Goal: Task Accomplishment & Management: Use online tool/utility

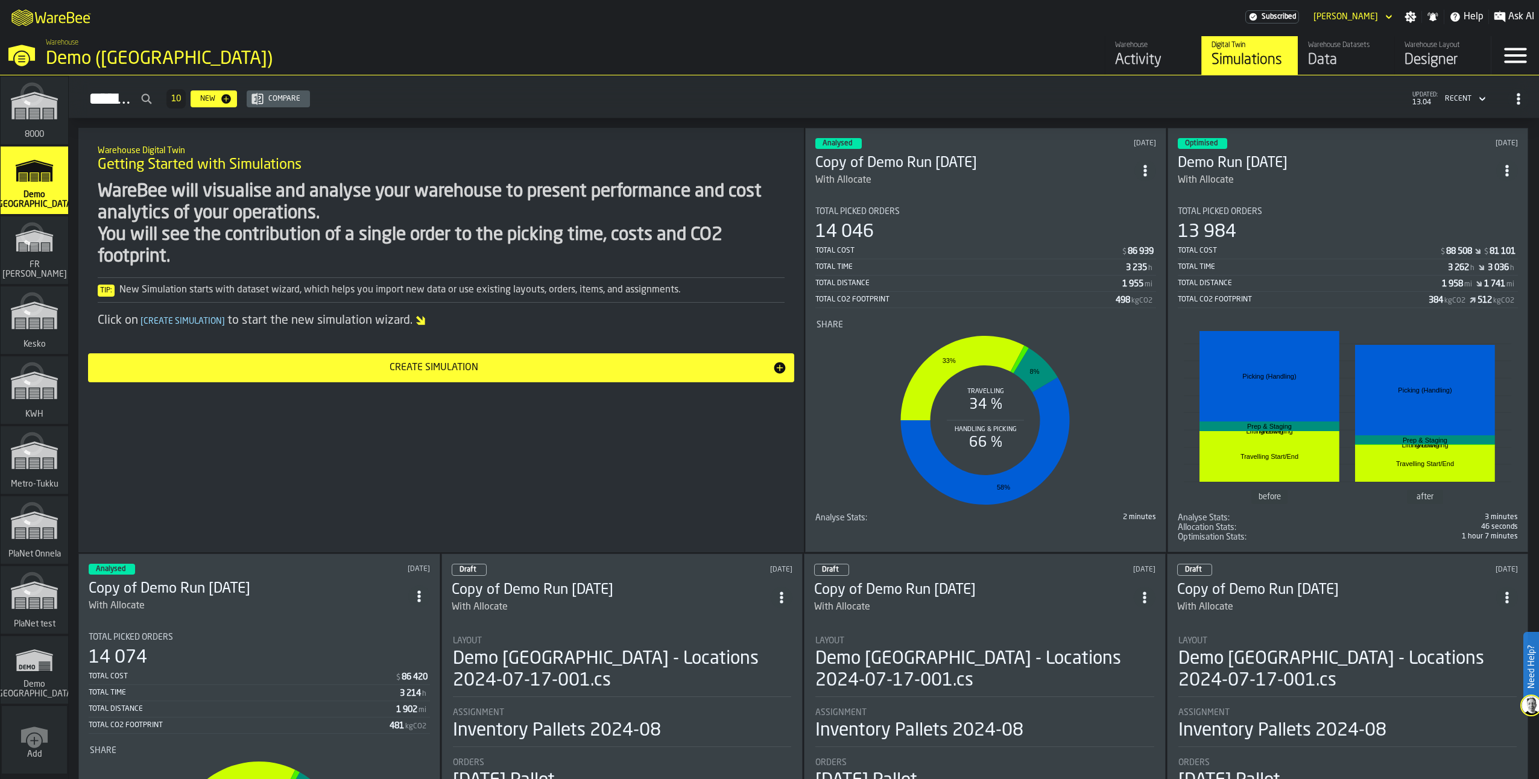
click at [23, 397] on div "link-to-/wh/i/4fb45246-3b77-4bb5-b880-c337c3c5facb/simulations" at bounding box center [32, 394] width 68 height 70
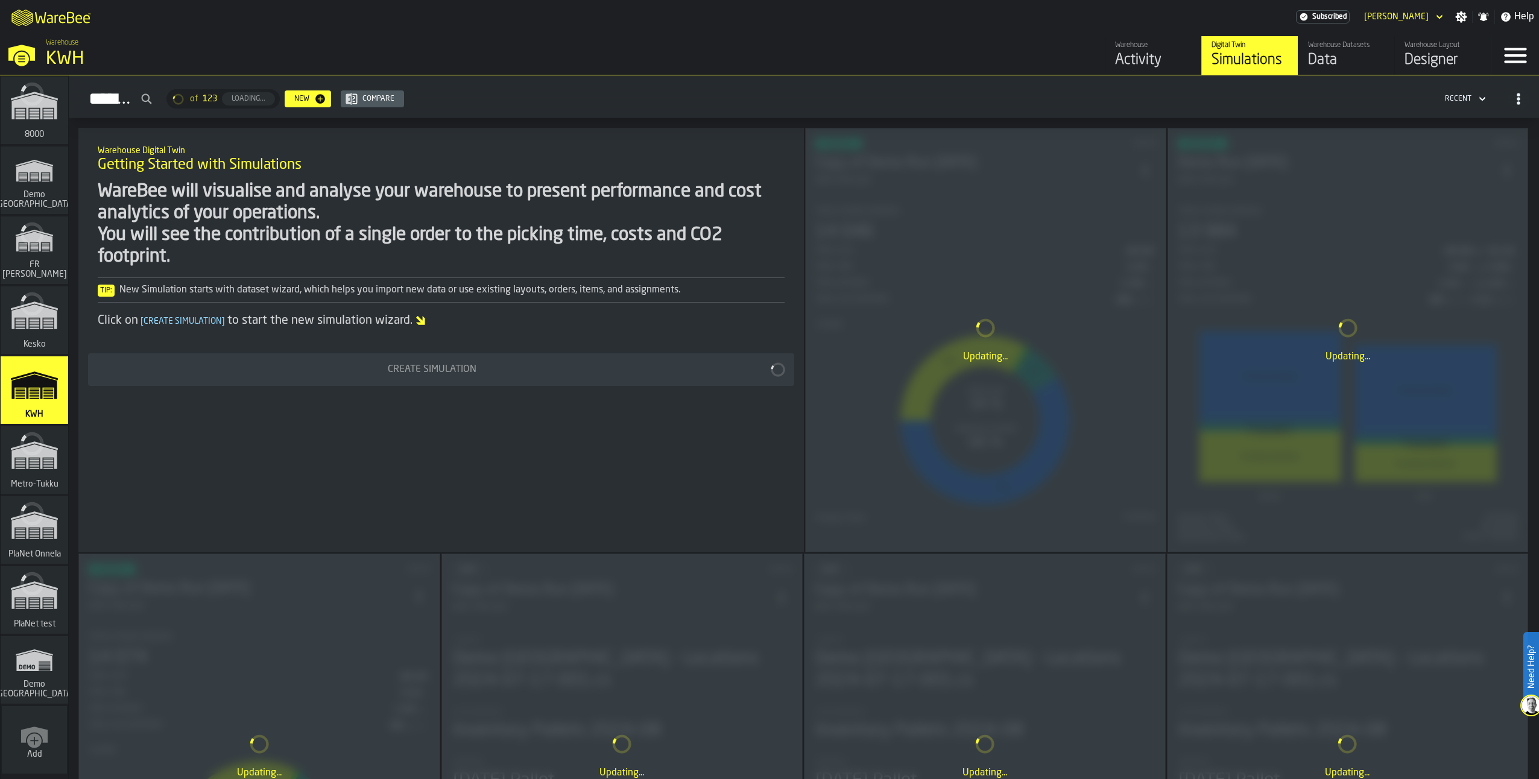
click at [25, 45] on icon "button-toggle-Close —> Warehouse Menu" at bounding box center [21, 53] width 29 height 29
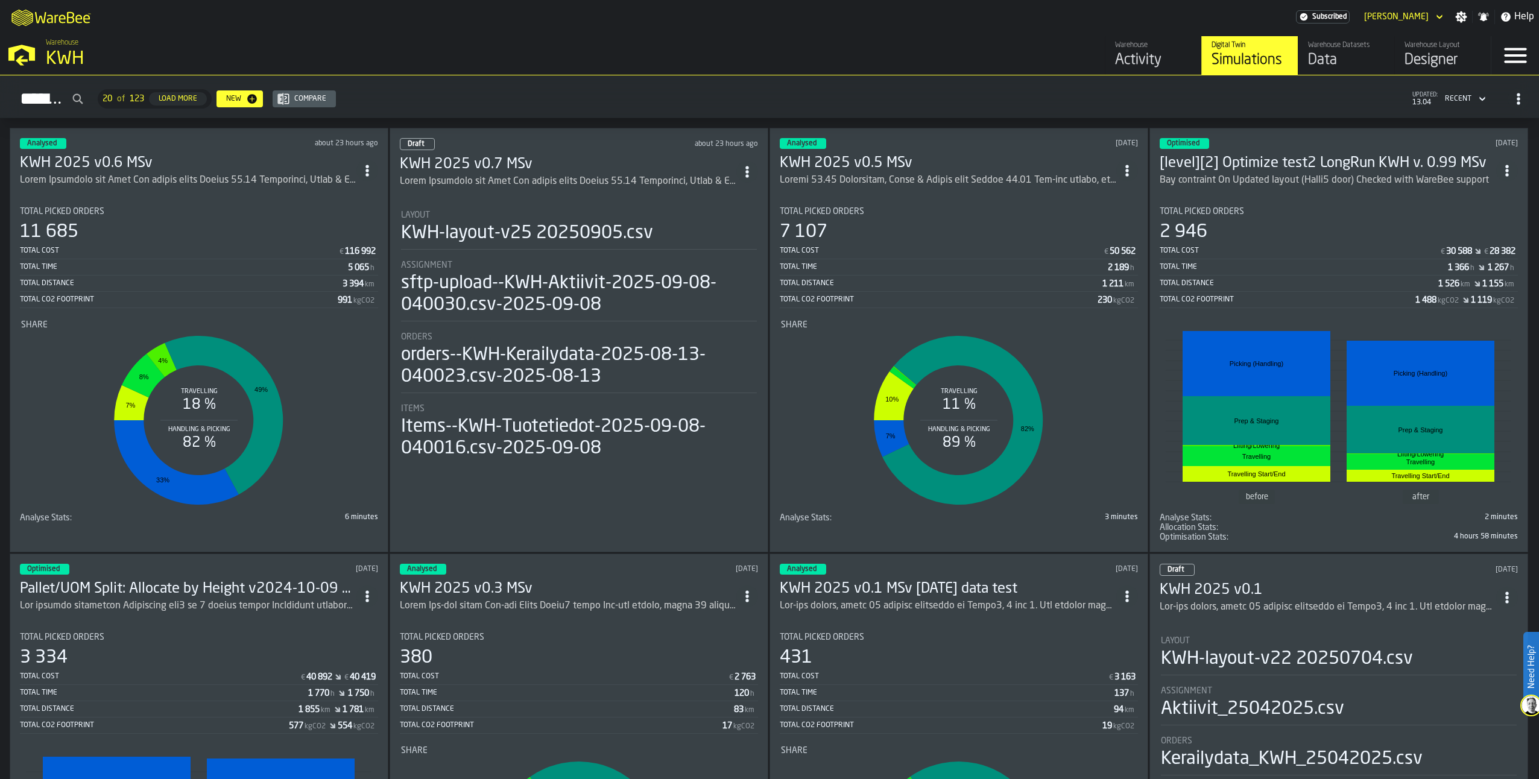
click at [493, 159] on h3 "KWH 2025 v0.7 MSv" at bounding box center [568, 164] width 337 height 19
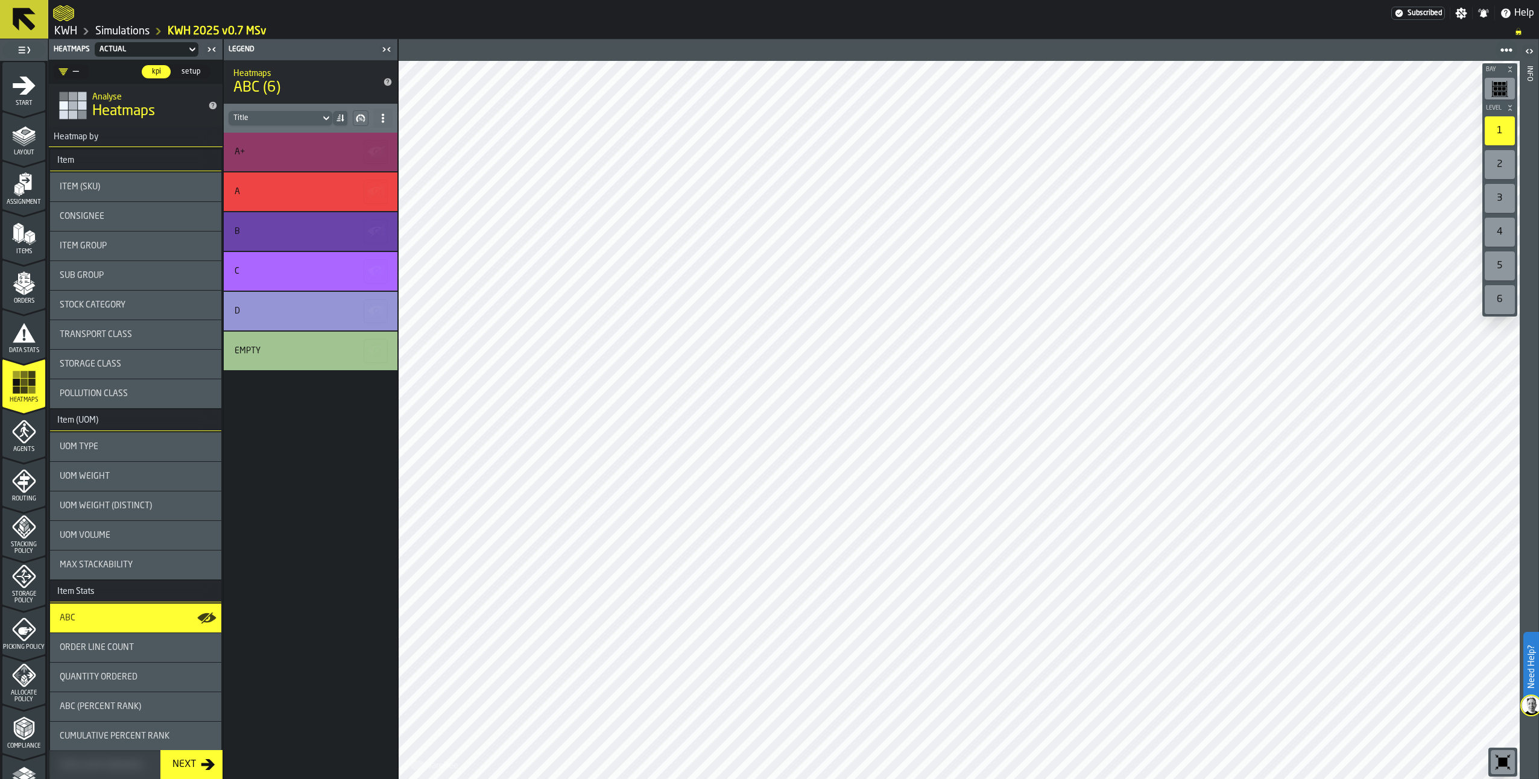
click at [140, 30] on link "Simulations" at bounding box center [122, 31] width 54 height 13
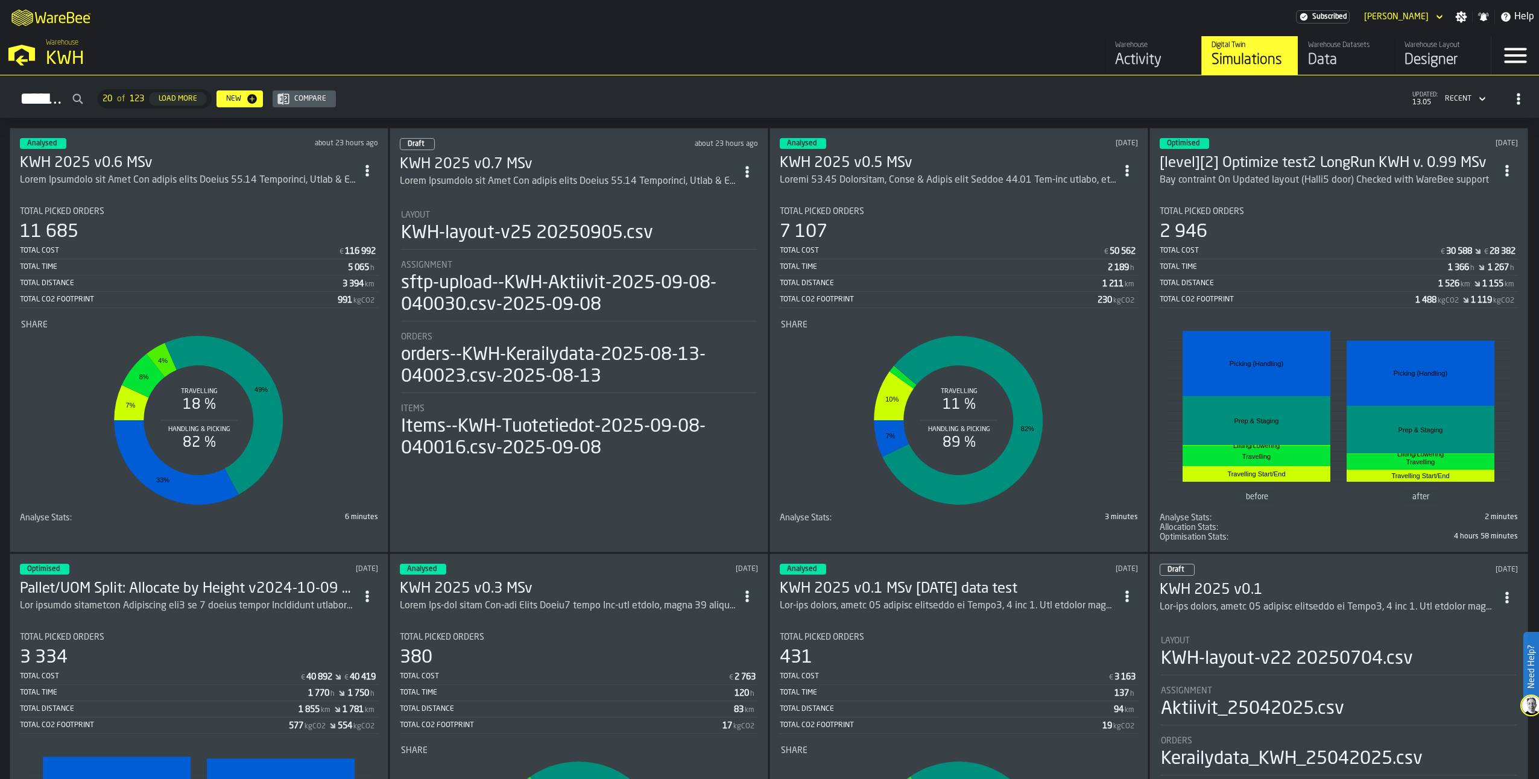
click at [120, 163] on h3 "KWH 2025 v0.6 MSv" at bounding box center [188, 163] width 337 height 19
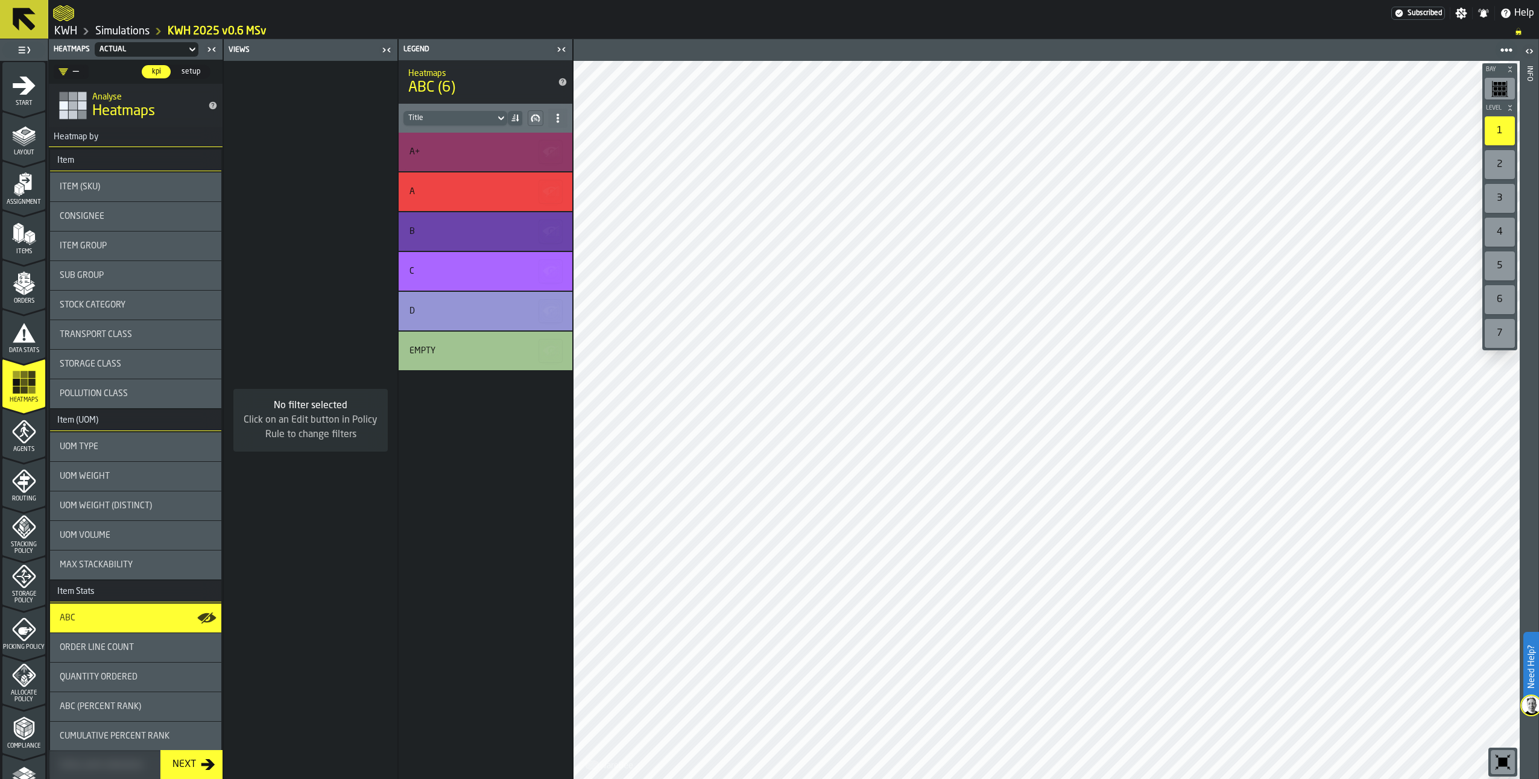
click at [137, 26] on link "Simulations" at bounding box center [122, 31] width 54 height 13
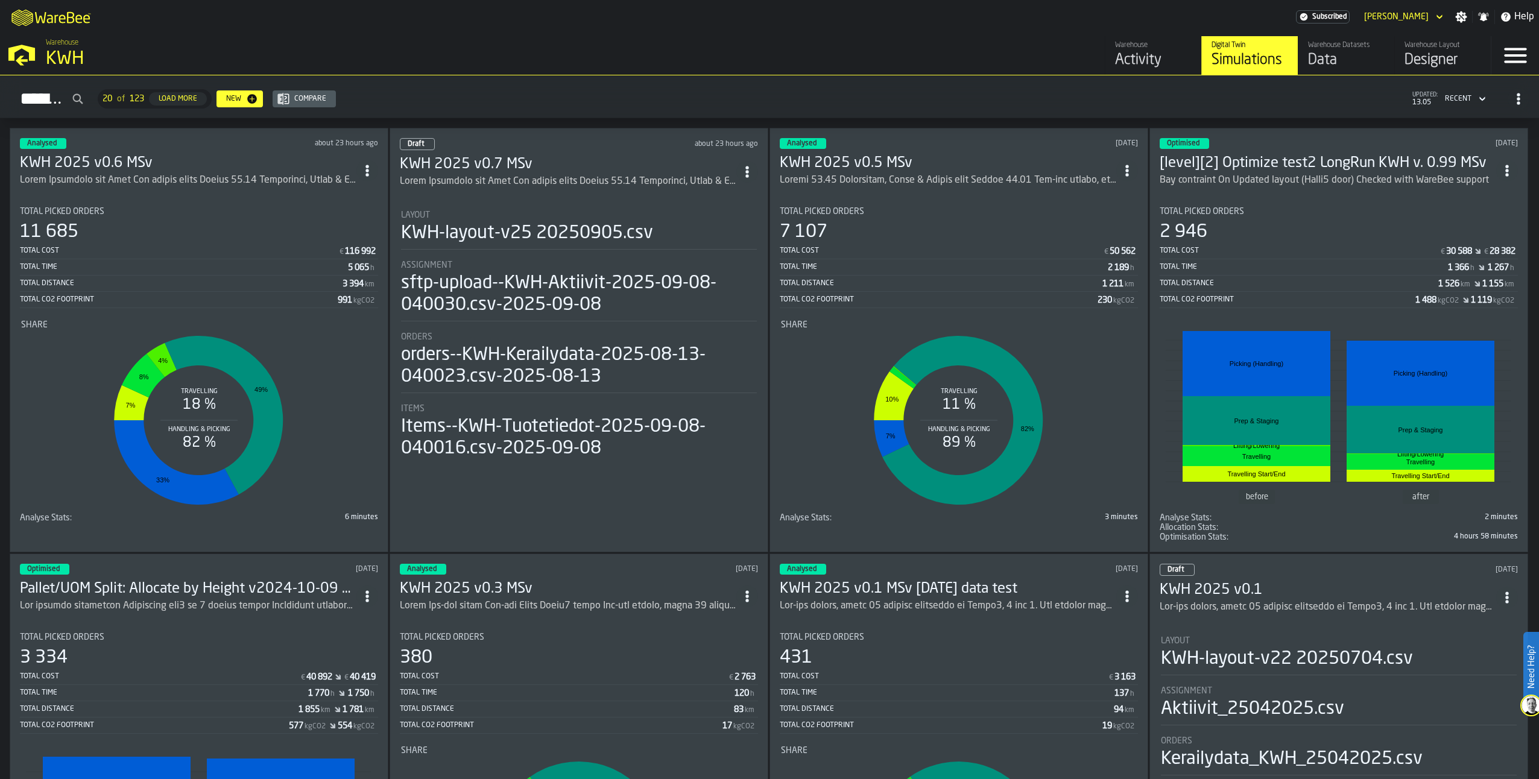
click at [504, 163] on h3 "KWH 2025 v0.7 MSv" at bounding box center [568, 164] width 337 height 19
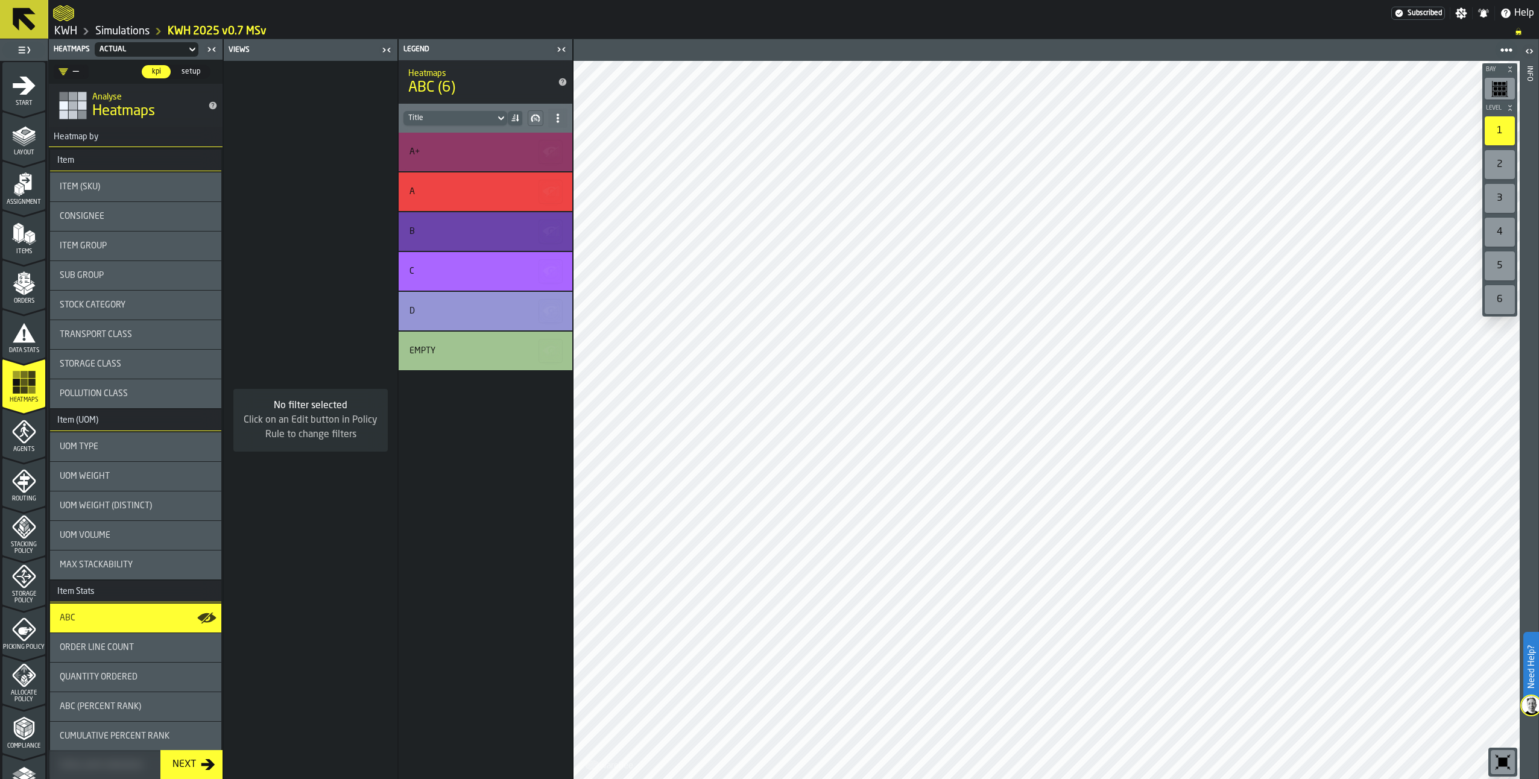
click at [18, 291] on polygon "menu Orders" at bounding box center [20, 291] width 8 height 7
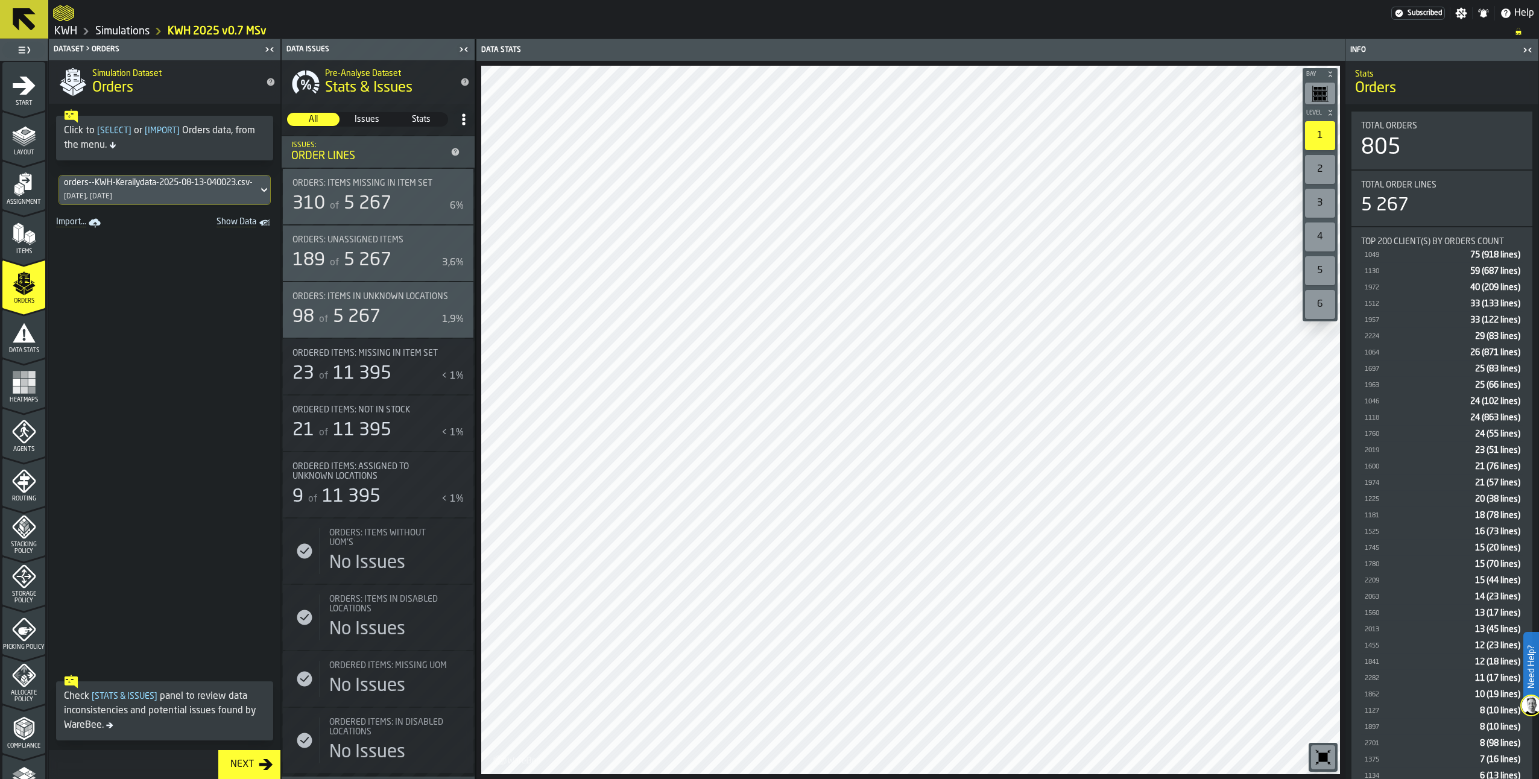
click at [180, 197] on div "orders--KWH-Kerailydata-2025-08-13-040023.csv-2025-08-13 13/08/2025, 4.01.24" at bounding box center [158, 189] width 199 height 29
click at [151, 251] on div "orders--KWH-Kerailydata-2025-08-01-040029.csv-2025-08-01 09/09/2025, 4.13.57" at bounding box center [149, 238] width 166 height 43
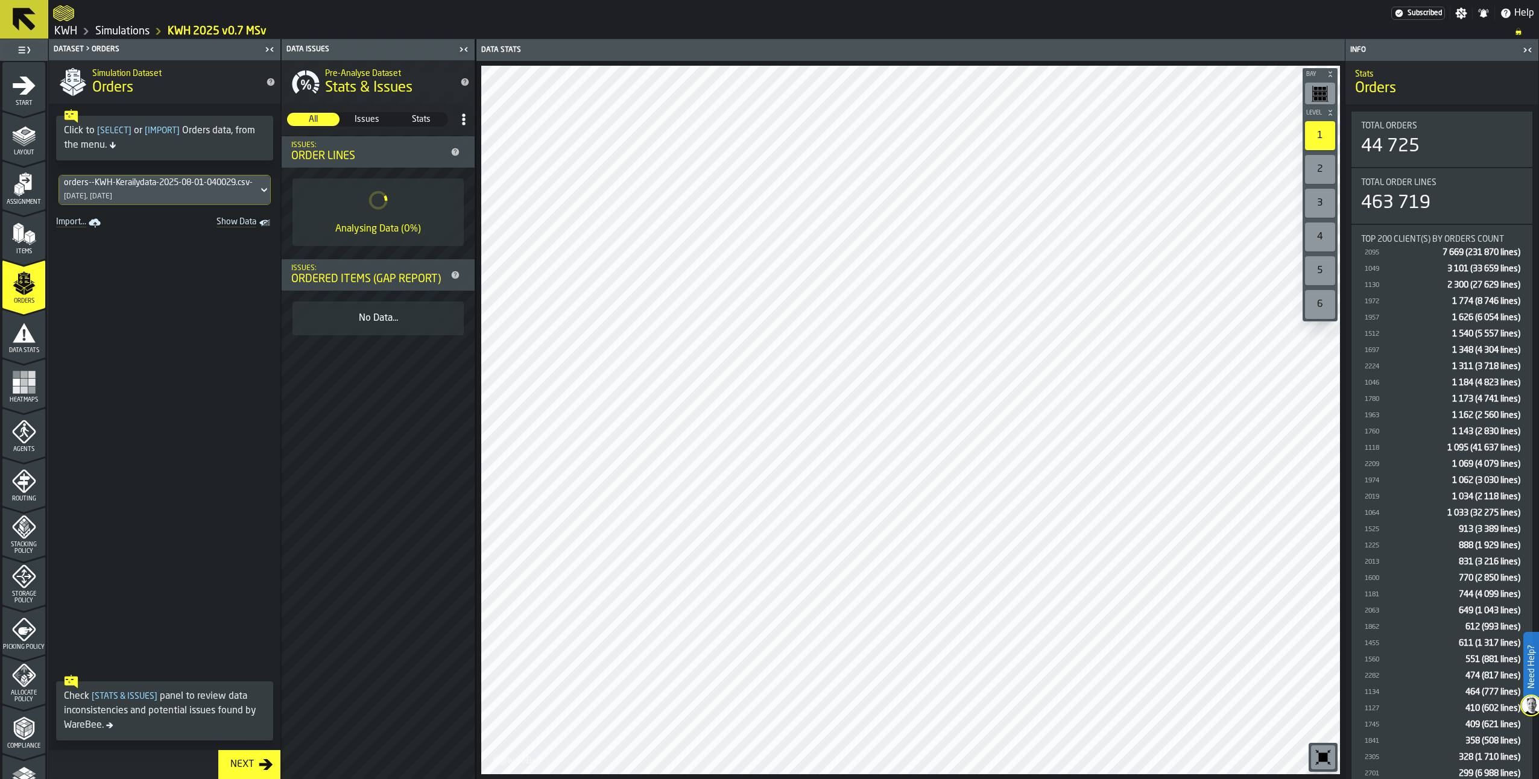
click at [258, 186] on icon at bounding box center [264, 190] width 12 height 14
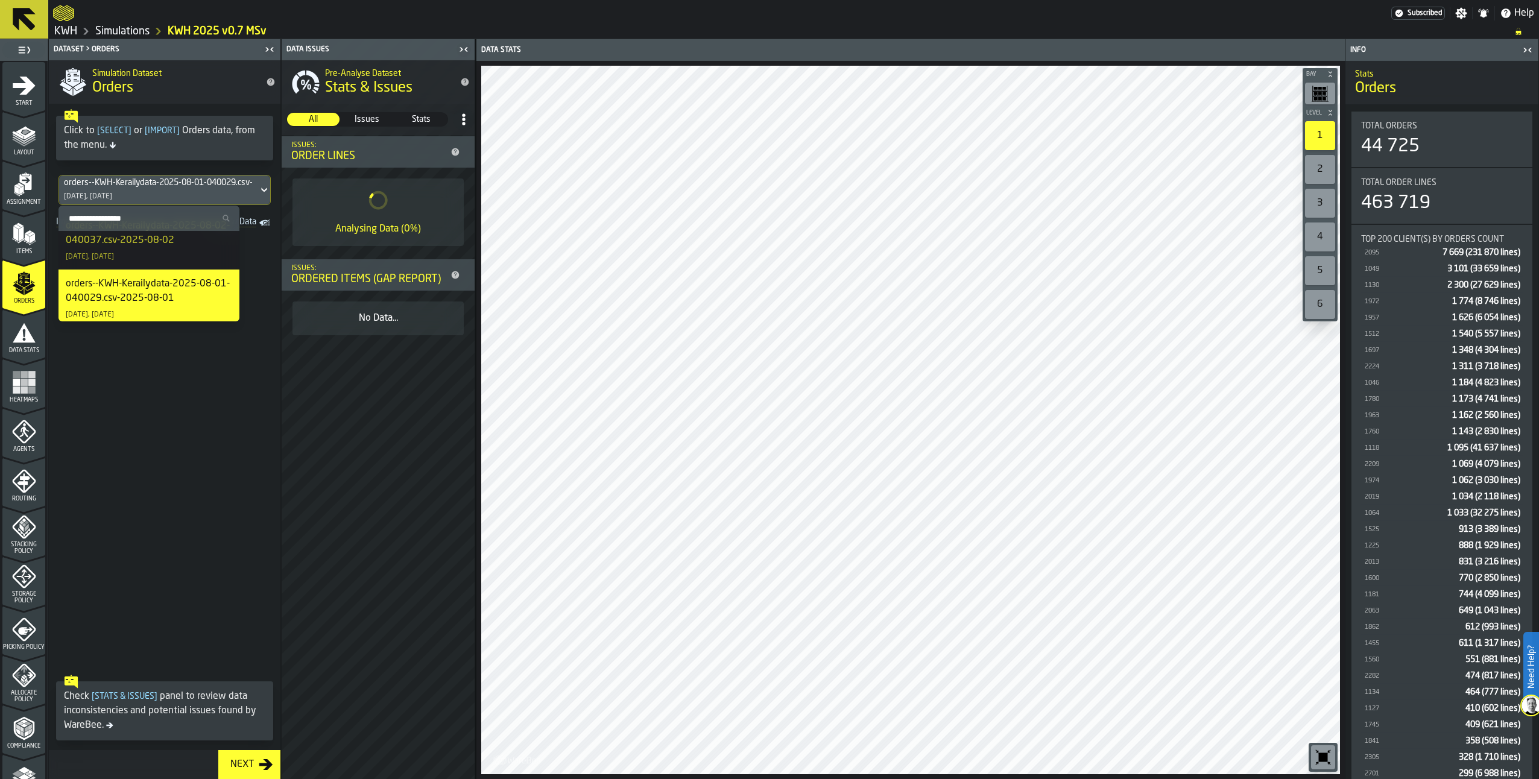
click at [256, 296] on span at bounding box center [165, 451] width 232 height 438
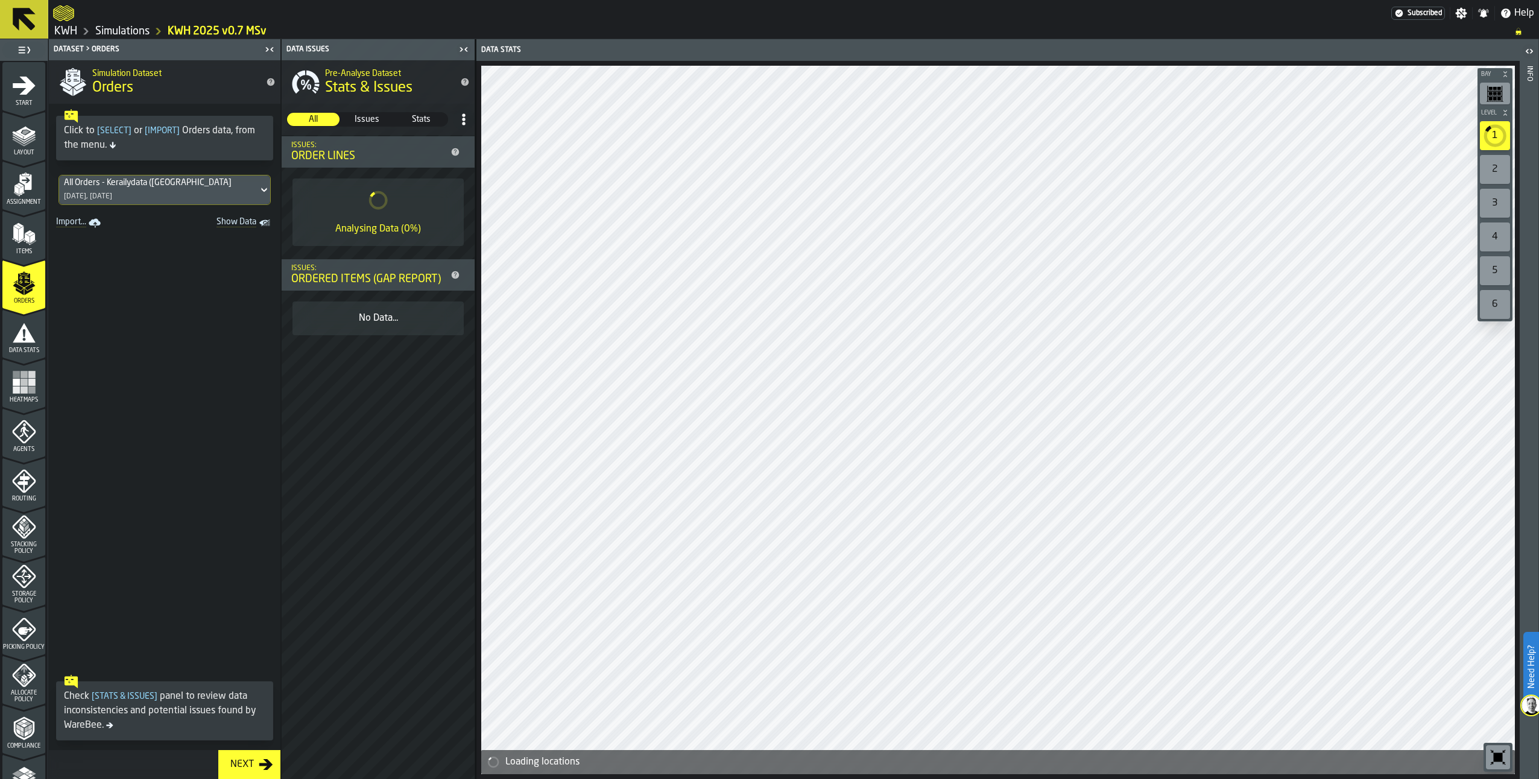
click at [200, 185] on div "All Orders - Kerailydata (ma" at bounding box center [158, 183] width 189 height 10
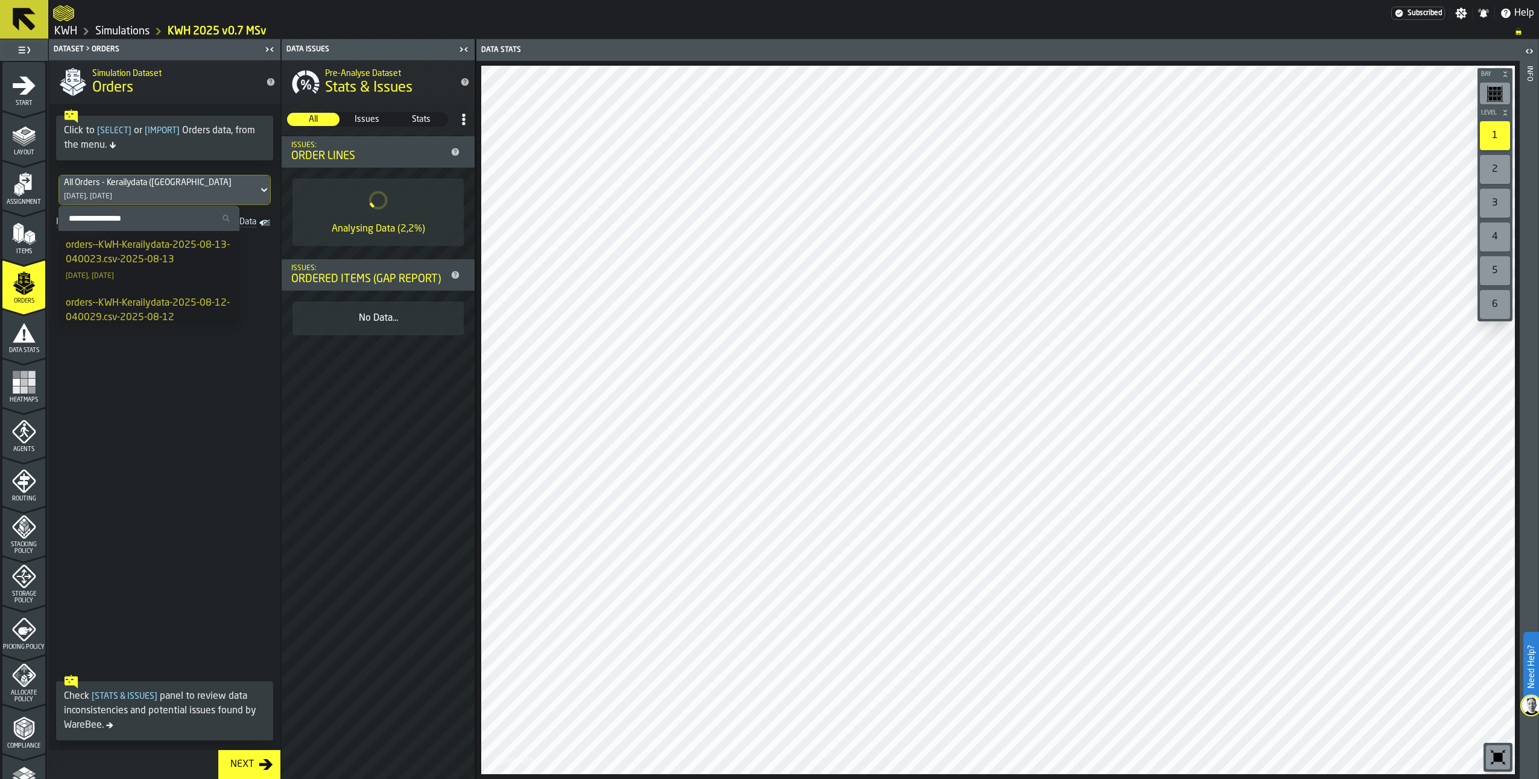
click at [258, 419] on span at bounding box center [165, 451] width 232 height 438
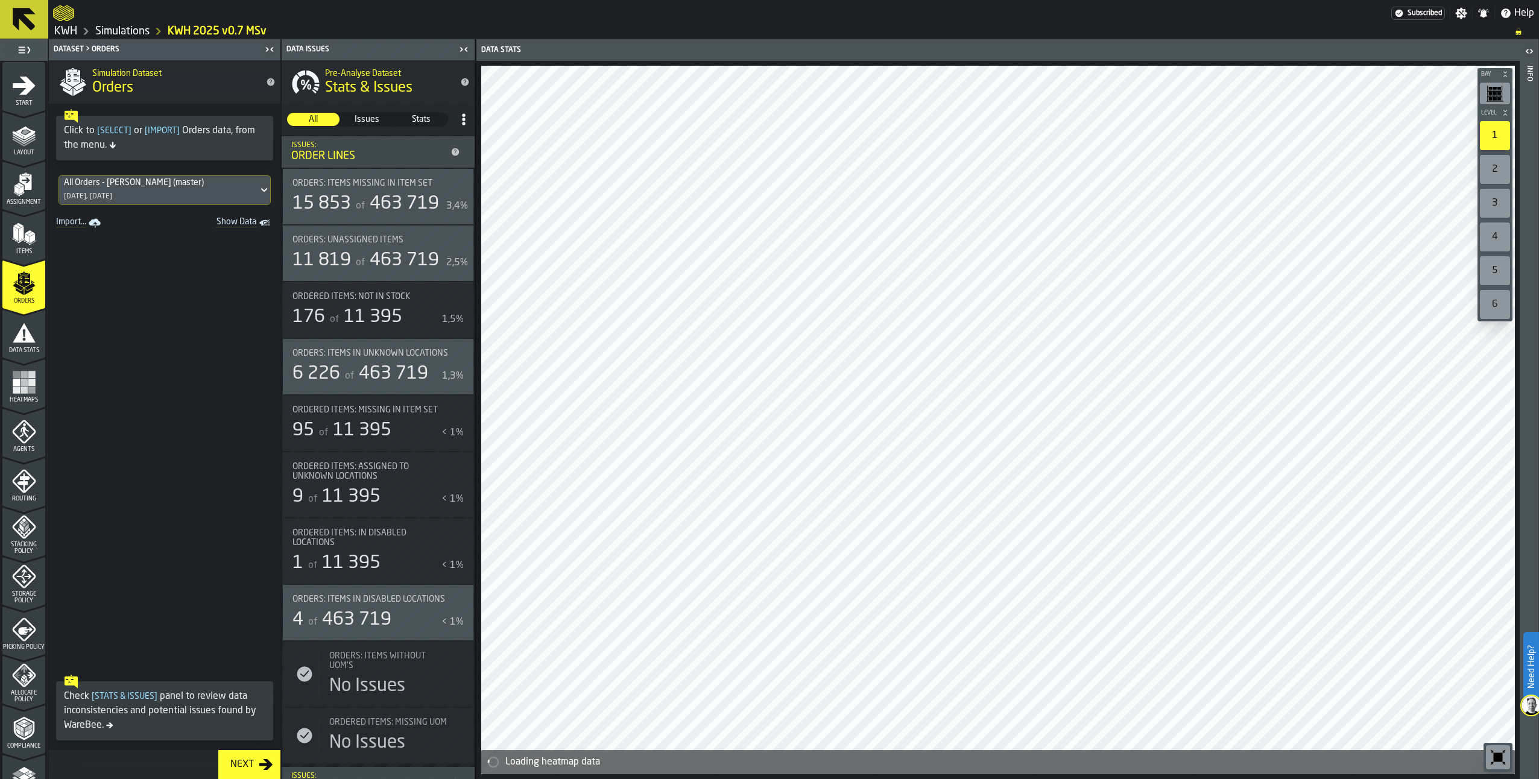
click at [25, 431] on icon "menu Agents" at bounding box center [25, 431] width 8 height 11
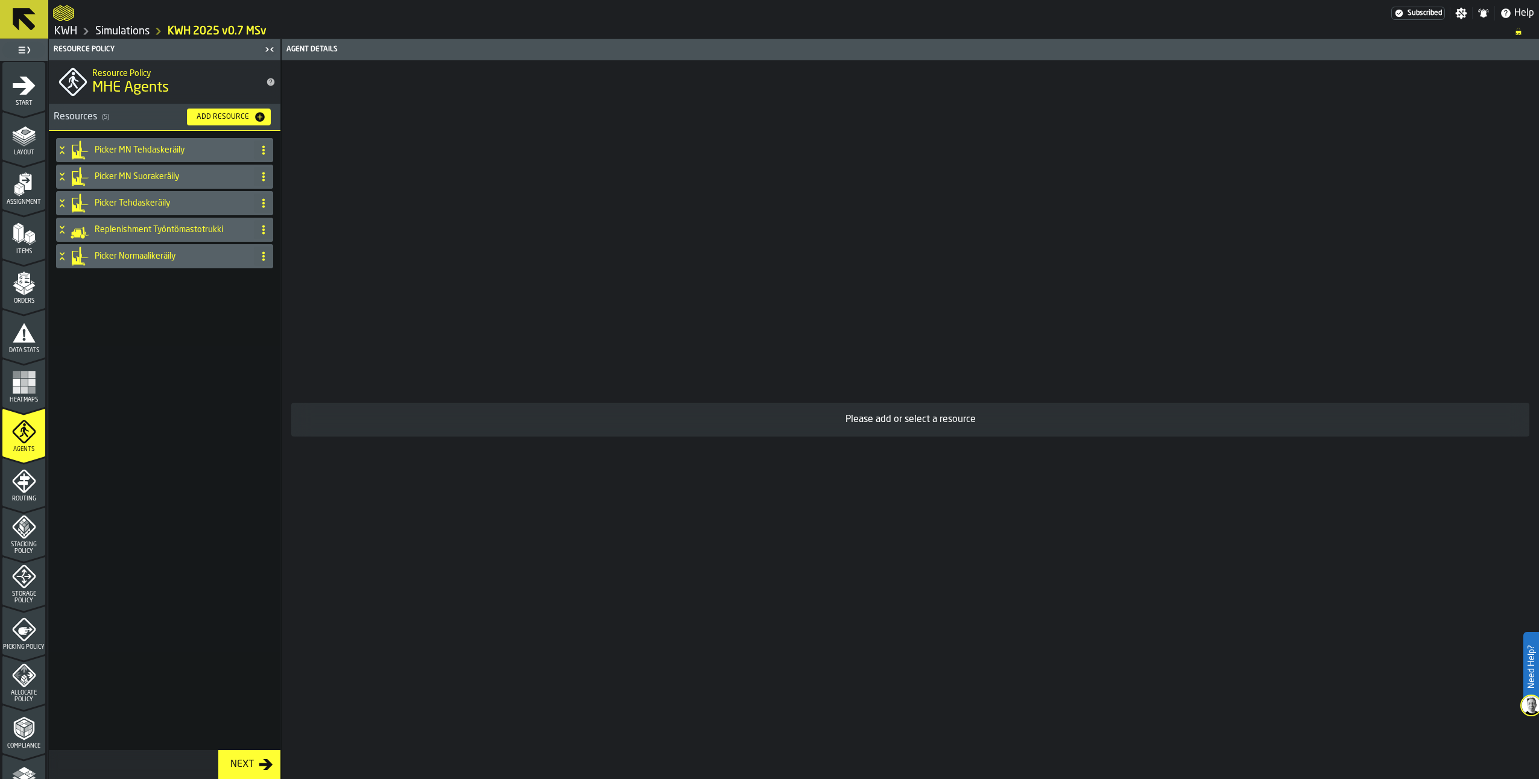
click at [63, 148] on icon at bounding box center [62, 147] width 4 height 3
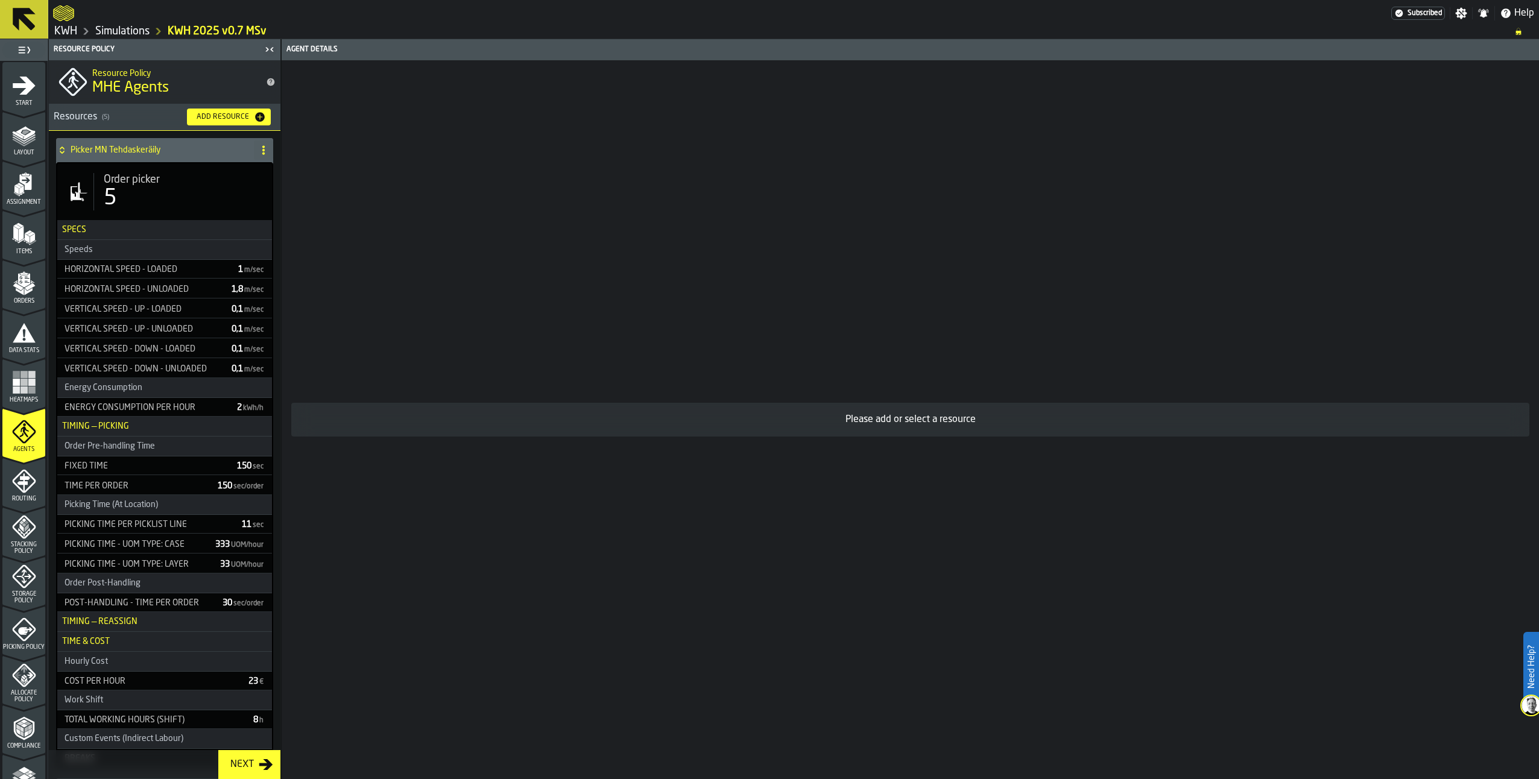
click at [66, 145] on icon at bounding box center [62, 150] width 12 height 10
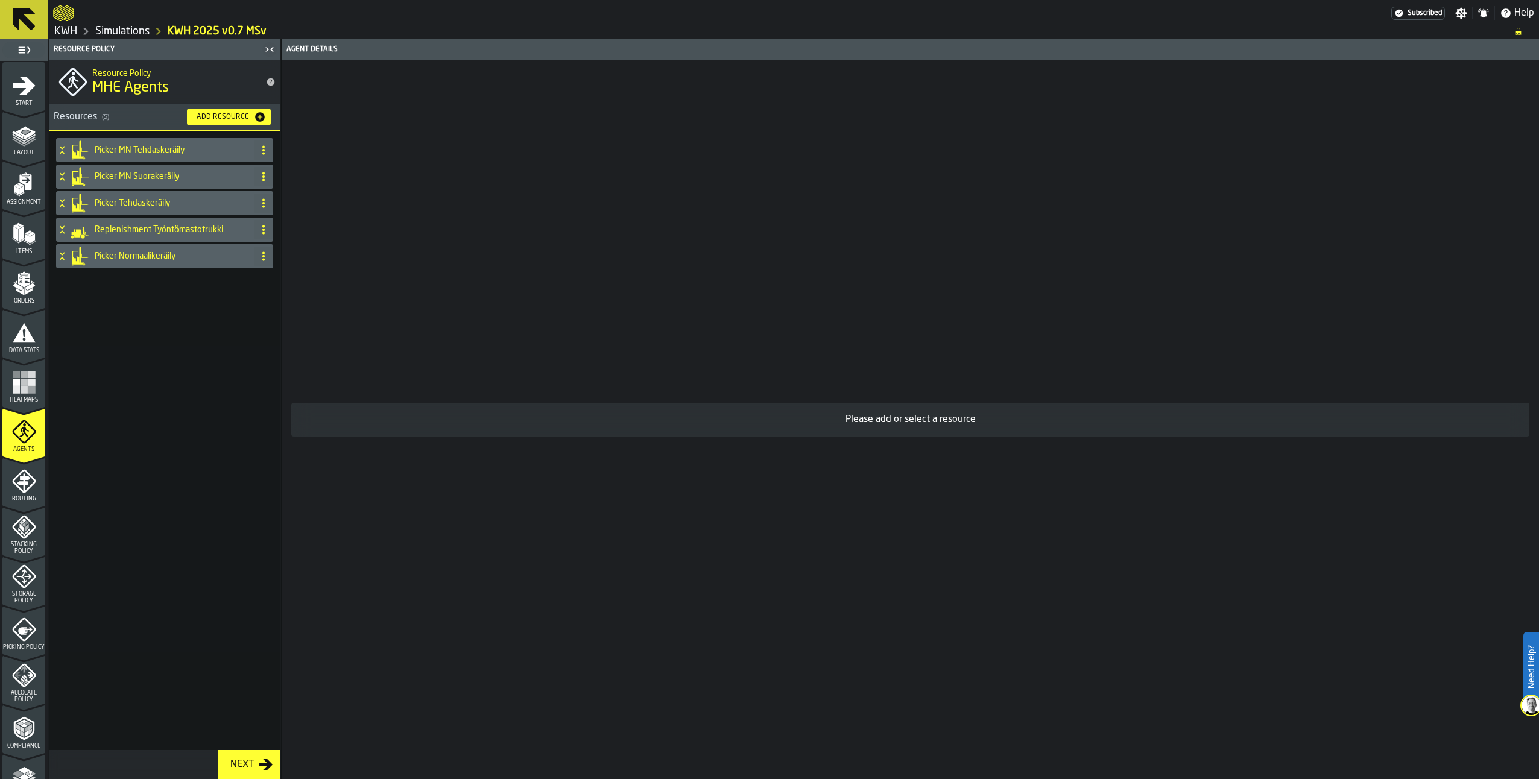
click at [25, 587] on icon "menu Storage Policy" at bounding box center [24, 576] width 24 height 24
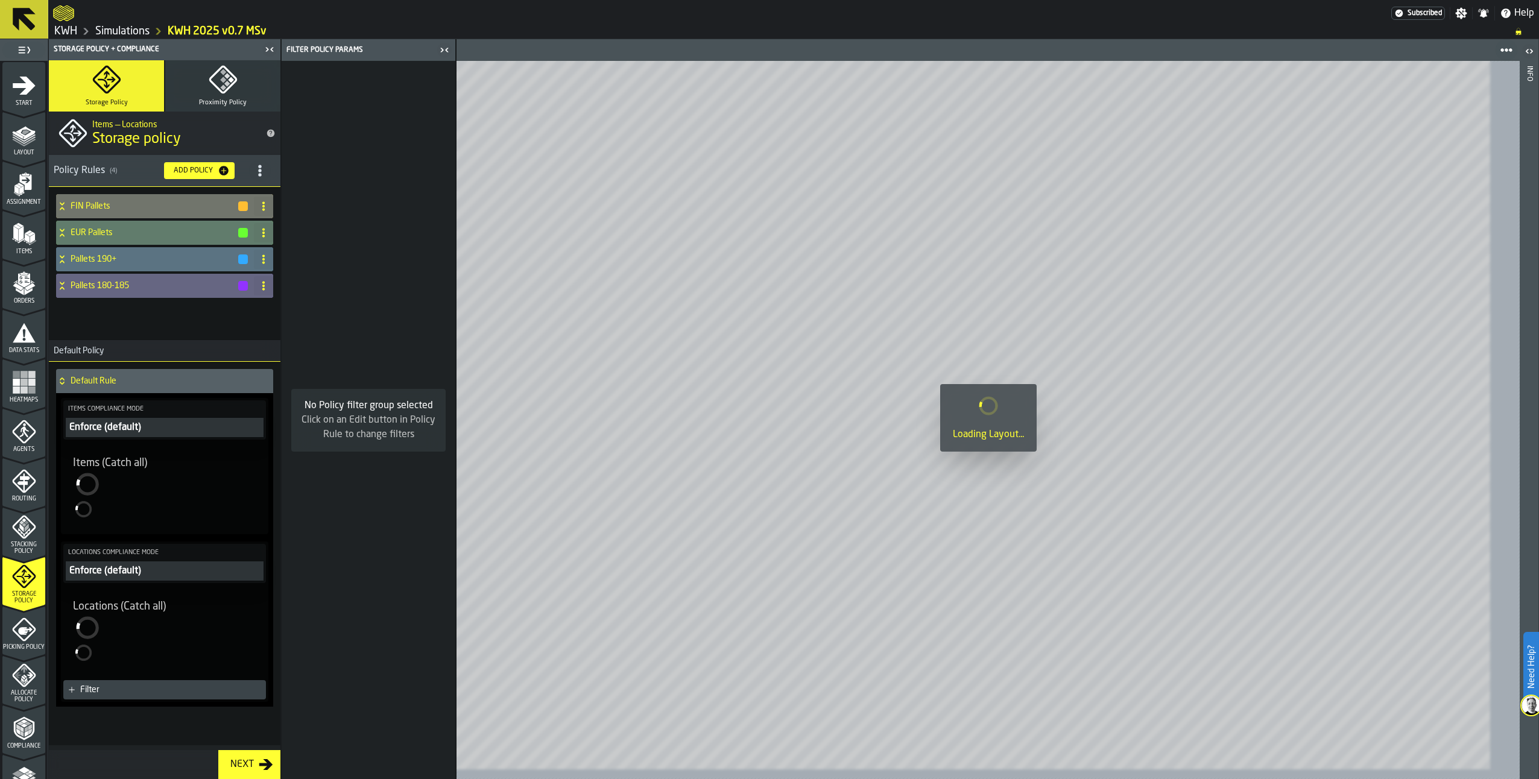
click at [20, 637] on icon "menu Picking Policy" at bounding box center [24, 630] width 24 height 24
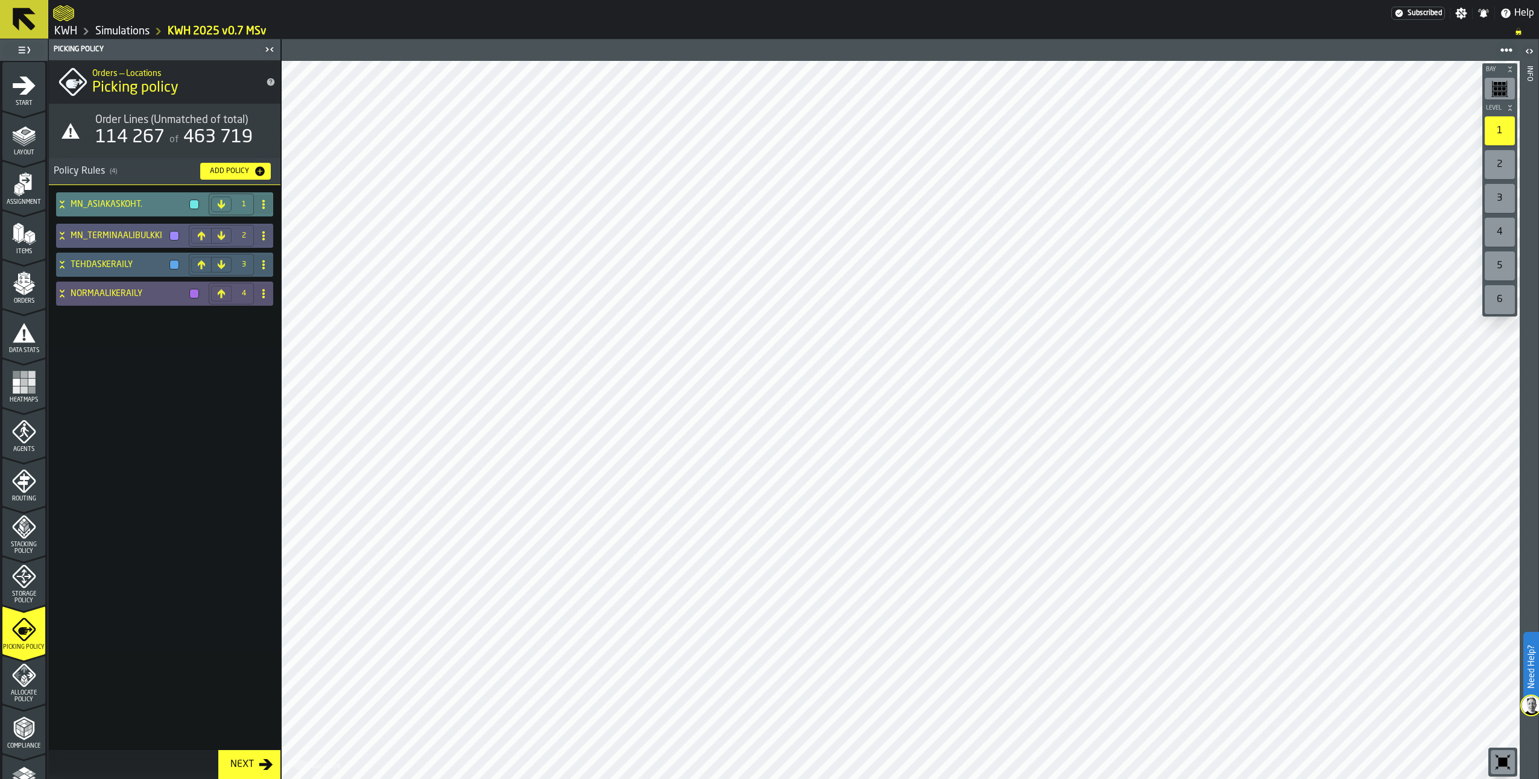
click at [65, 200] on icon at bounding box center [62, 205] width 12 height 10
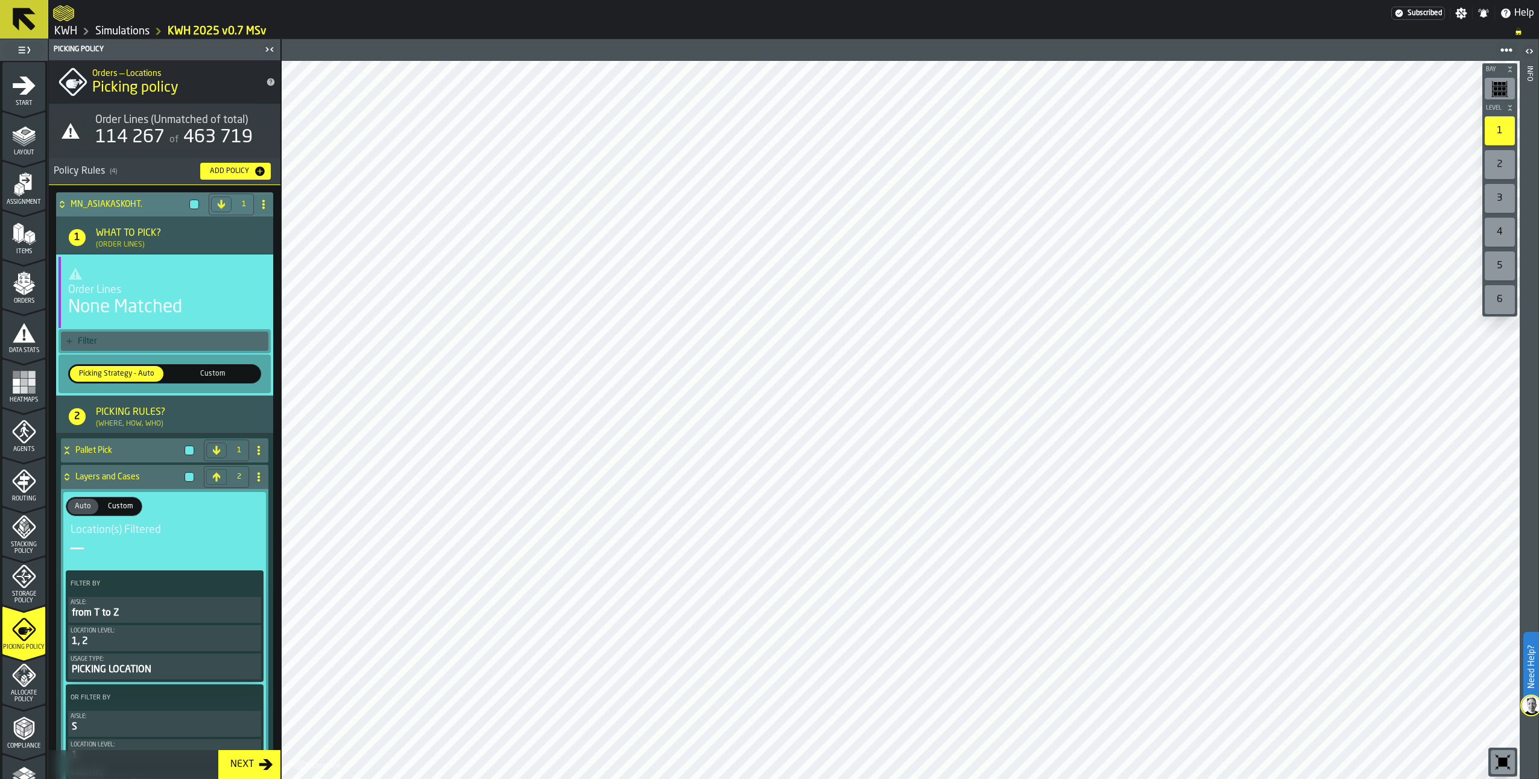
click at [66, 204] on icon at bounding box center [62, 205] width 12 height 10
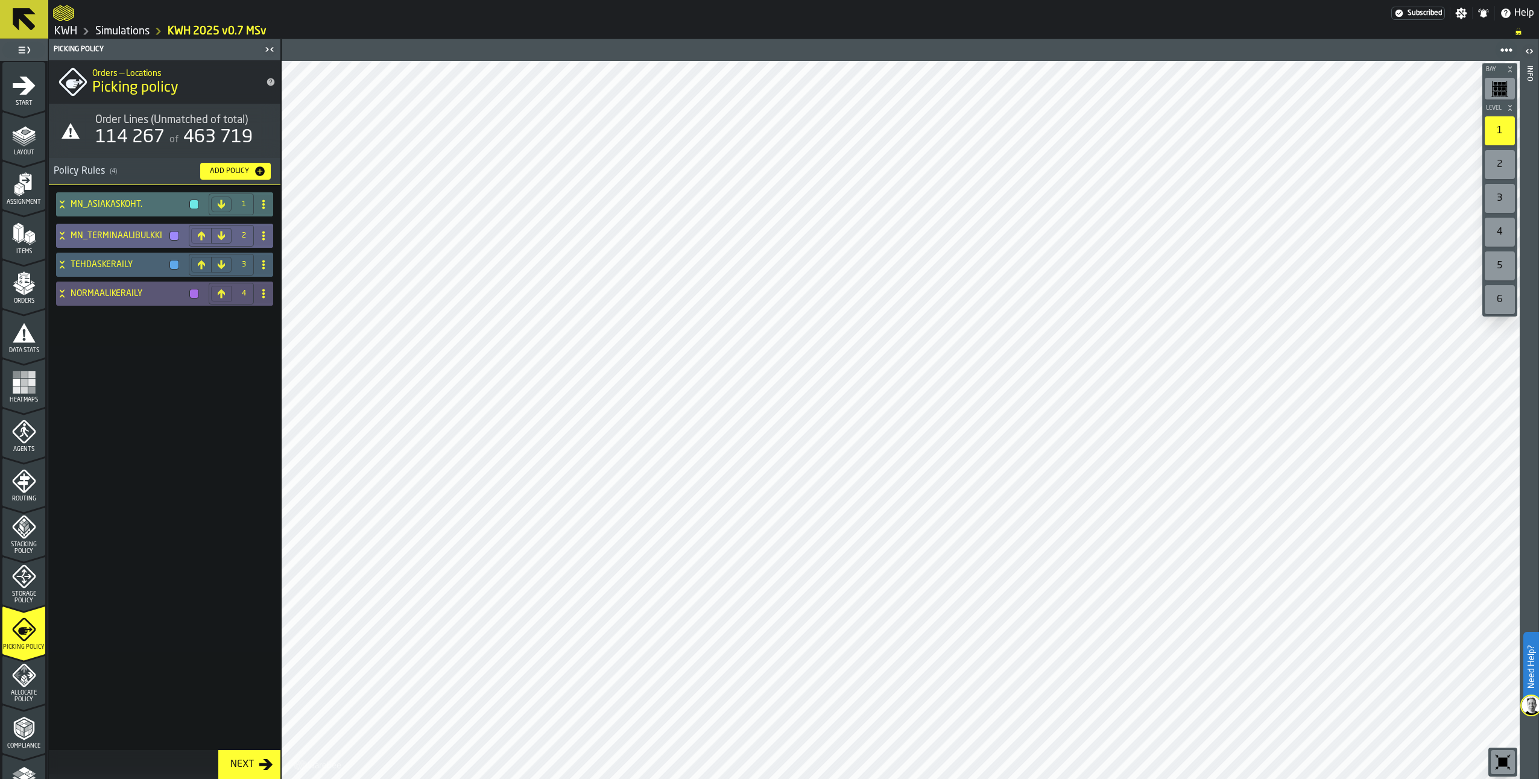
click at [63, 235] on icon at bounding box center [62, 236] width 12 height 10
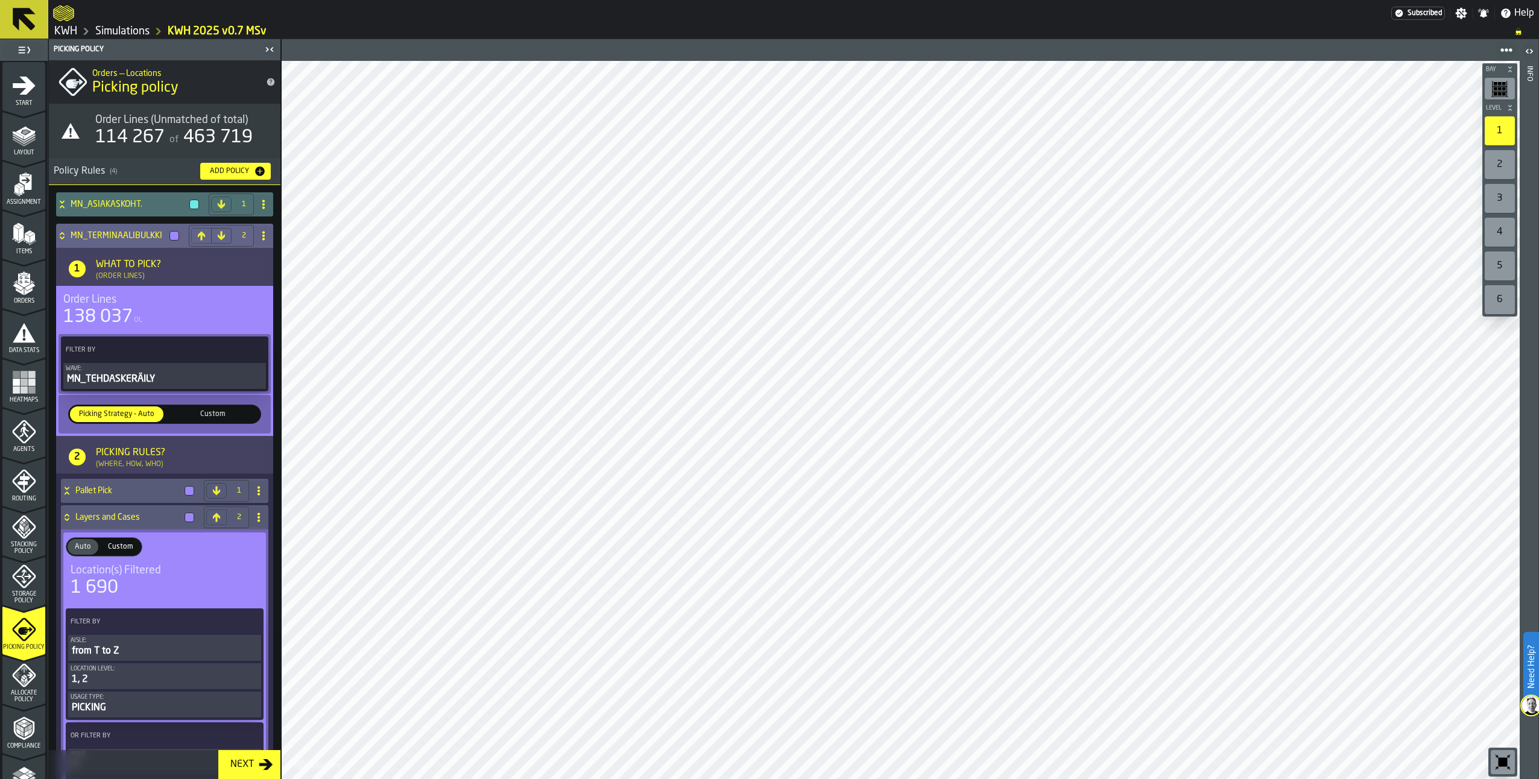
click at [64, 236] on icon at bounding box center [62, 236] width 12 height 10
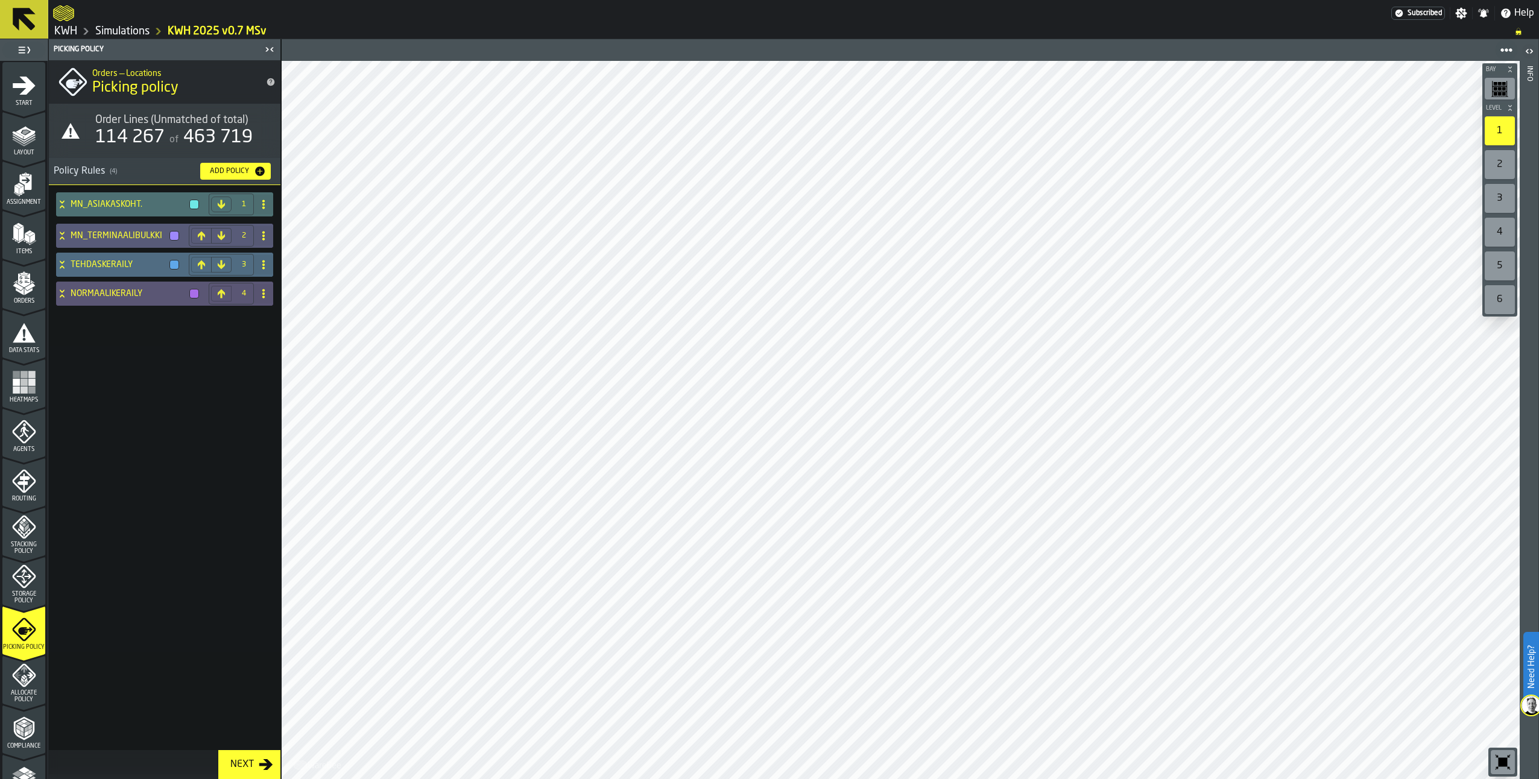
click at [65, 264] on icon at bounding box center [62, 265] width 12 height 10
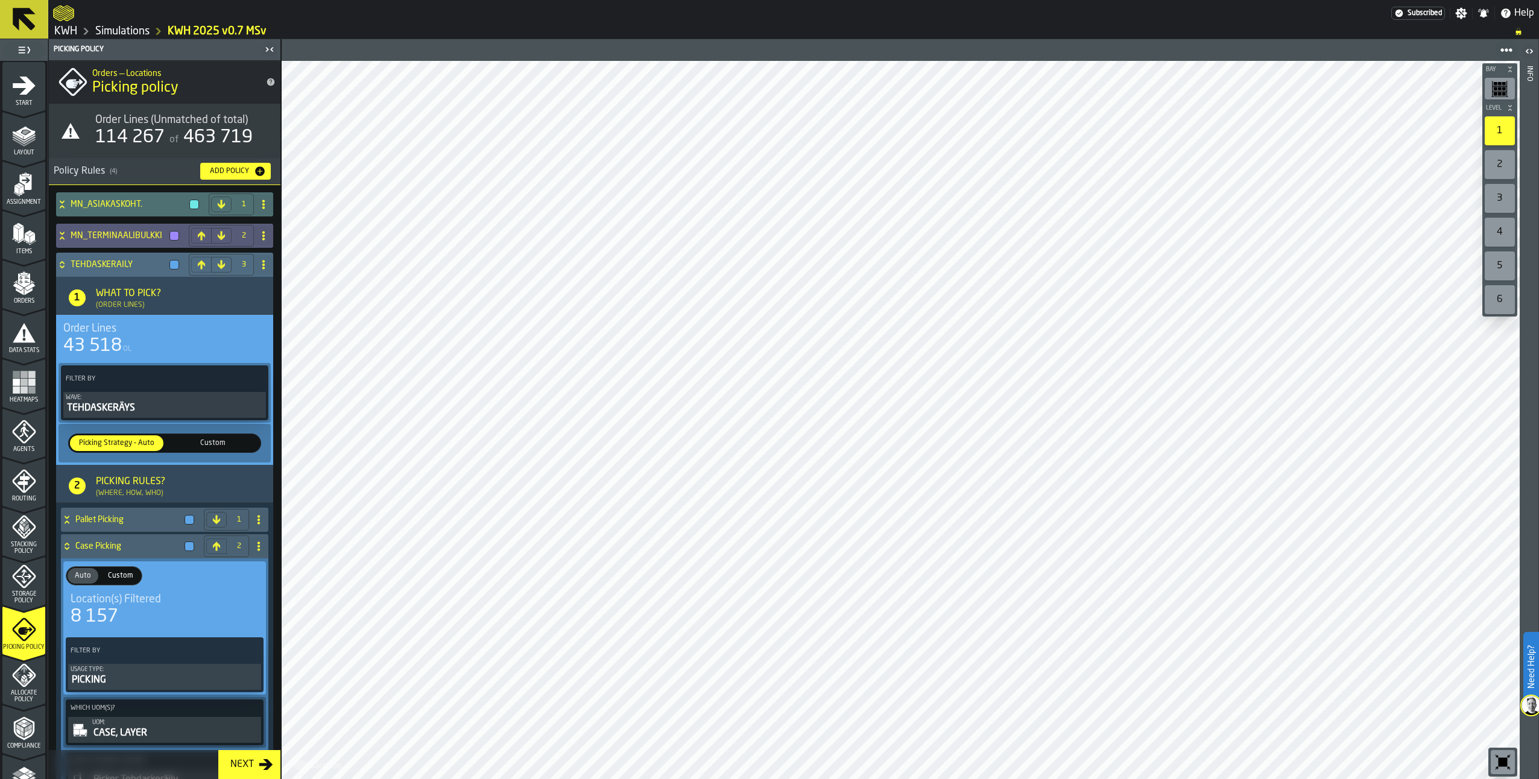
click at [61, 265] on icon at bounding box center [62, 265] width 12 height 10
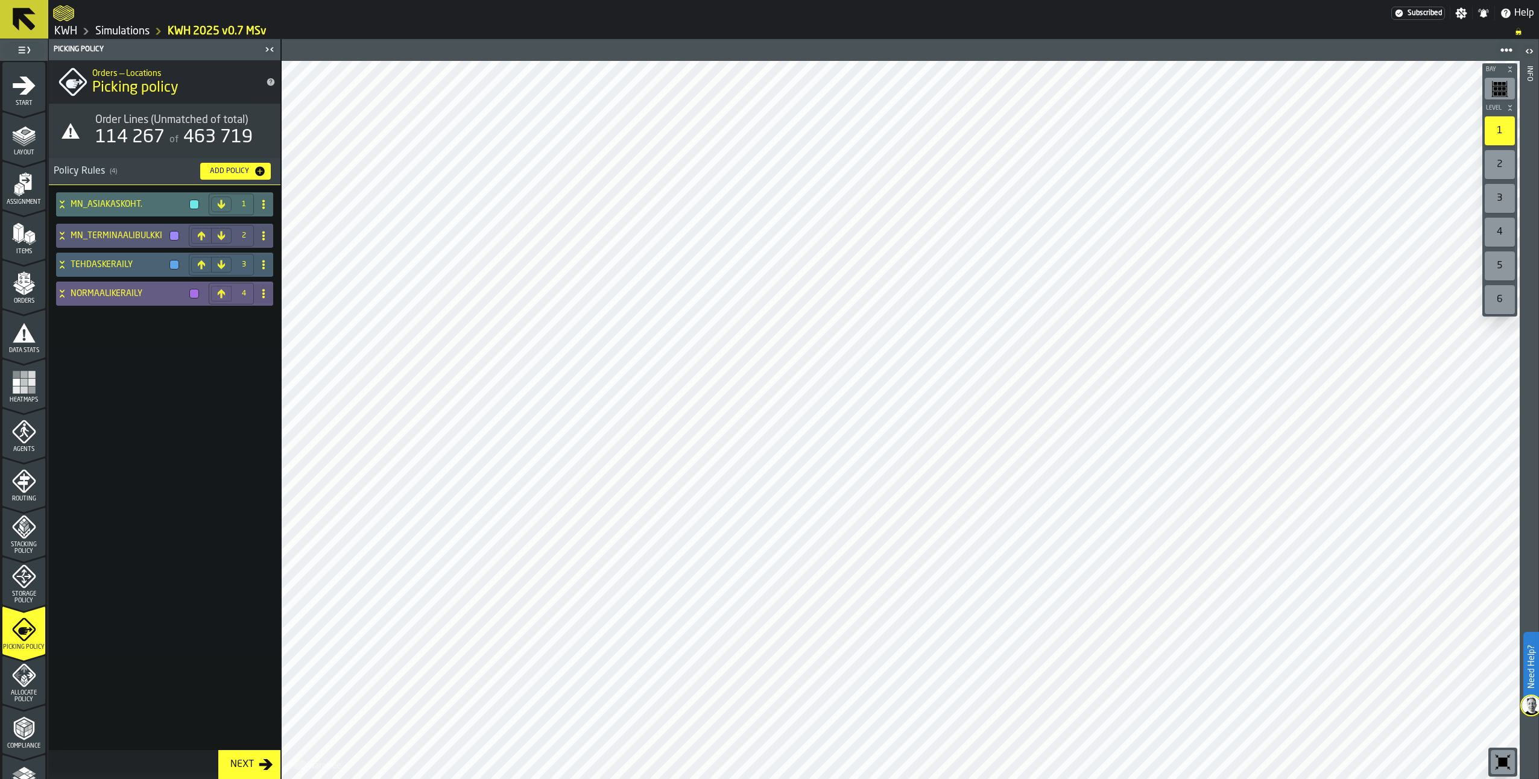
click at [61, 293] on icon at bounding box center [62, 294] width 12 height 10
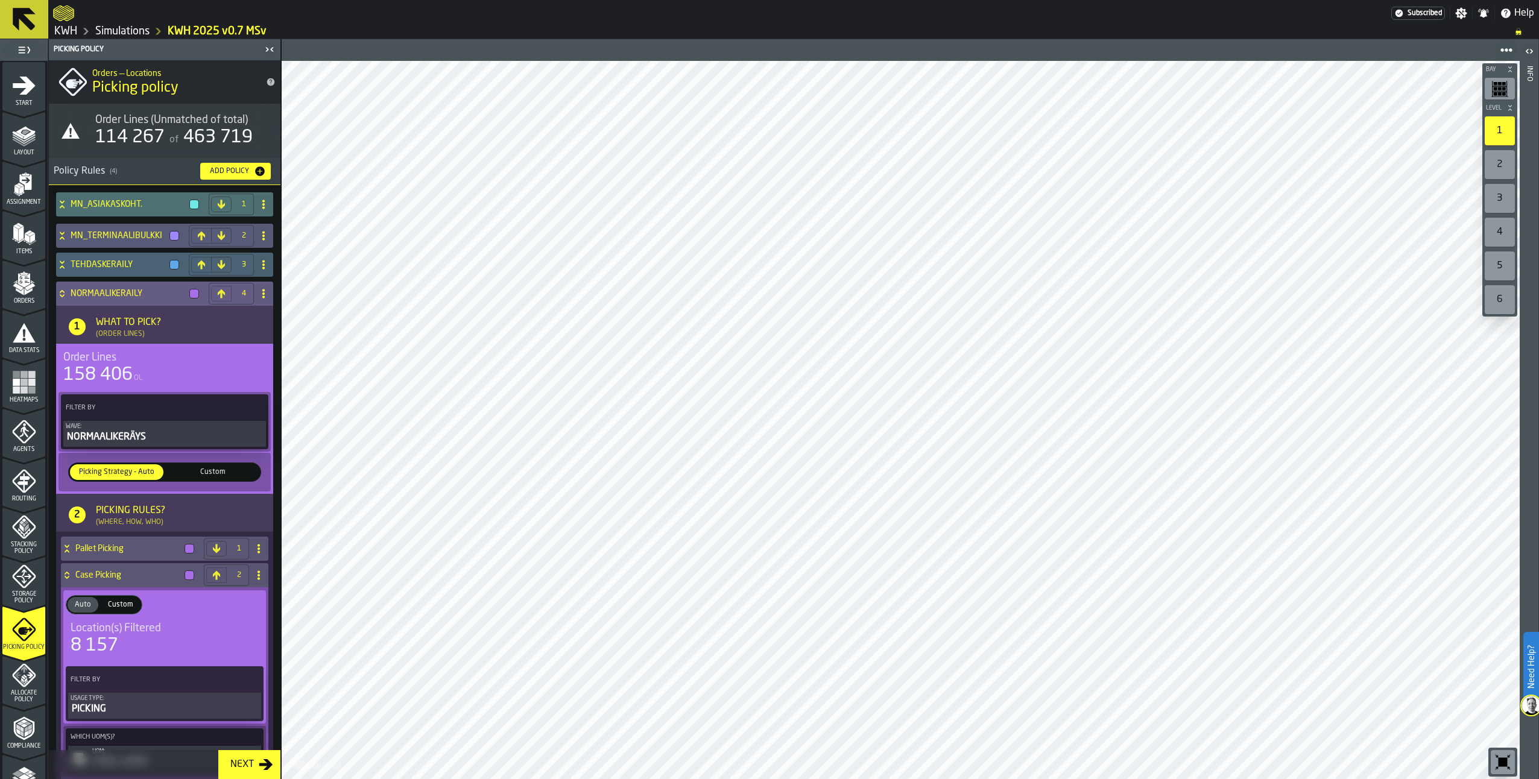
click at [61, 293] on icon at bounding box center [62, 294] width 12 height 10
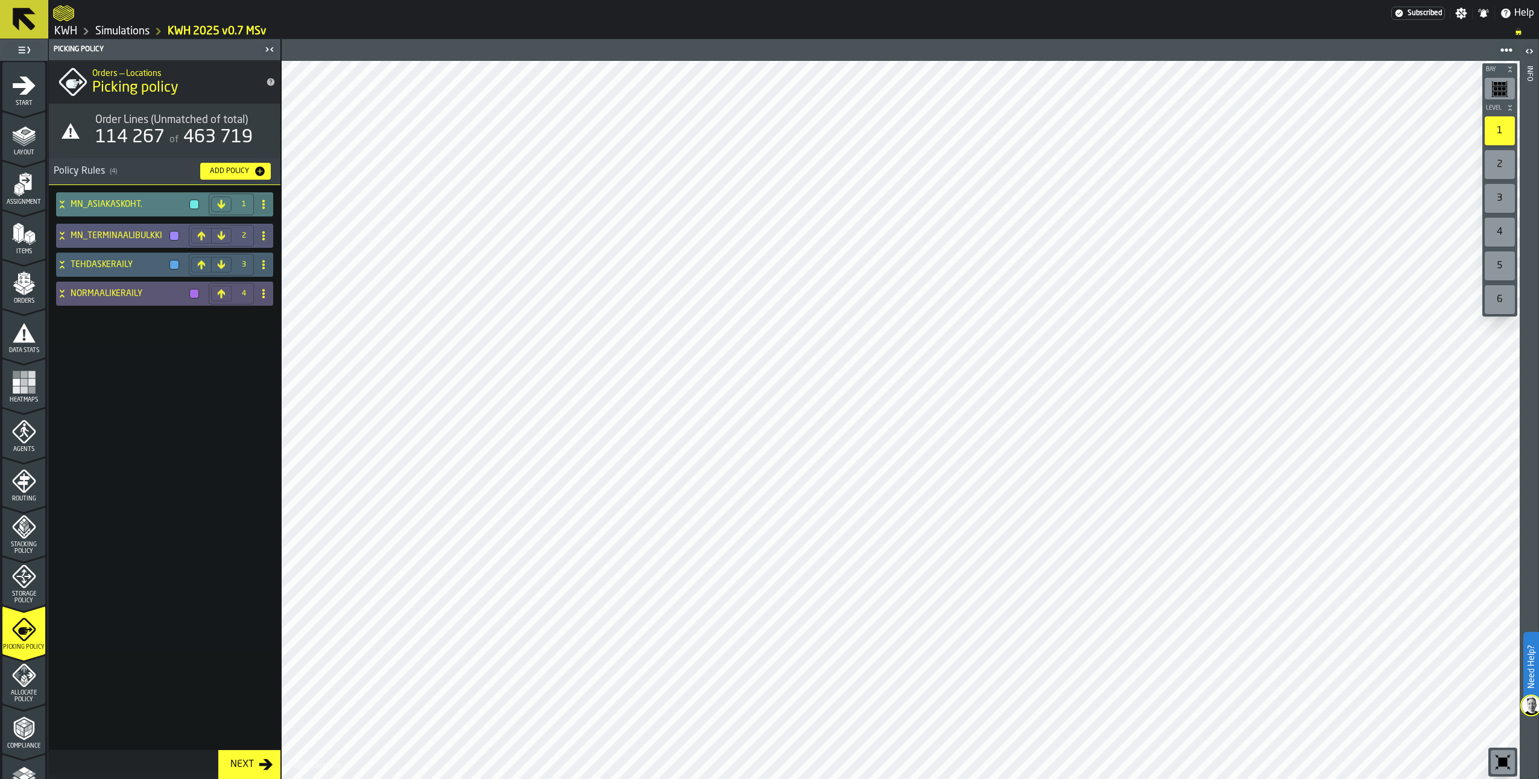
click at [65, 201] on icon at bounding box center [62, 205] width 12 height 10
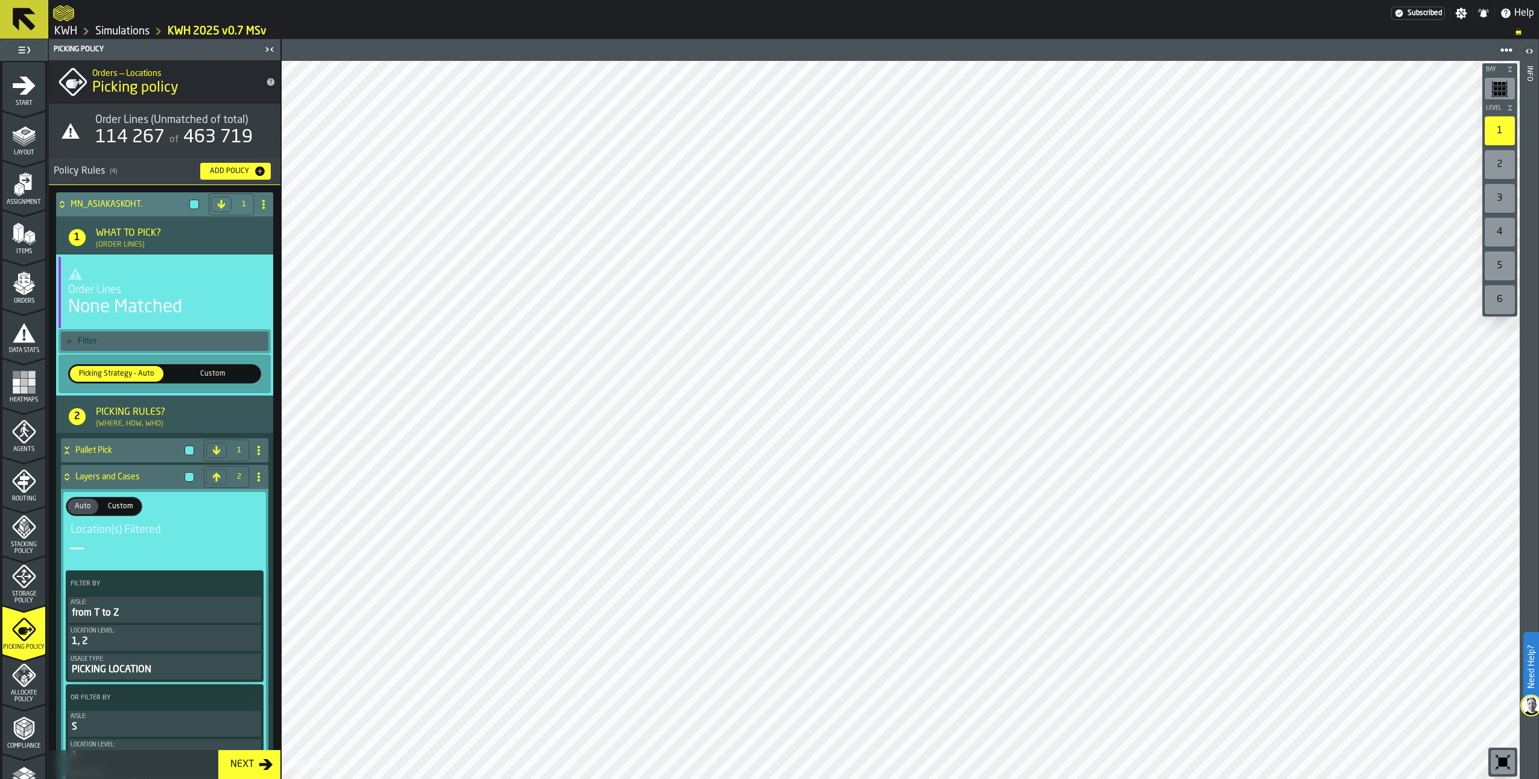
click at [66, 202] on icon at bounding box center [62, 205] width 12 height 10
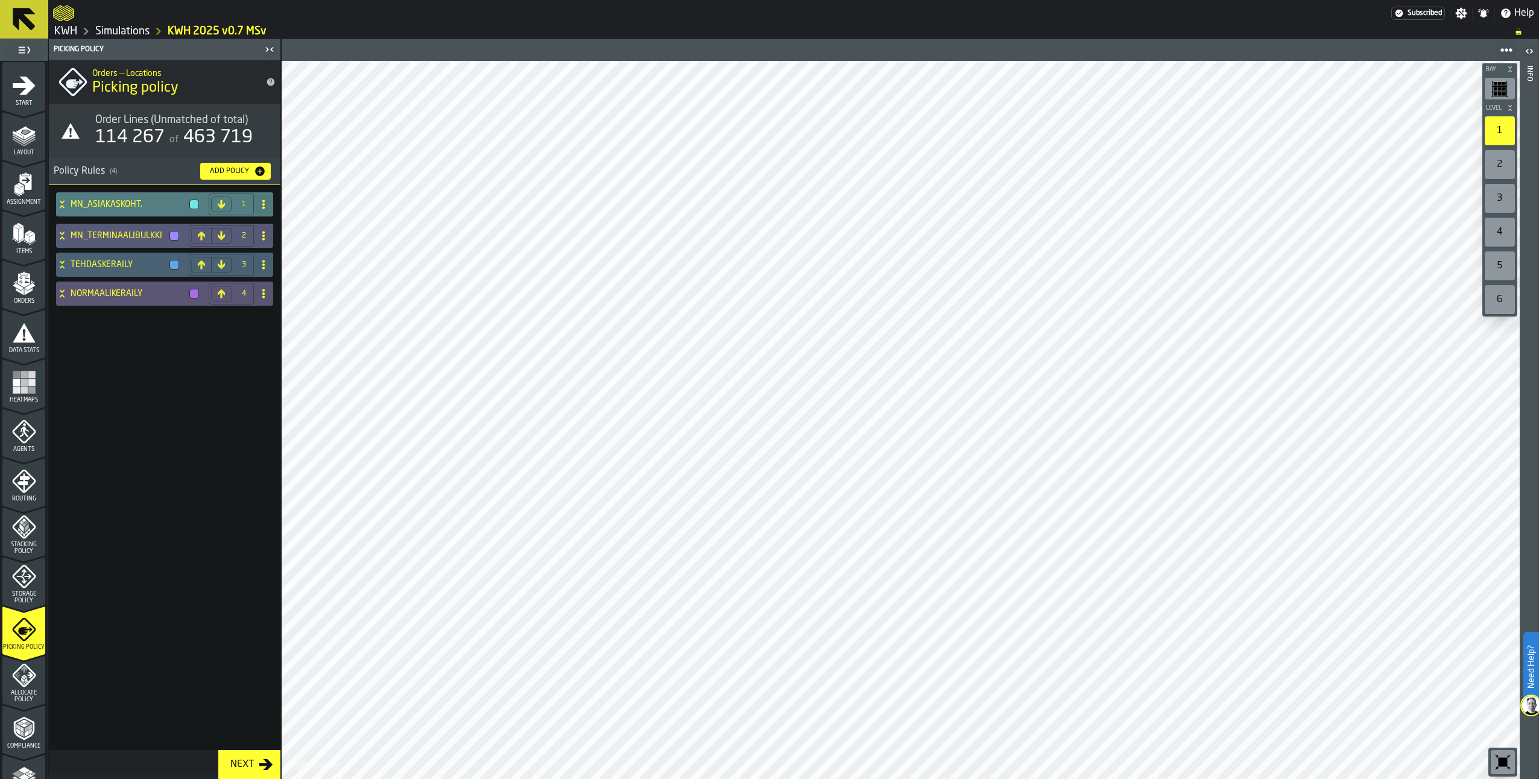
click at [61, 201] on icon at bounding box center [62, 201] width 4 height 3
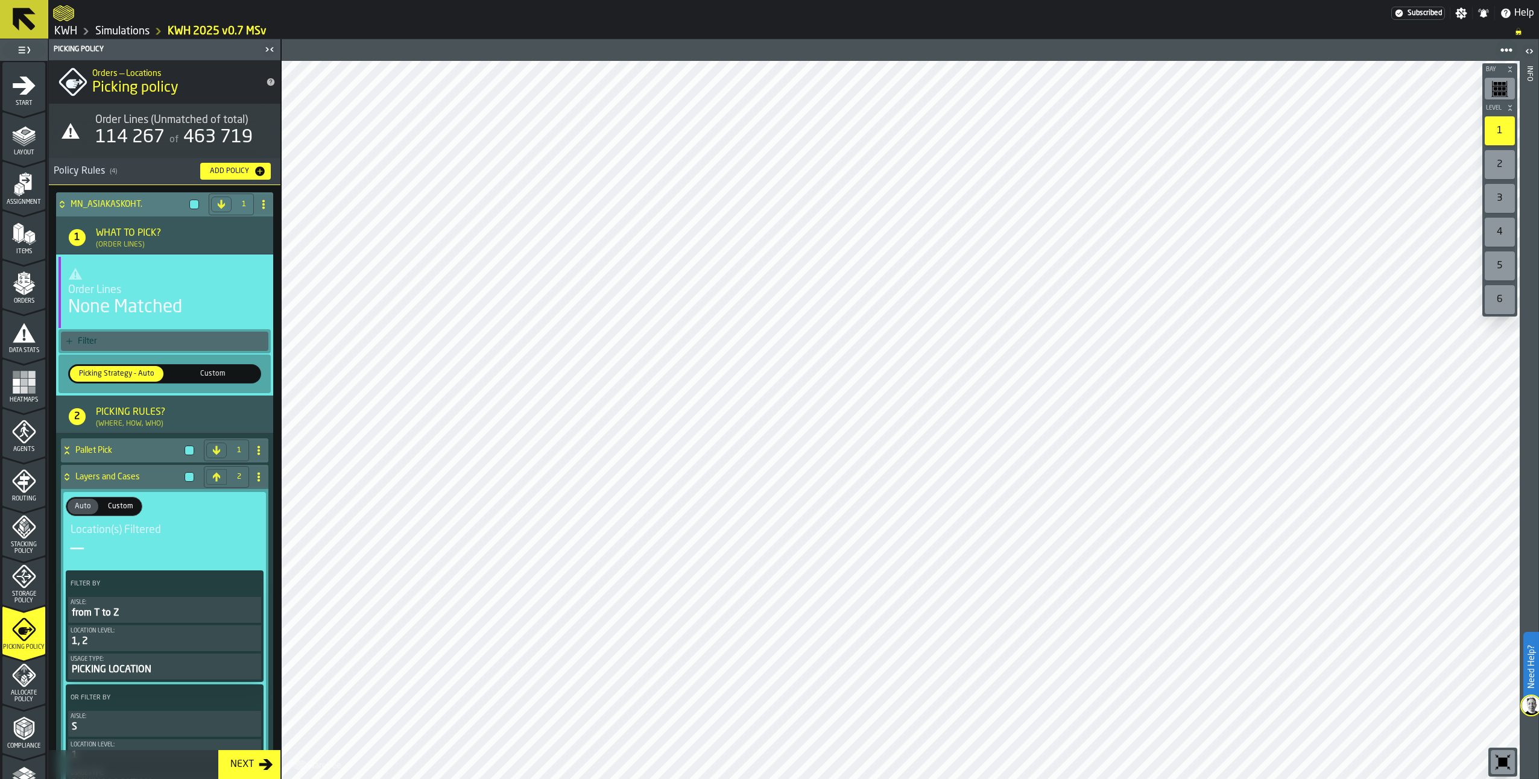
click at [78, 340] on div "Filter" at bounding box center [171, 342] width 186 height 10
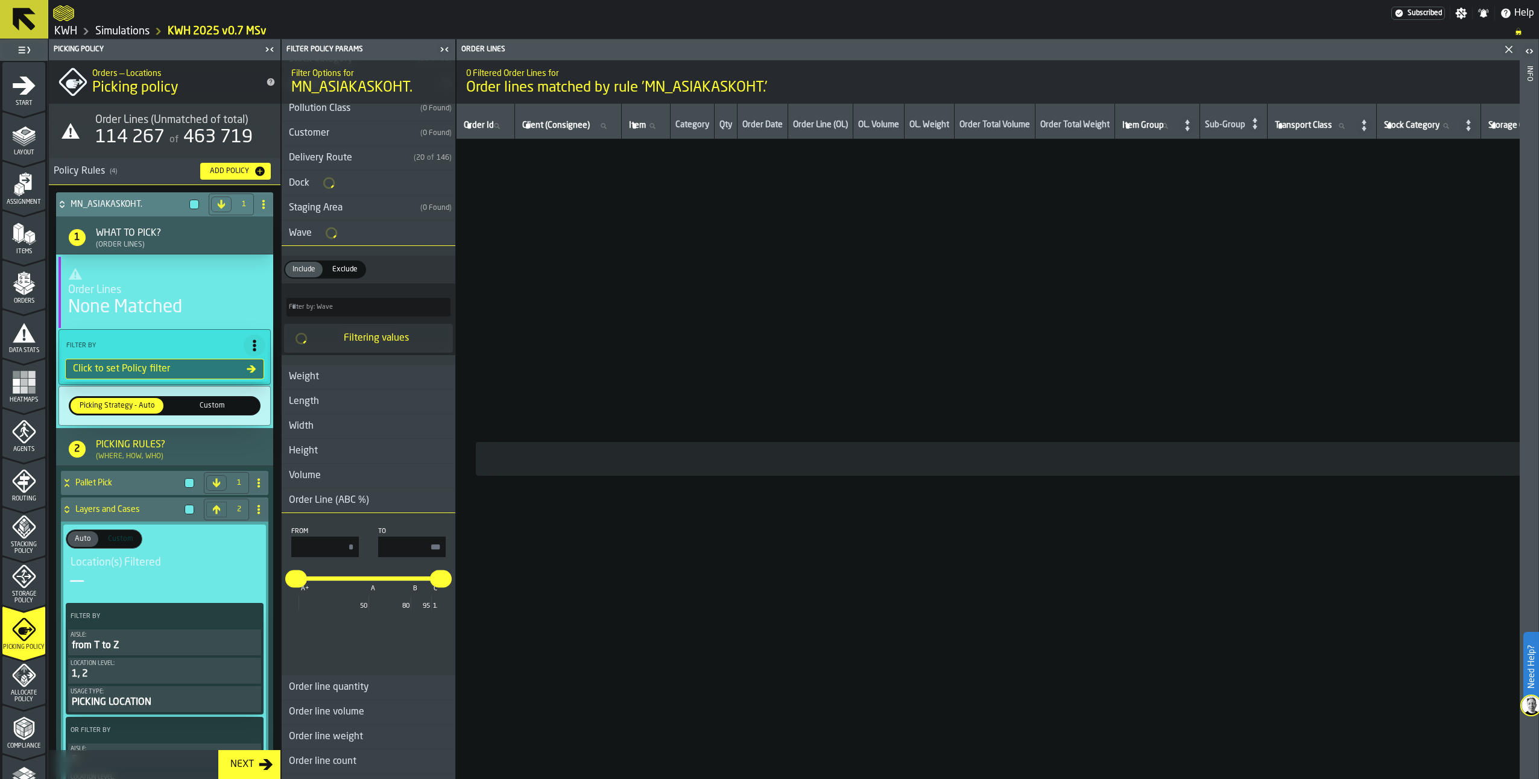
scroll to position [181, 0]
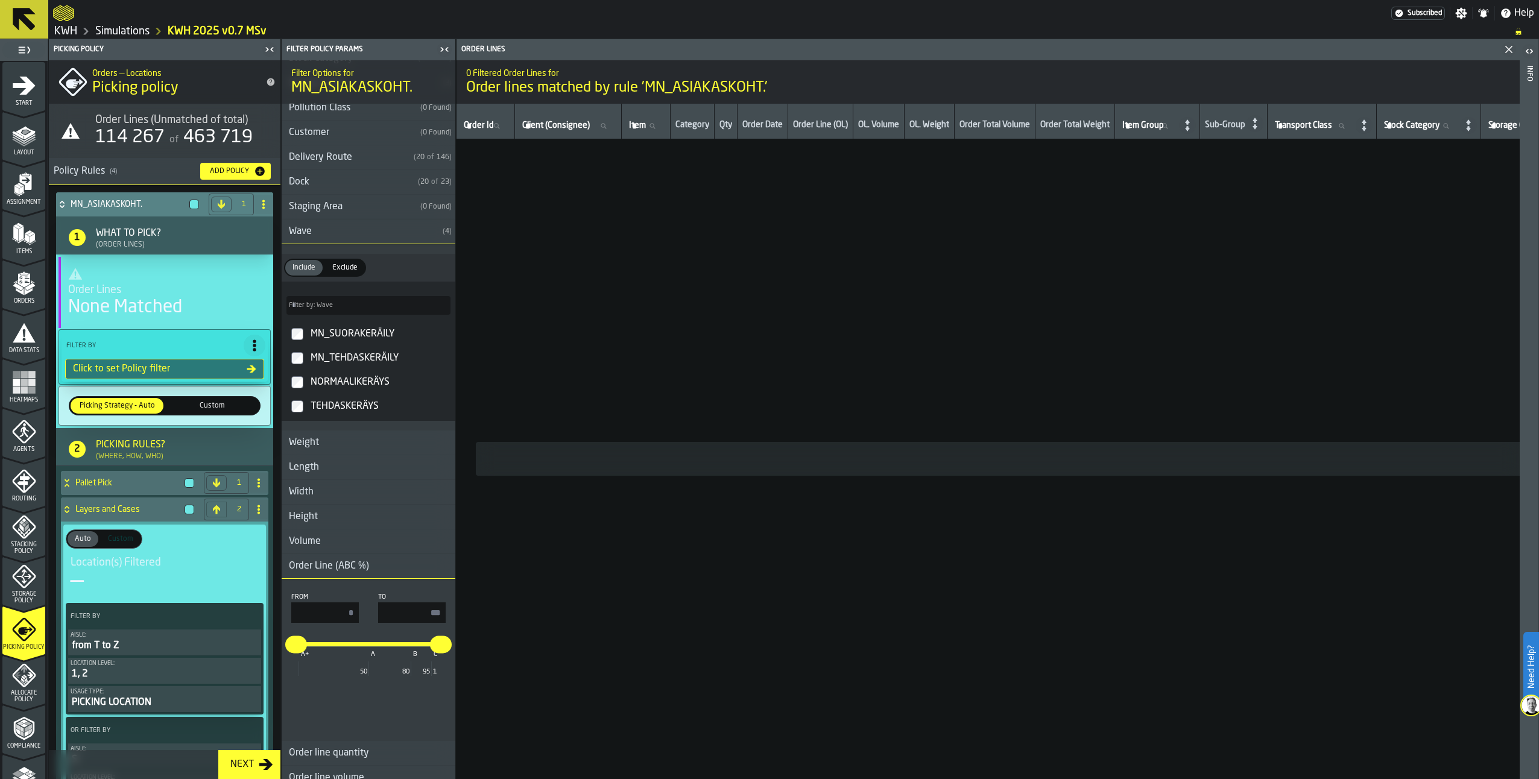
click at [300, 327] on label "MN_SUORAKERÄILY" at bounding box center [368, 334] width 169 height 24
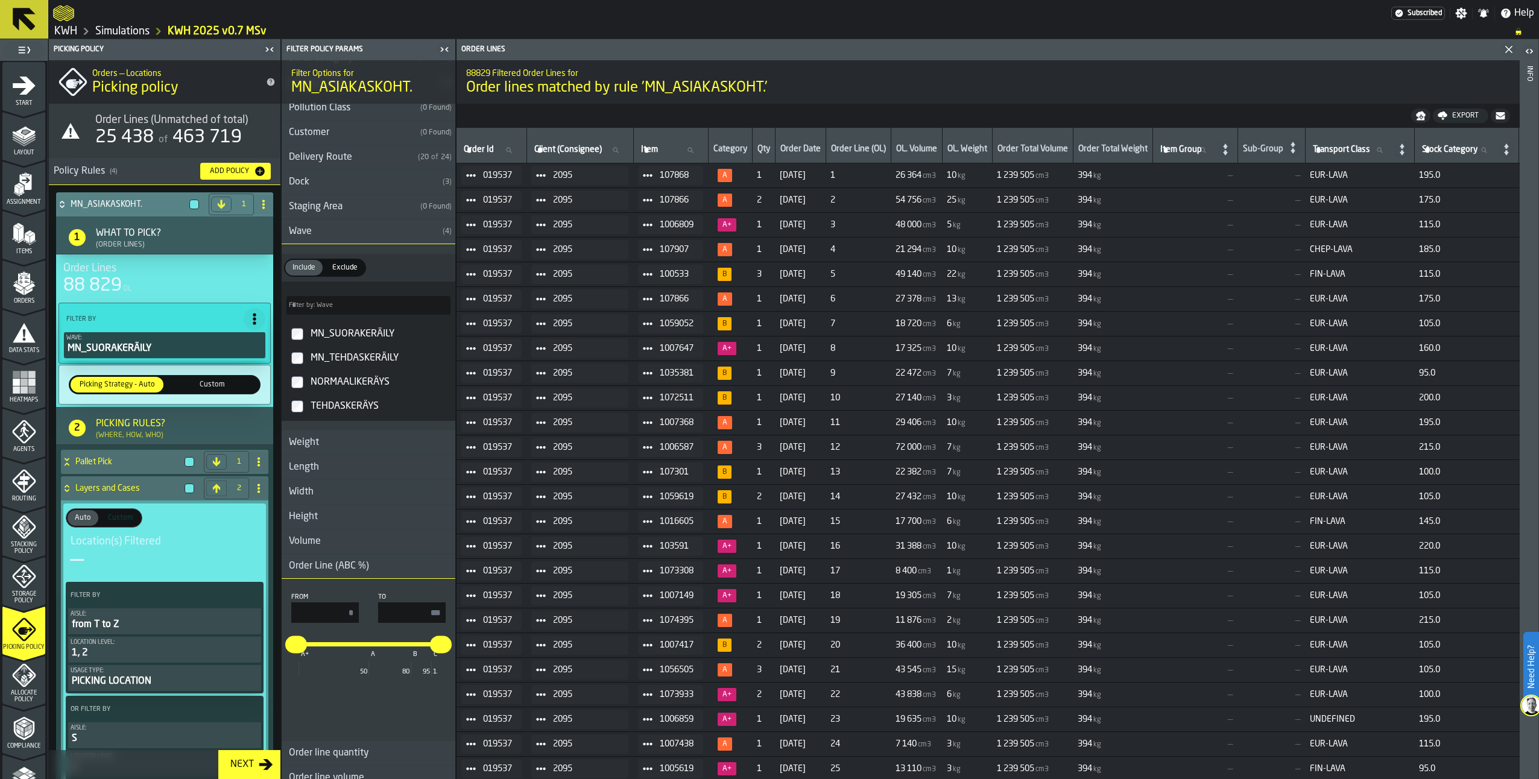
click at [60, 203] on icon at bounding box center [62, 205] width 12 height 10
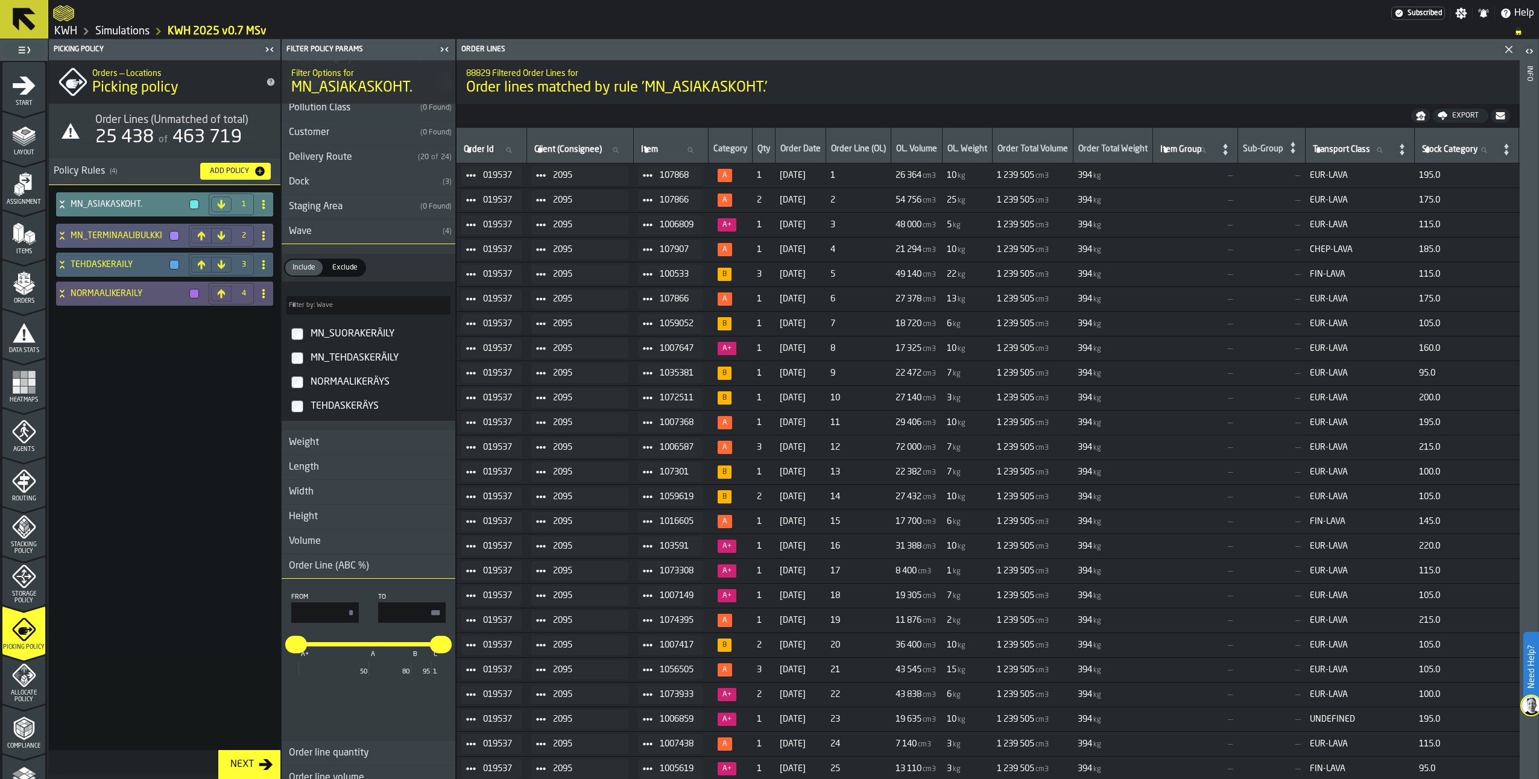
drag, startPoint x: 64, startPoint y: 203, endPoint x: 71, endPoint y: 220, distance: 17.6
click at [64, 204] on icon at bounding box center [62, 205] width 12 height 10
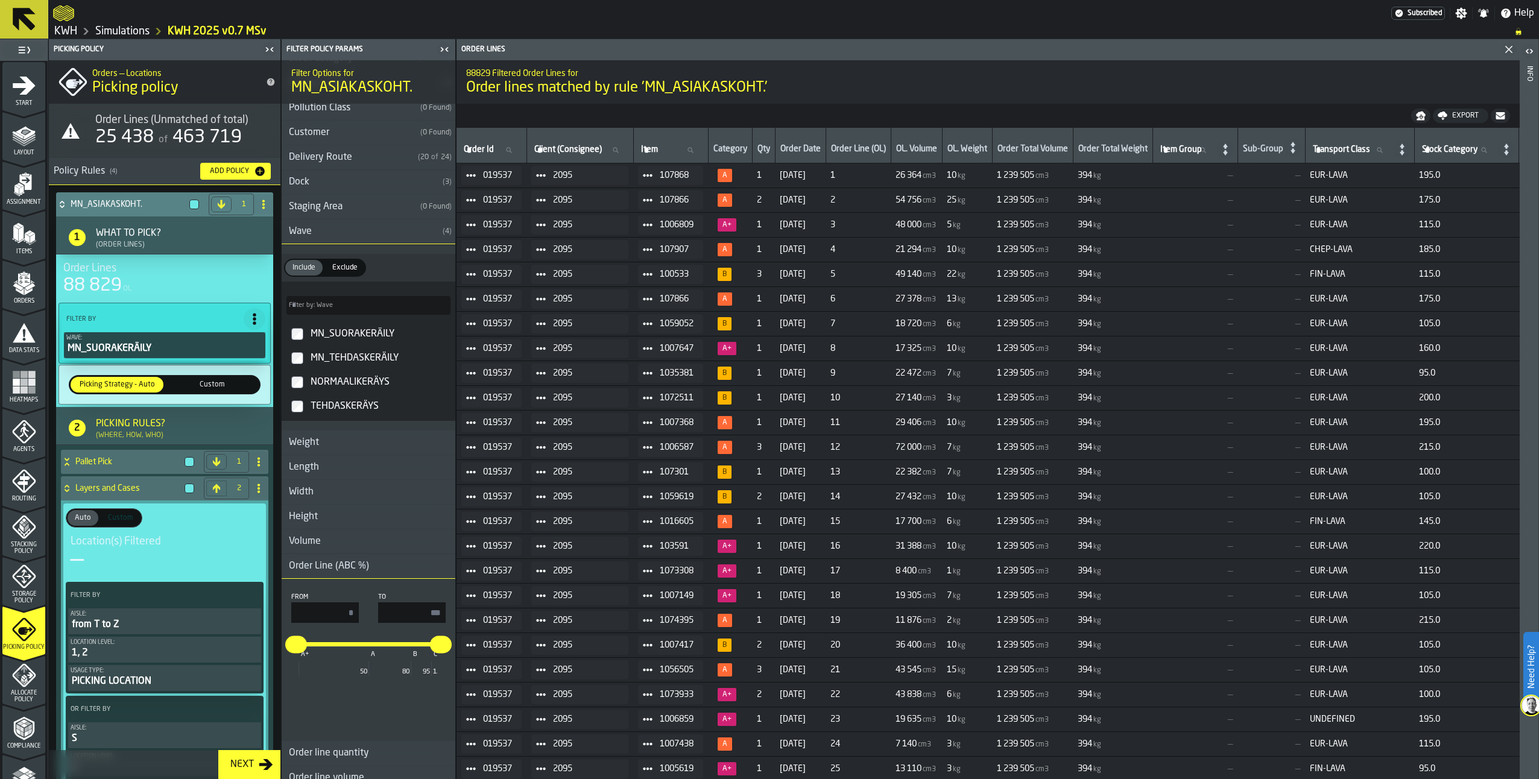
click at [63, 203] on icon at bounding box center [62, 202] width 4 height 3
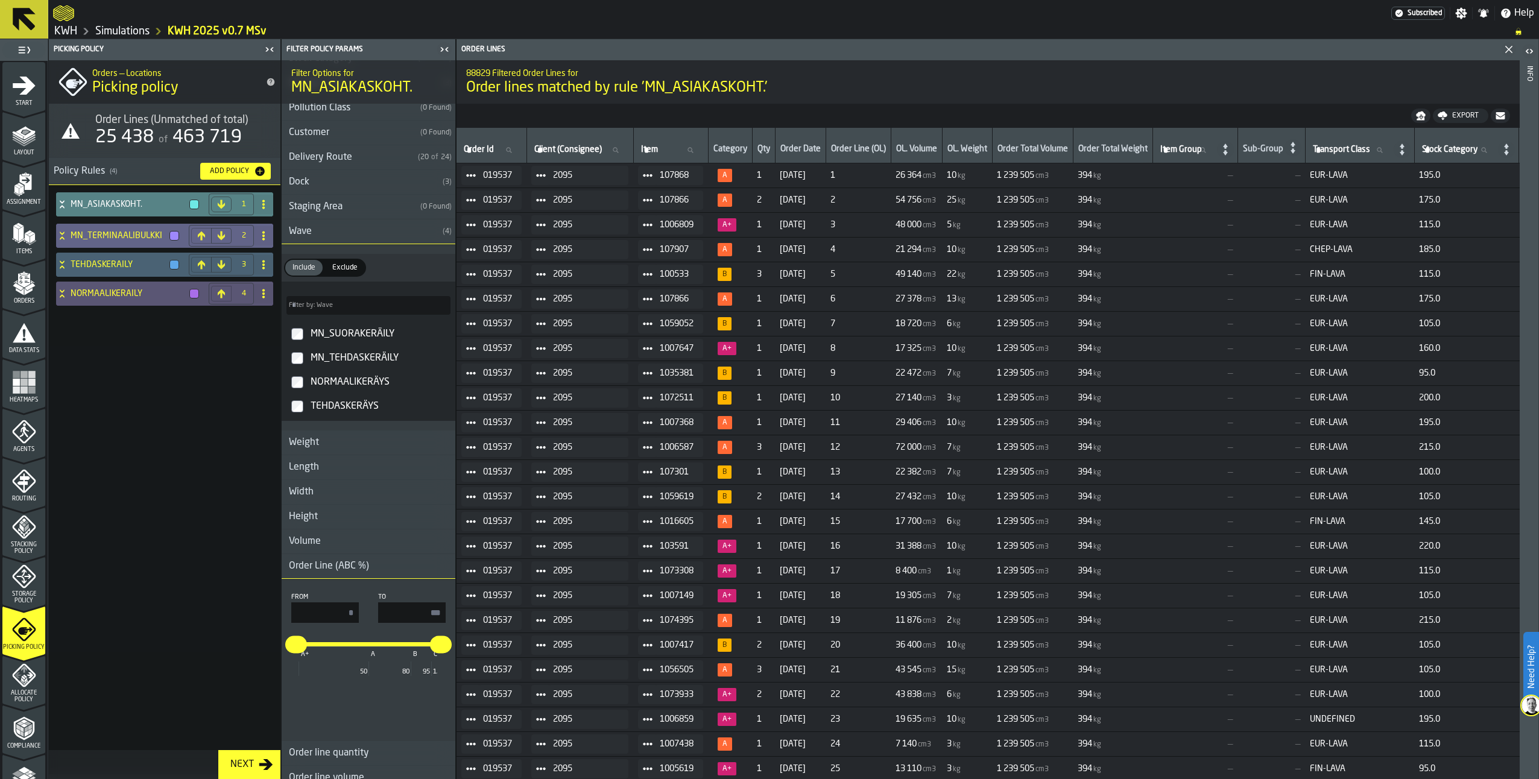
click at [63, 230] on div "MN_TERMINAALIBULKKI" at bounding box center [120, 236] width 128 height 24
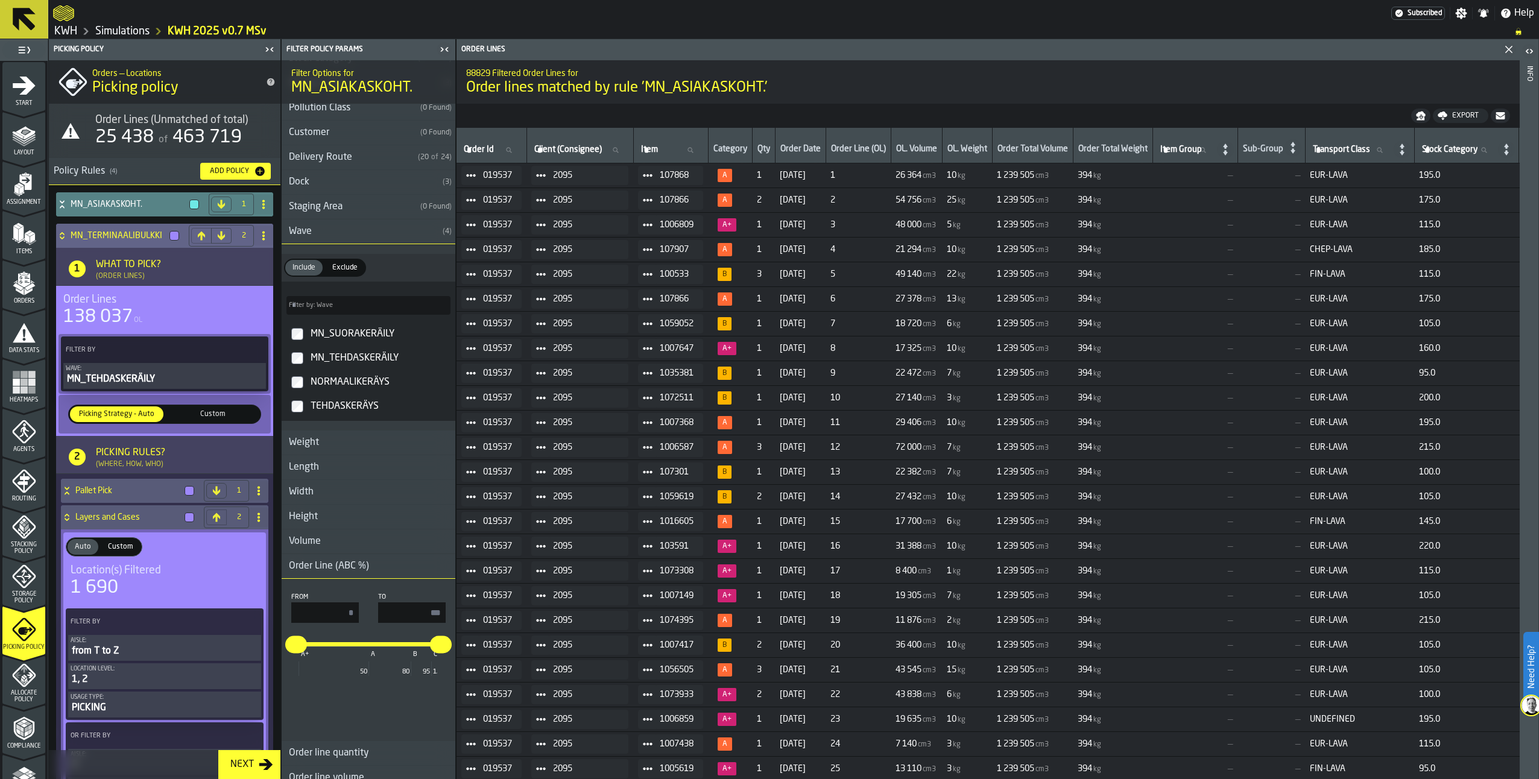
click at [63, 234] on icon at bounding box center [62, 233] width 4 height 3
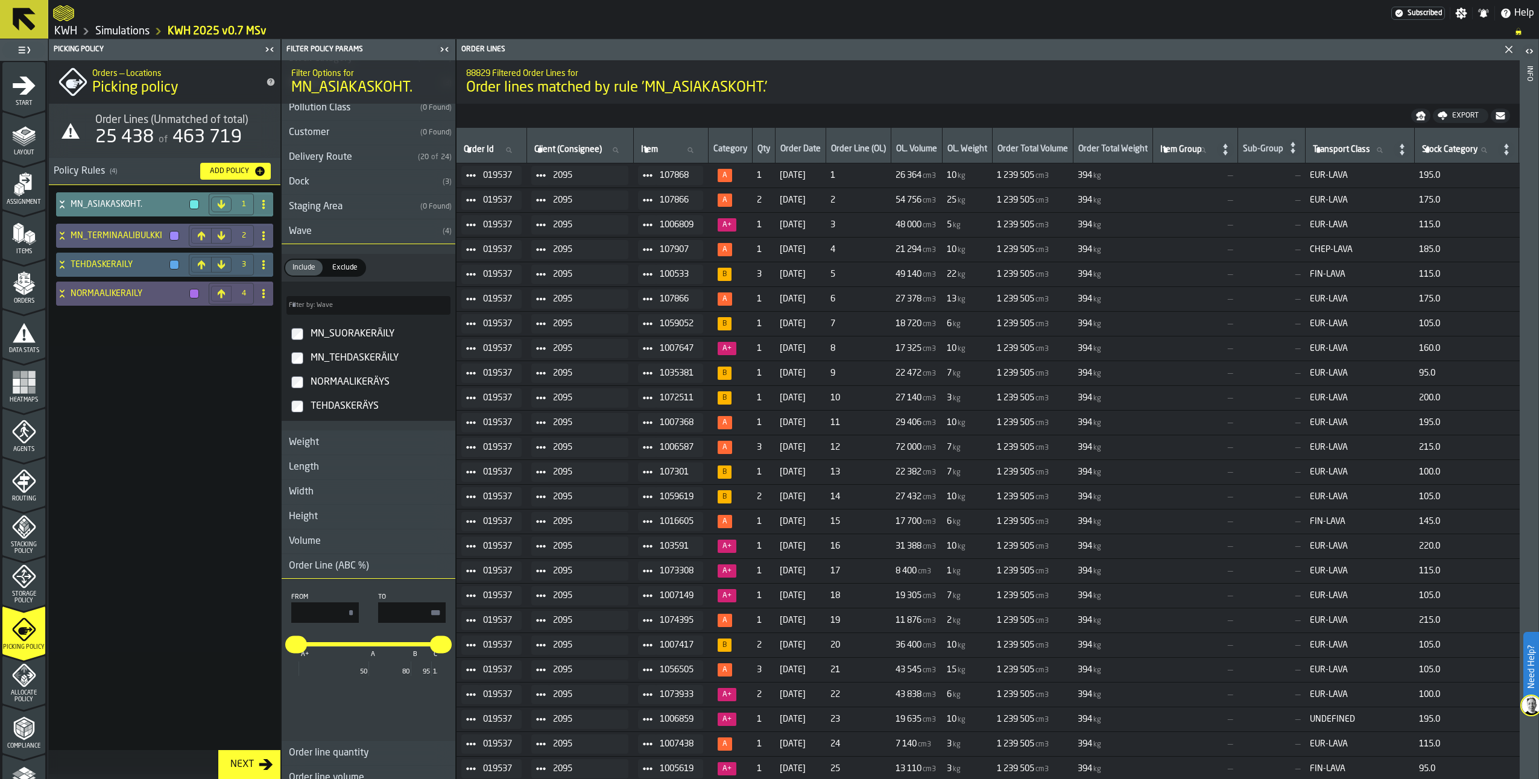
click at [25, 387] on rect "menu Heatmaps" at bounding box center [24, 389] width 7 height 7
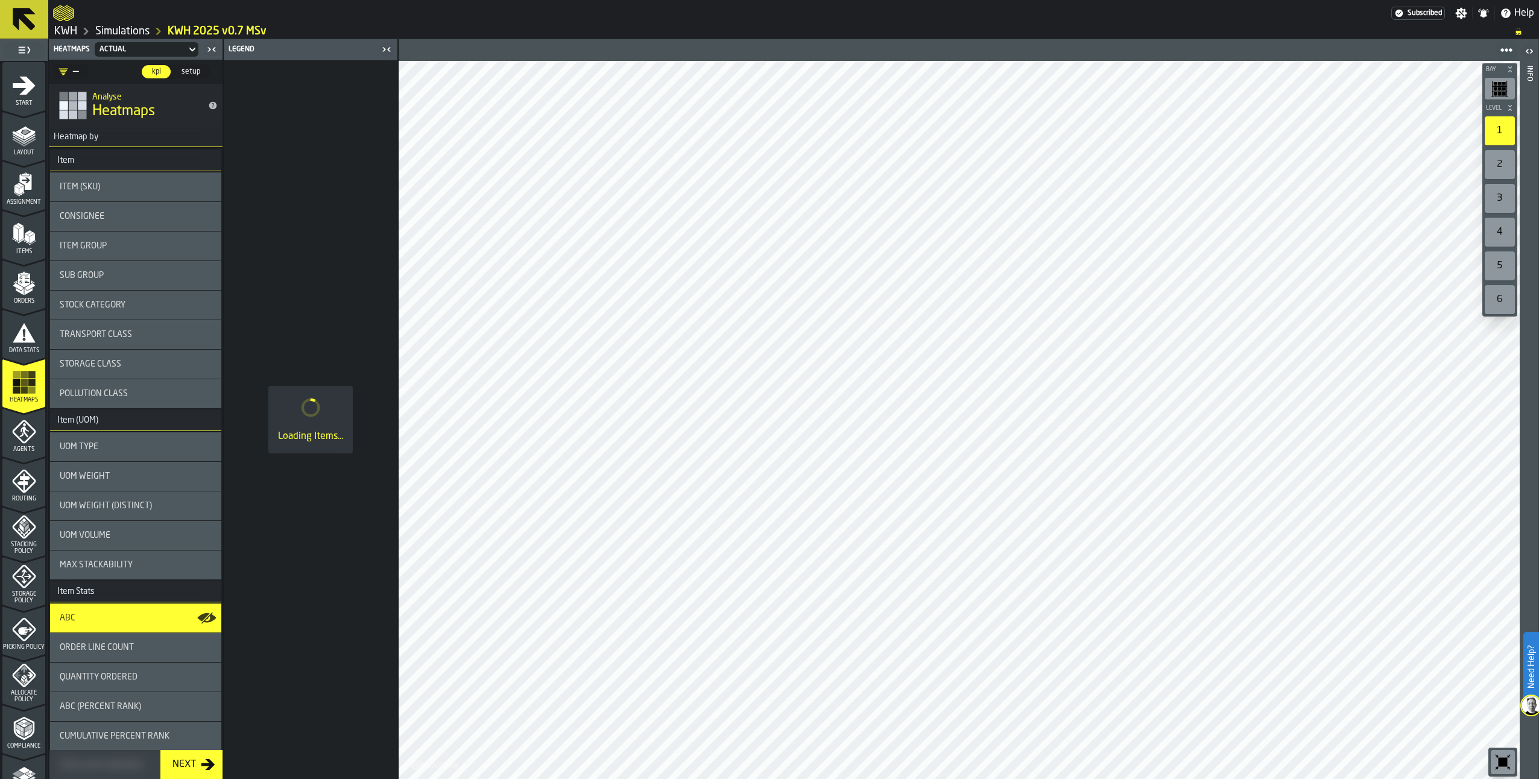
click at [27, 675] on icon "menu Allocate Policy" at bounding box center [29, 675] width 7 height 6
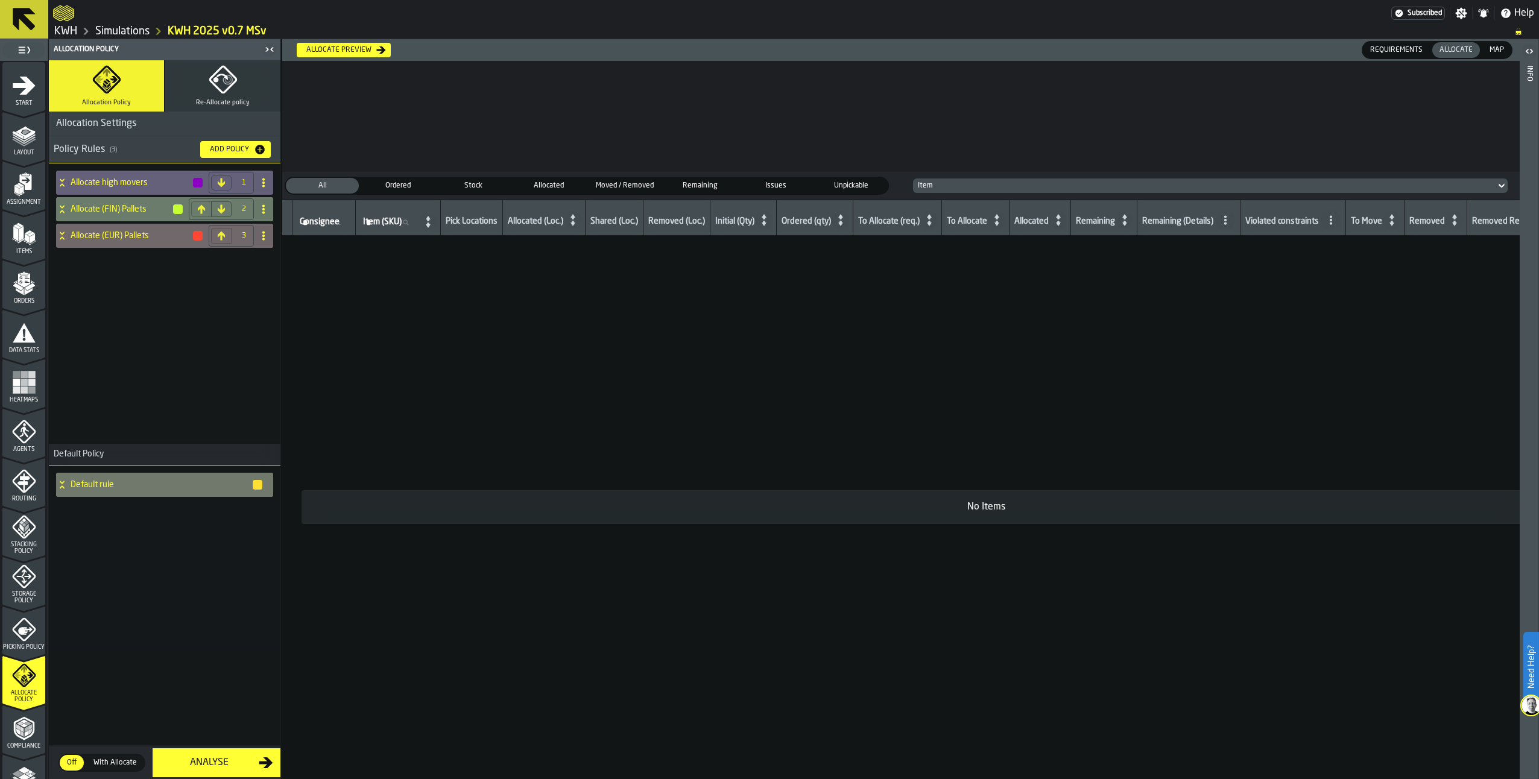
click at [17, 188] on icon "menu Assignment" at bounding box center [24, 184] width 24 height 24
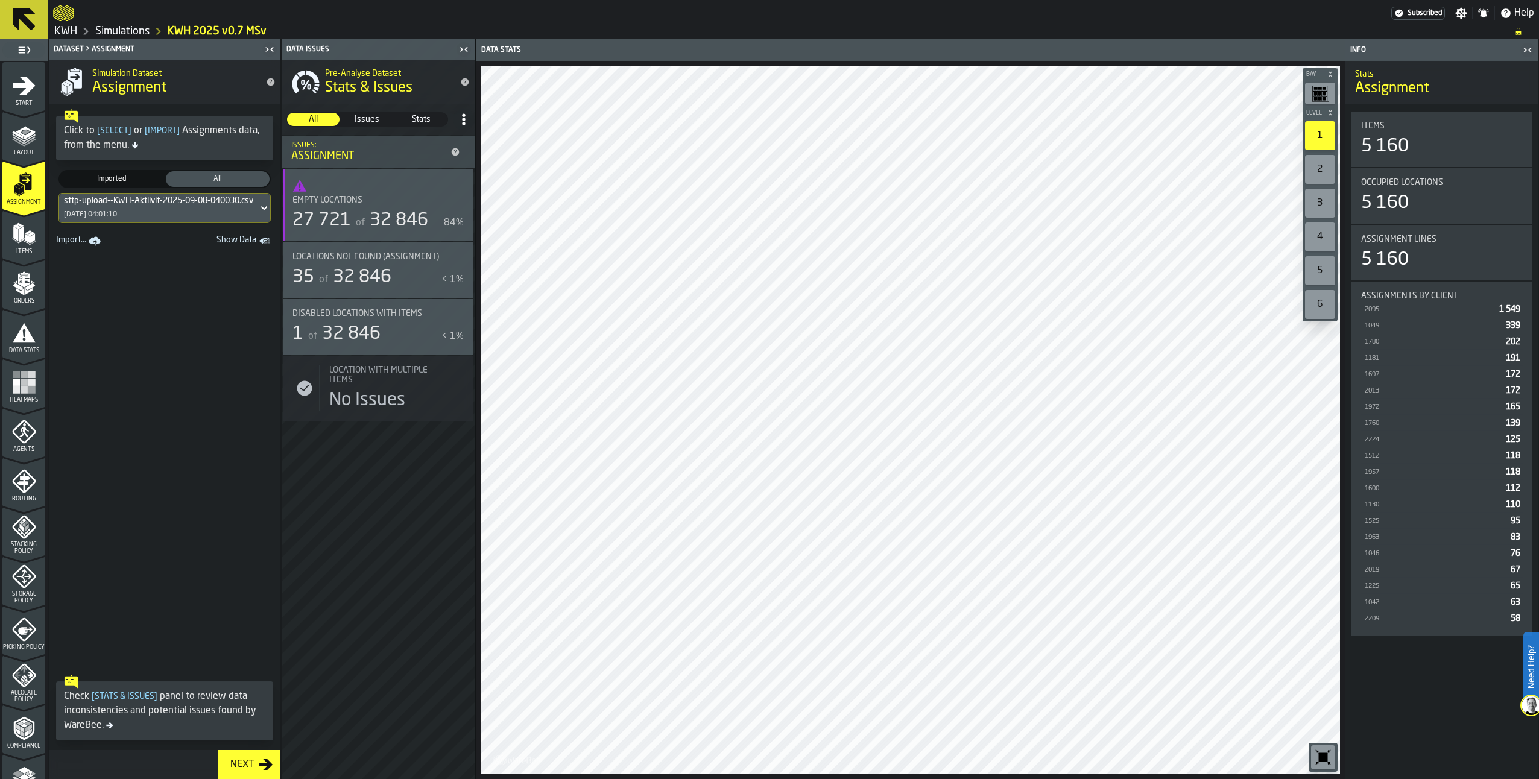
click at [466, 254] on polygon "button-toggle-Show on Map" at bounding box center [465, 254] width 2 height 2
click at [1273, 51] on span "Table" at bounding box center [1268, 50] width 30 height 11
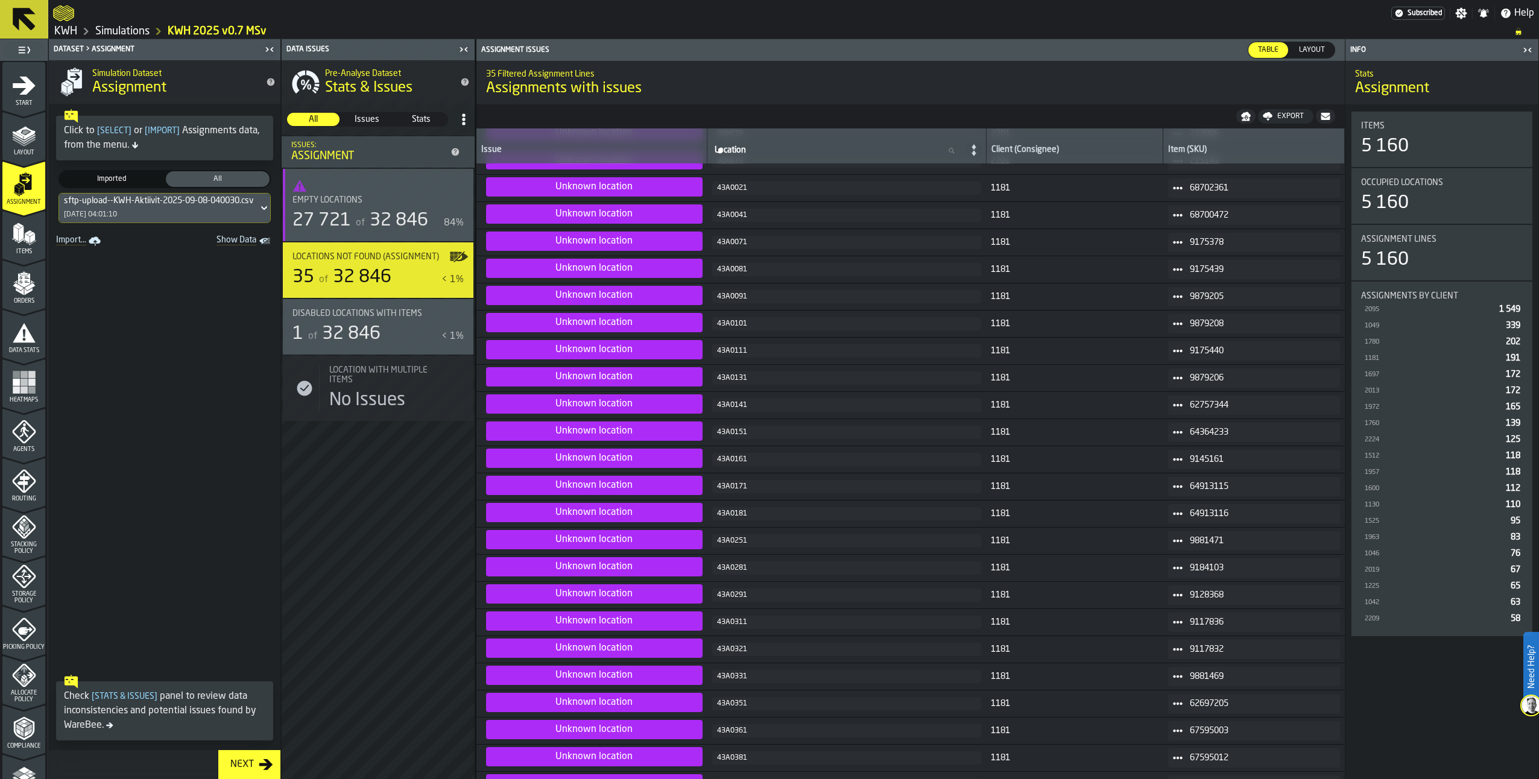
scroll to position [241, 0]
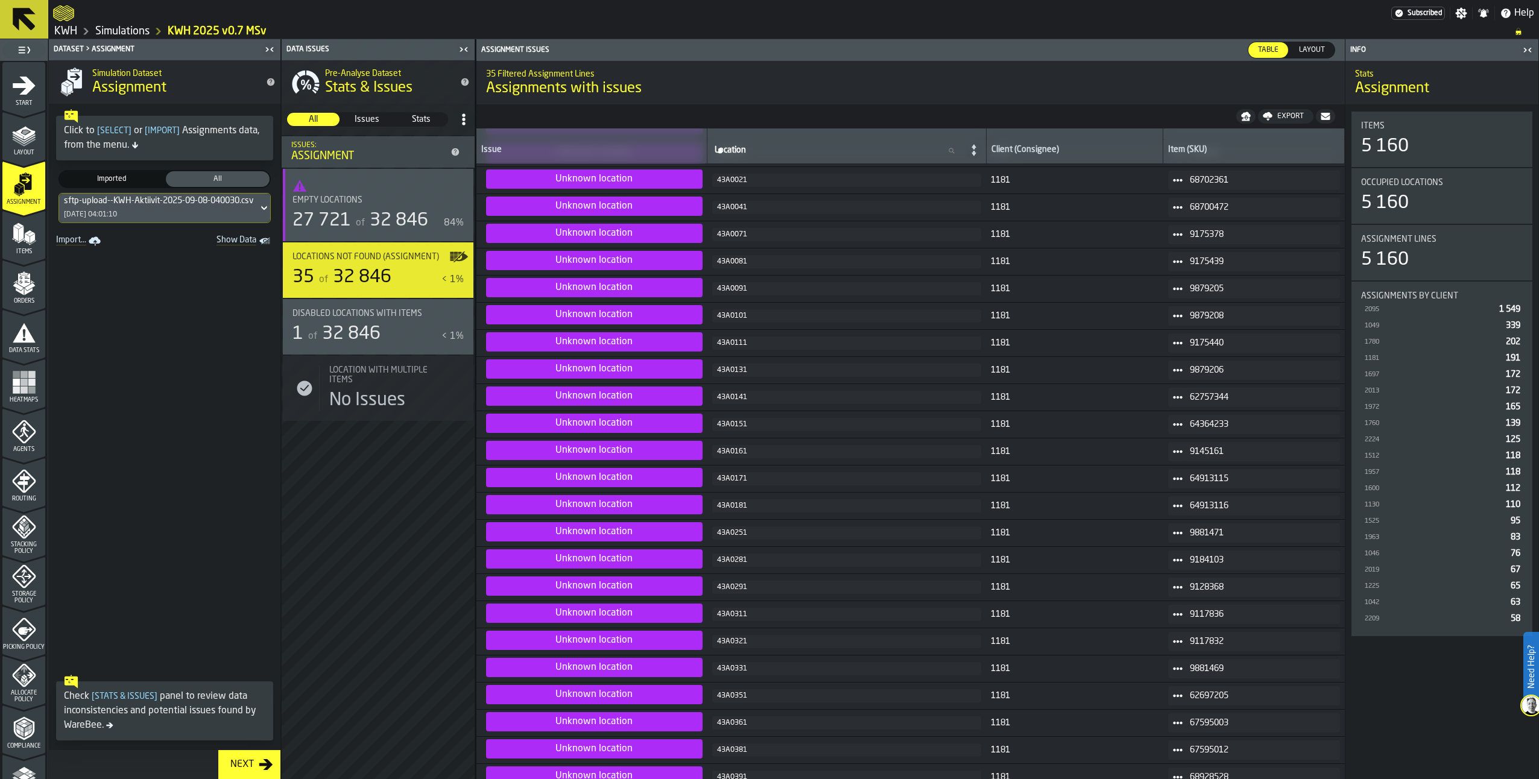
click at [17, 291] on polygon "menu Orders" at bounding box center [20, 291] width 8 height 7
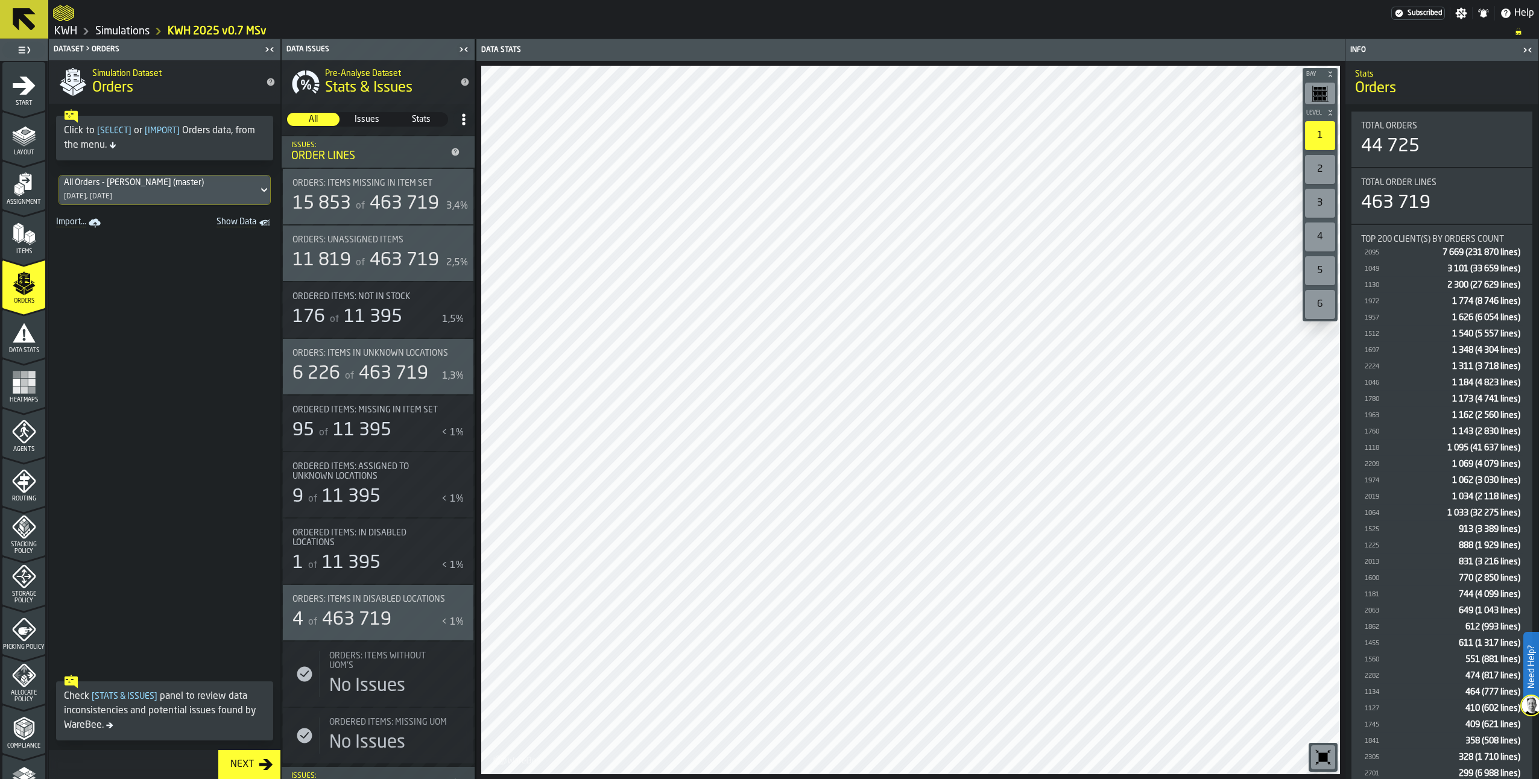
click at [0, 0] on polygon "Show Data" at bounding box center [0, 0] width 0 height 0
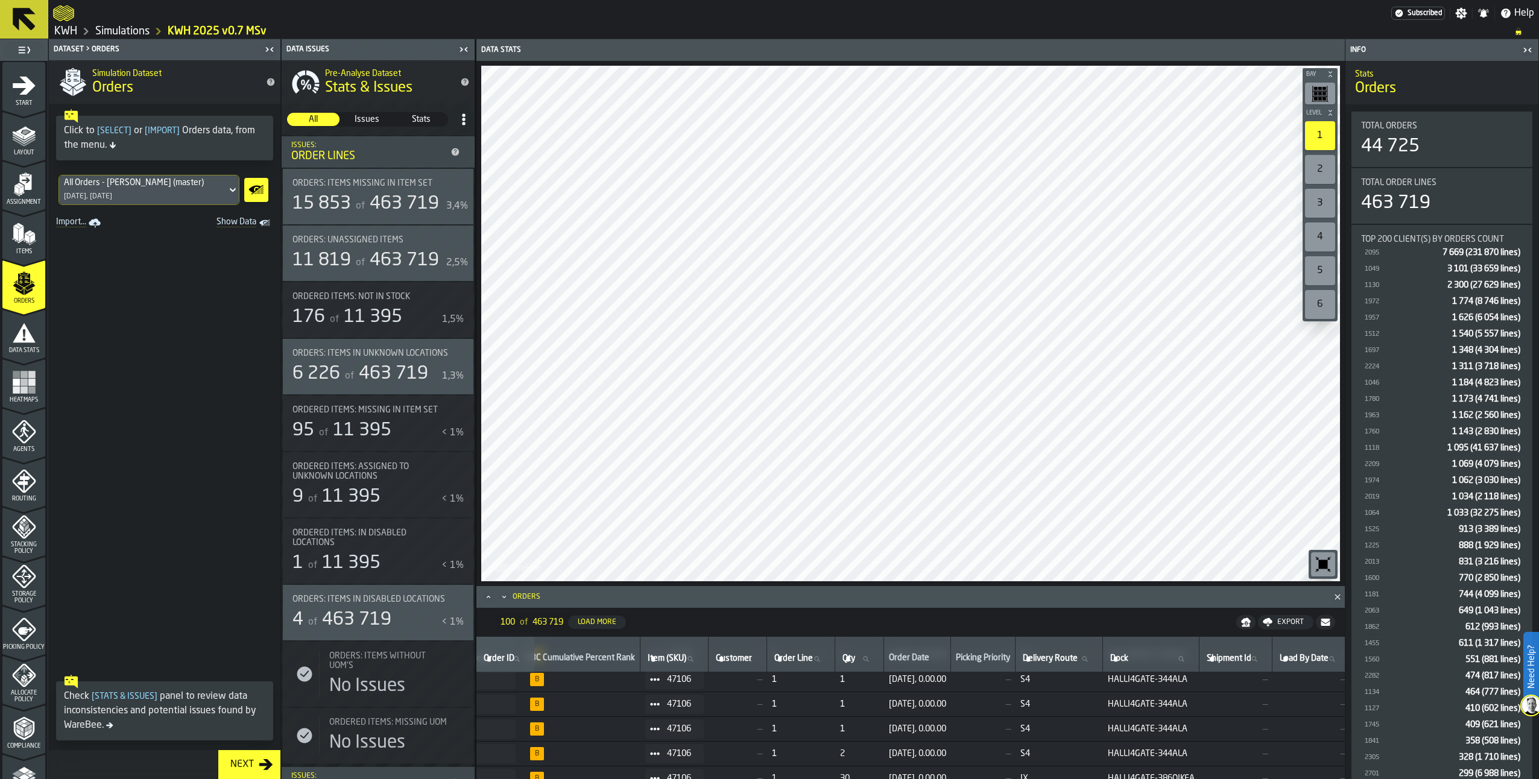
scroll to position [302, 0]
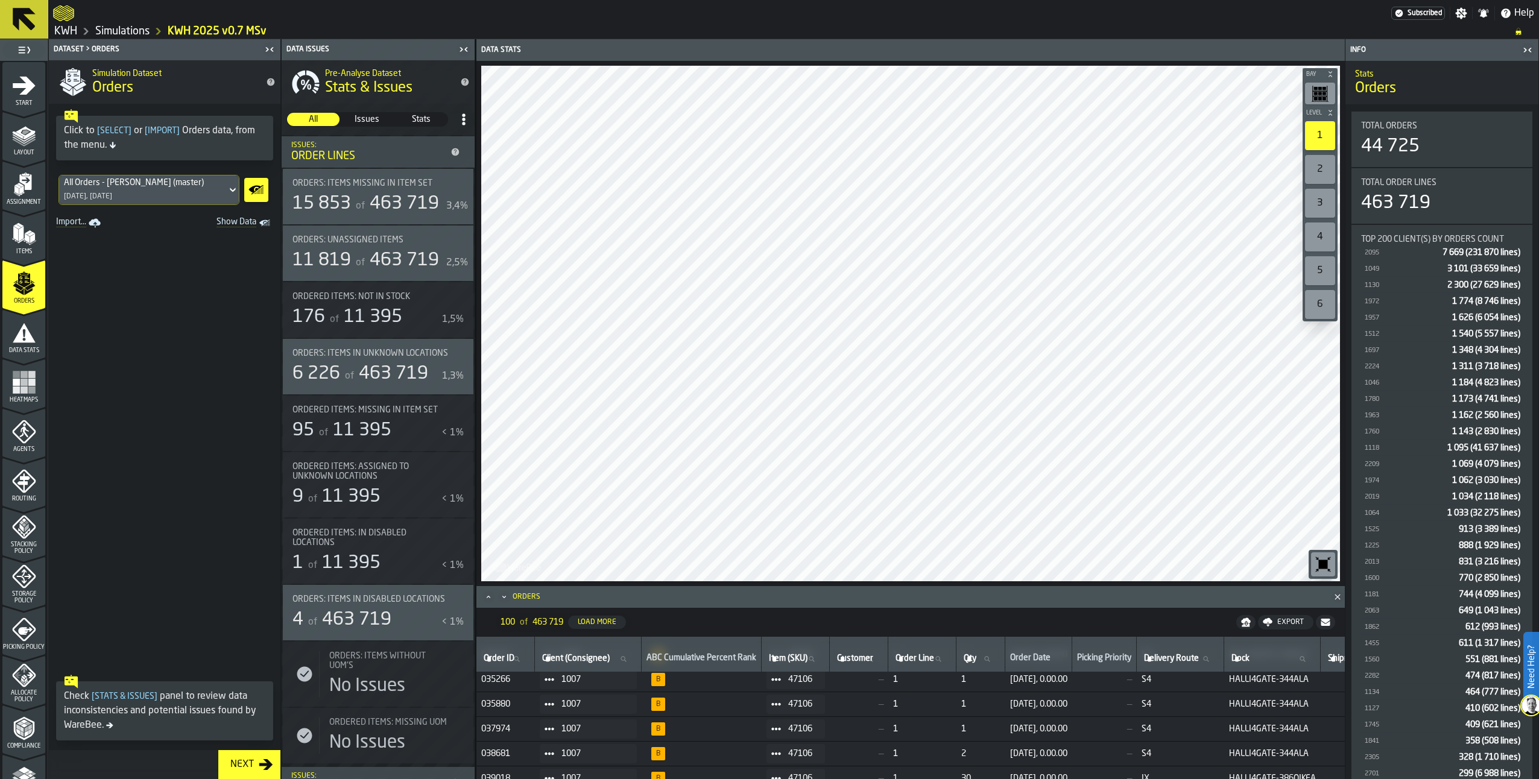
click at [458, 187] on polygon "button-toggle-Show on Map" at bounding box center [459, 186] width 2 height 1
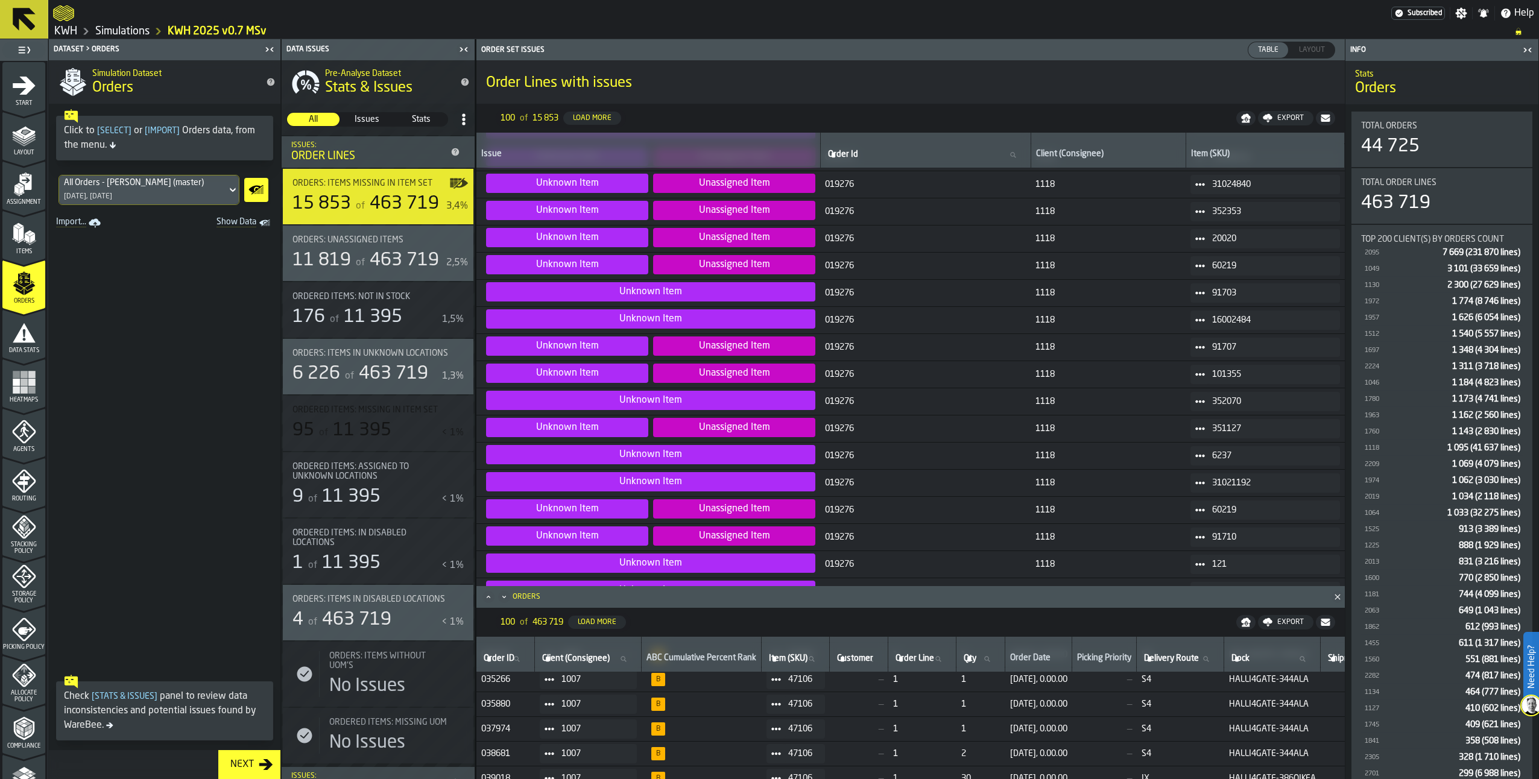
scroll to position [1810, 0]
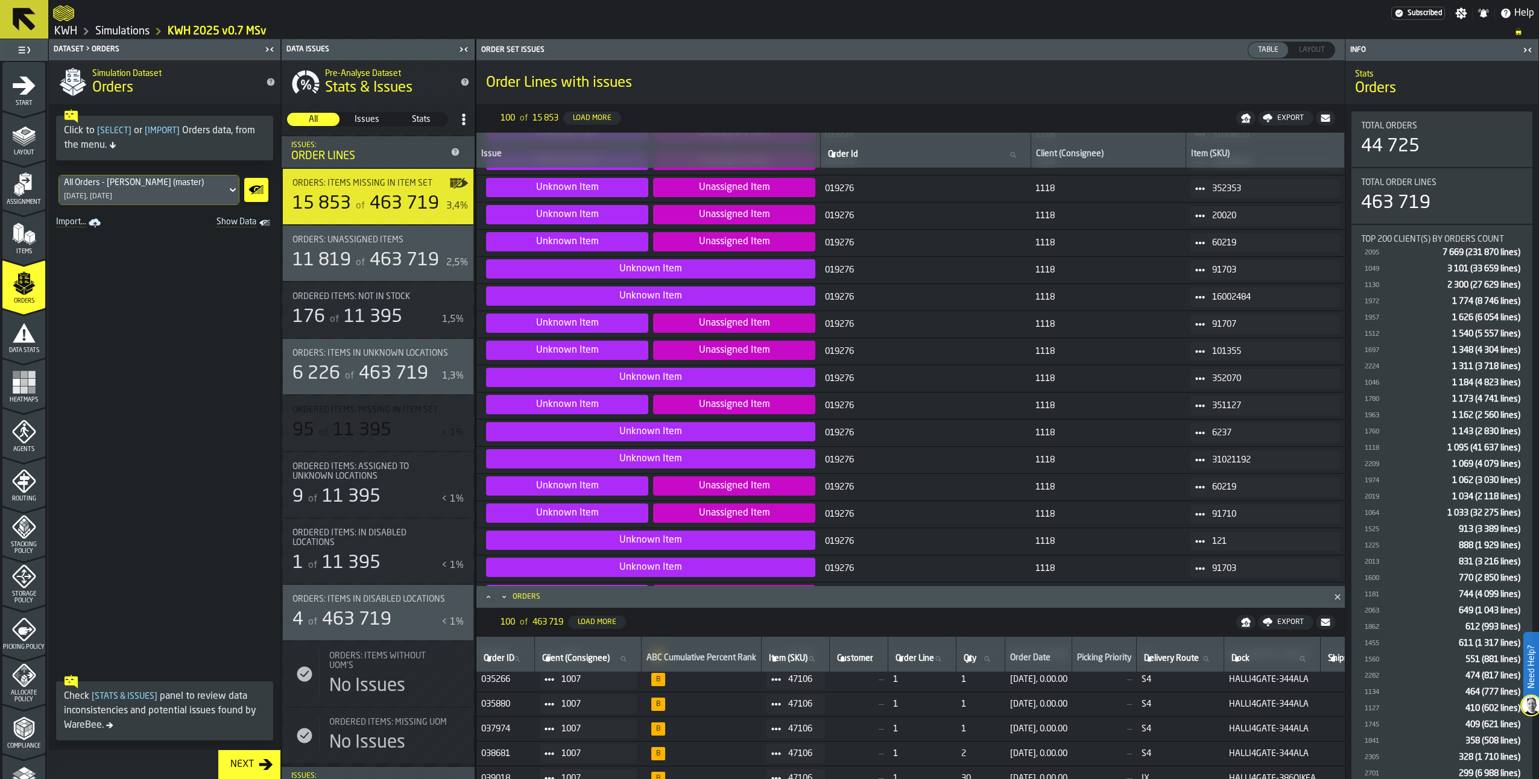
click at [27, 189] on icon "menu Assignment" at bounding box center [25, 182] width 12 height 16
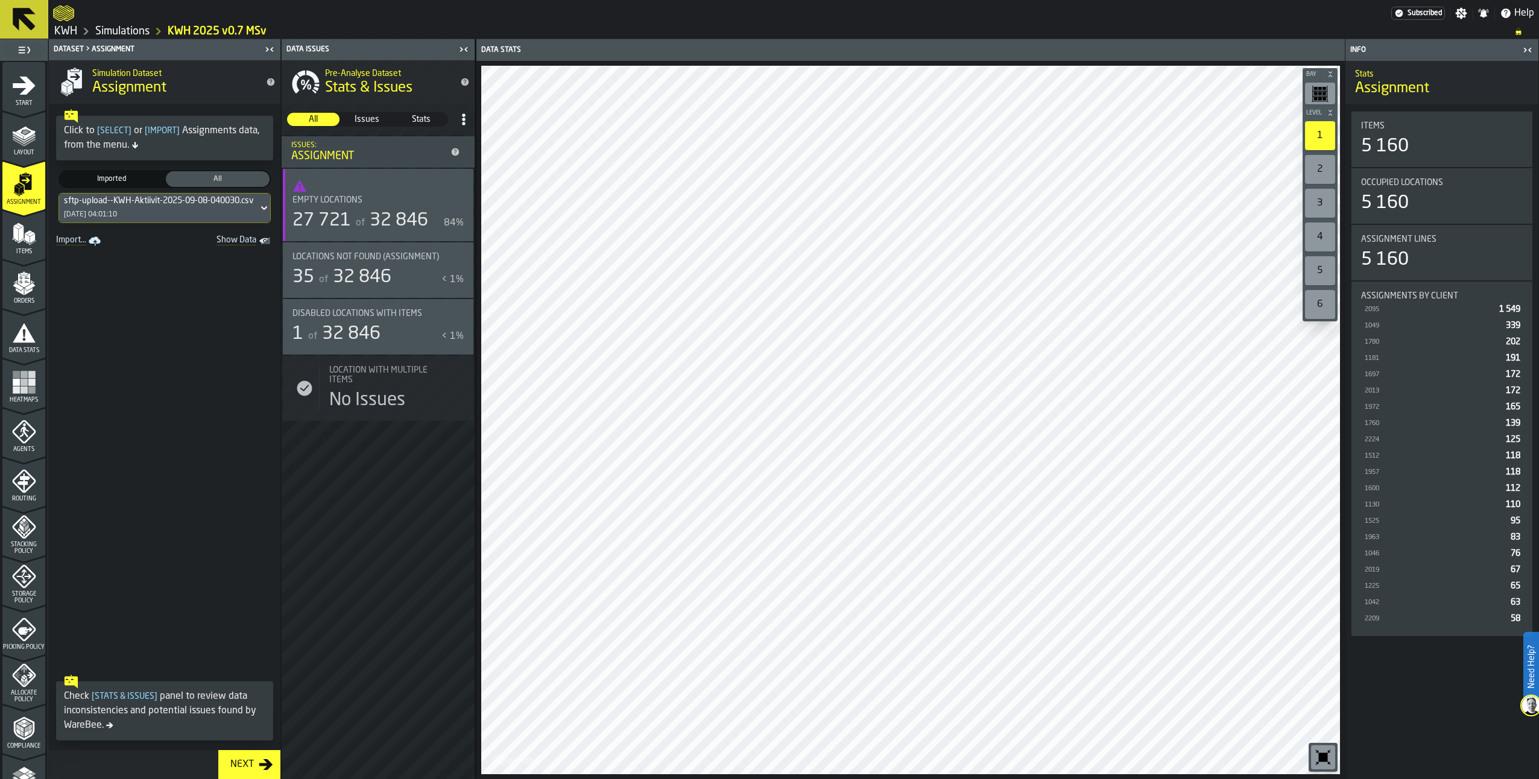
click at [453, 265] on icon "button-toggle-Show on Map" at bounding box center [458, 256] width 19 height 19
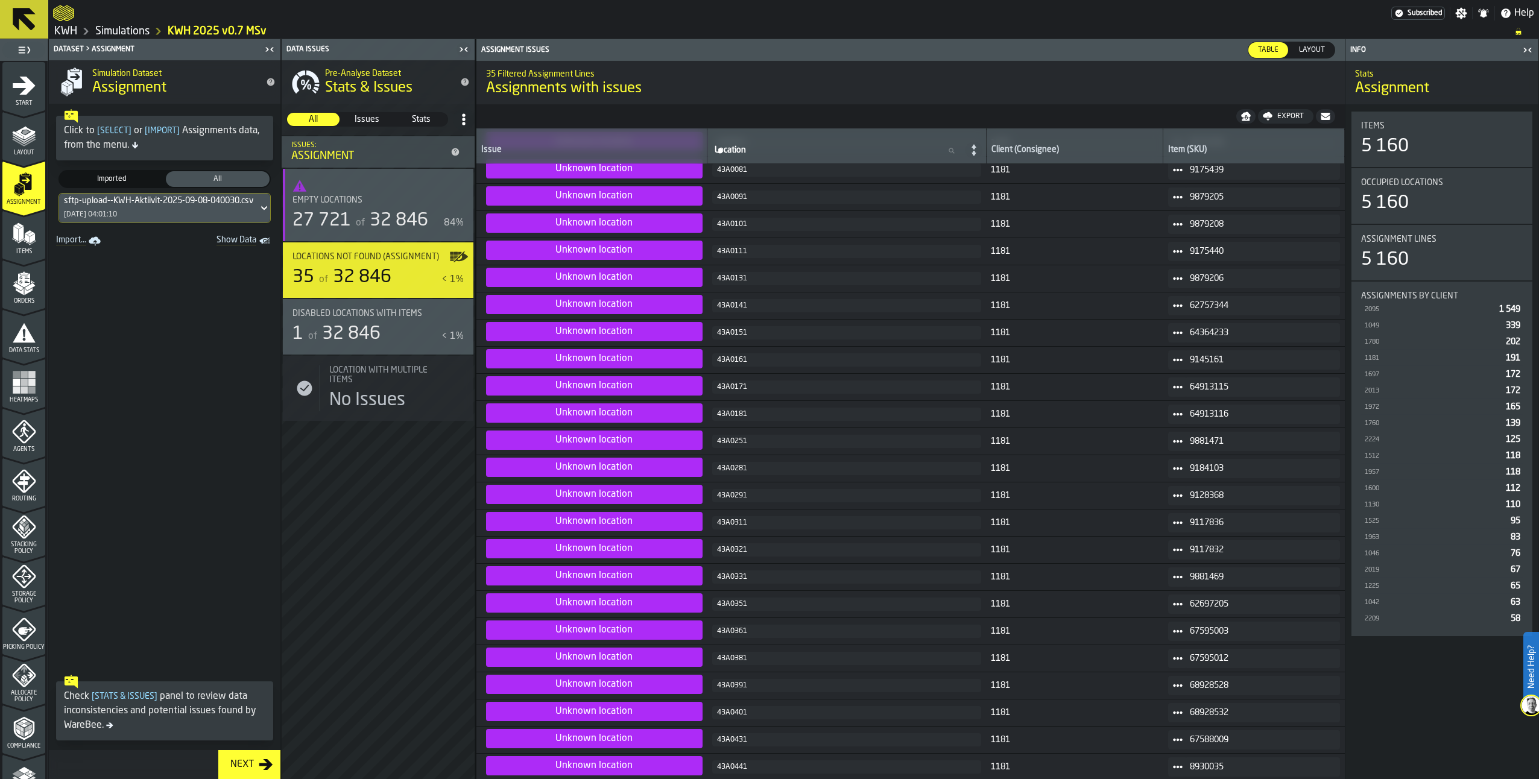
scroll to position [335, 0]
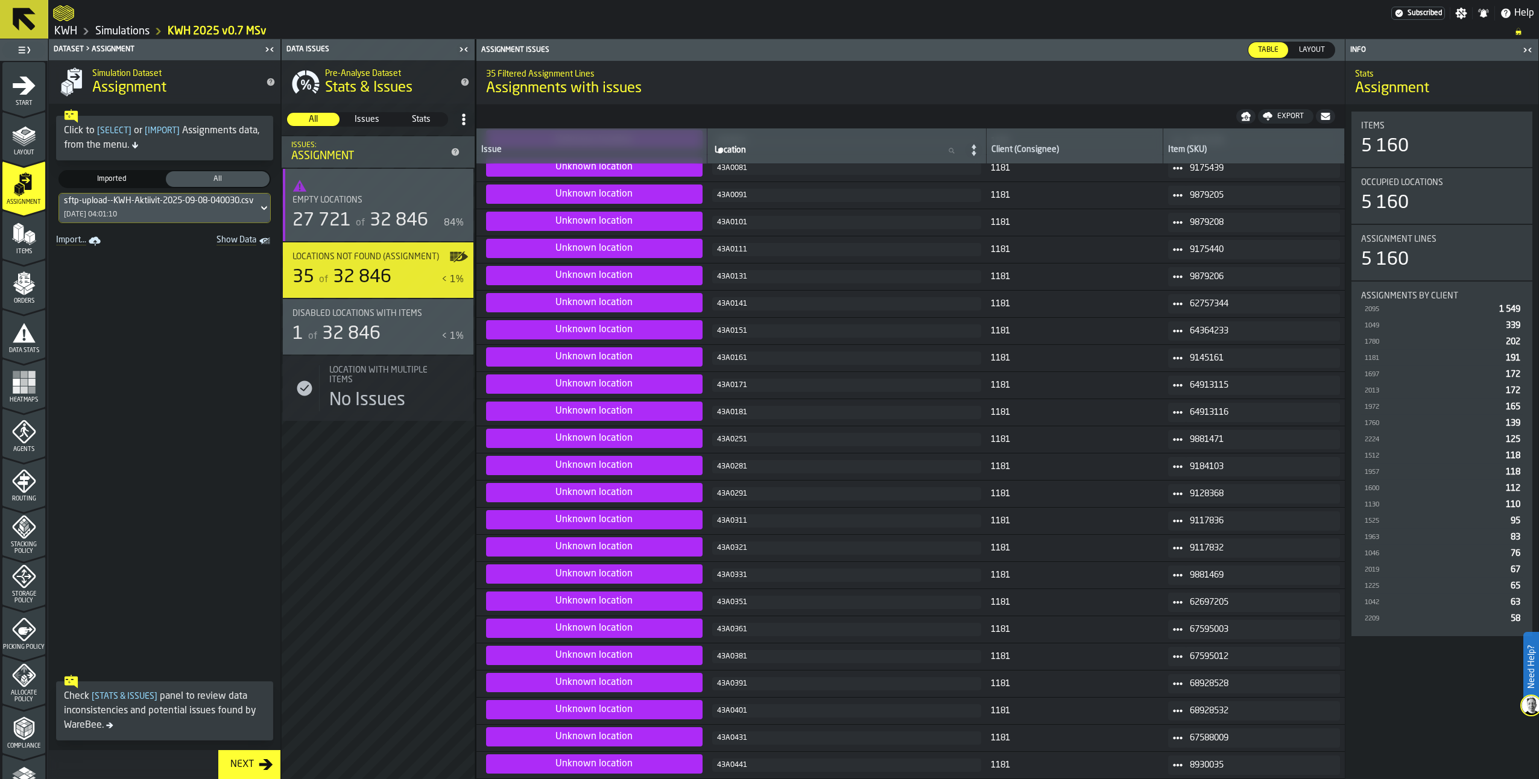
click at [25, 288] on polygon "menu Orders" at bounding box center [30, 286] width 10 height 7
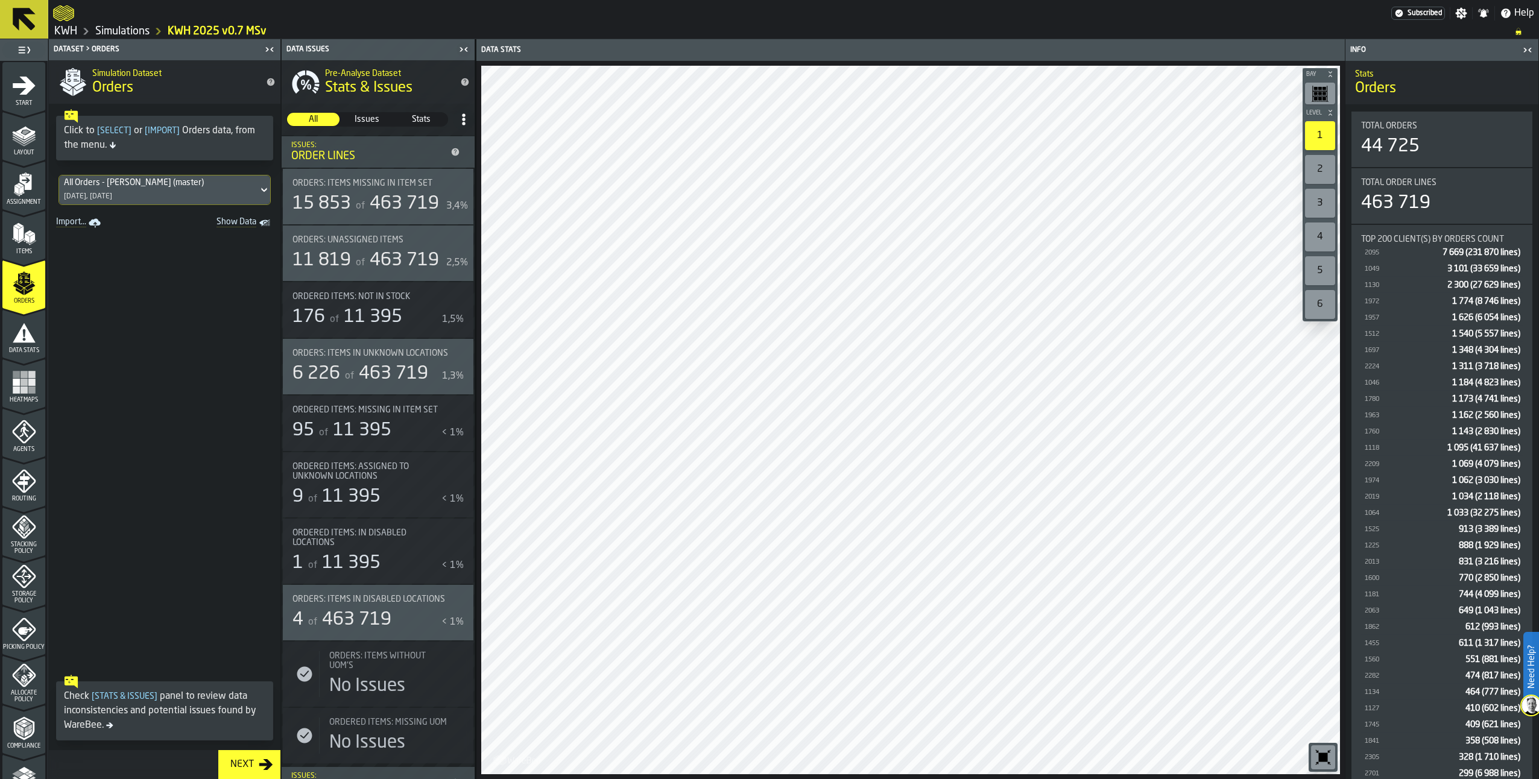
click at [0, 0] on polygon "Show Data" at bounding box center [0, 0] width 0 height 0
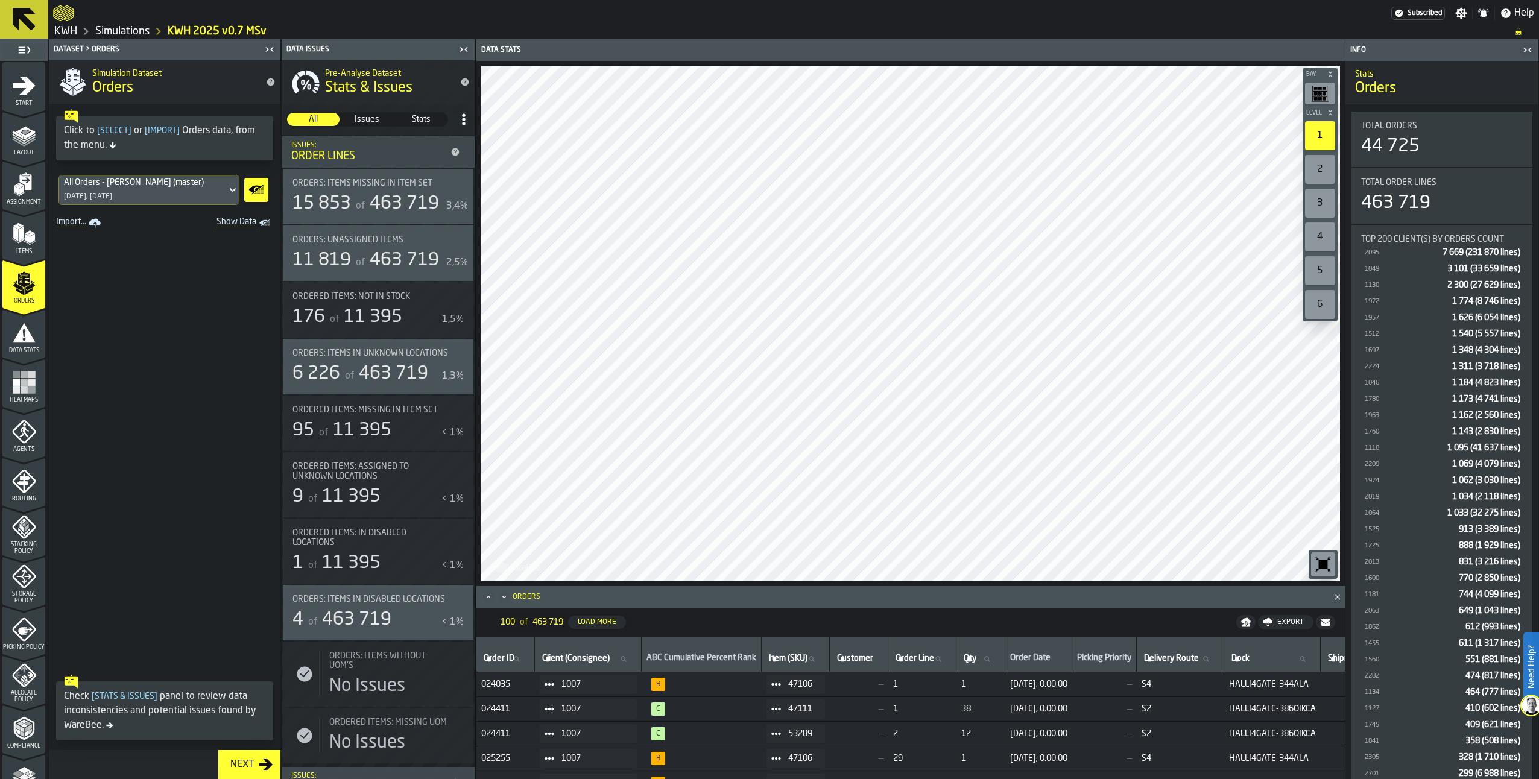
click at [409, 195] on span "463 719" at bounding box center [404, 204] width 69 height 18
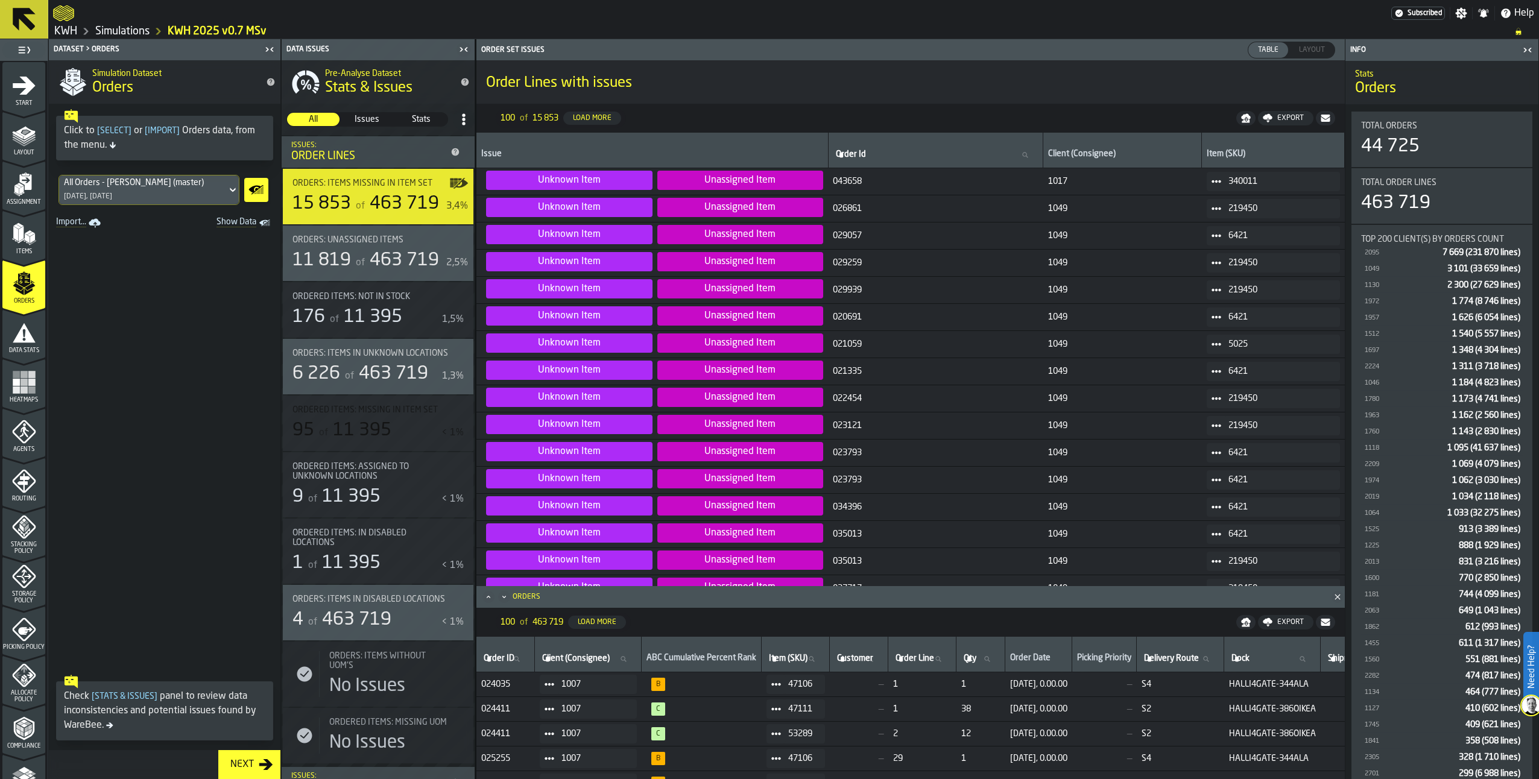
drag, startPoint x: 1102, startPoint y: 150, endPoint x: 1090, endPoint y: 160, distance: 15.4
click at [1100, 153] on div "Client (Consignee)" at bounding box center [1122, 155] width 148 height 12
click at [1089, 160] on div "Client (Consignee)" at bounding box center [1122, 155] width 148 height 12
click at [27, 245] on div "Items" at bounding box center [23, 238] width 43 height 33
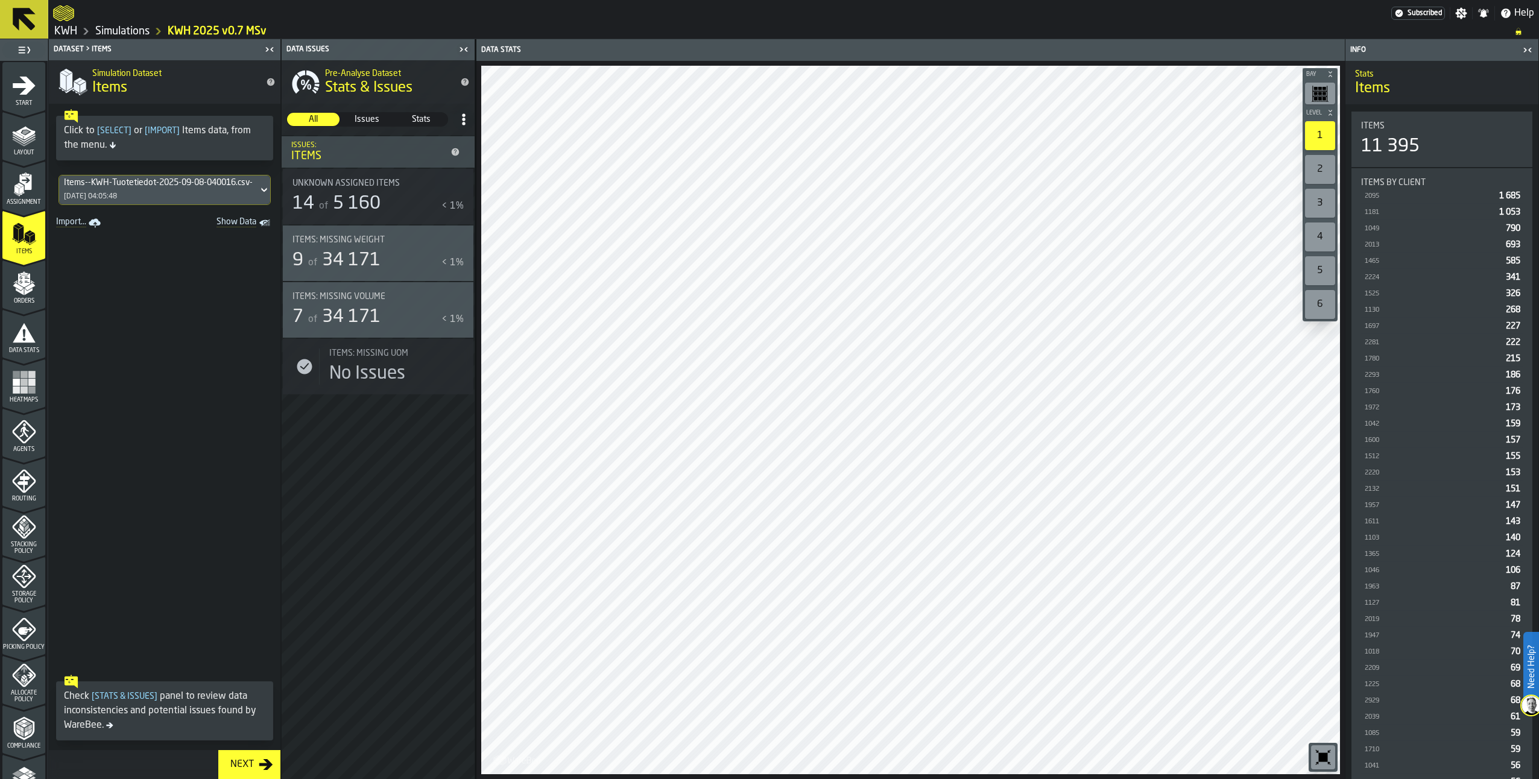
click at [31, 289] on icon "menu Orders" at bounding box center [24, 283] width 24 height 24
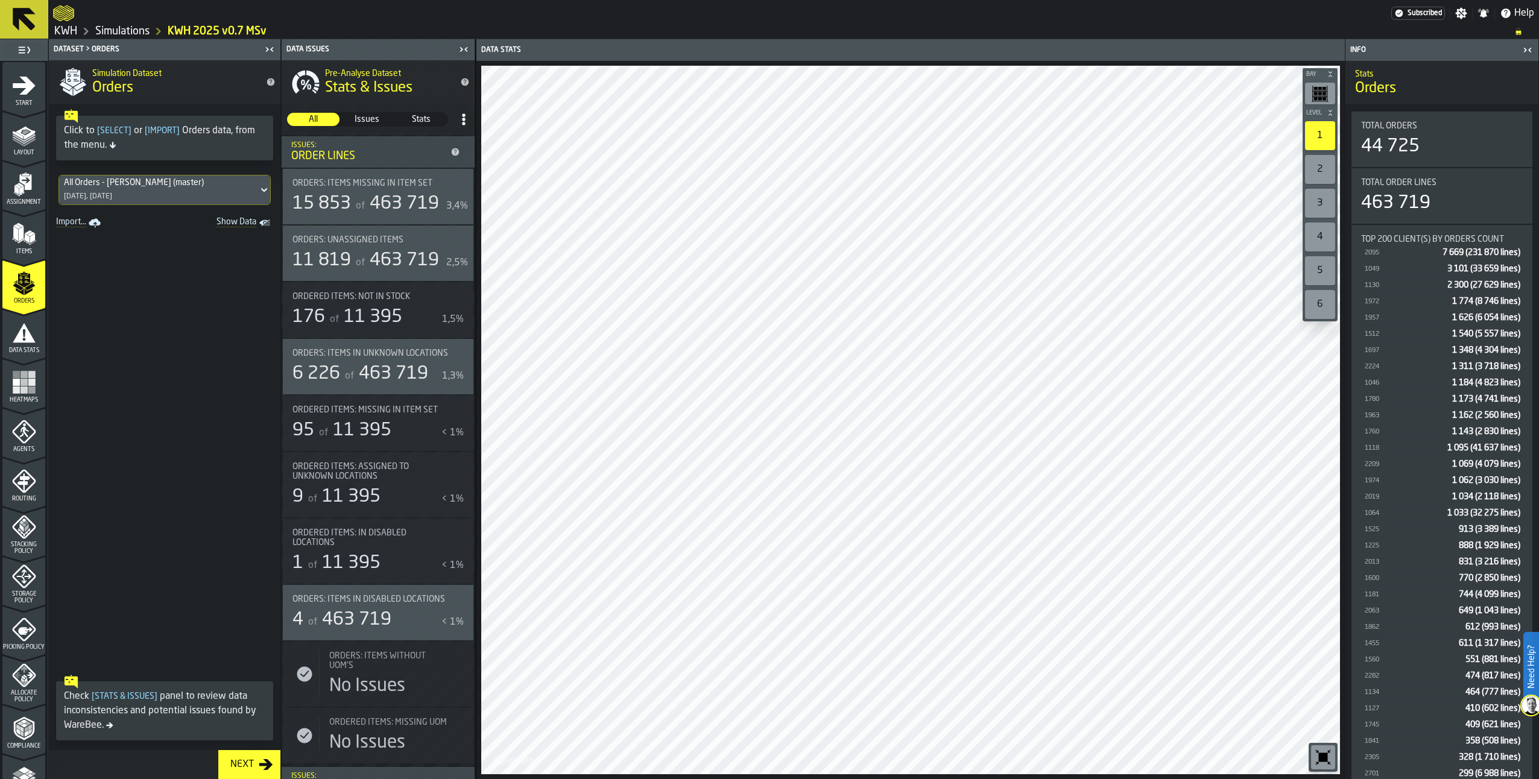
click at [464, 183] on polygon "button-toggle-Show on Map" at bounding box center [466, 182] width 4 height 1
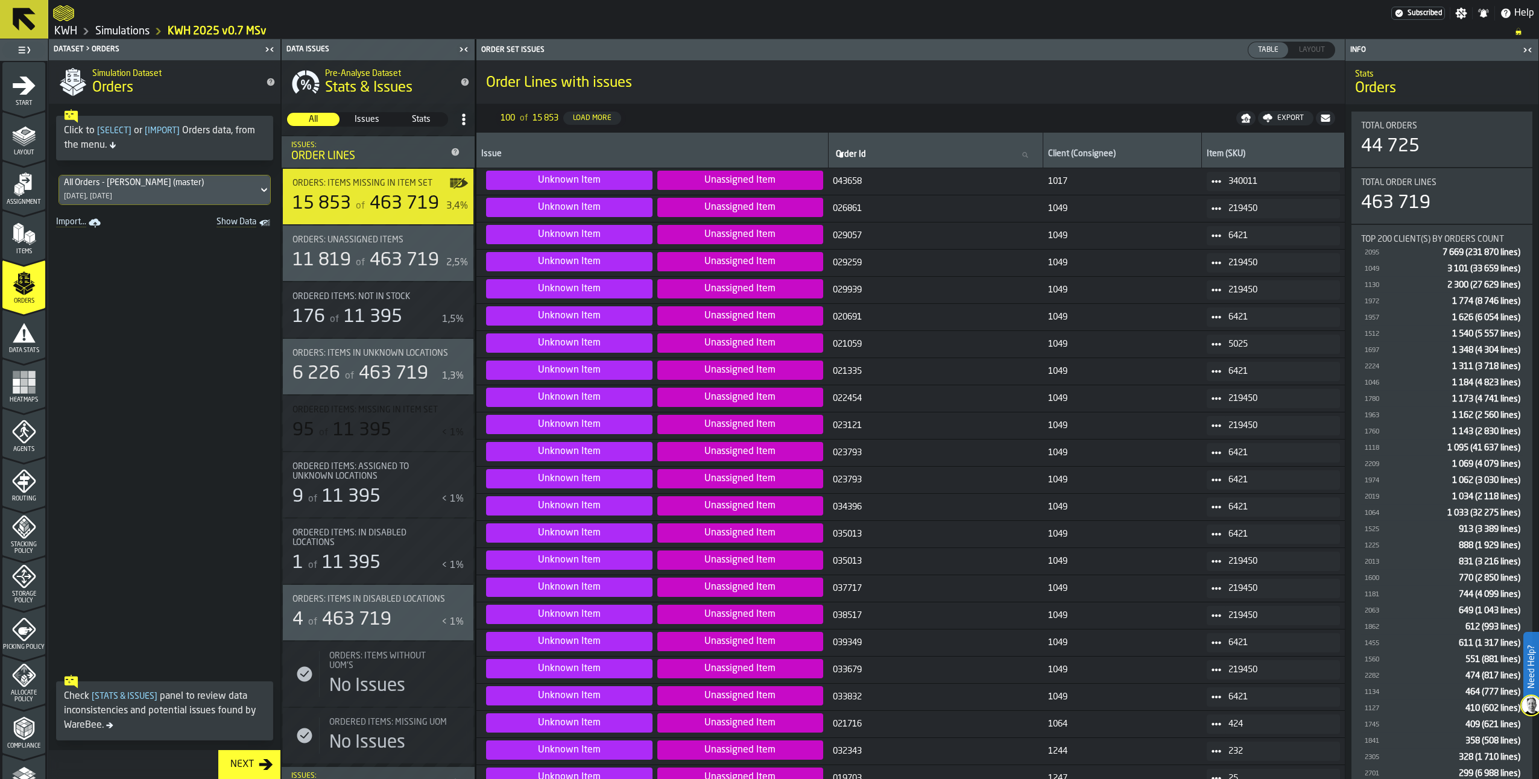
click at [1217, 177] on icon at bounding box center [1217, 182] width 10 height 10
click at [1232, 245] on div "Show Items" at bounding box center [1245, 247] width 63 height 8
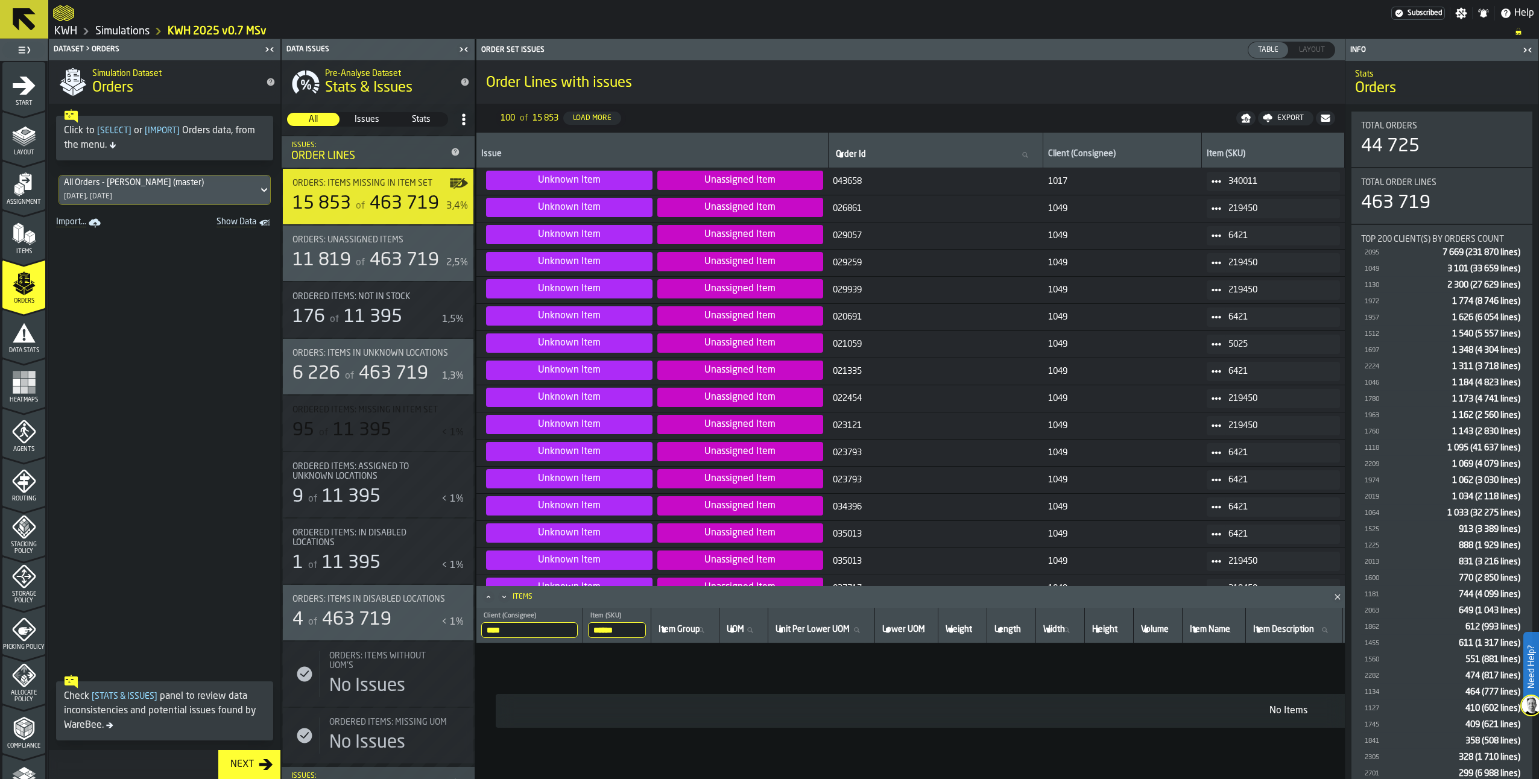
click at [198, 323] on span at bounding box center [165, 451] width 232 height 438
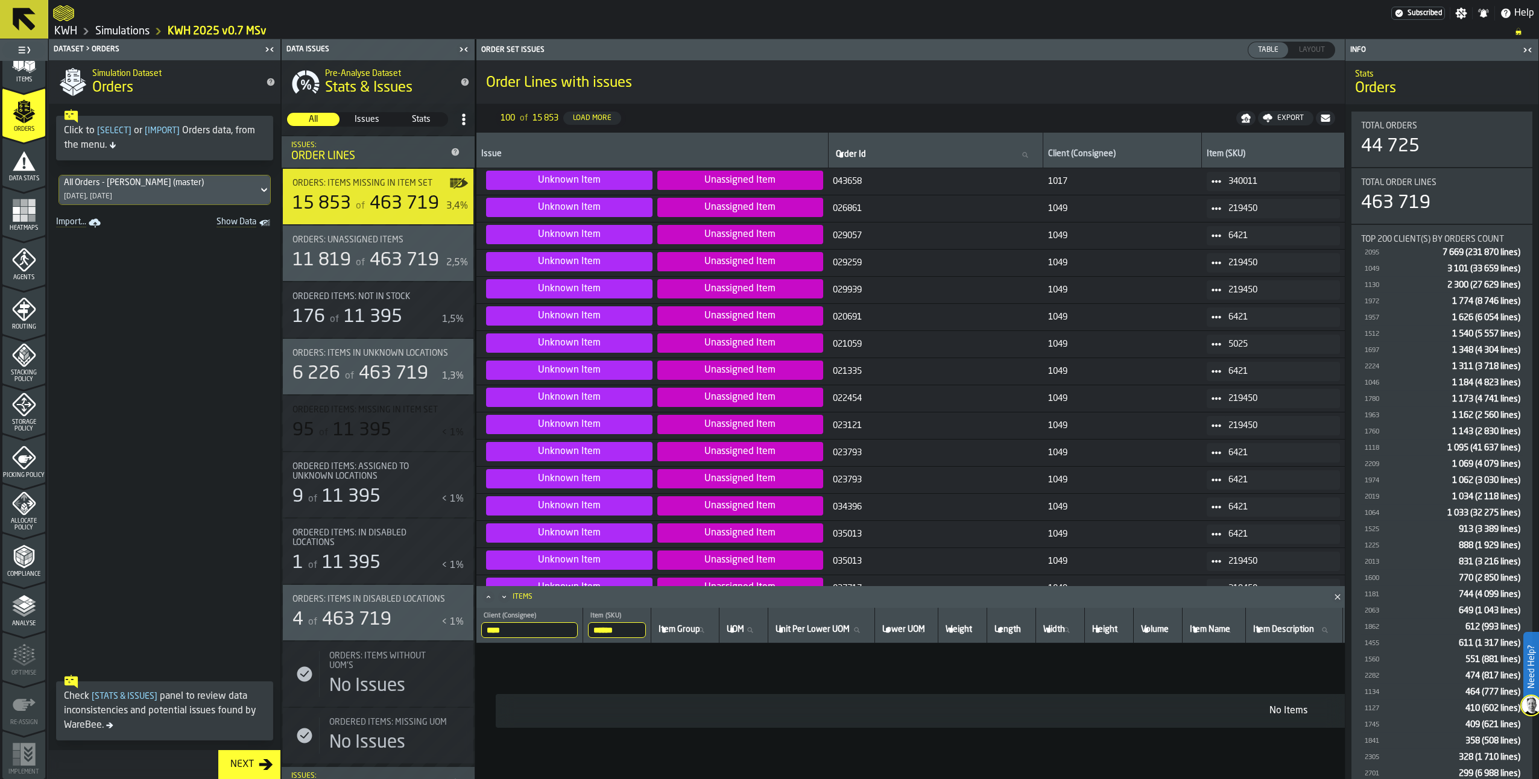
click at [18, 605] on polygon "menu Analyse" at bounding box center [23, 605] width 11 height 7
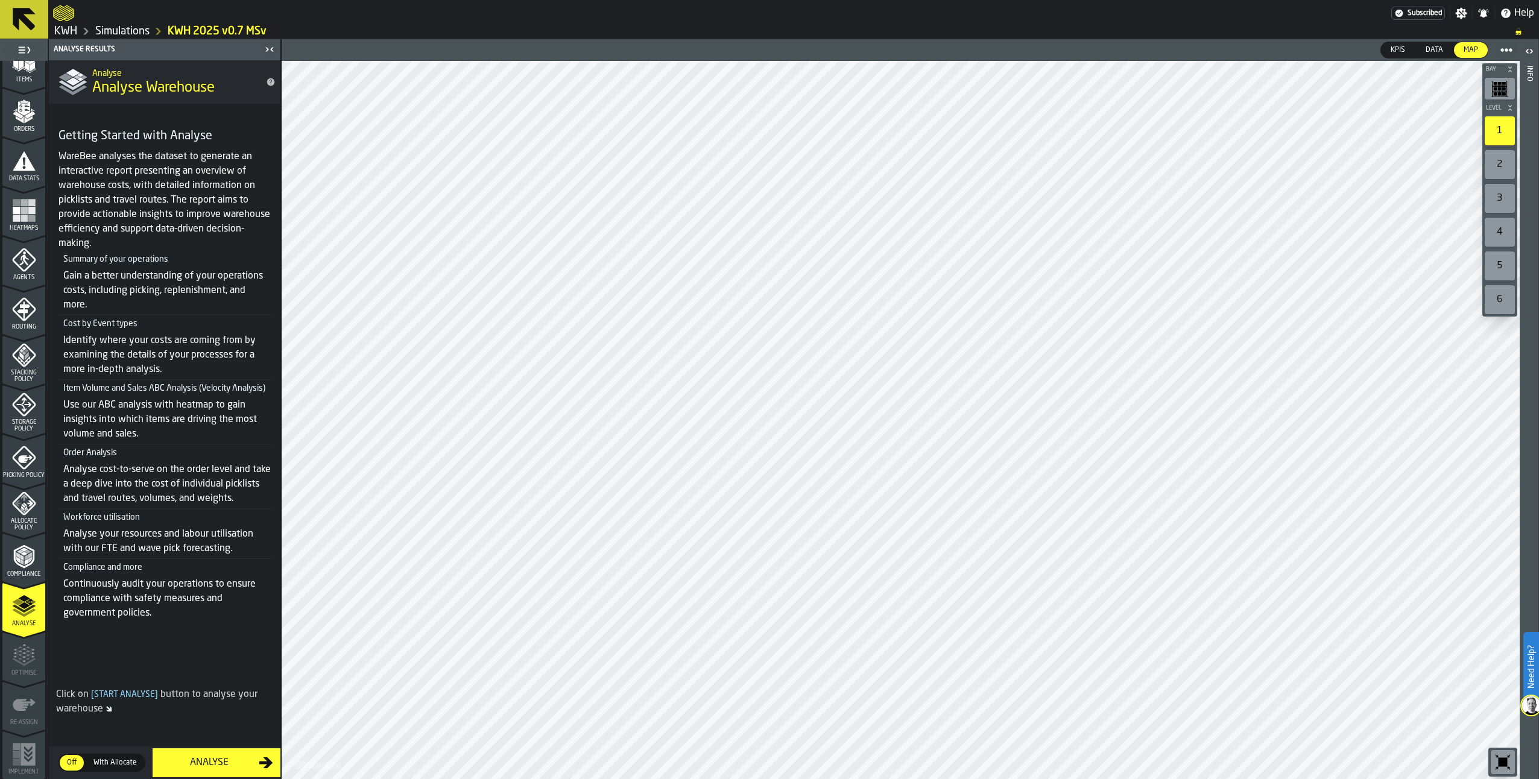
click at [198, 765] on div "Analyse" at bounding box center [209, 763] width 99 height 14
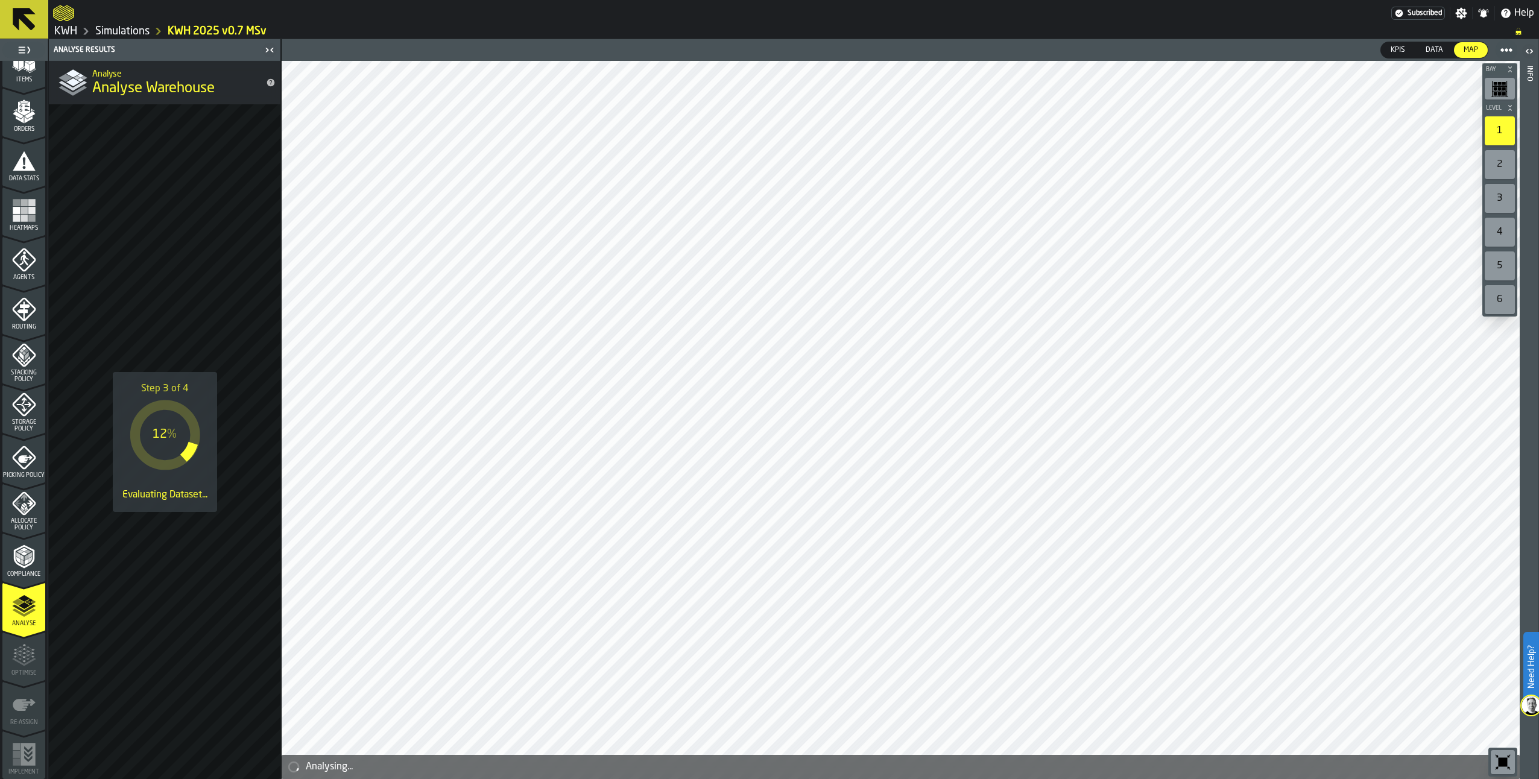
scroll to position [0, 0]
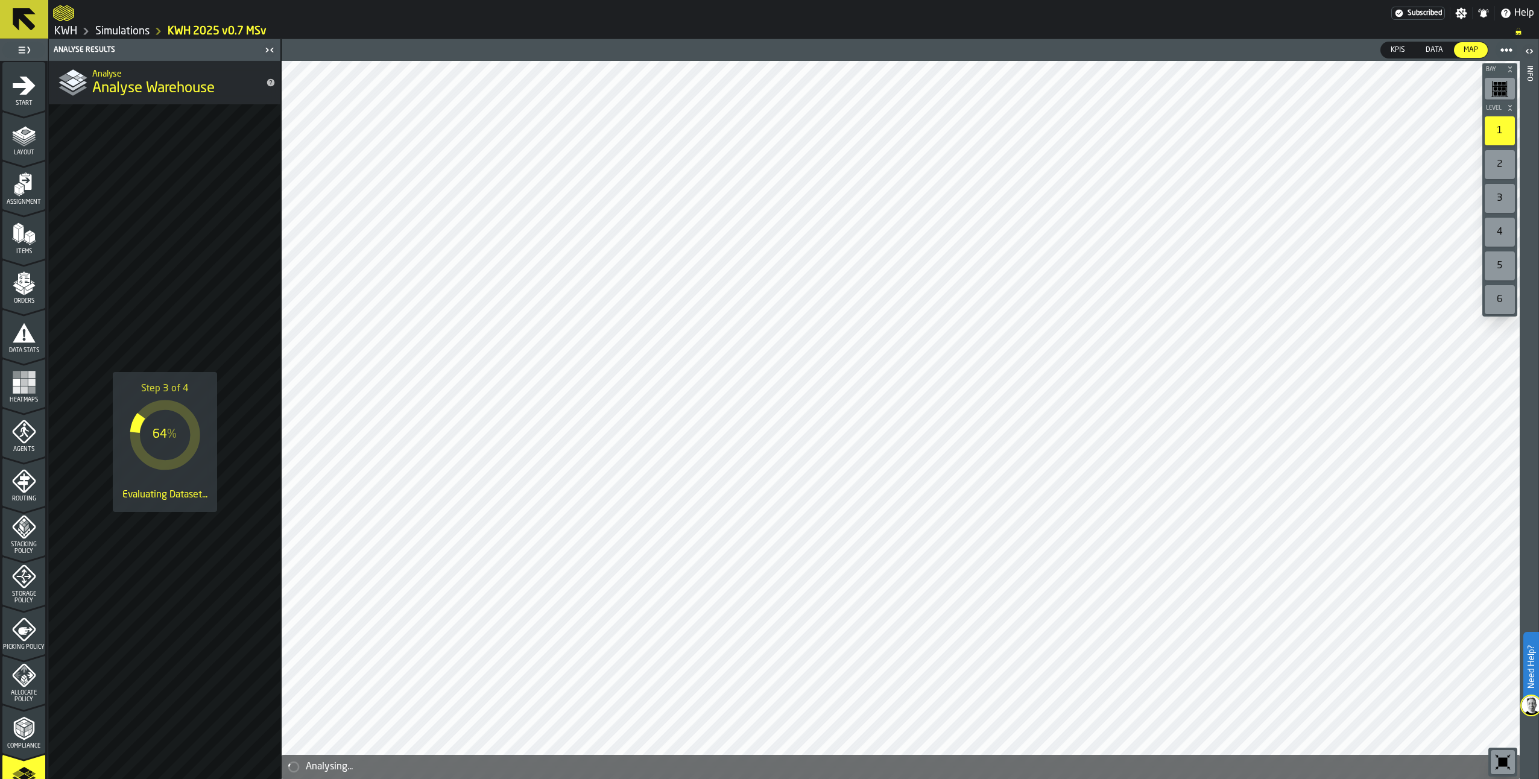
click at [19, 292] on polygon "menu Orders" at bounding box center [20, 291] width 8 height 7
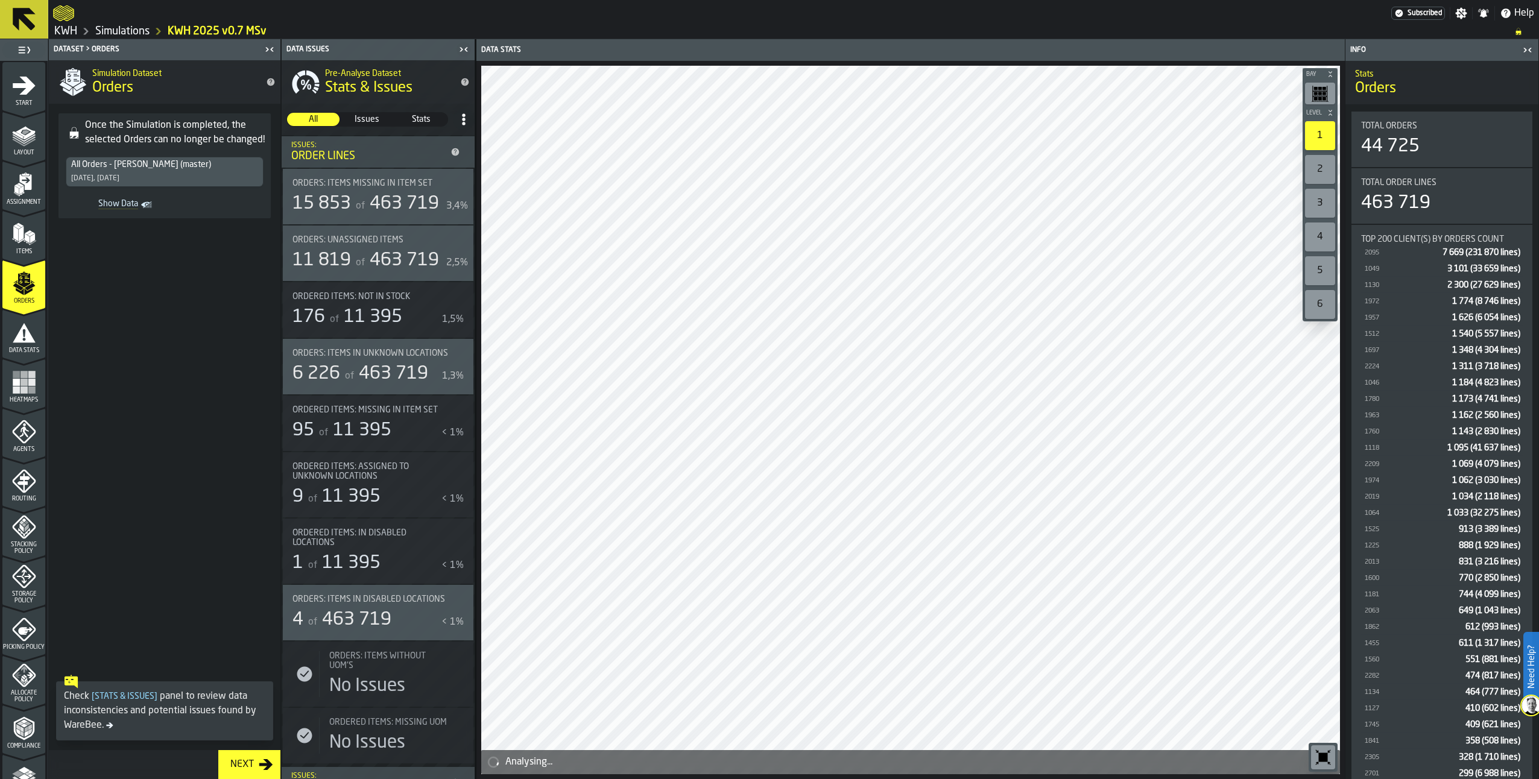
drag, startPoint x: 127, startPoint y: 31, endPoint x: 139, endPoint y: 30, distance: 11.6
click at [127, 31] on link "Simulations" at bounding box center [122, 31] width 54 height 13
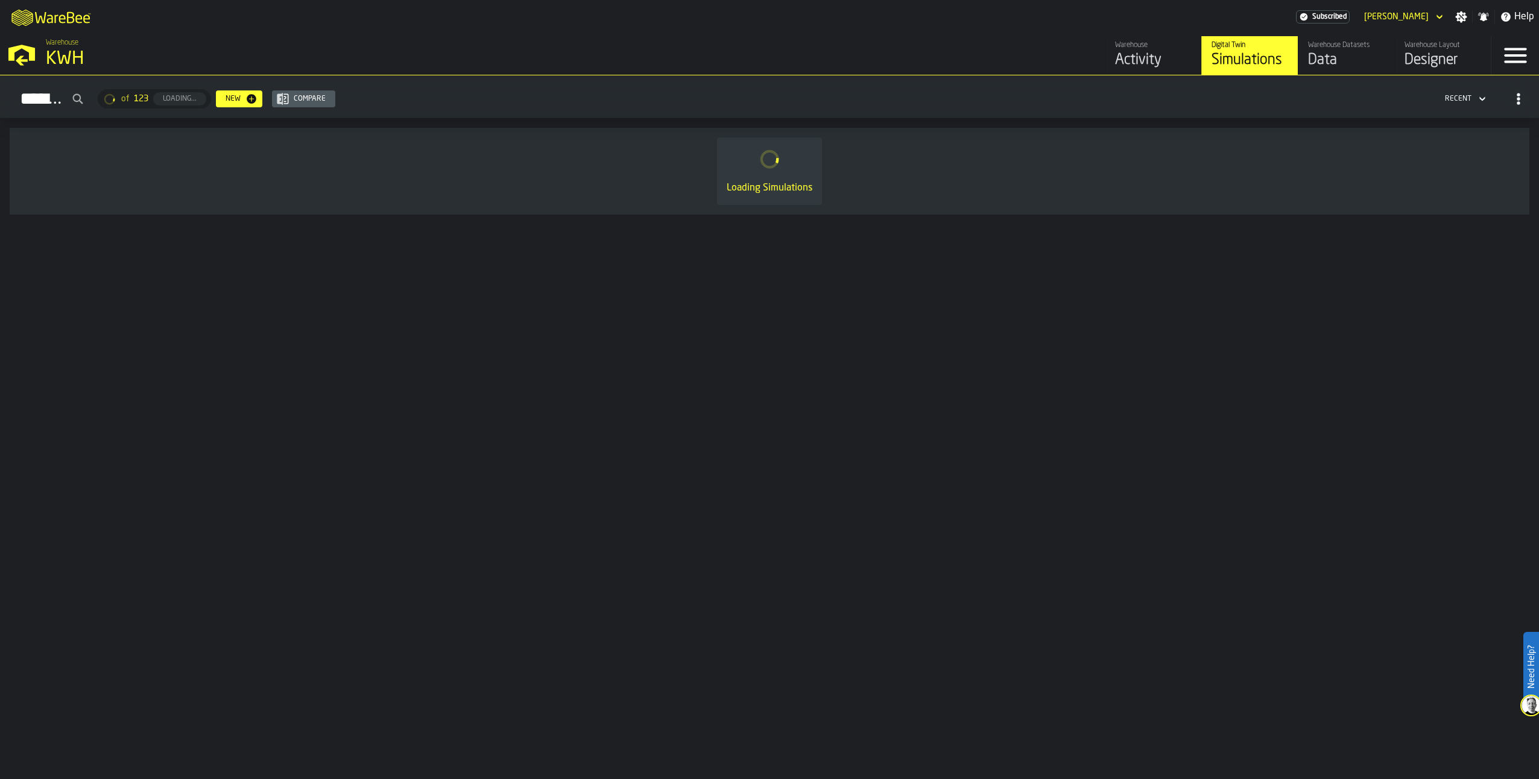
click at [1337, 55] on div "Data" at bounding box center [1346, 60] width 77 height 19
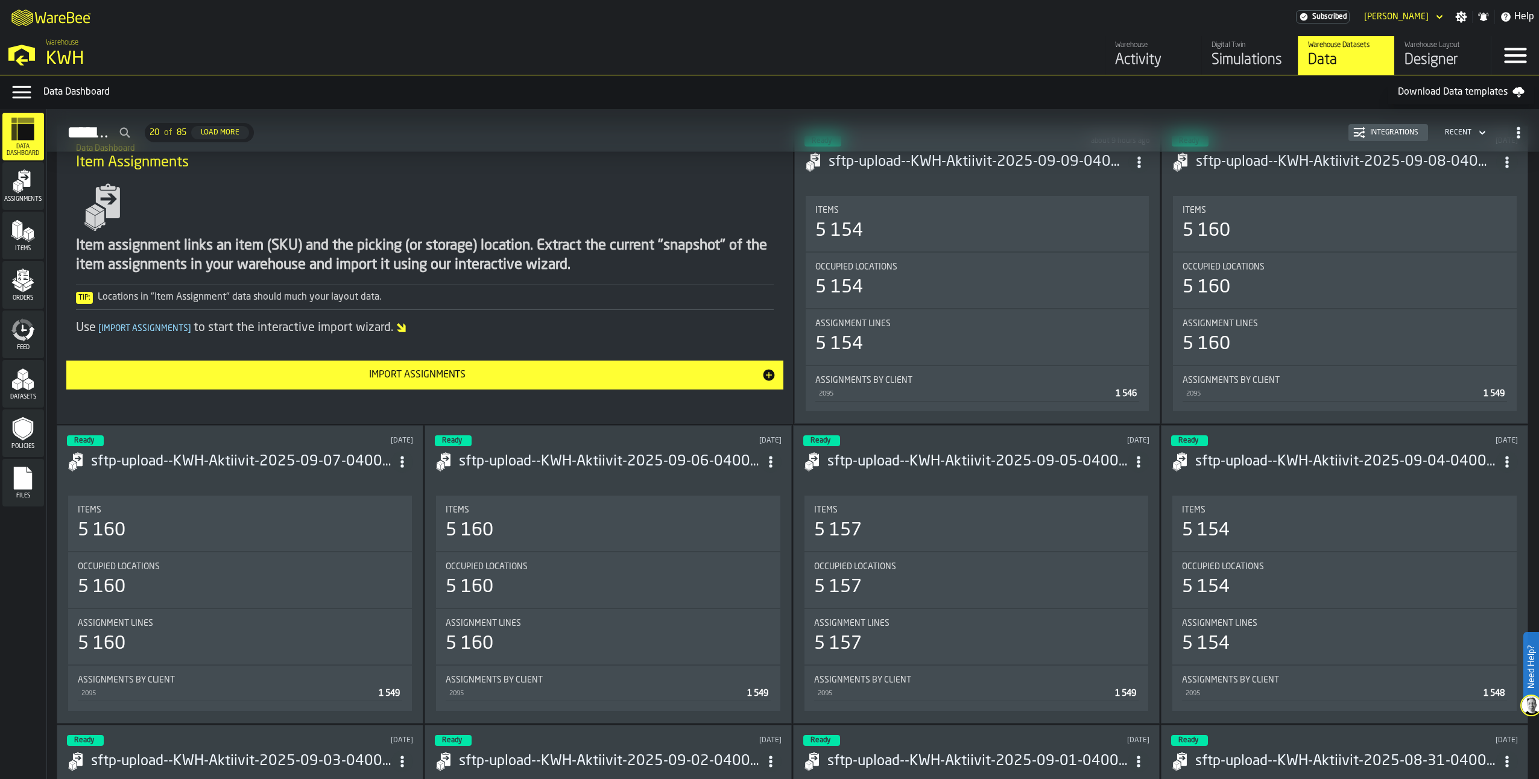
scroll to position [302, 0]
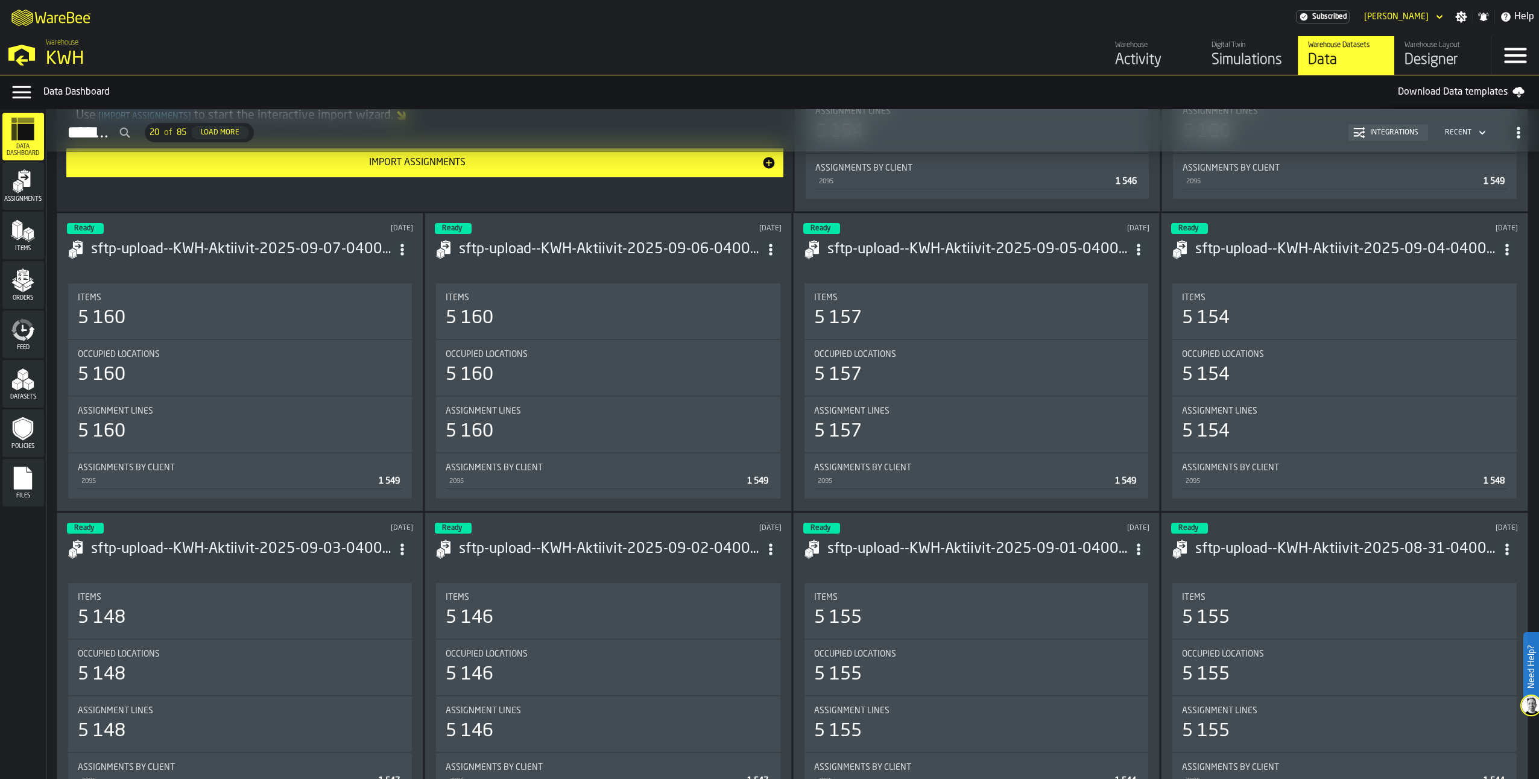
click at [15, 286] on polygon "menu Orders" at bounding box center [18, 288] width 8 height 7
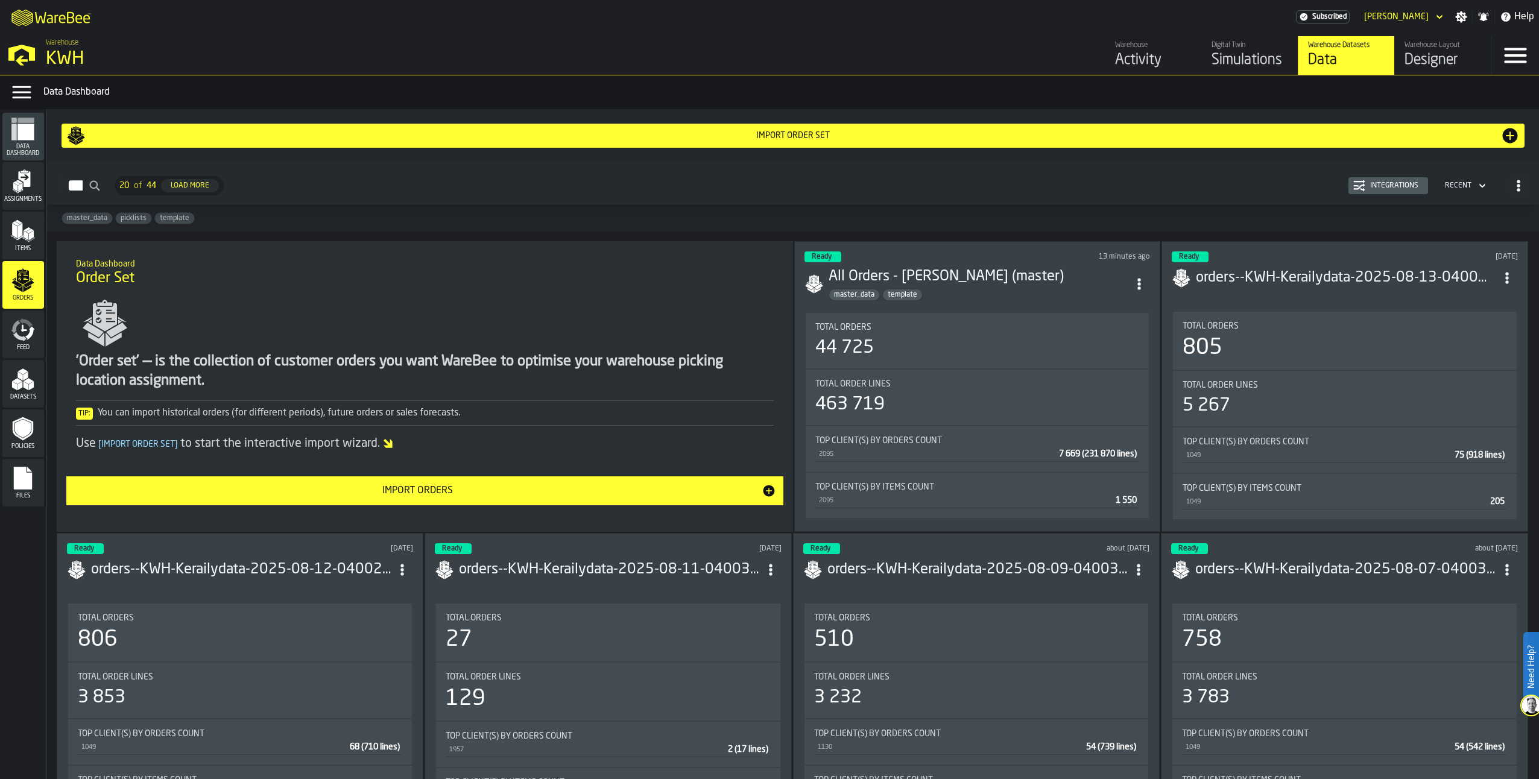
click at [1144, 282] on icon "ItemListCard-DashboardItemContainer" at bounding box center [1139, 284] width 12 height 12
click at [779, 239] on div "Import Order Set Orders 20 of 44 Load More Integrations Recent master_data pick…" at bounding box center [793, 444] width 1492 height 670
click at [1382, 183] on div "Integrations" at bounding box center [1394, 186] width 58 height 8
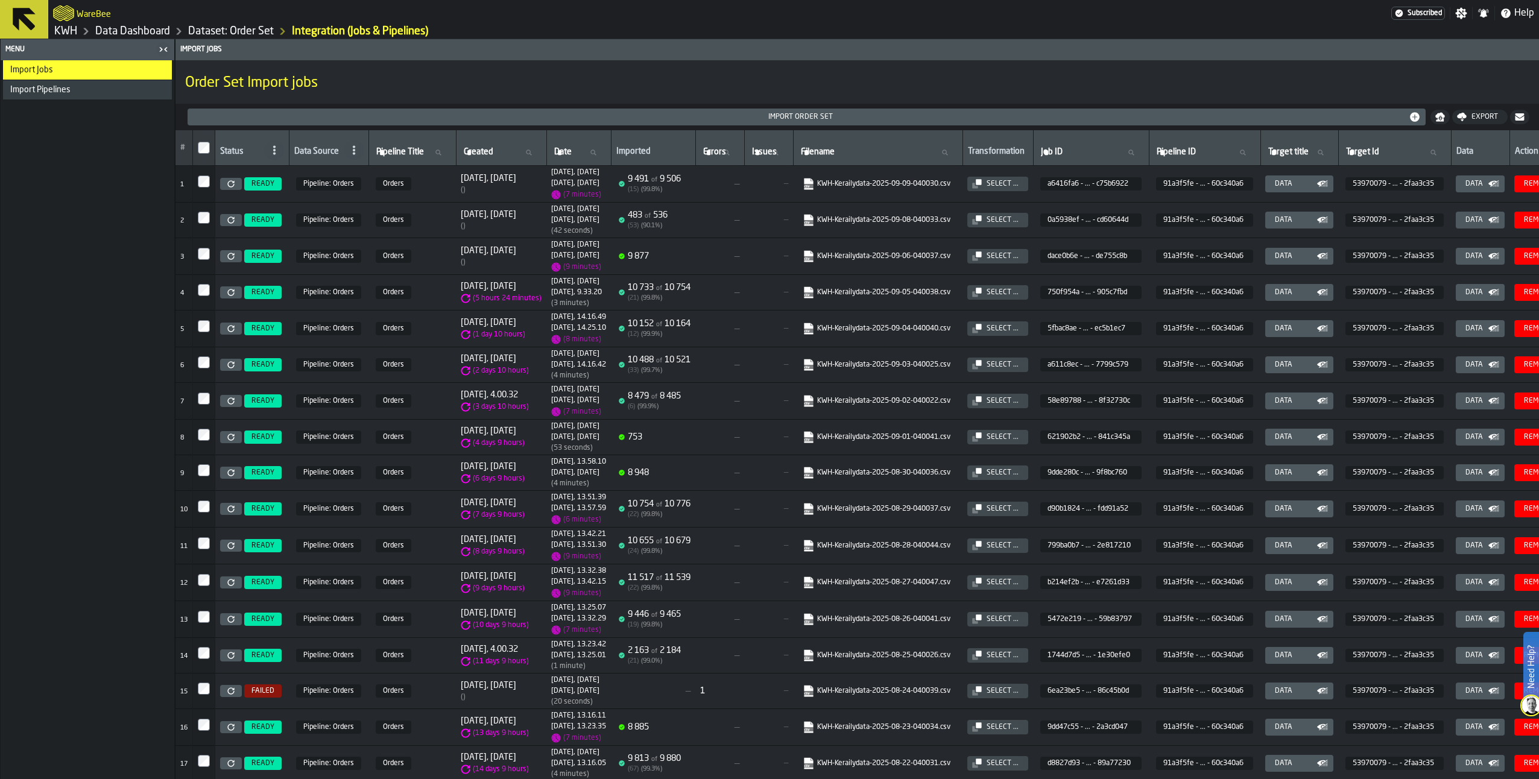
click at [50, 90] on span "Import Pipelines" at bounding box center [40, 90] width 60 height 10
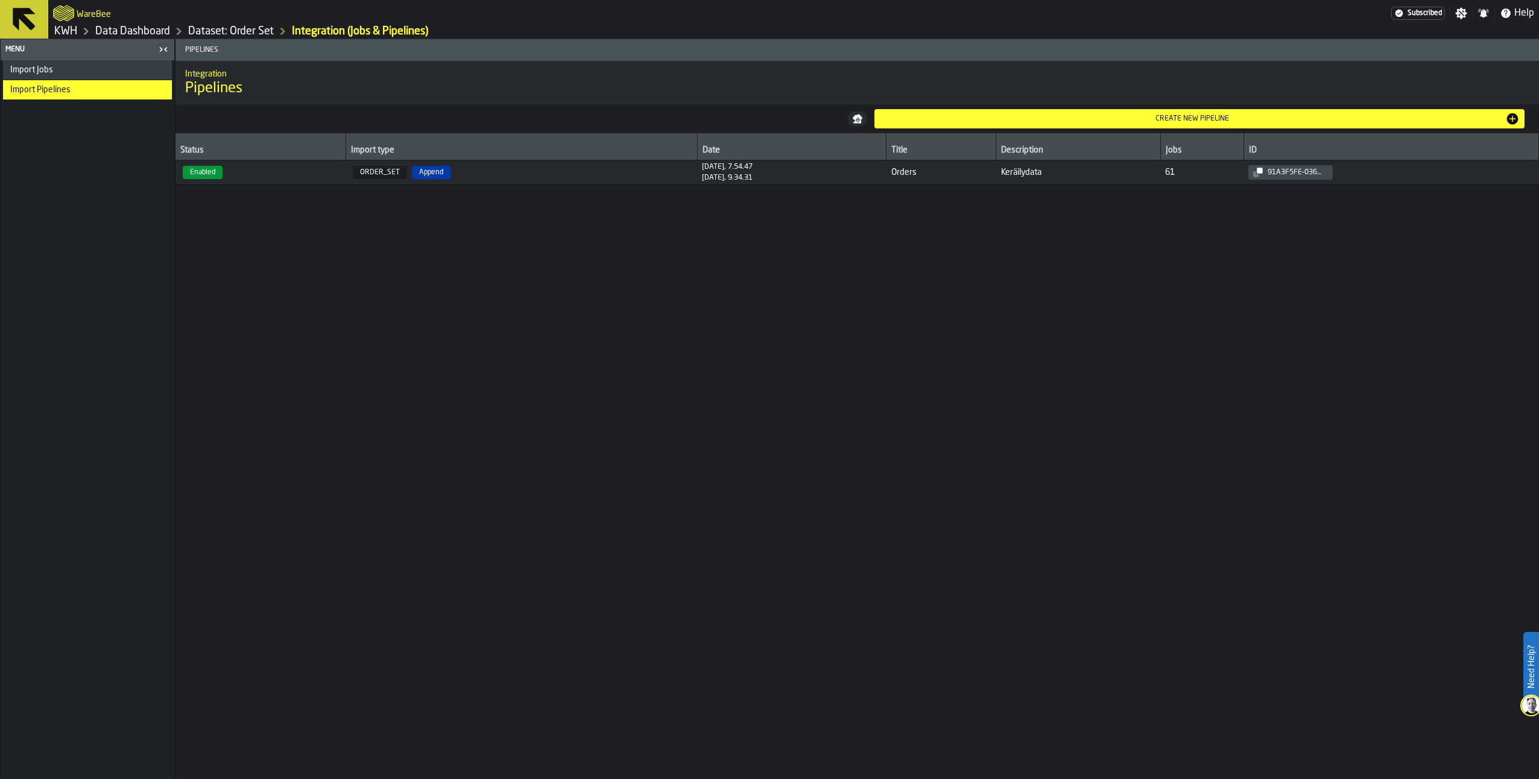
click at [1142, 116] on div "Create new pipeline" at bounding box center [1192, 119] width 627 height 8
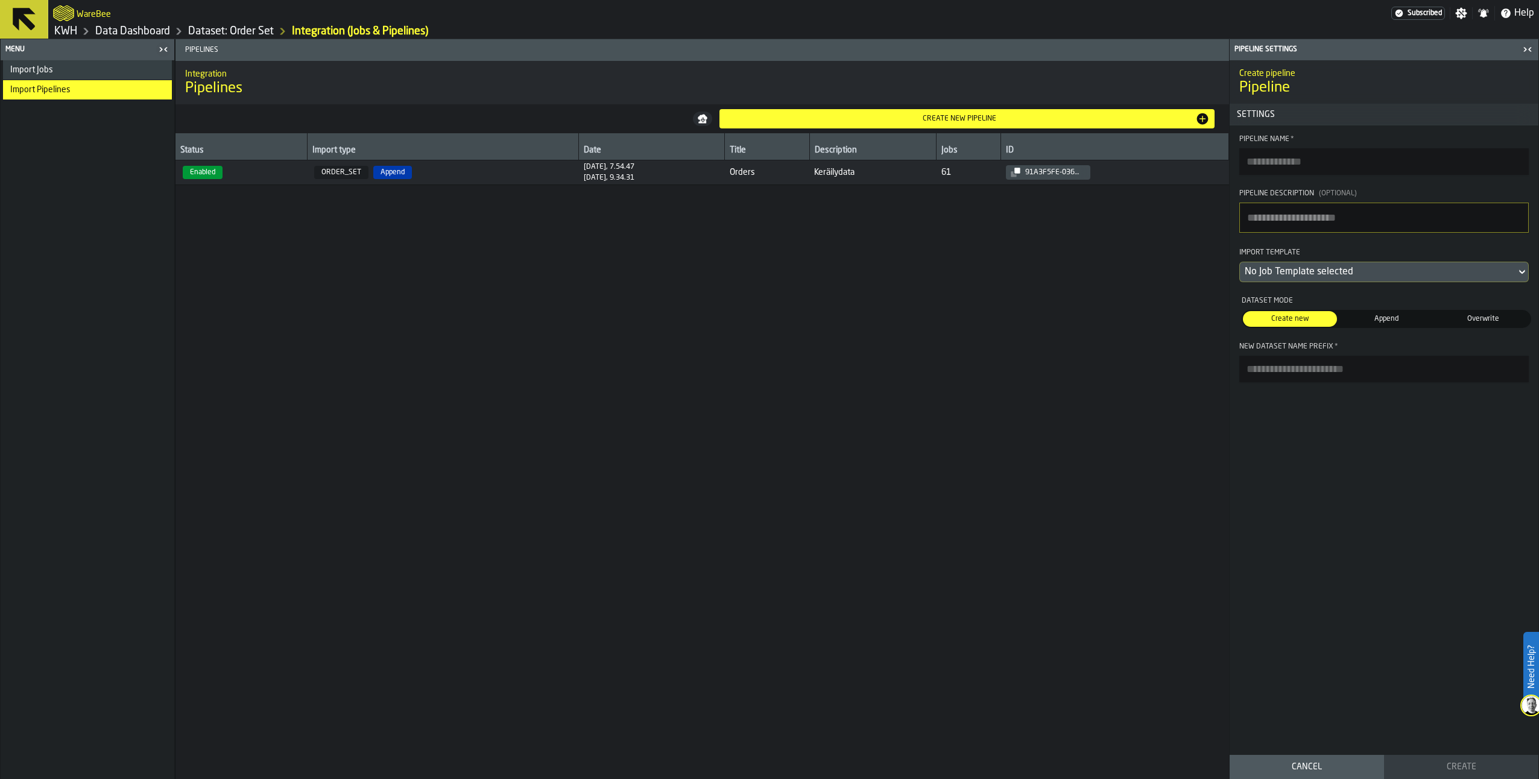
click at [1273, 217] on textarea "Pipeline Description (Optional)" at bounding box center [1383, 218] width 289 height 30
click at [1269, 223] on textarea "Pipeline Description (Optional)" at bounding box center [1383, 218] width 289 height 30
click at [1261, 220] on textarea "**********" at bounding box center [1383, 218] width 289 height 30
type textarea "*******"
drag, startPoint x: 1298, startPoint y: 217, endPoint x: 1136, endPoint y: 206, distance: 162.6
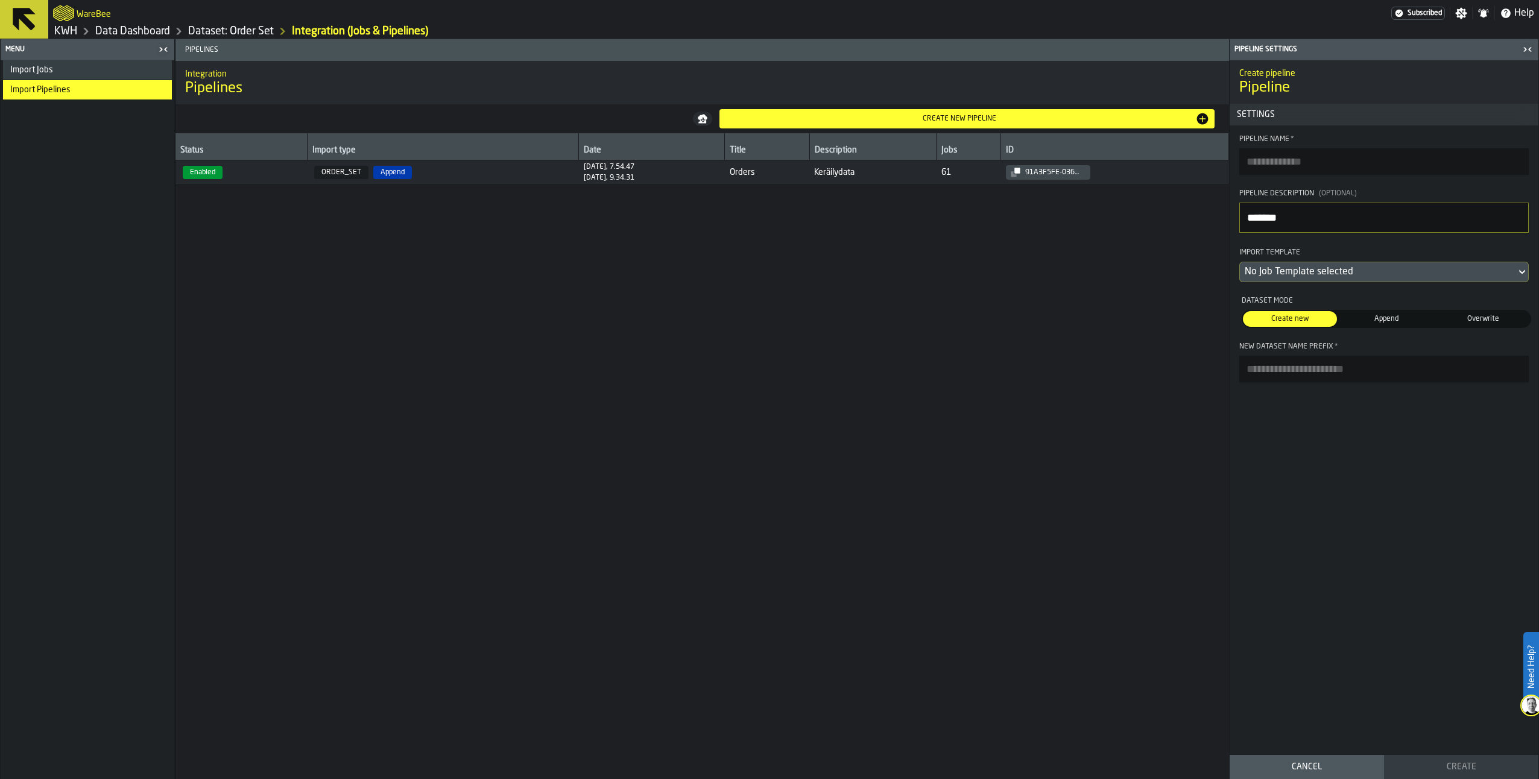
click at [1136, 206] on main "Menu Import Jobs Import Pipelines Pipelines Integration Pipelines Create new pi…" at bounding box center [769, 409] width 1539 height 740
click at [234, 31] on link "Dataset: Order Set" at bounding box center [231, 31] width 86 height 13
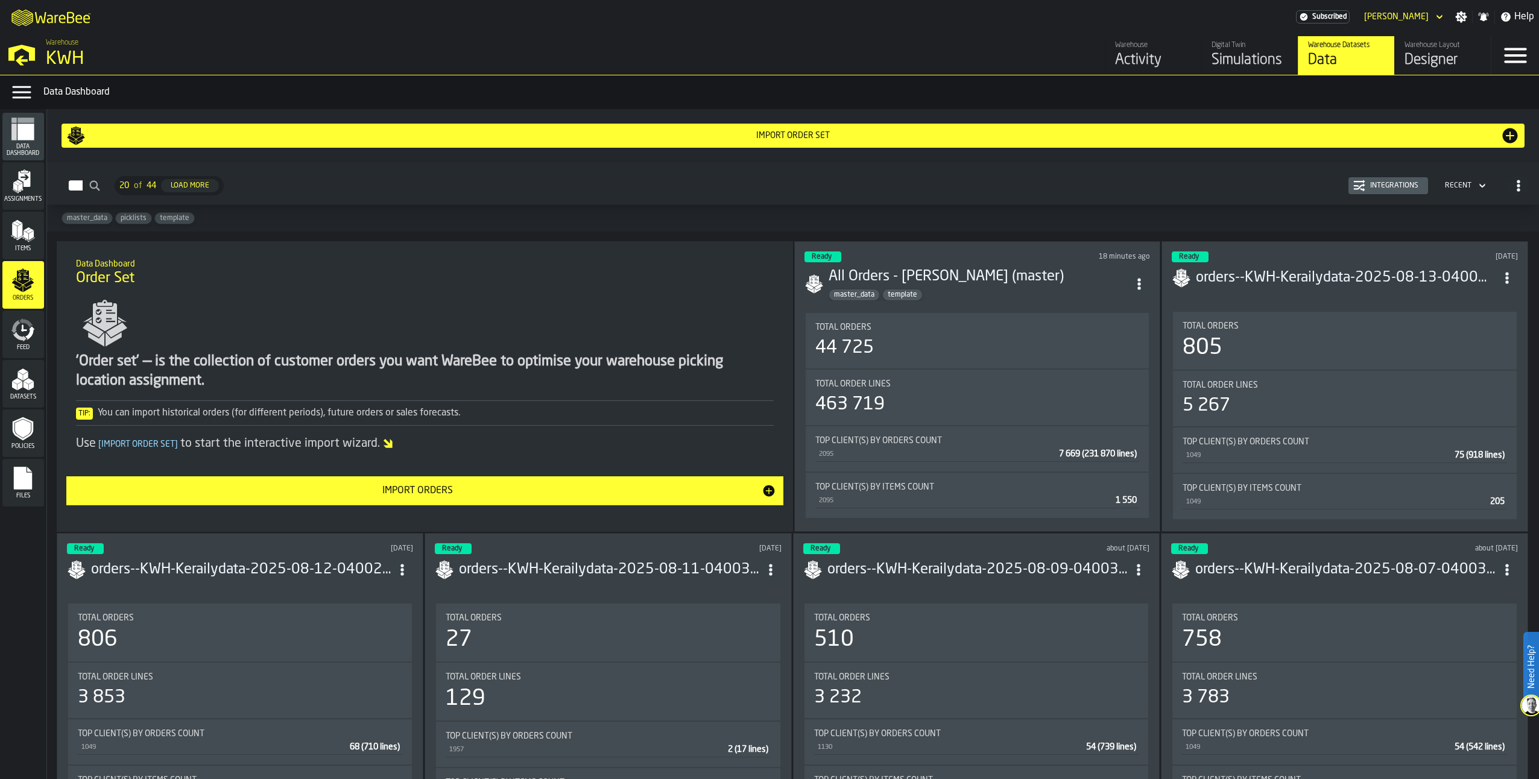
click at [972, 270] on h3 "All Orders - [PERSON_NAME] (master)" at bounding box center [979, 276] width 300 height 19
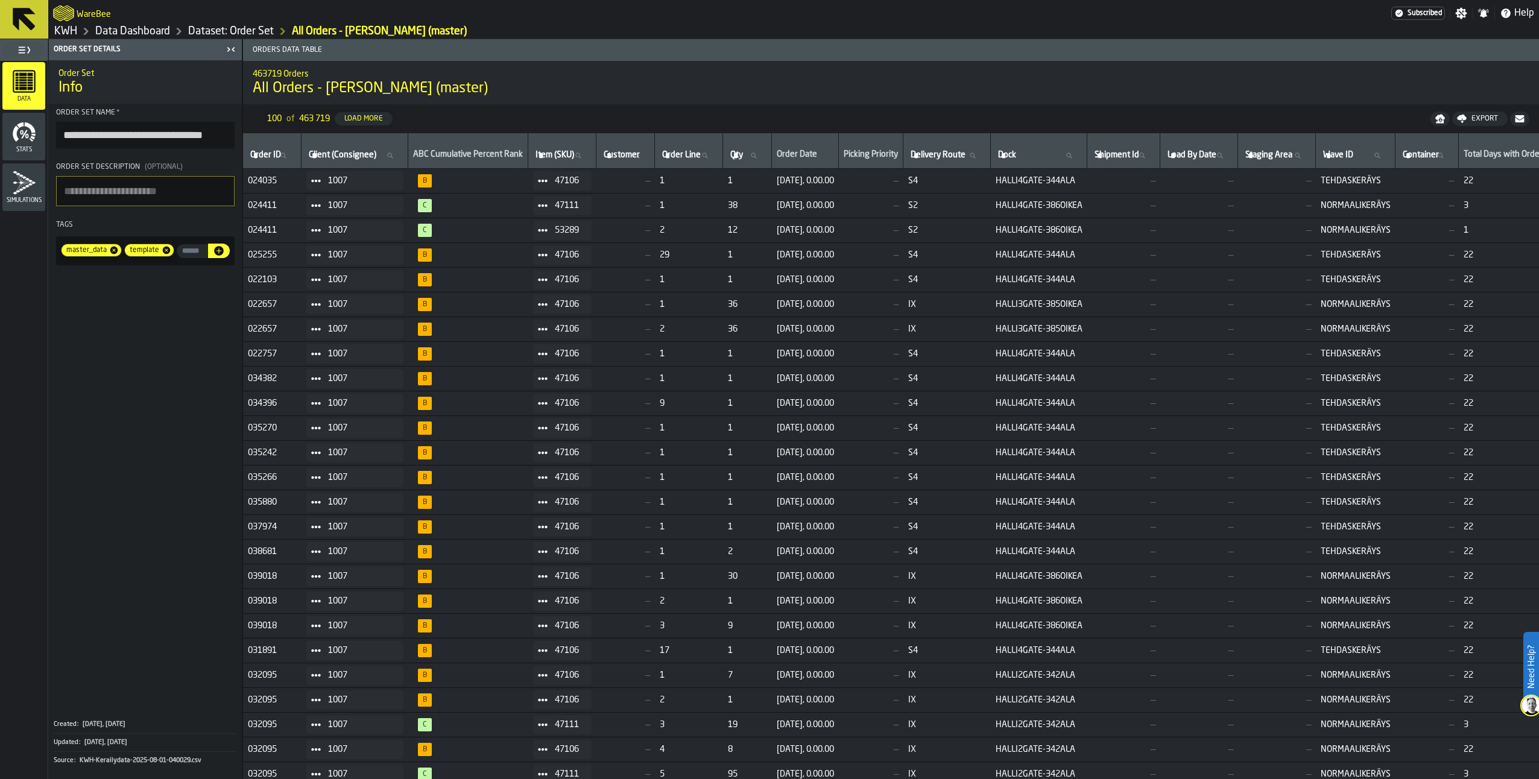
click at [145, 31] on link "Data Dashboard" at bounding box center [132, 31] width 75 height 13
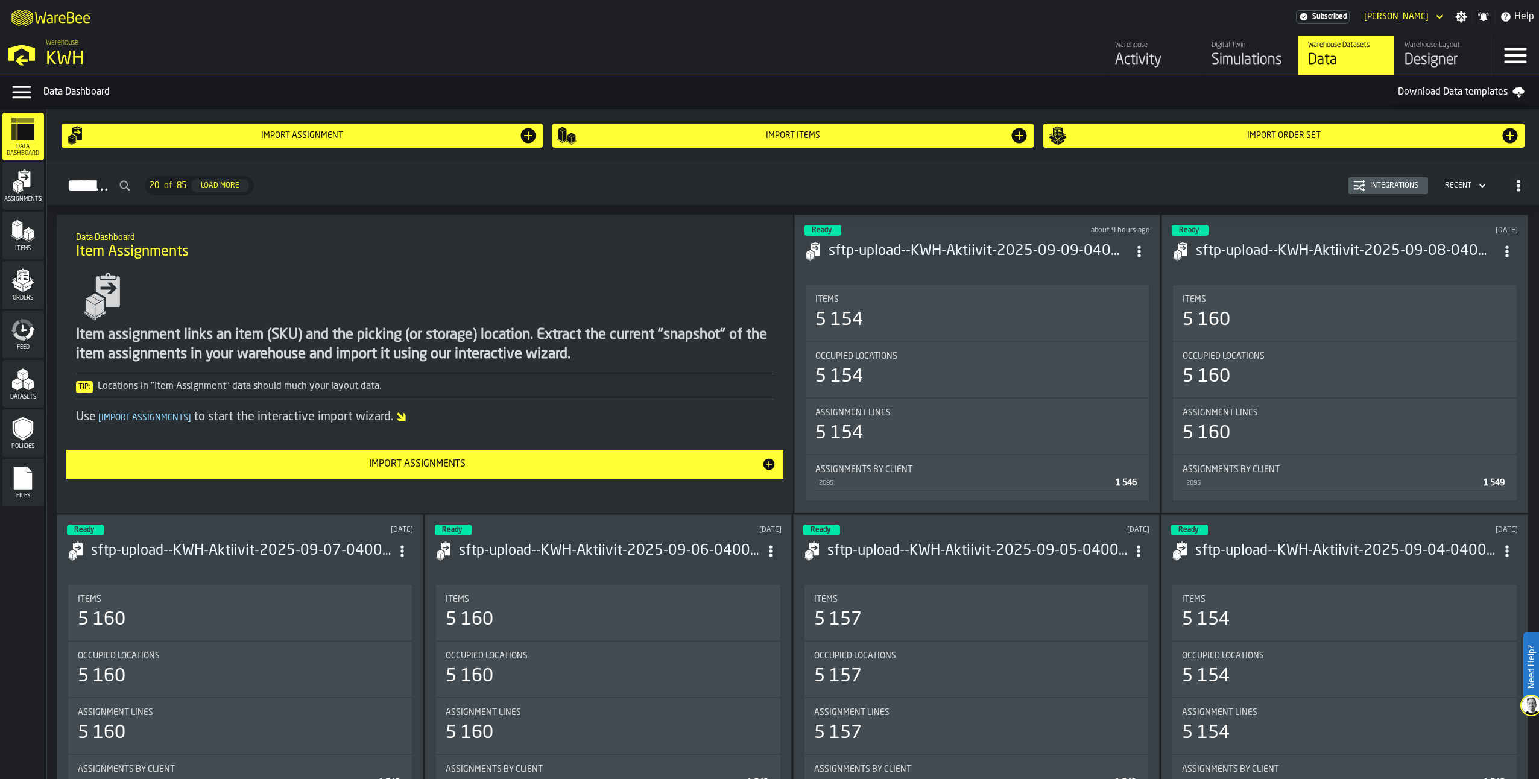
click at [1225, 52] on div "Simulations" at bounding box center [1250, 60] width 77 height 19
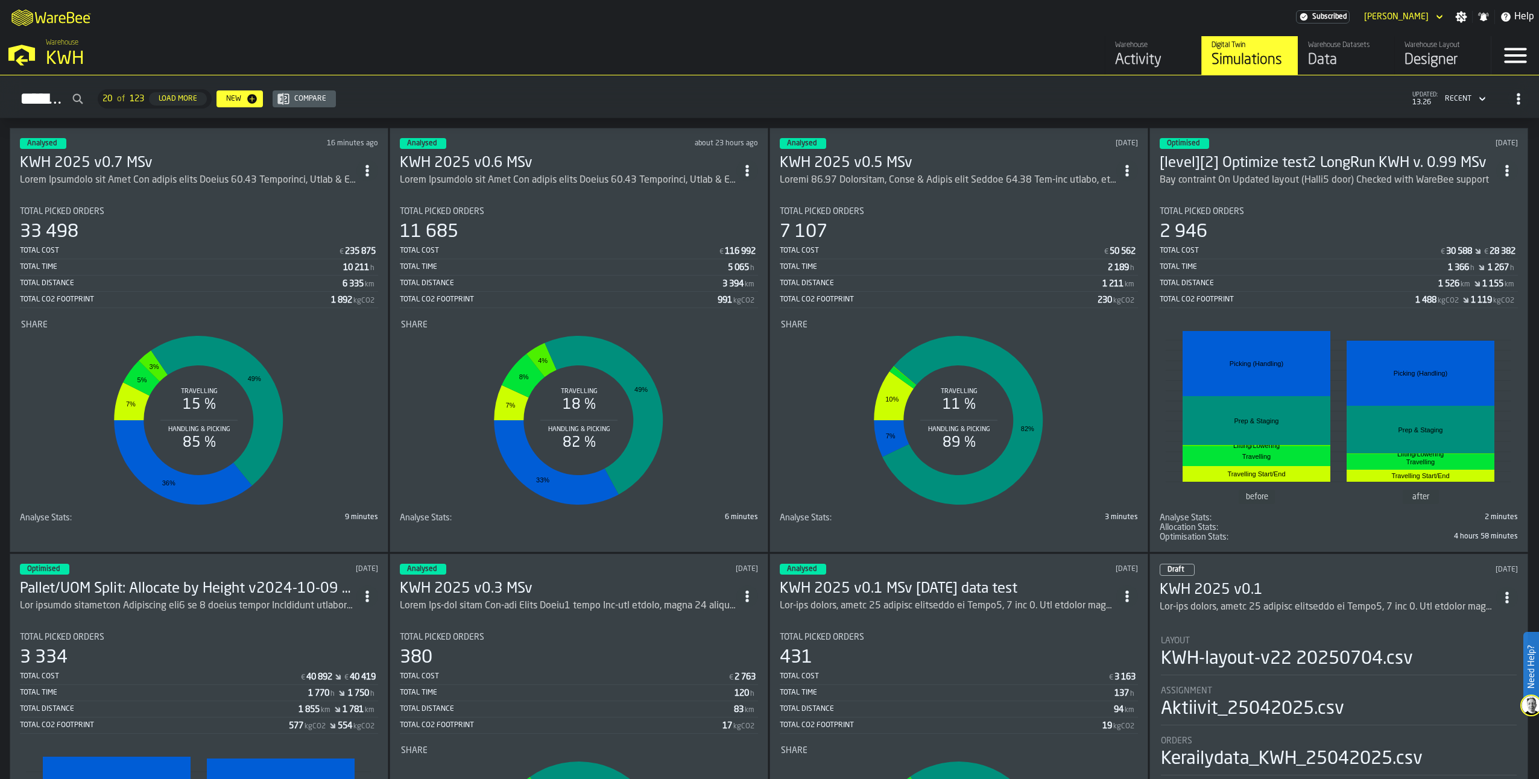
click at [93, 165] on h3 "KWH 2025 v0.7 MSv" at bounding box center [188, 163] width 337 height 19
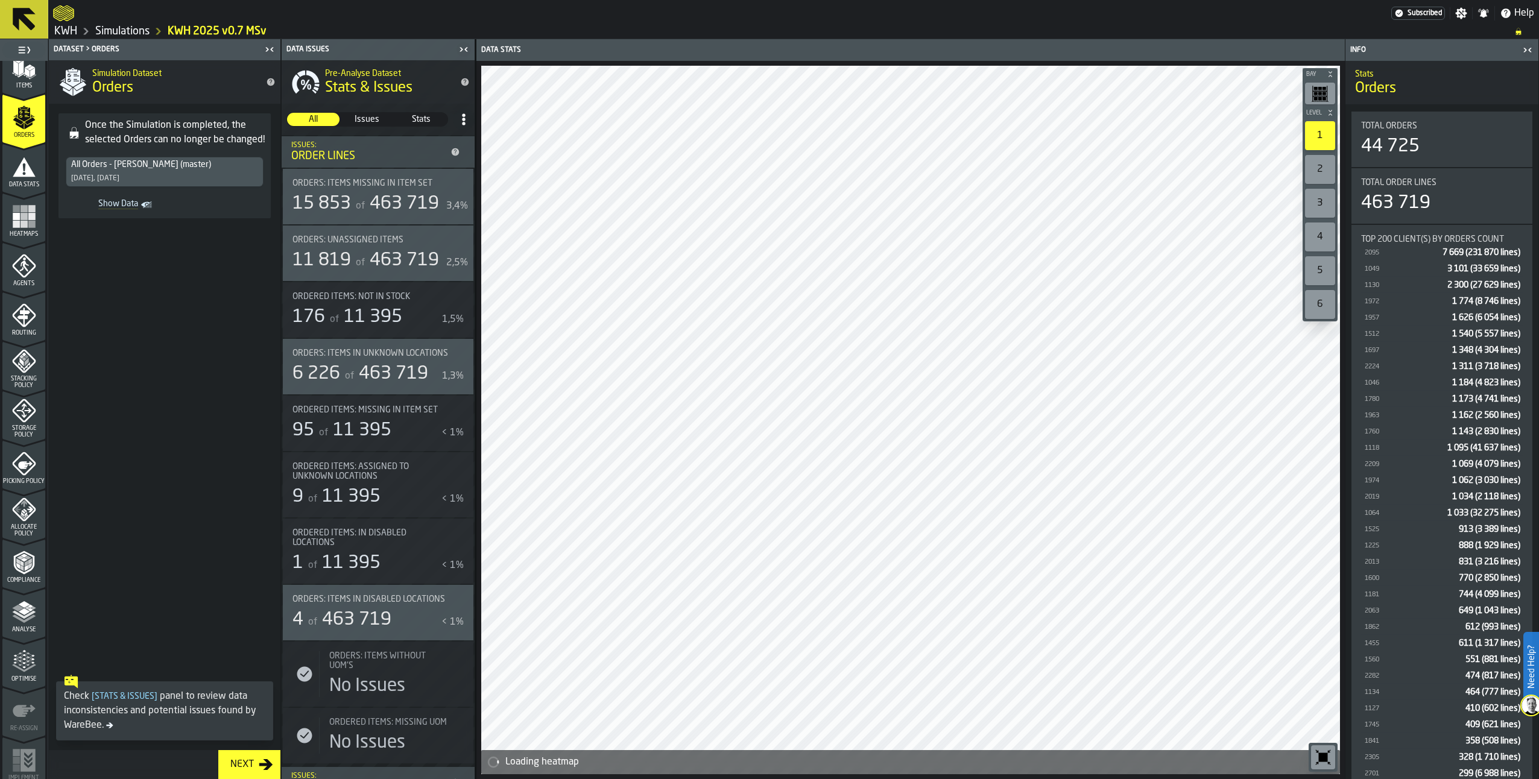
scroll to position [172, 0]
click at [33, 606] on polyline "menu Analyse" at bounding box center [24, 608] width 24 height 8
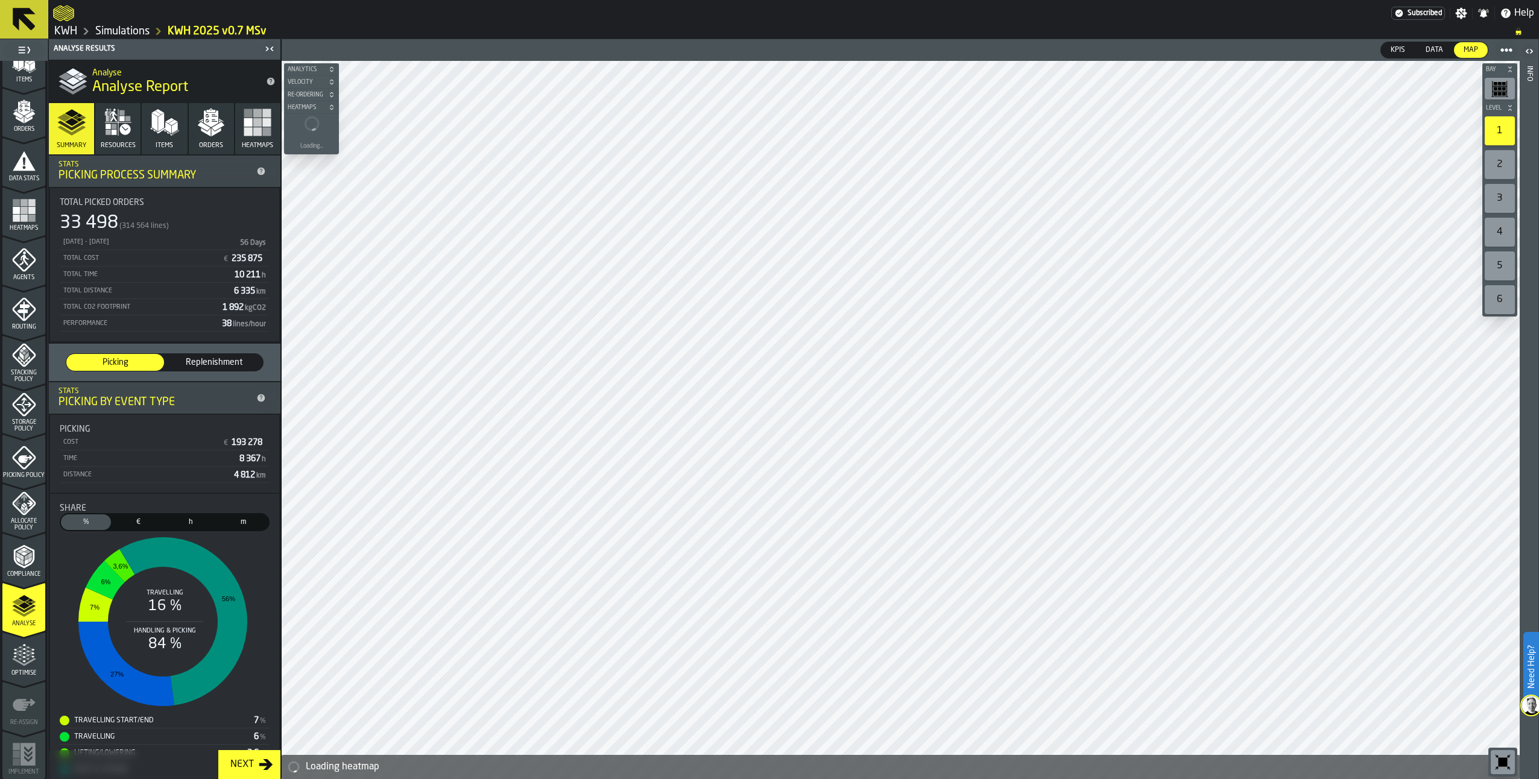
click at [216, 133] on icon "button" at bounding box center [211, 122] width 29 height 29
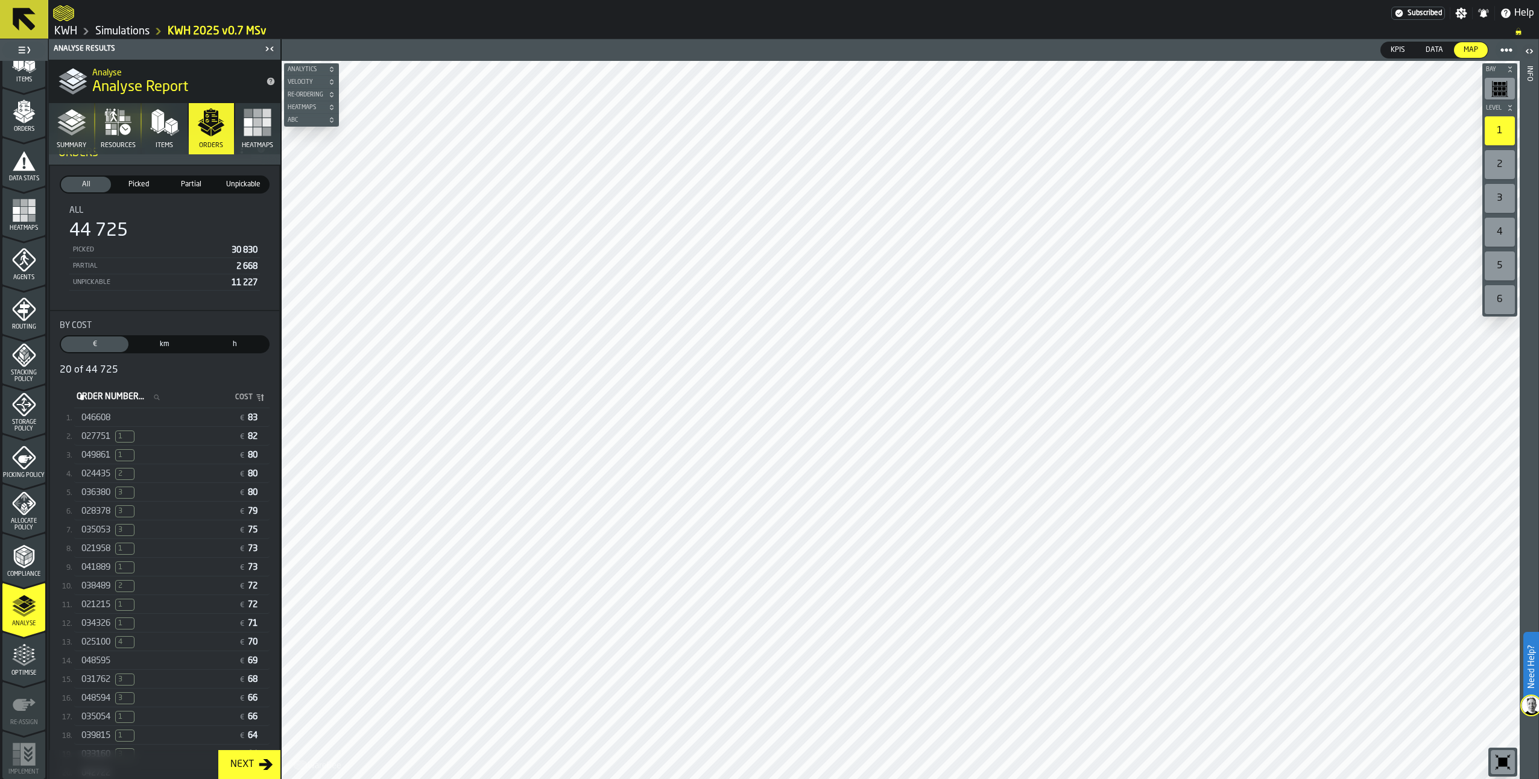
scroll to position [117, 0]
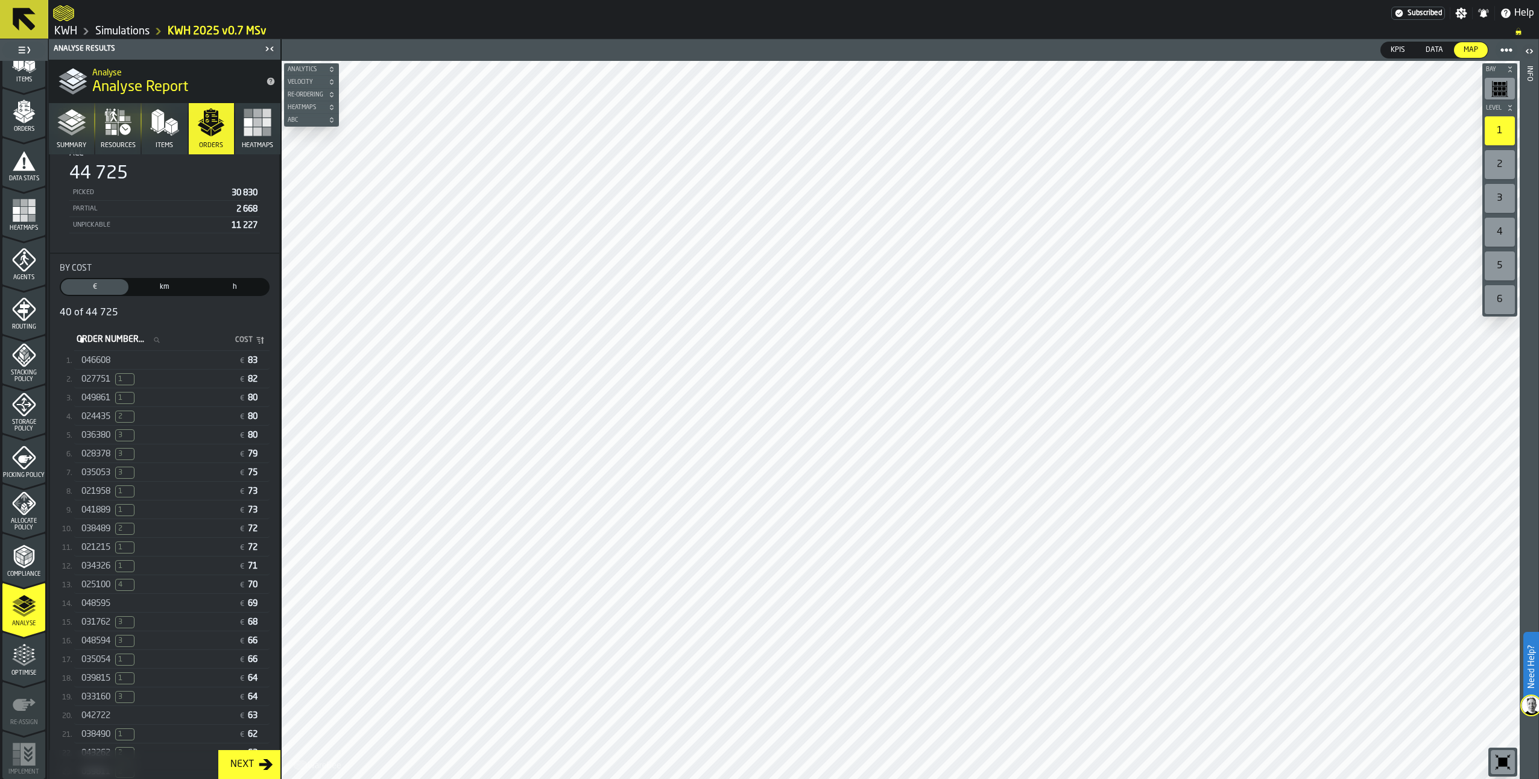
click at [122, 666] on span "1" at bounding box center [124, 660] width 19 height 12
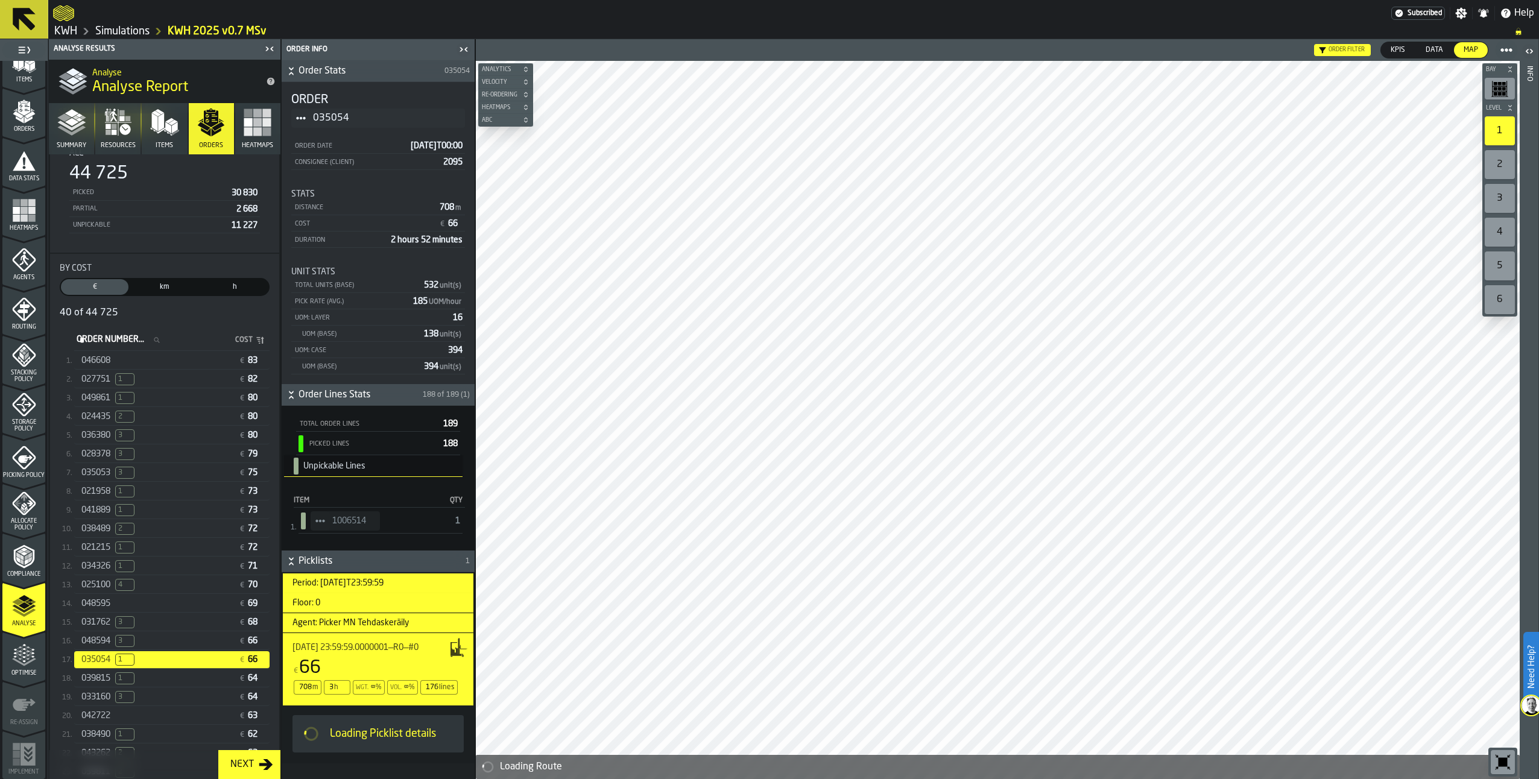
click at [130, 441] on span "3" at bounding box center [124, 435] width 19 height 12
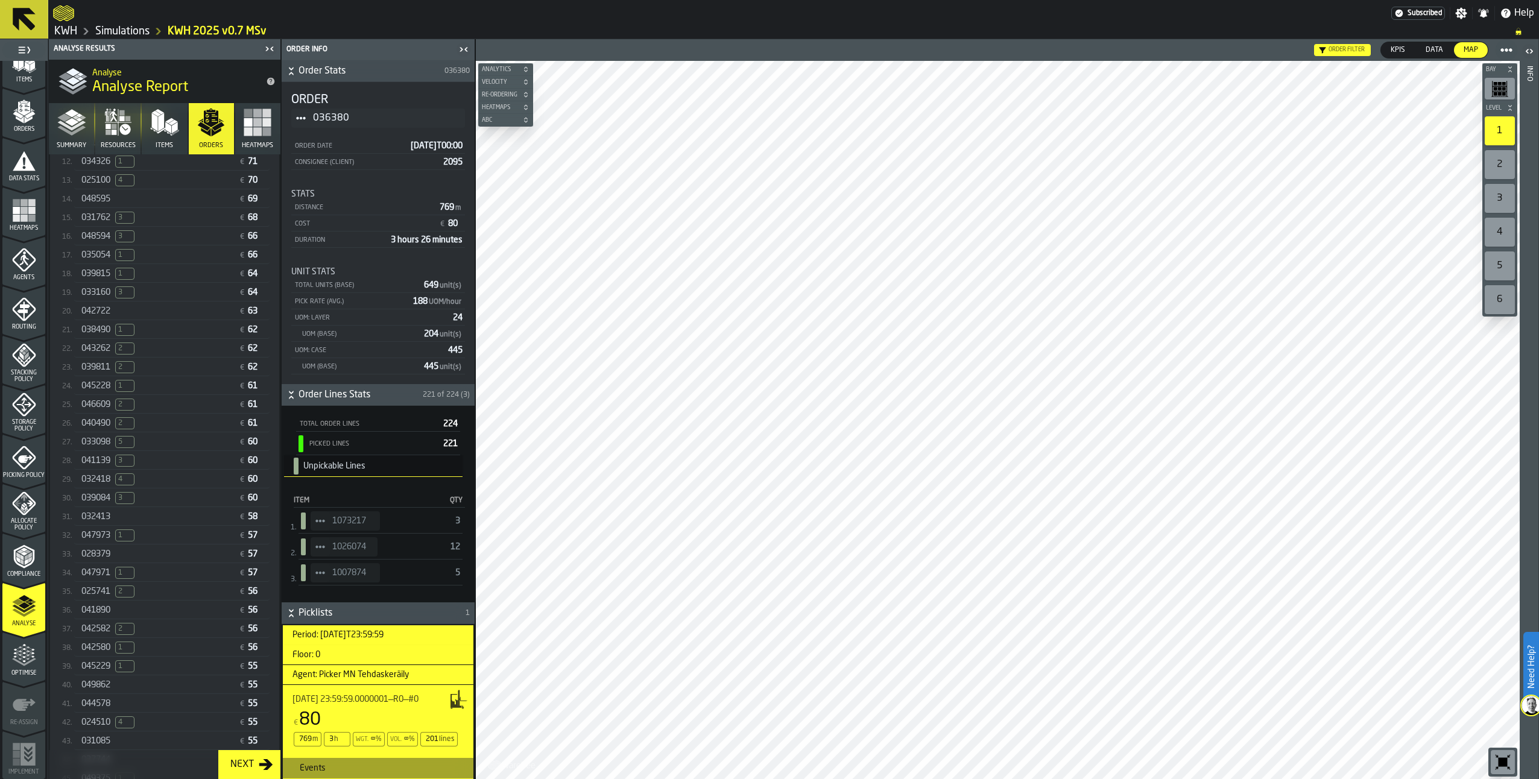
scroll to position [763, 0]
click at [125, 693] on span "2" at bounding box center [124, 687] width 19 height 12
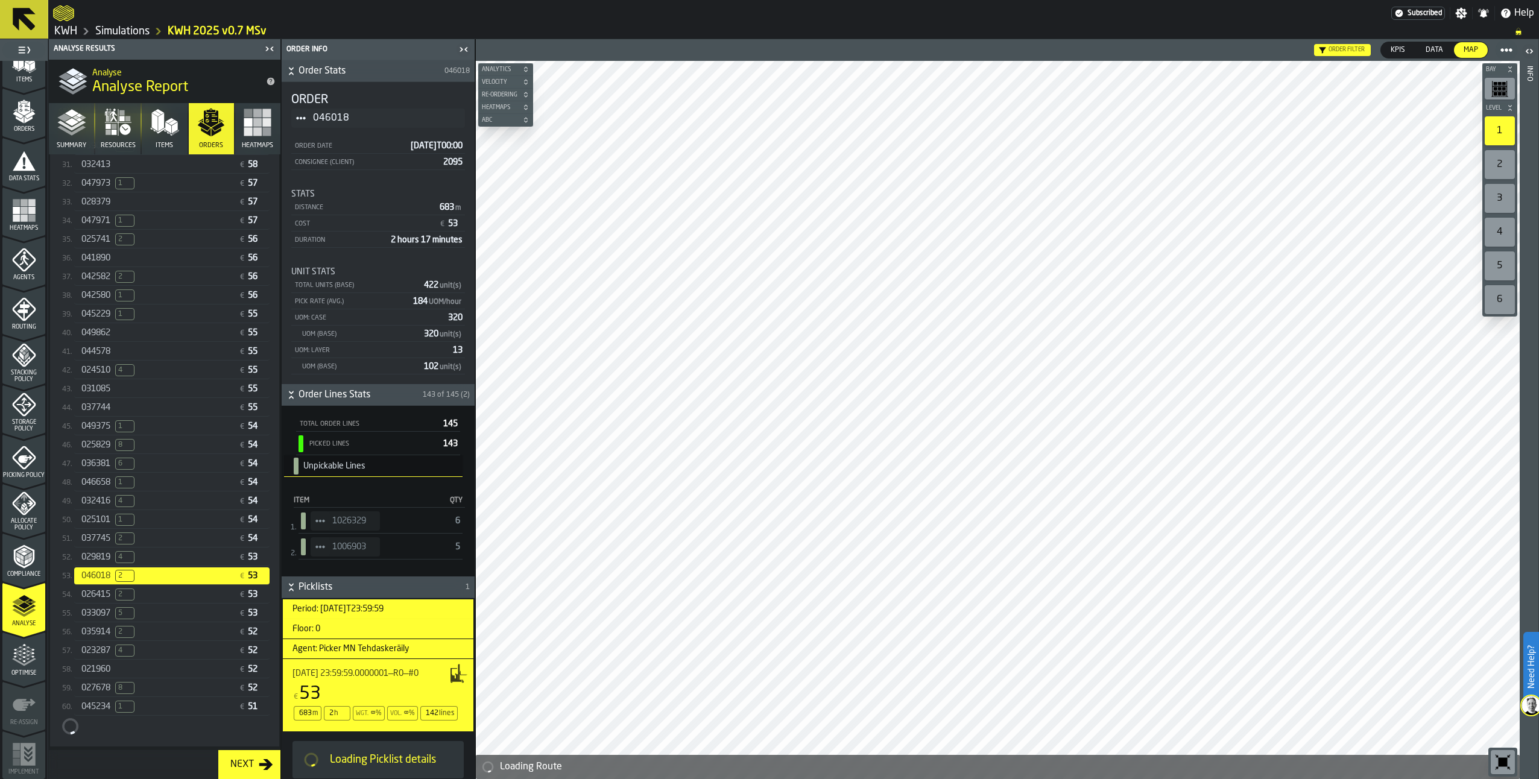
scroll to position [905, 0]
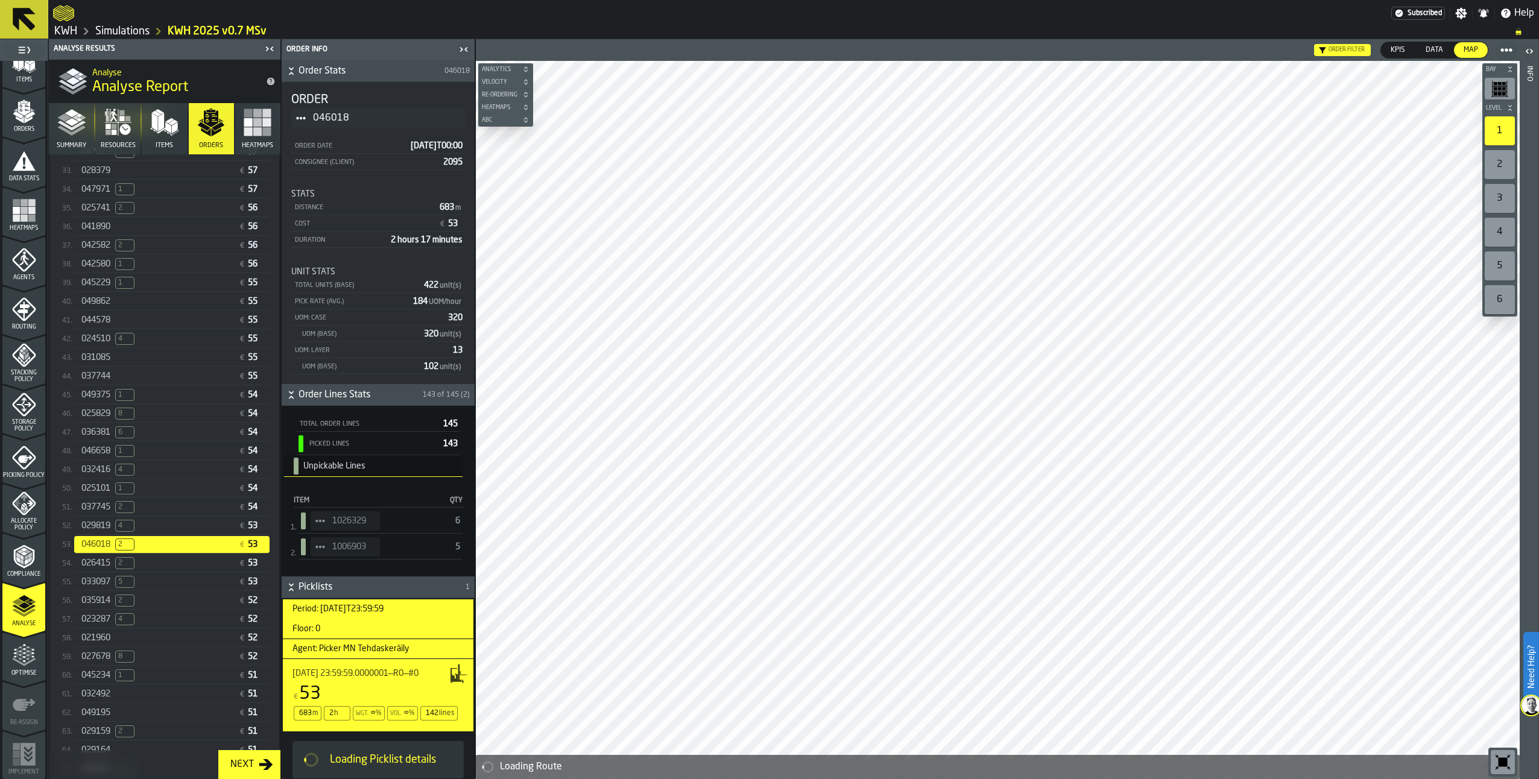
click at [130, 681] on span "1" at bounding box center [124, 675] width 19 height 12
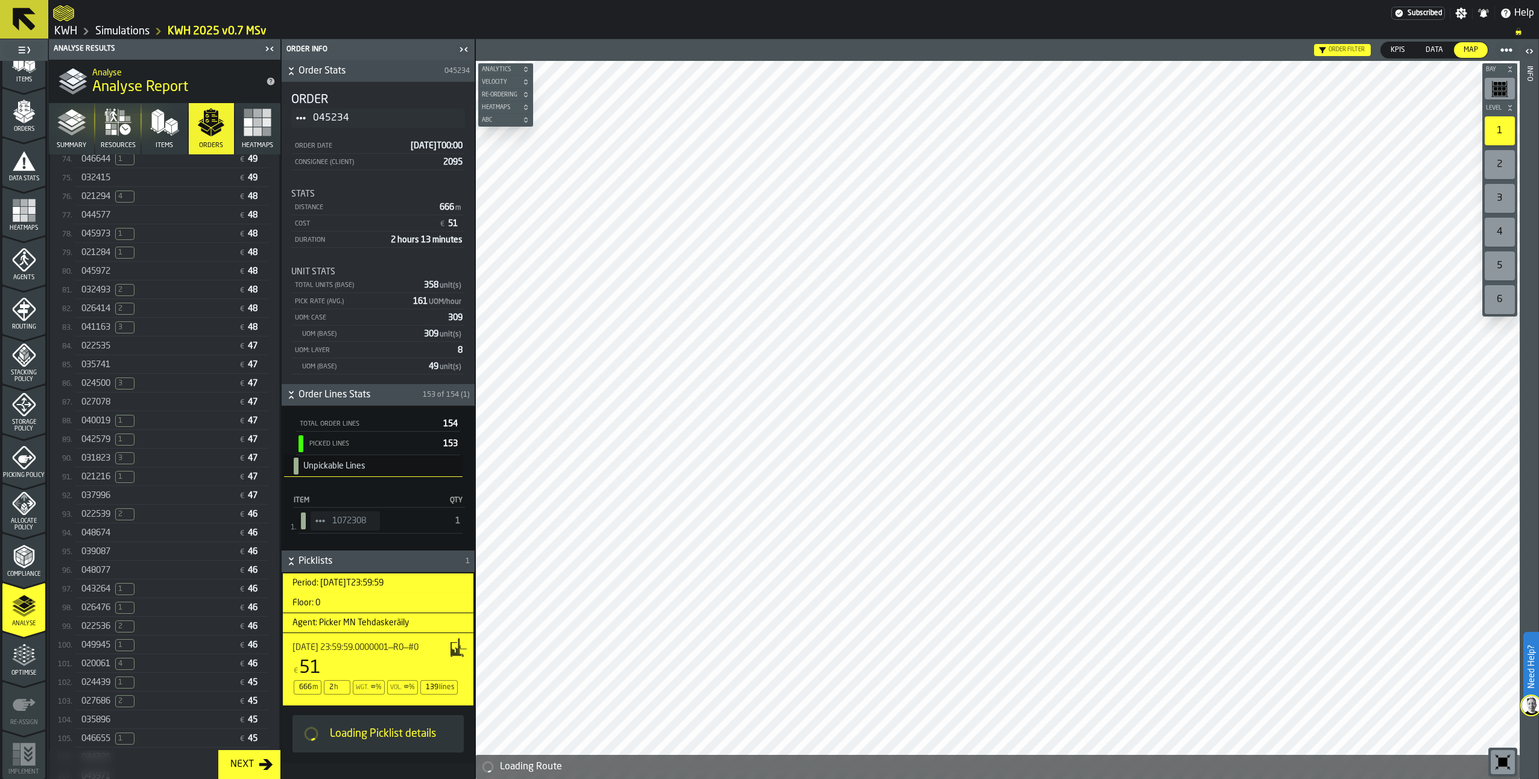
scroll to position [1728, 0]
click at [162, 625] on div "020061 4" at bounding box center [157, 619] width 153 height 12
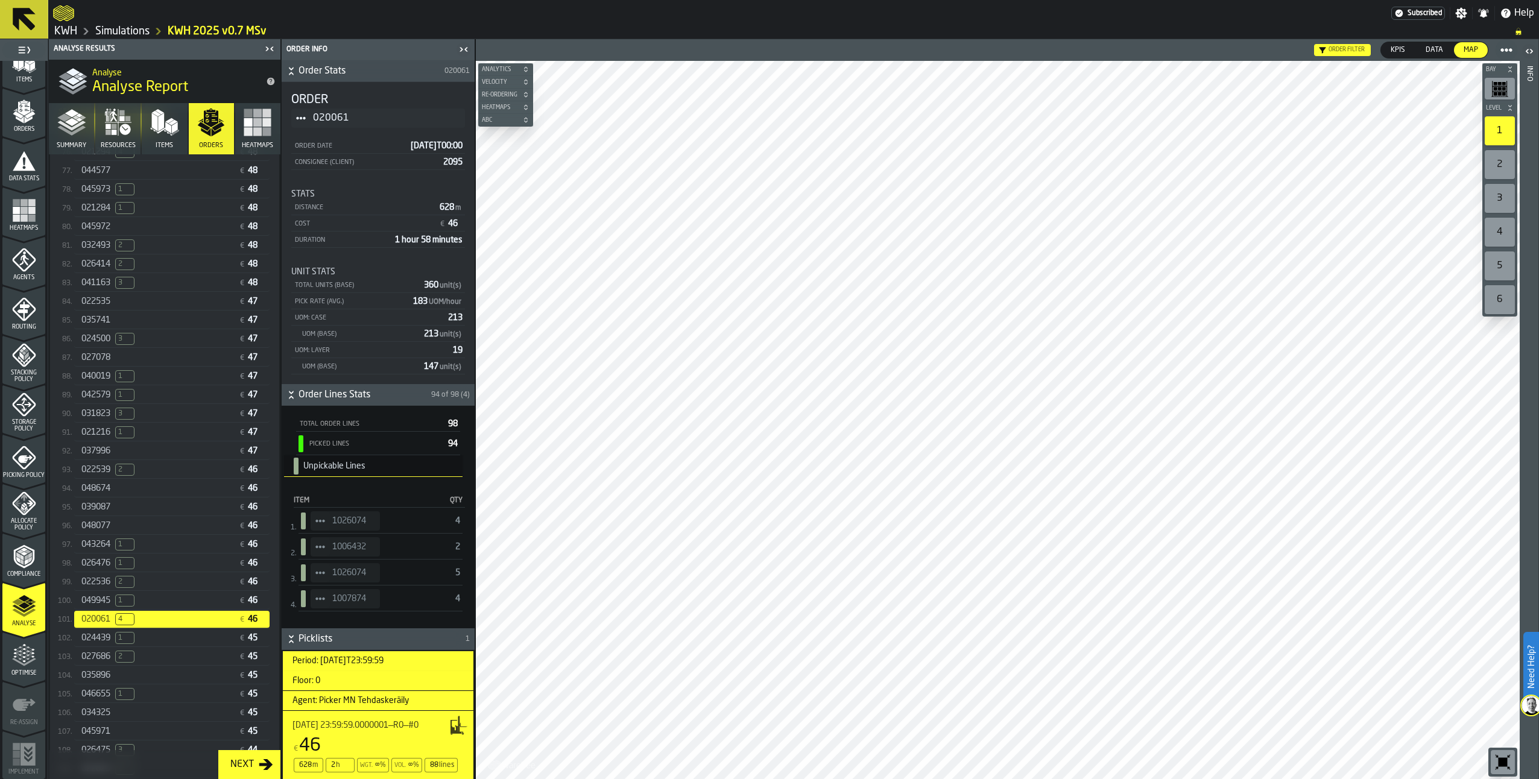
click at [79, 122] on icon "button" at bounding box center [71, 122] width 29 height 29
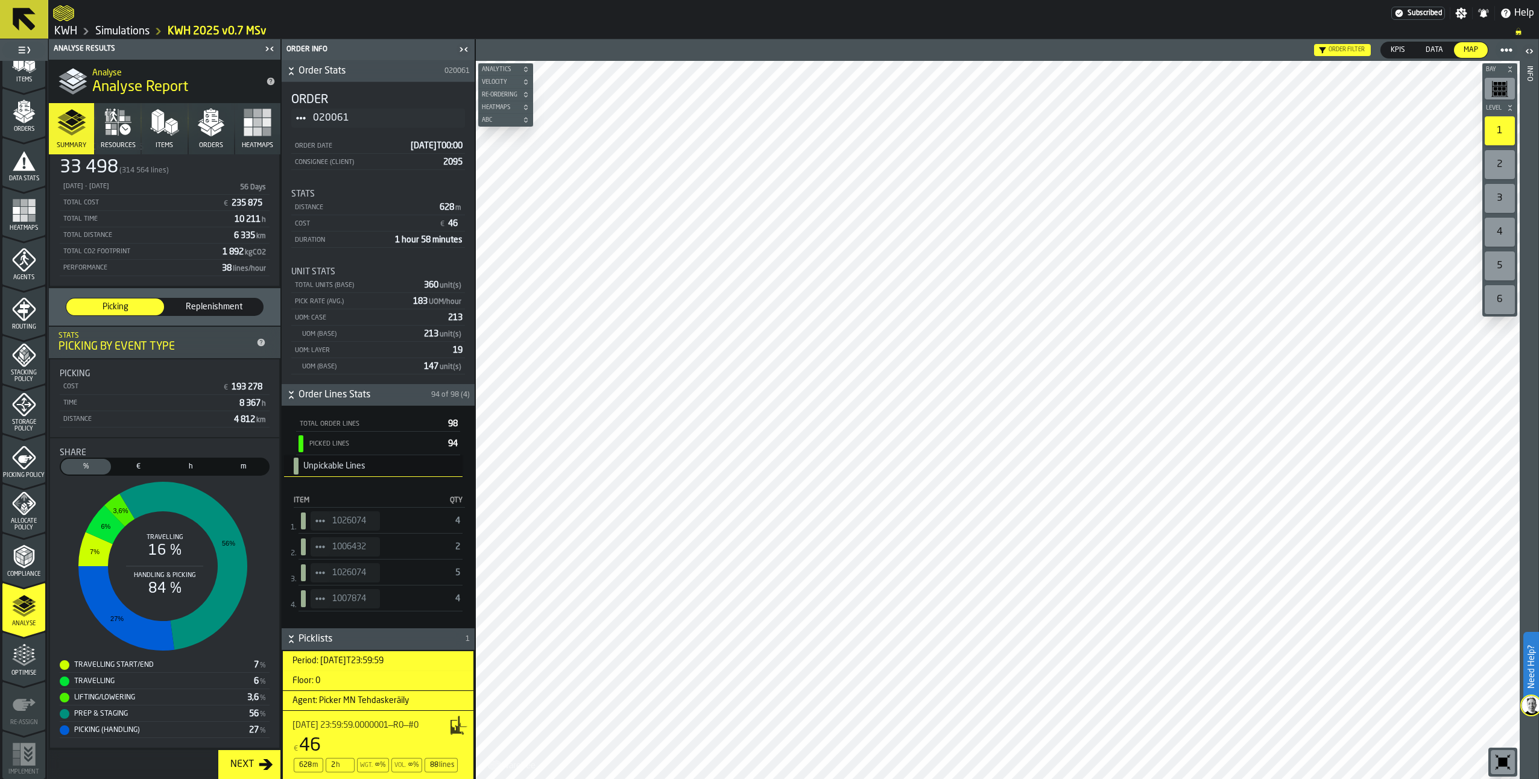
click at [122, 127] on icon "button" at bounding box center [124, 129] width 11 height 11
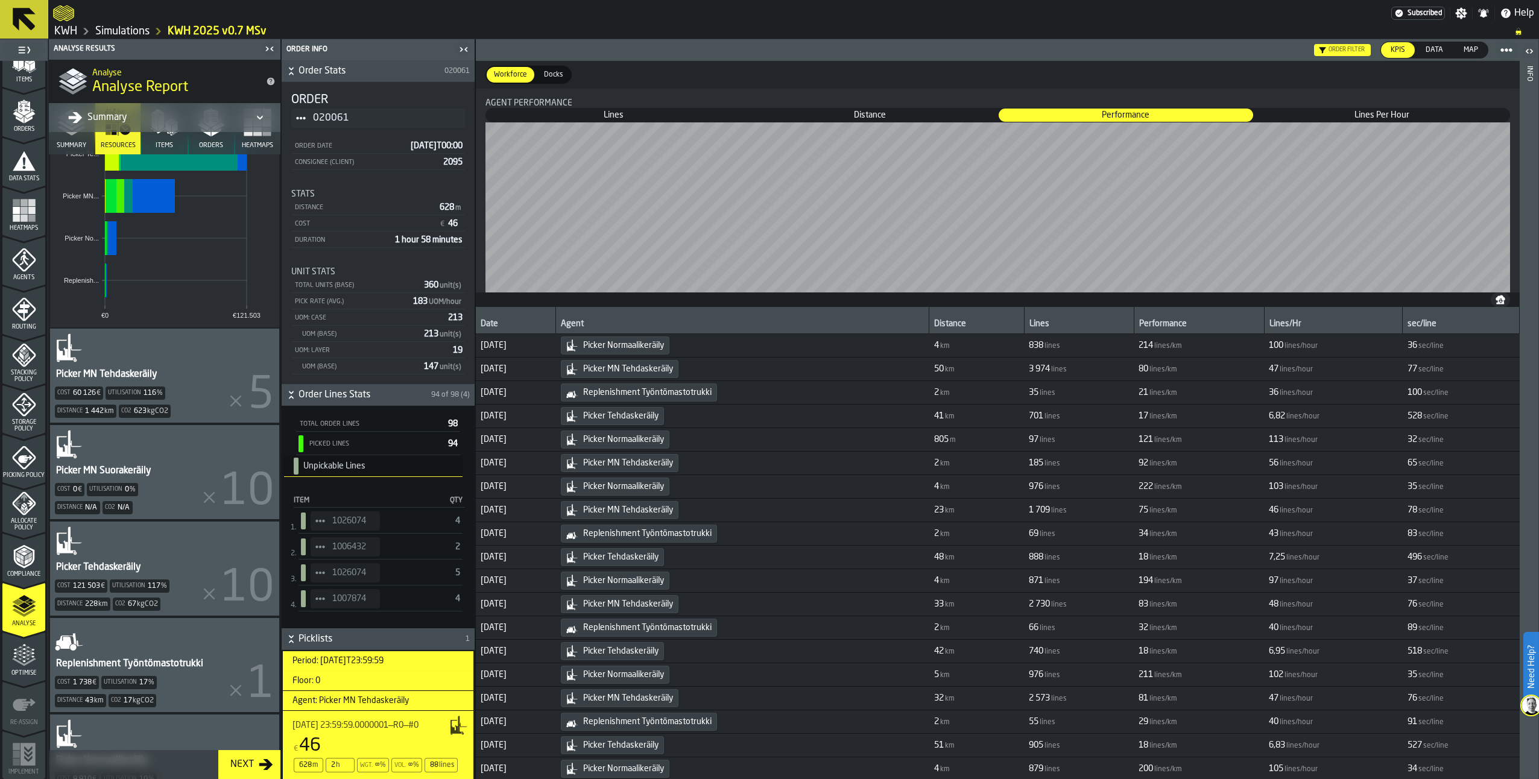
scroll to position [268, 0]
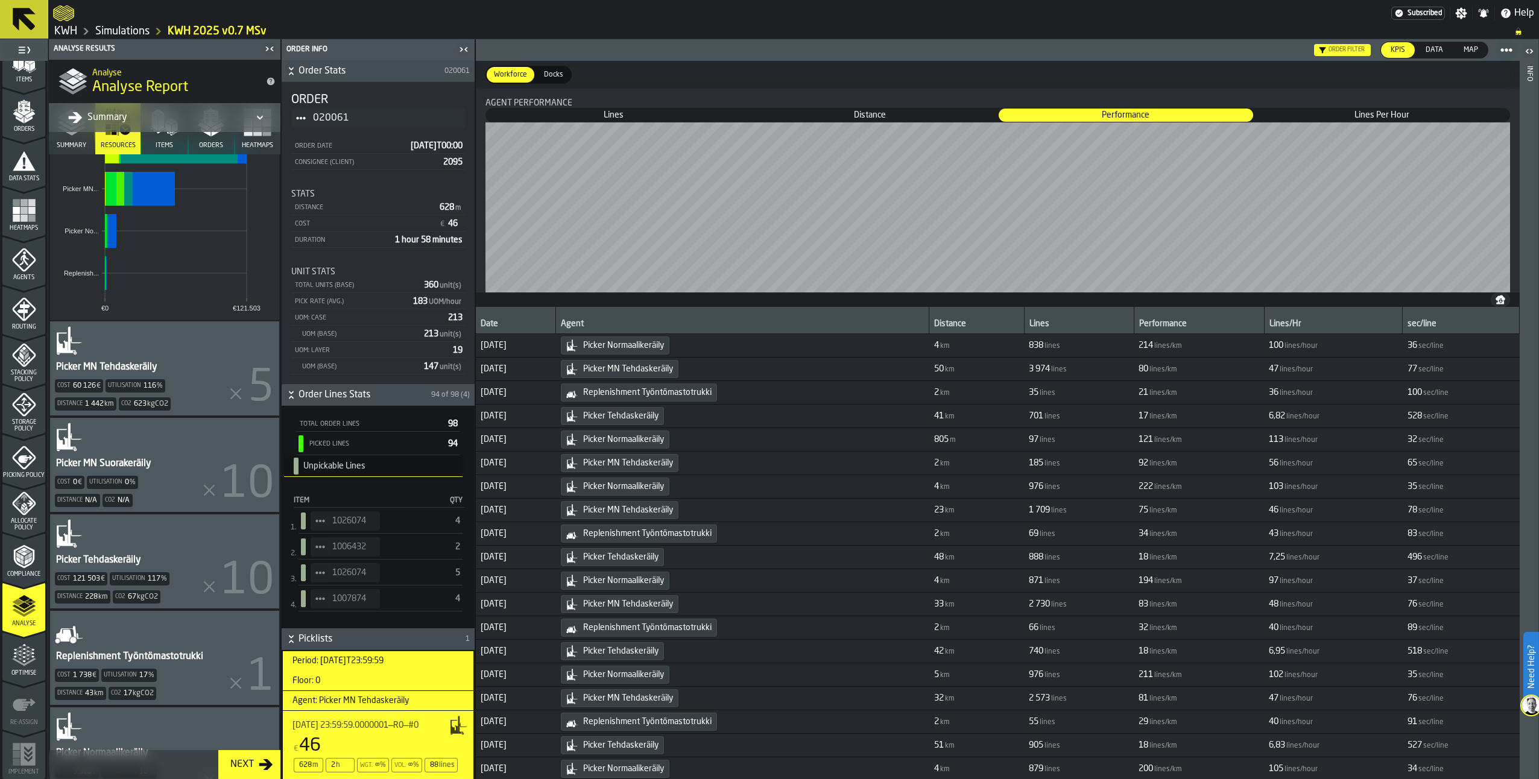
click at [182, 466] on div "Picker MN Suorakeräily Cost 0 € Utilisation 0 % Distance N/A Co2 N/A" at bounding box center [164, 465] width 229 height 94
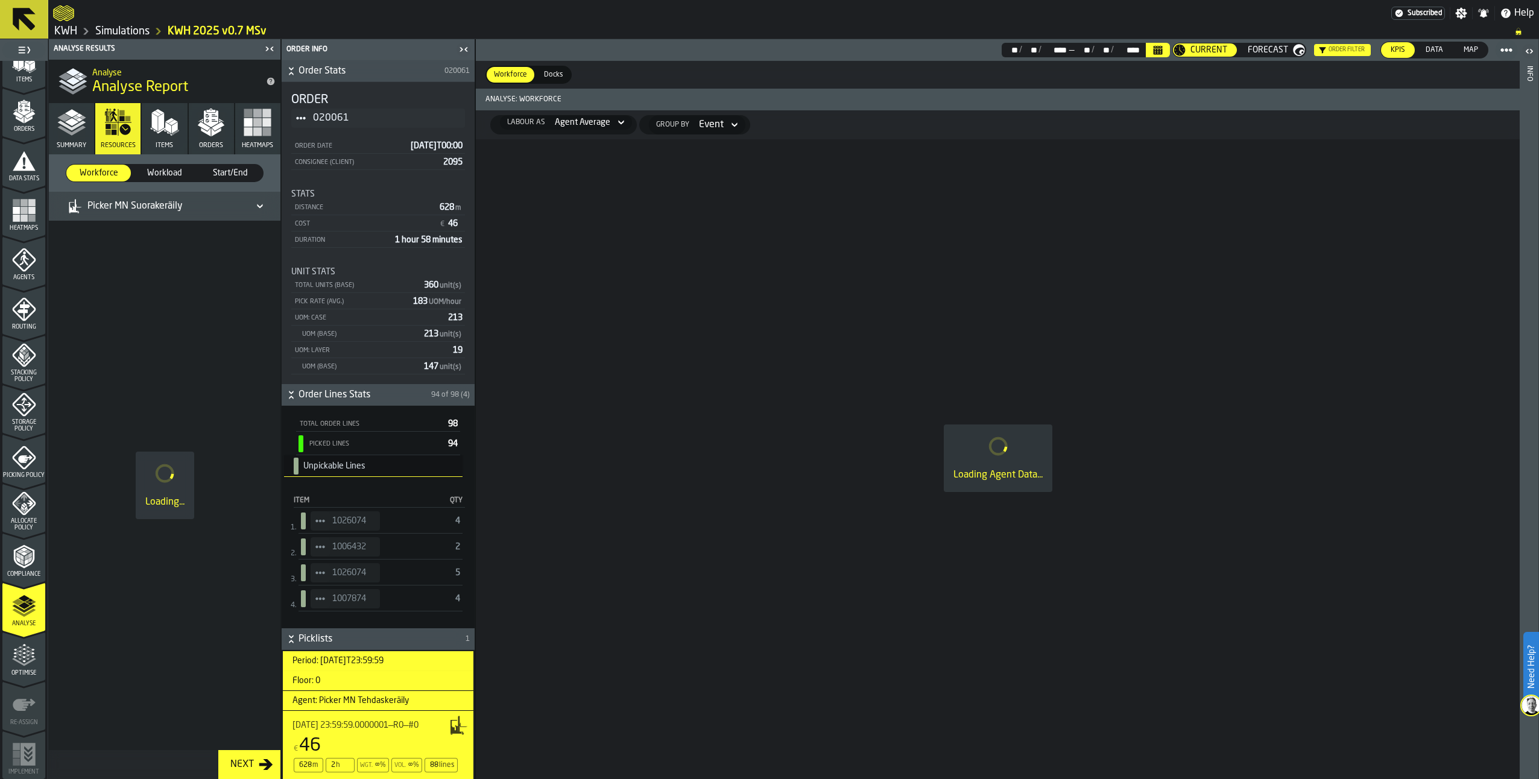
scroll to position [0, 0]
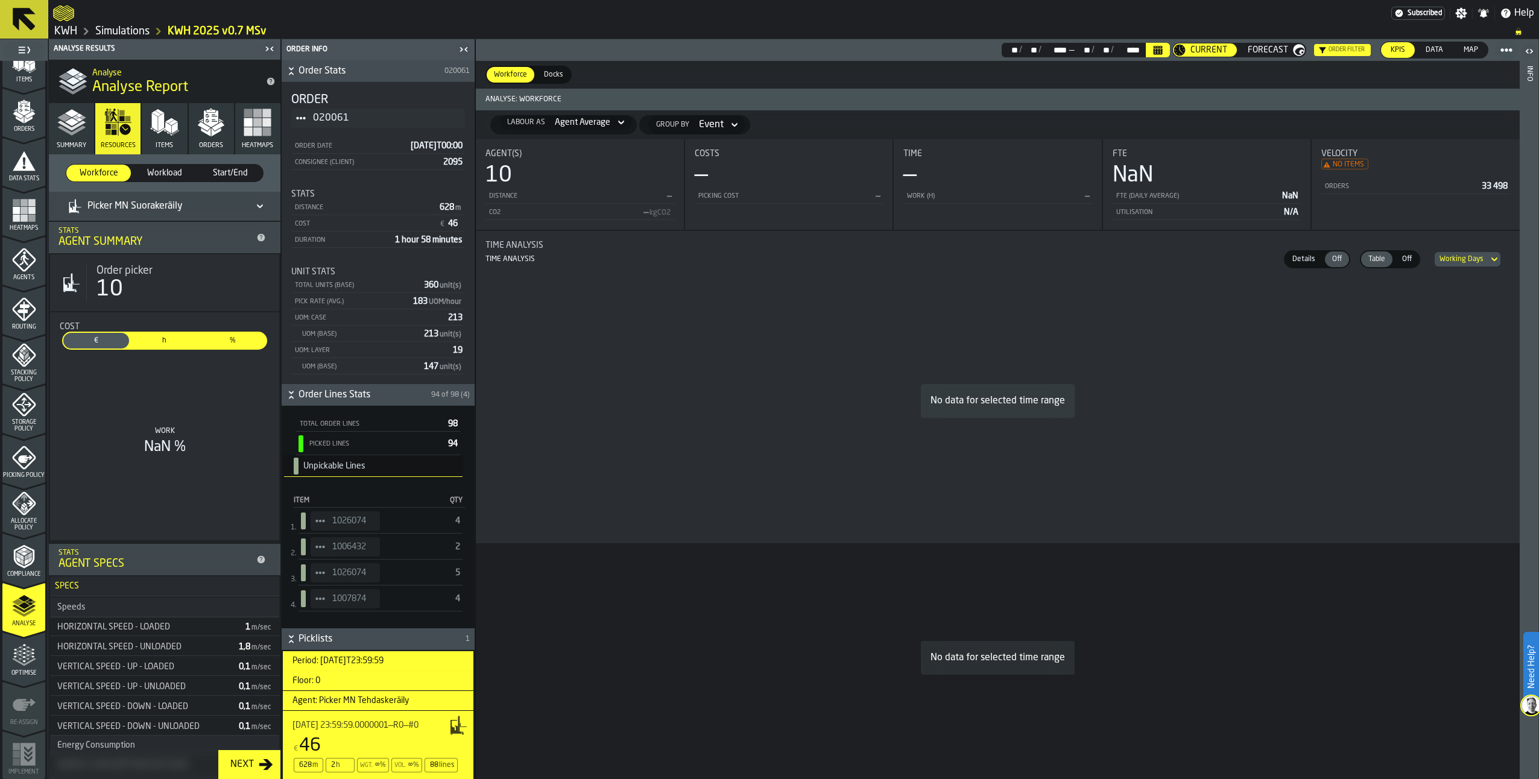
click at [25, 261] on icon "menu Agents" at bounding box center [24, 260] width 24 height 24
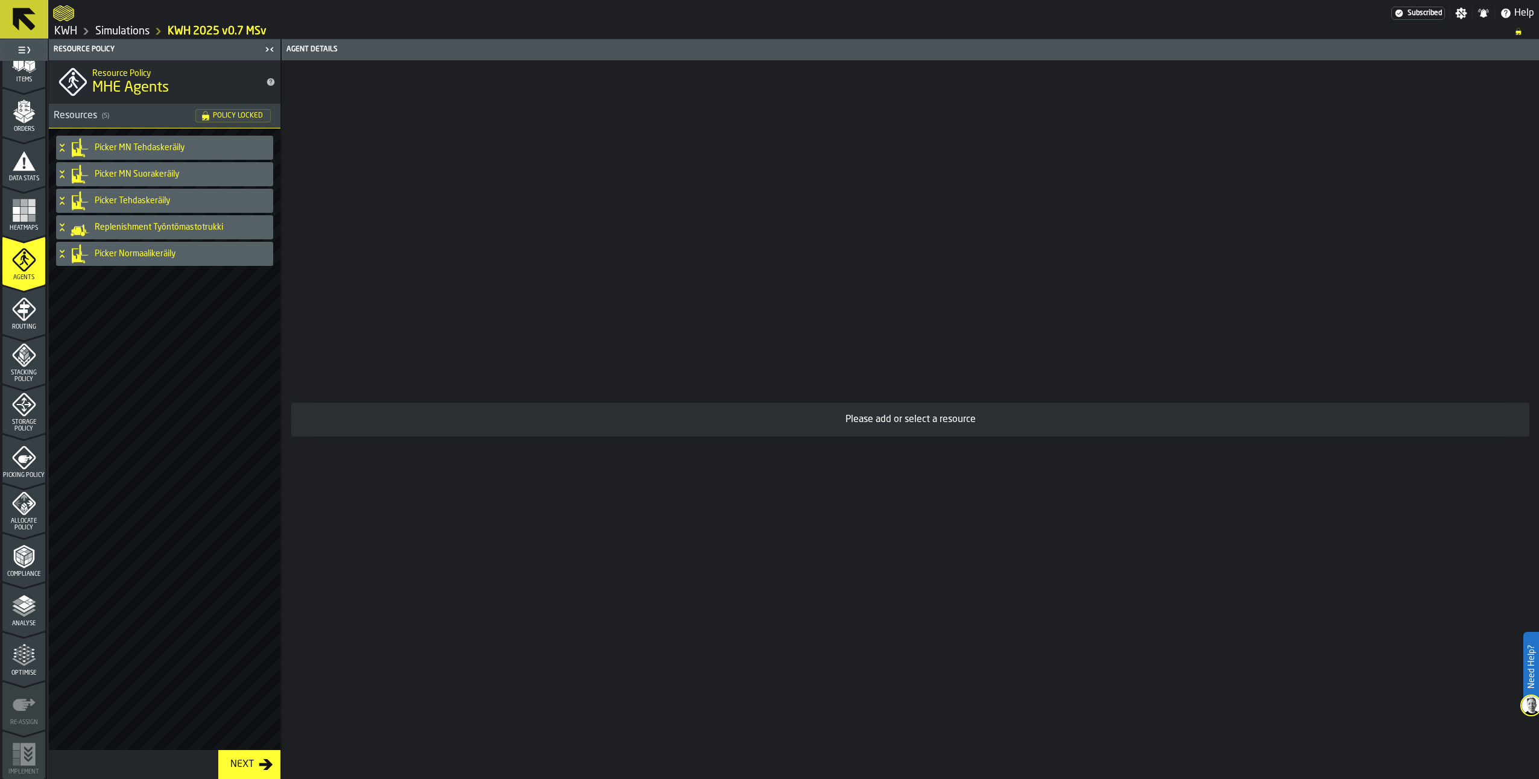
click at [25, 461] on icon "menu Picking Policy" at bounding box center [24, 458] width 24 height 24
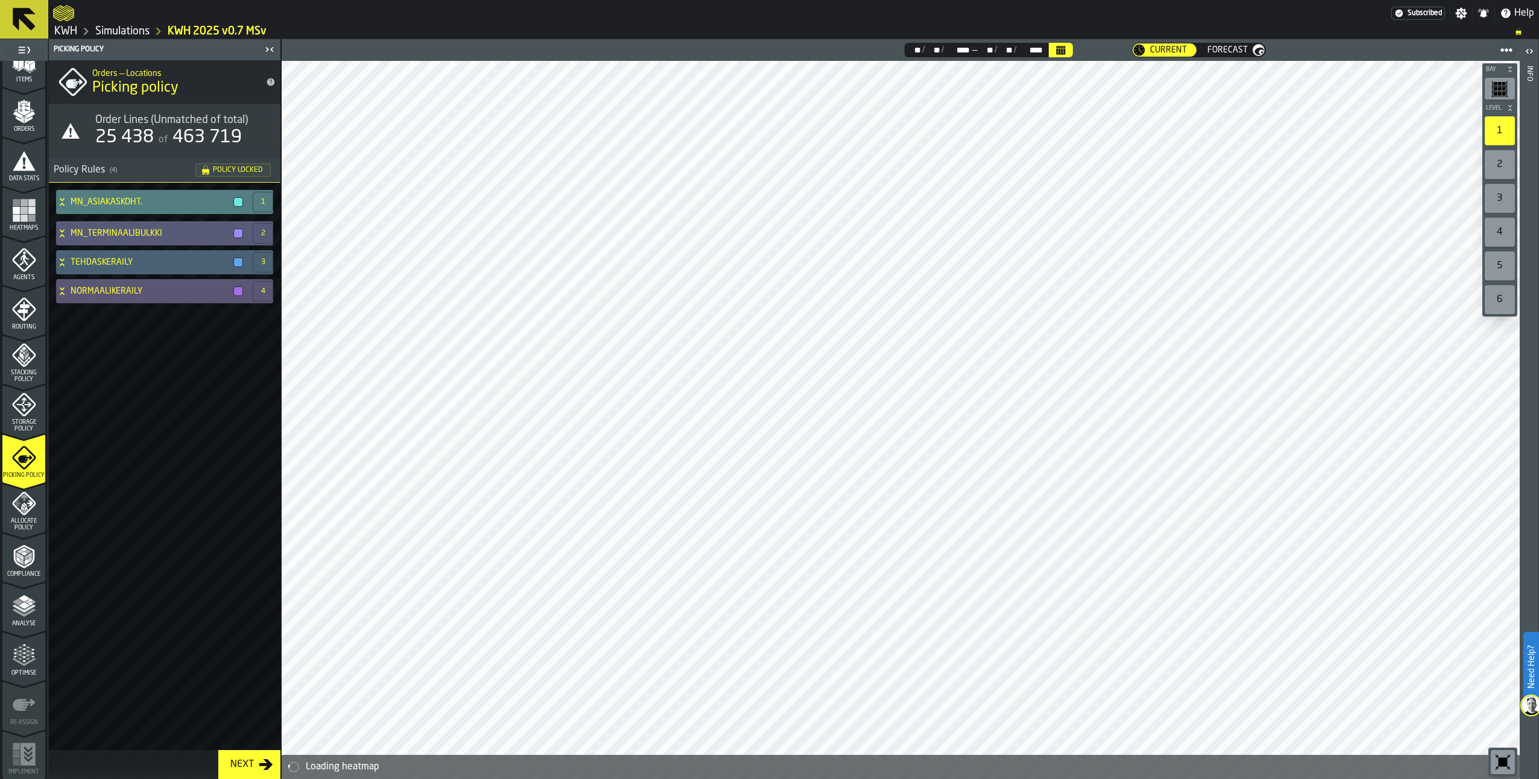
click at [65, 201] on icon at bounding box center [62, 202] width 12 height 10
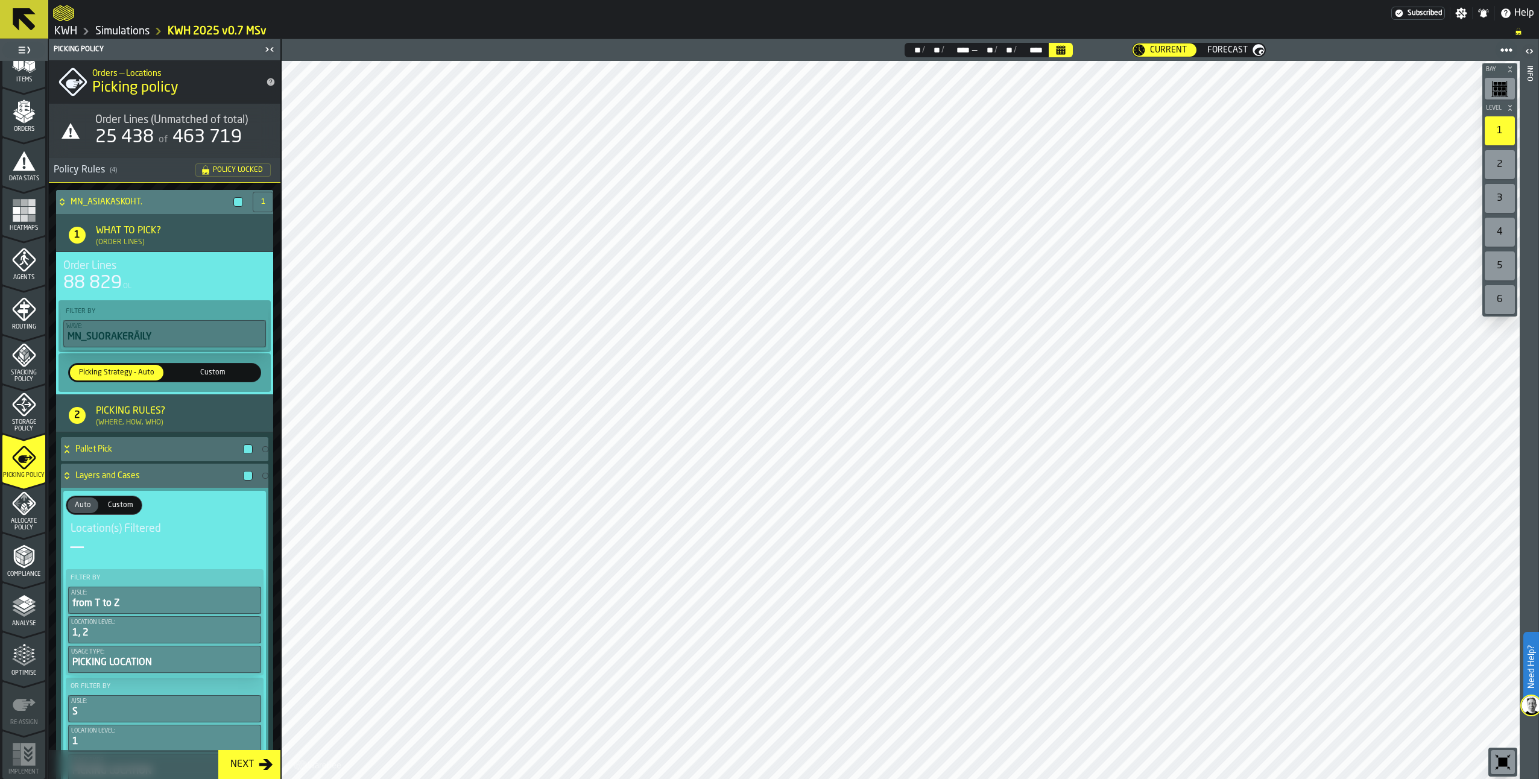
click at [63, 203] on icon at bounding box center [62, 202] width 12 height 10
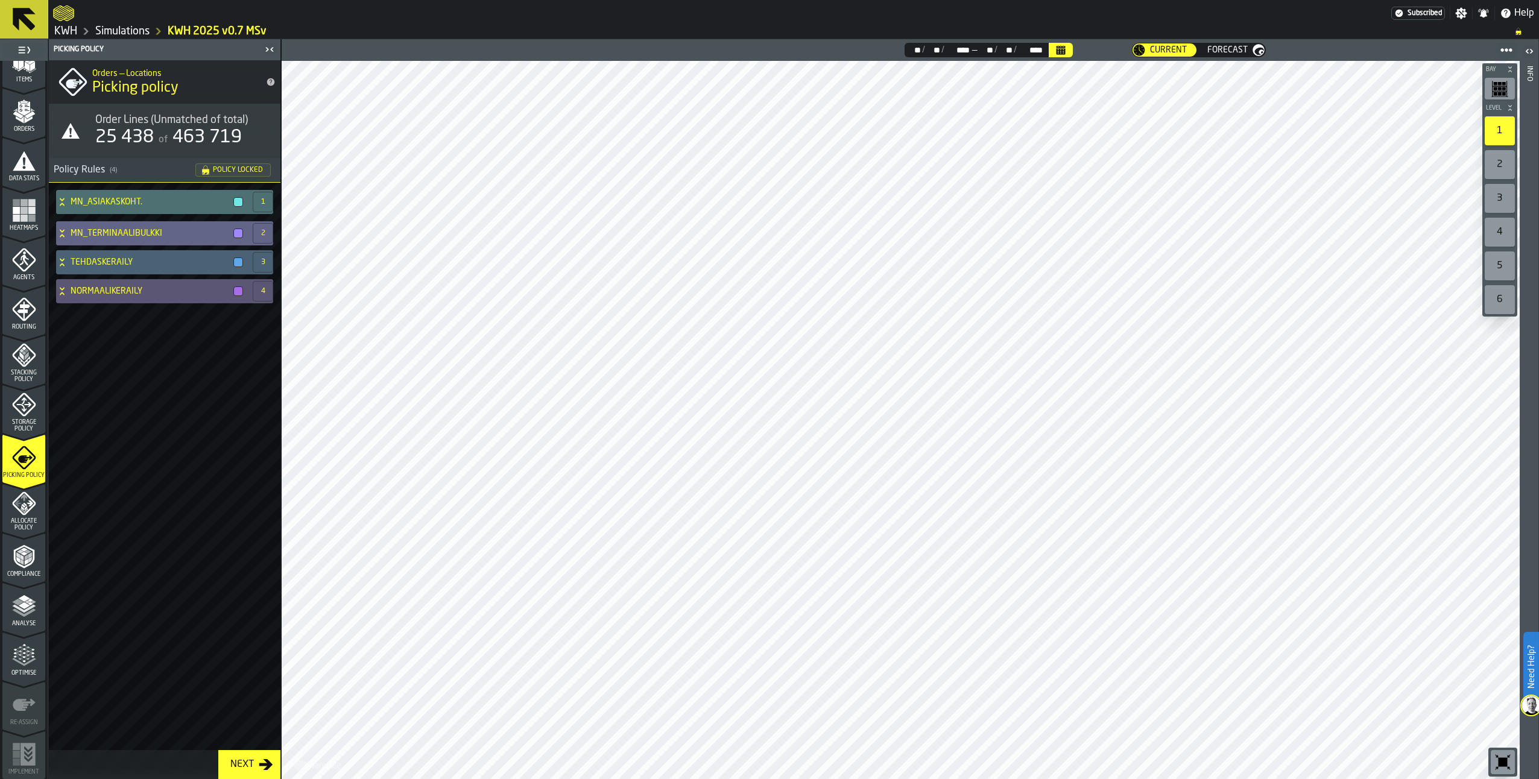
click at [66, 230] on icon at bounding box center [62, 234] width 12 height 10
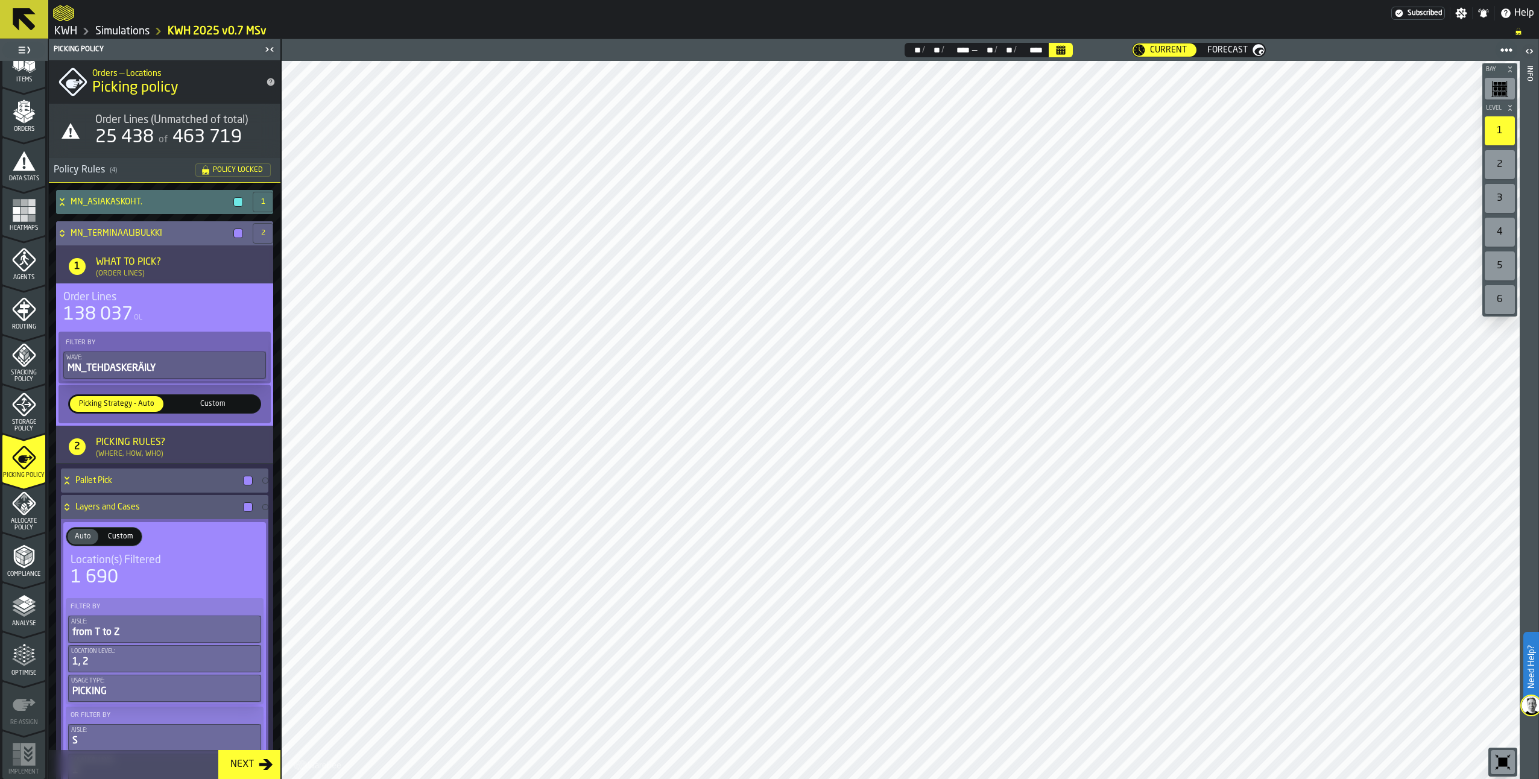
drag, startPoint x: 60, startPoint y: 233, endPoint x: 66, endPoint y: 224, distance: 11.4
click at [61, 233] on icon at bounding box center [62, 234] width 12 height 10
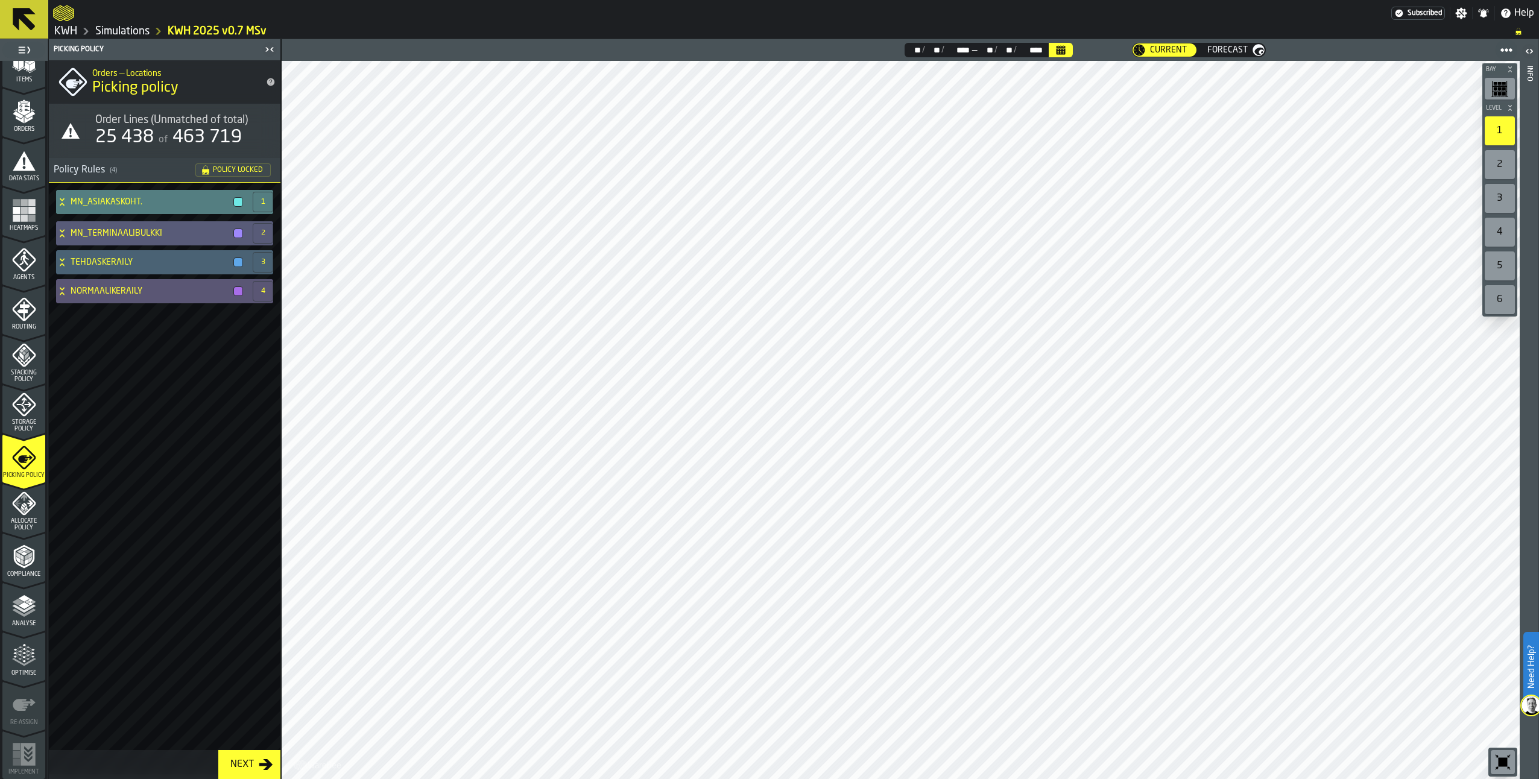
click at [69, 207] on div "MN_ASIAKASKOHT." at bounding box center [152, 202] width 192 height 24
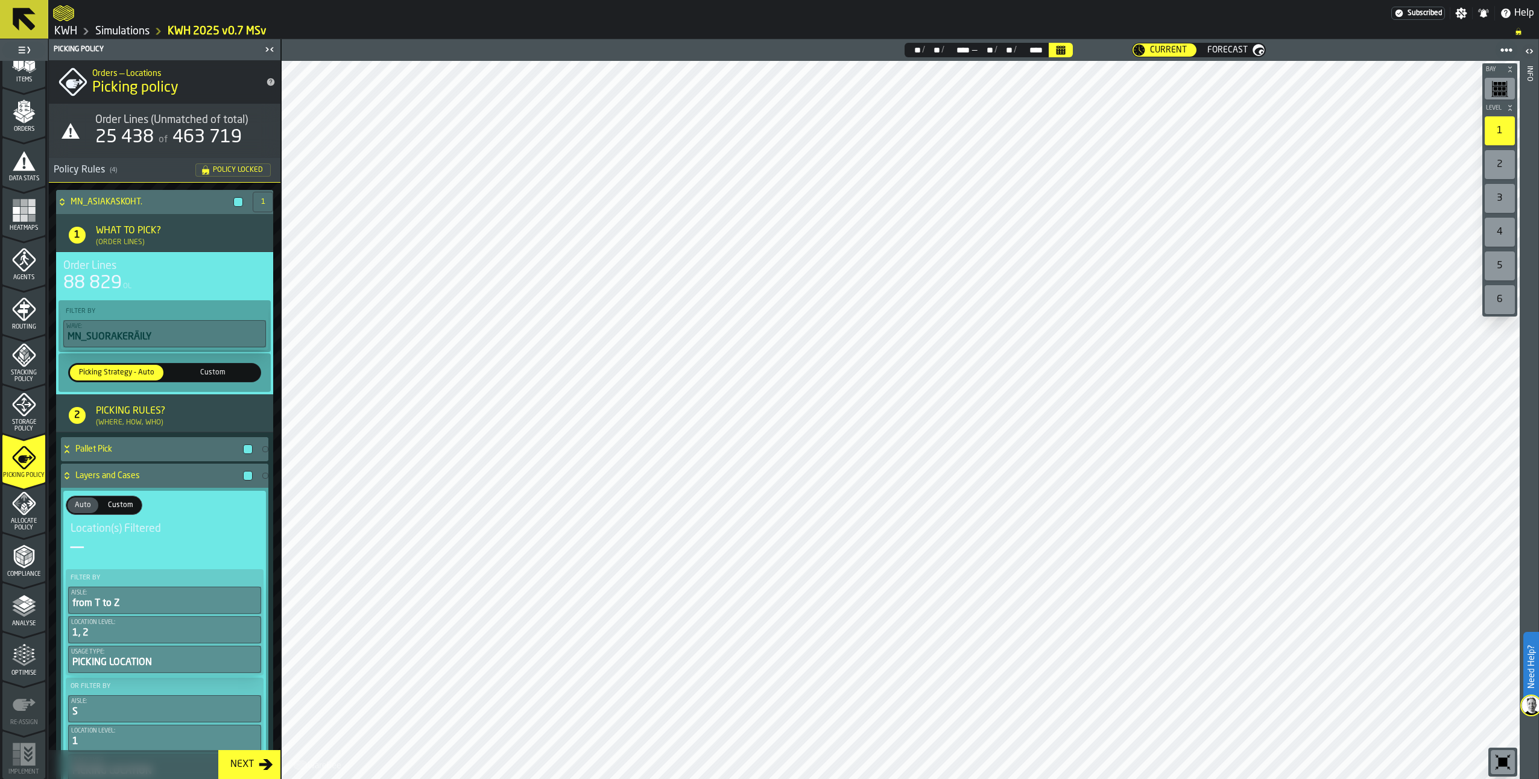
click at [16, 506] on icon "menu Allocate Policy" at bounding box center [17, 504] width 7 height 6
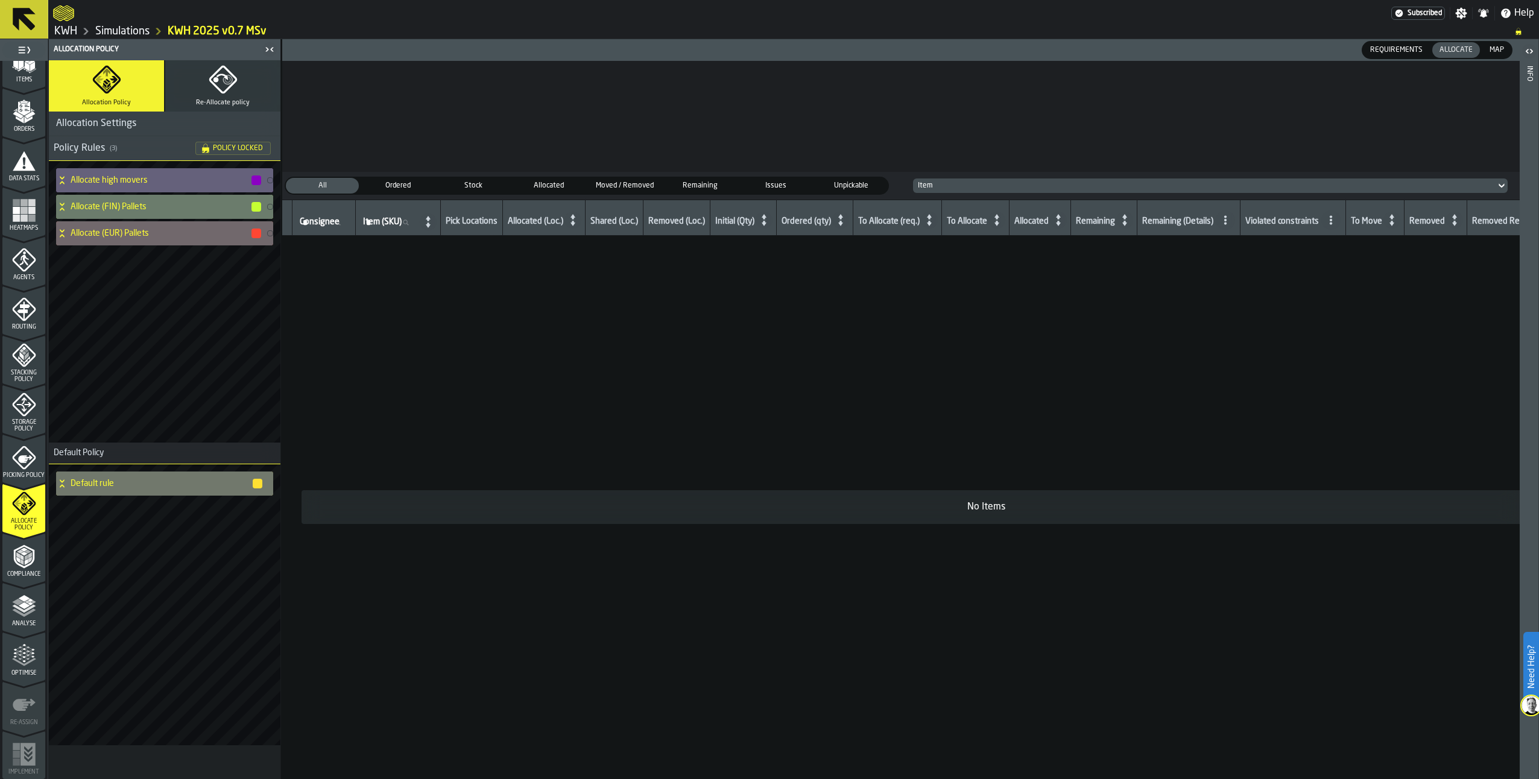
click at [22, 609] on icon "menu Analyse" at bounding box center [24, 606] width 24 height 24
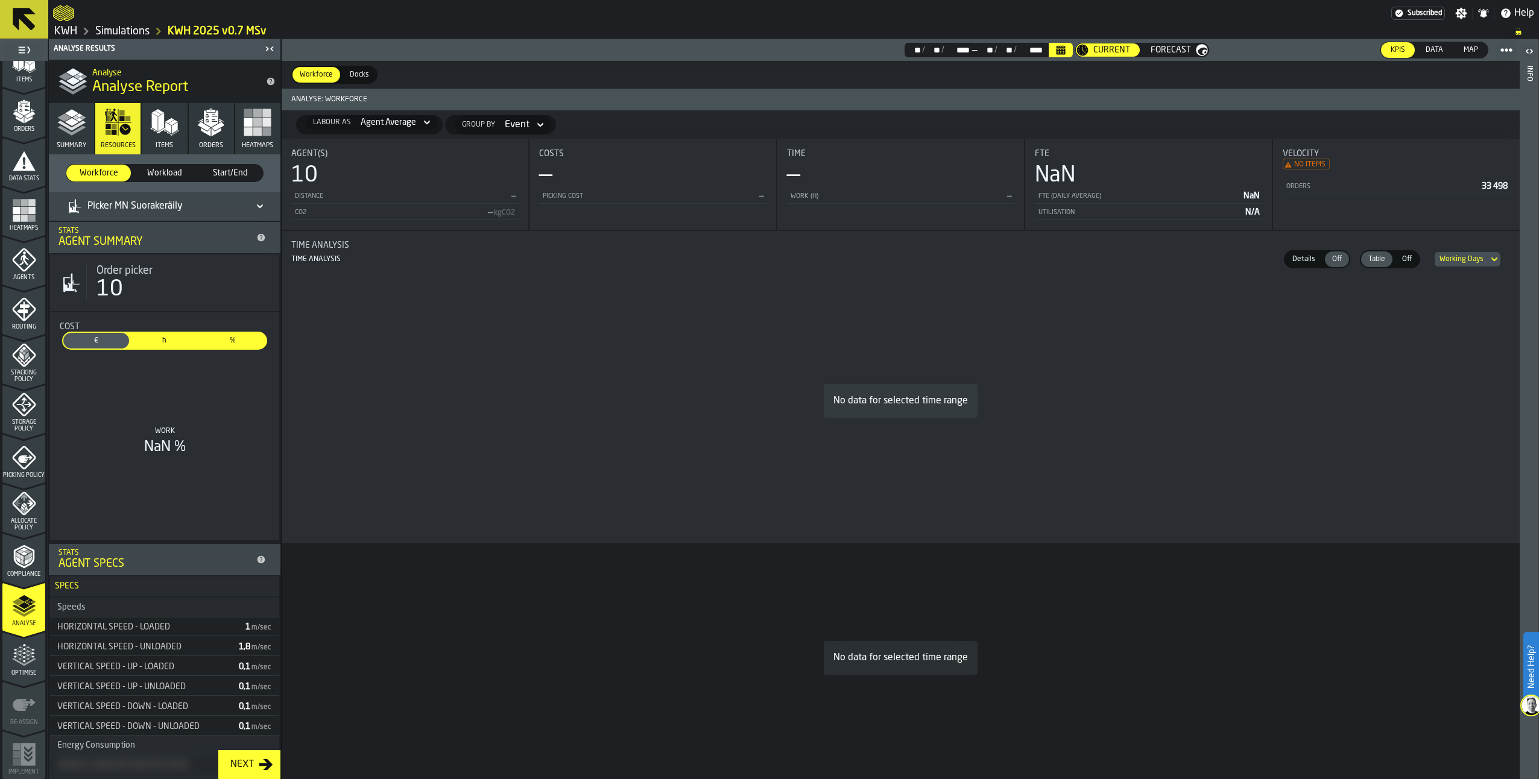
click at [25, 460] on icon "menu Picking Policy" at bounding box center [24, 458] width 24 height 24
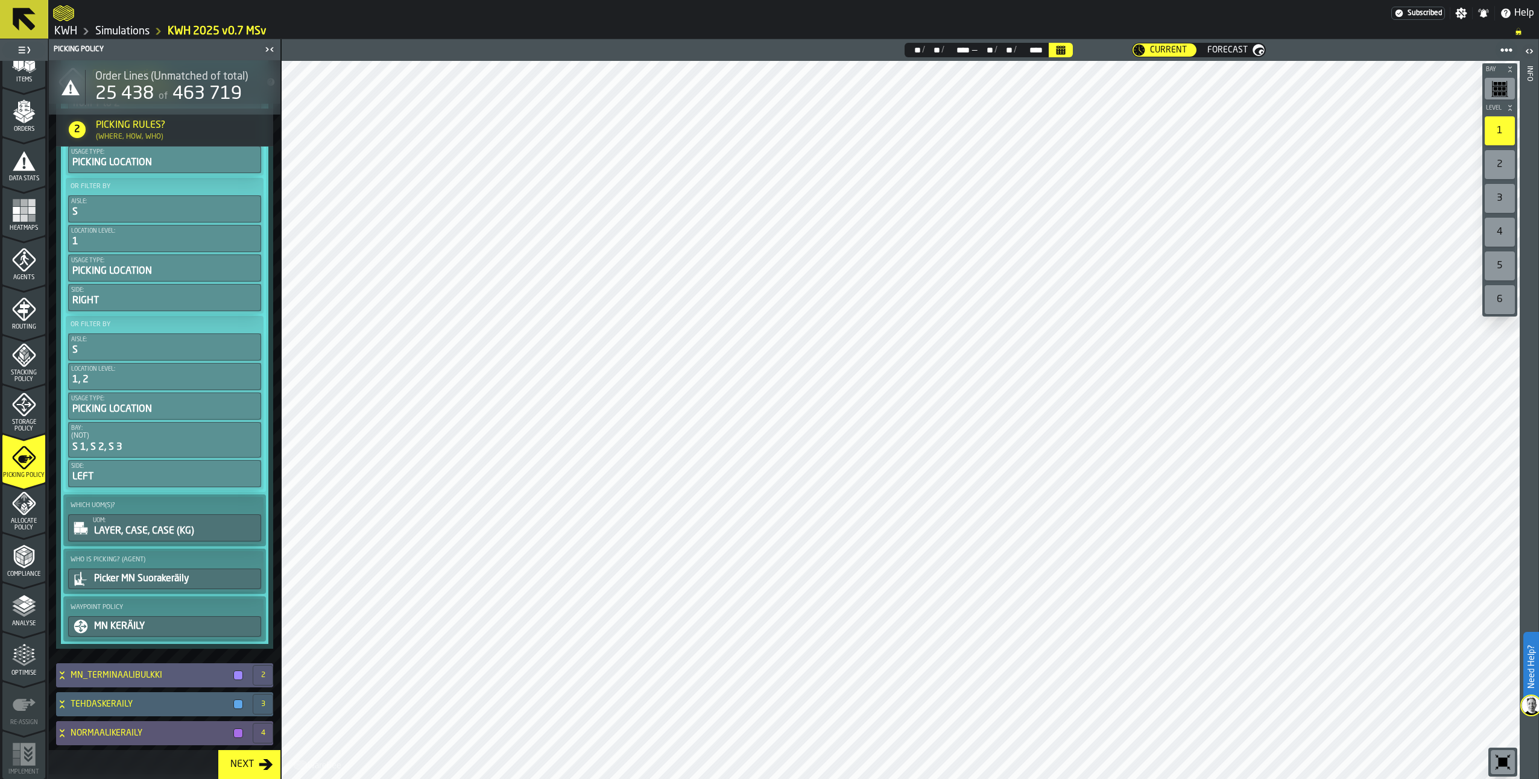
scroll to position [503, 0]
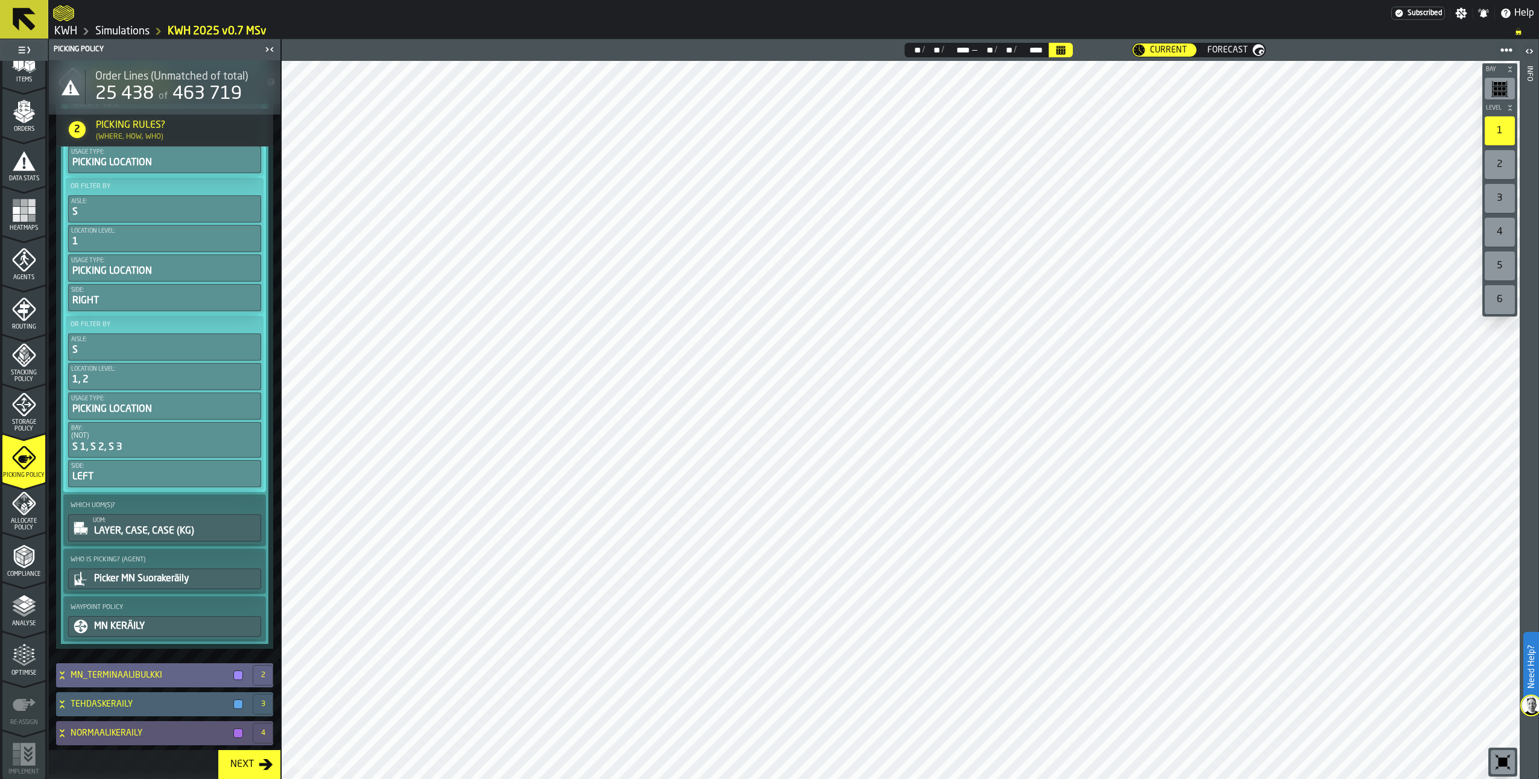
click at [61, 675] on icon at bounding box center [62, 676] width 12 height 10
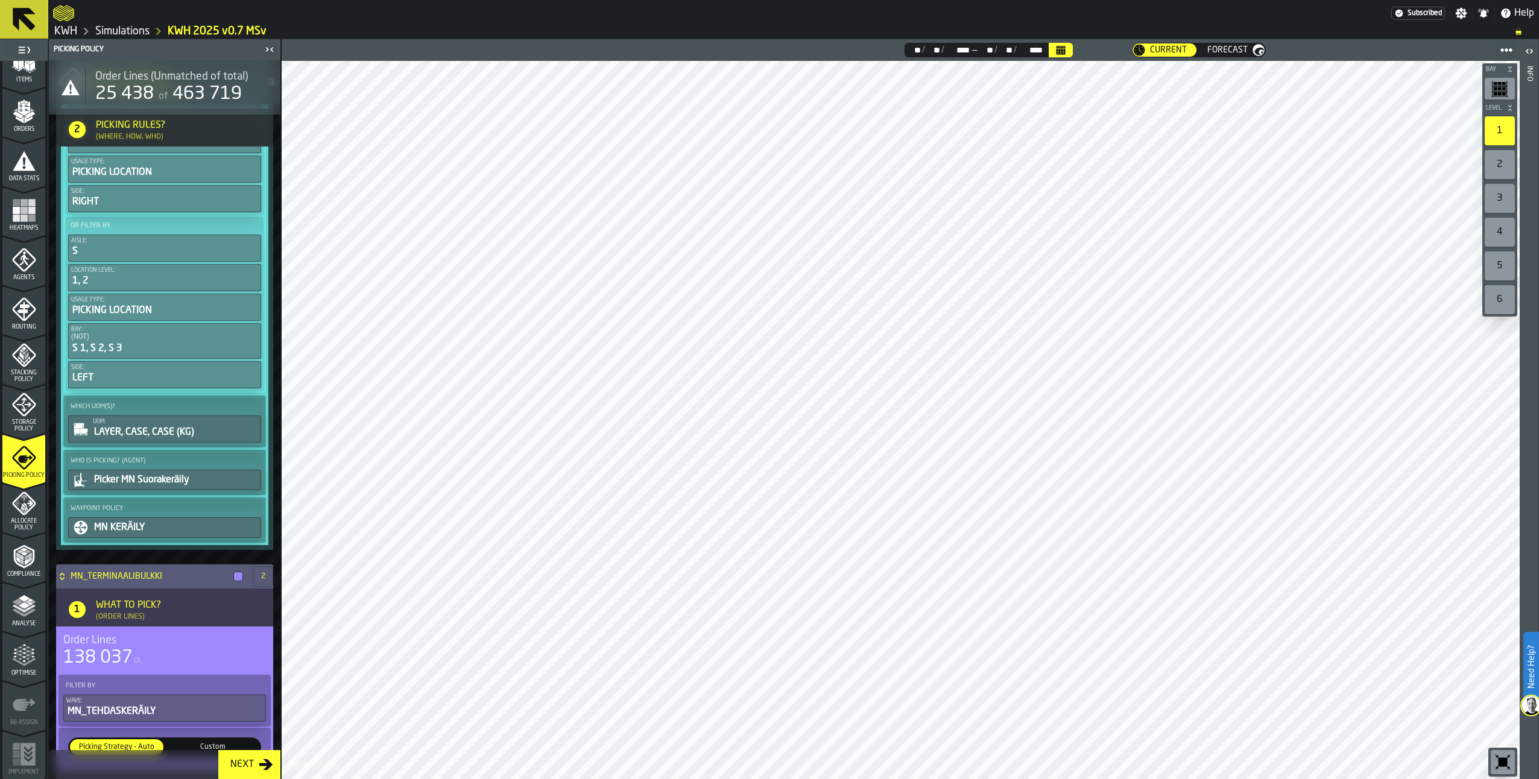
scroll to position [804, 0]
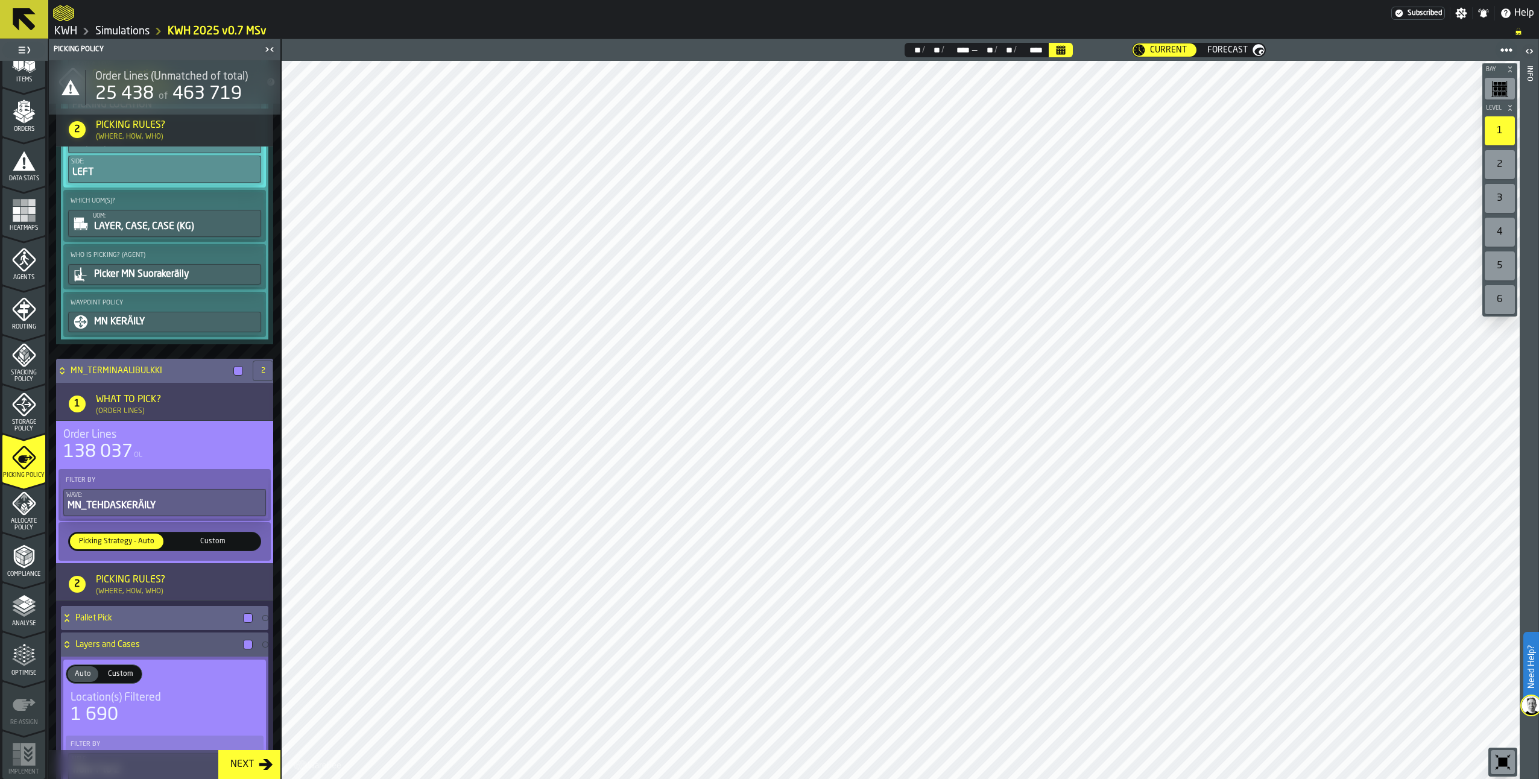
click at [66, 622] on icon at bounding box center [67, 618] width 12 height 10
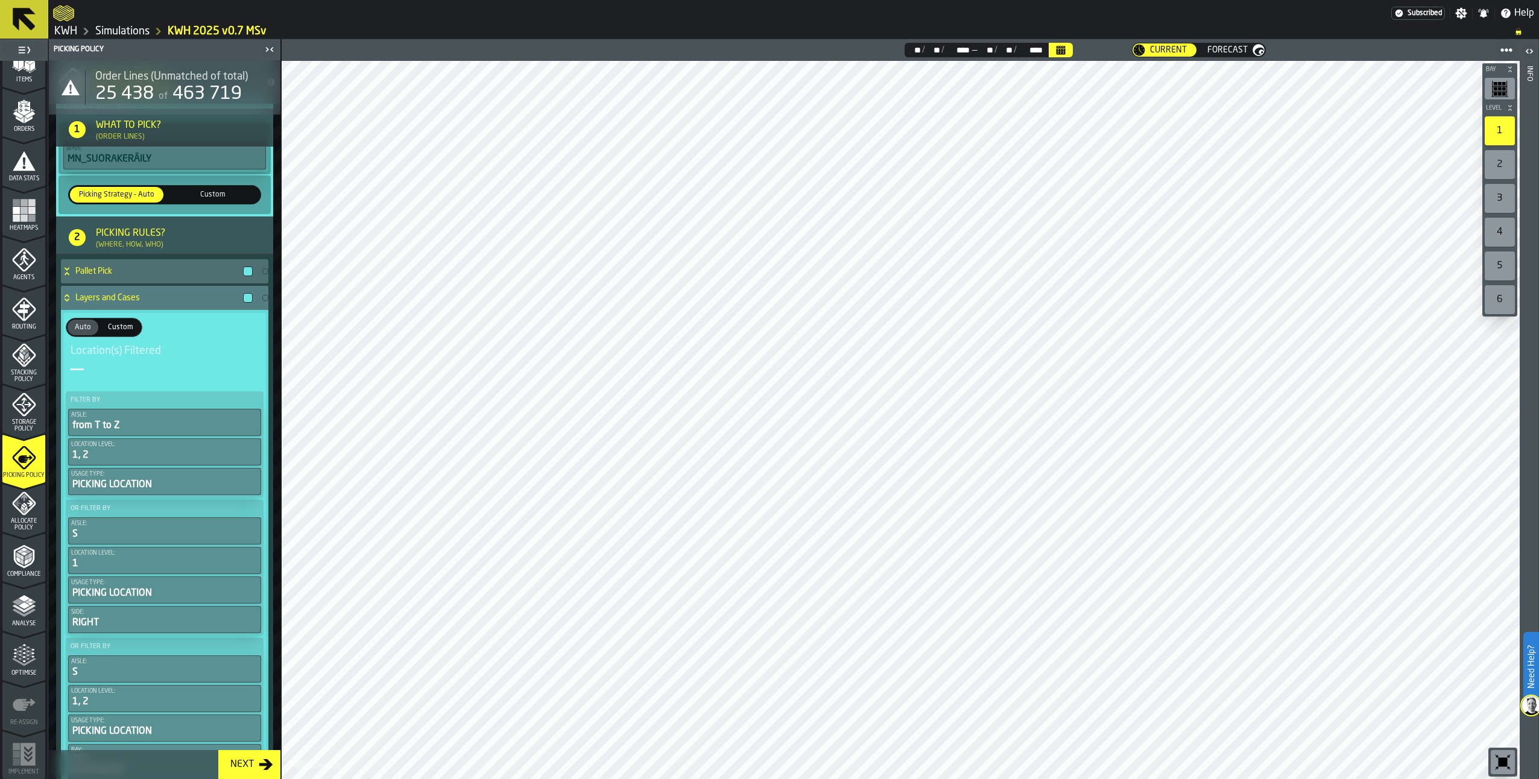
scroll to position [141, 0]
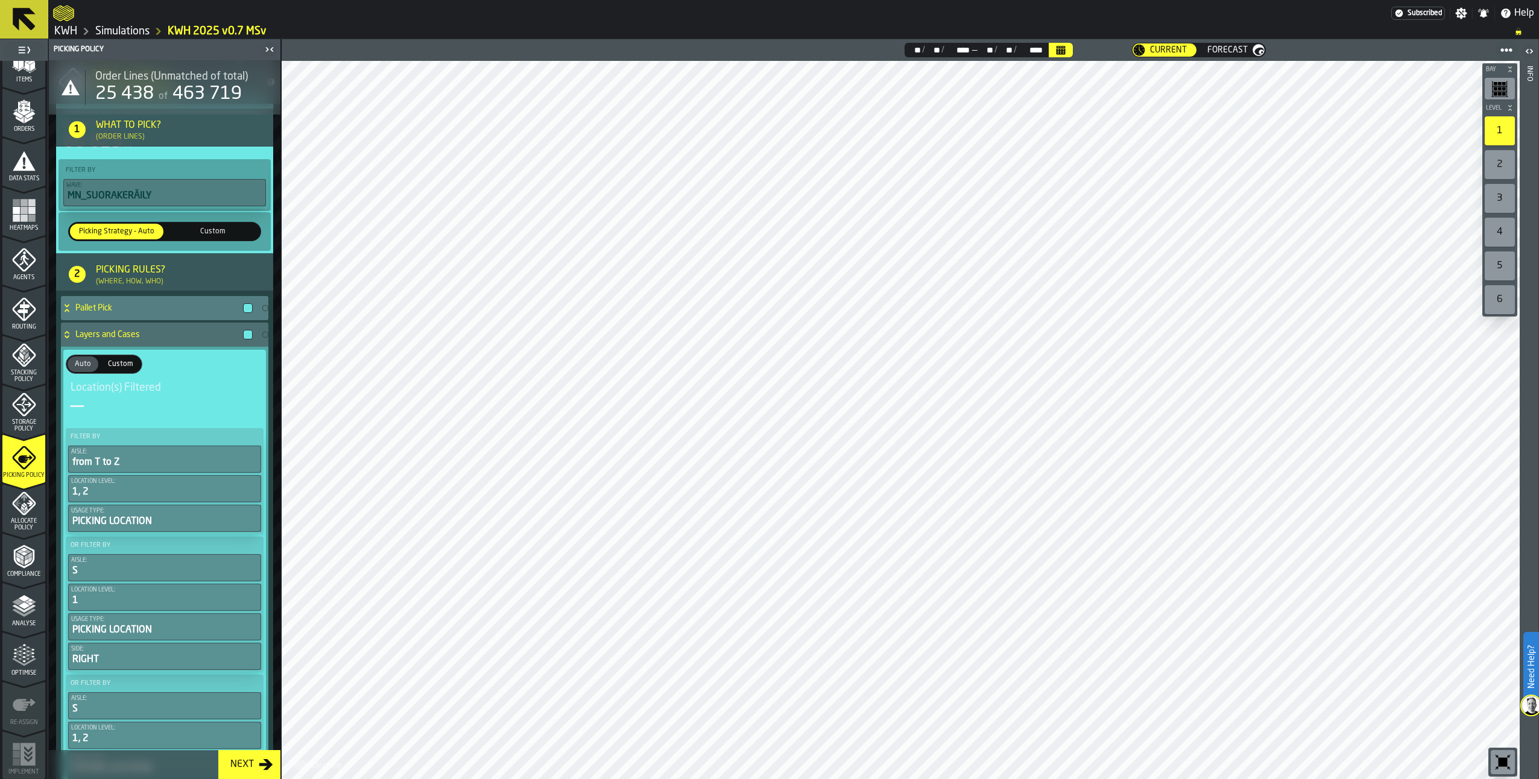
click at [69, 309] on icon at bounding box center [67, 308] width 12 height 10
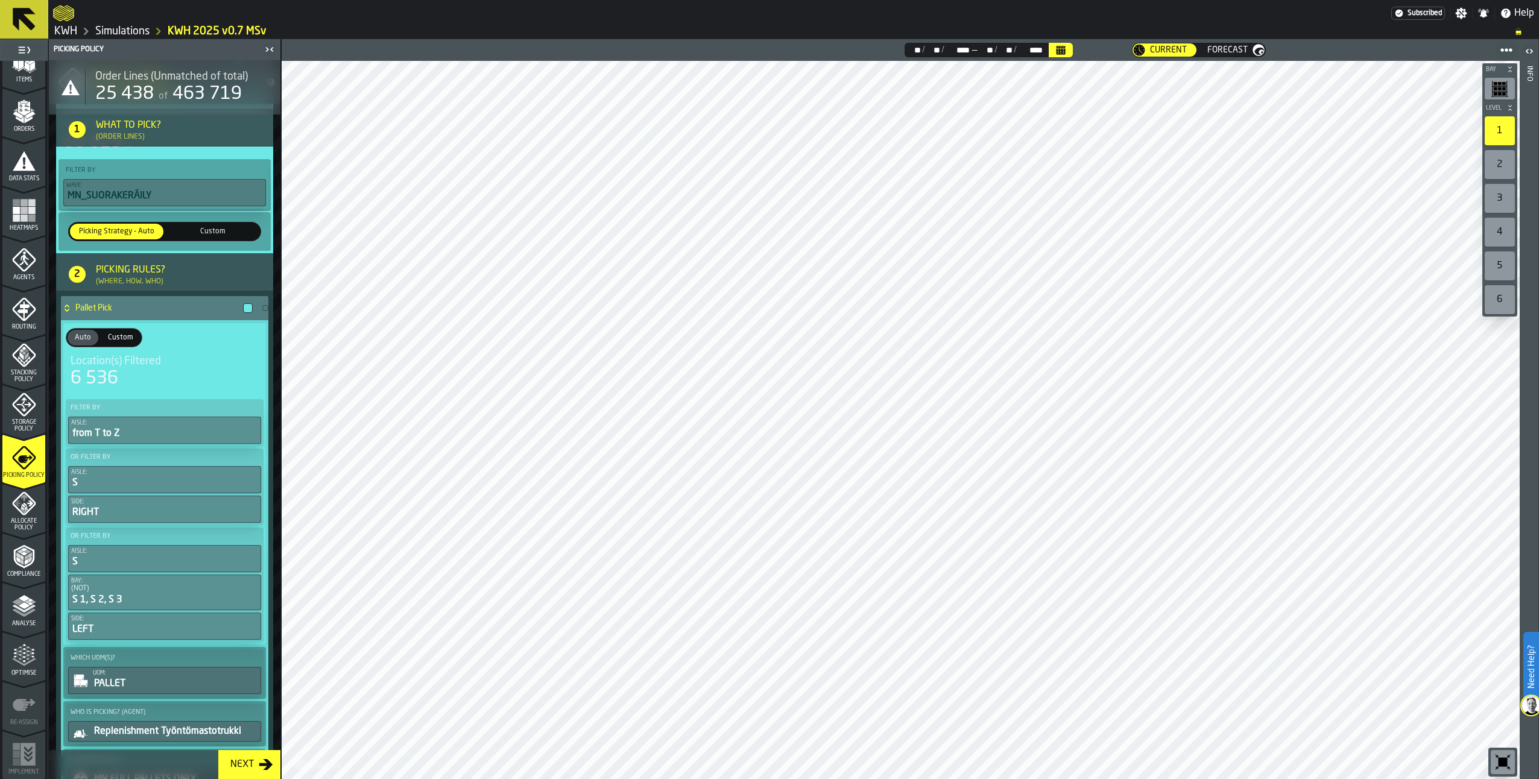
click at [69, 308] on icon at bounding box center [67, 306] width 4 height 3
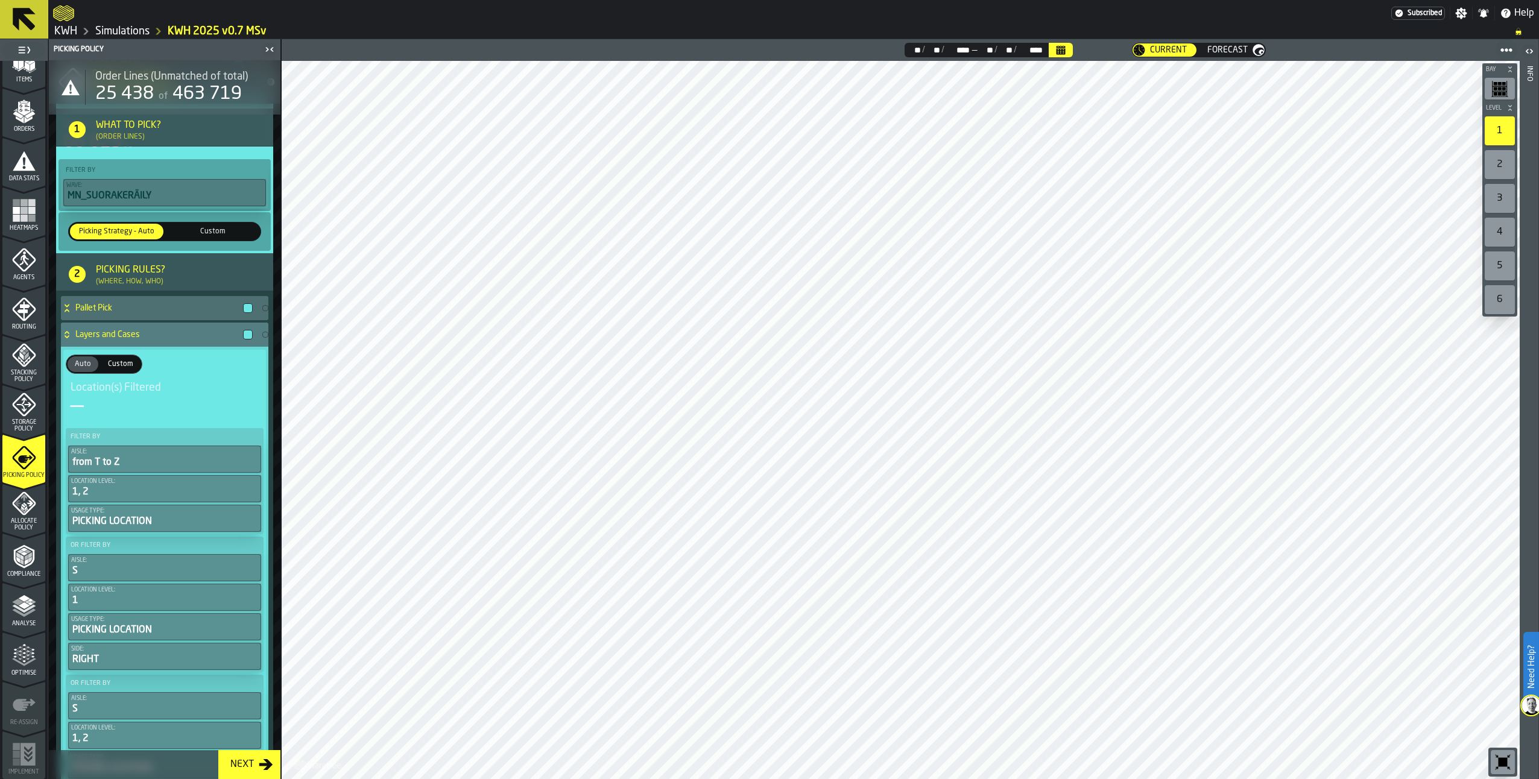
click at [65, 332] on icon at bounding box center [67, 335] width 12 height 10
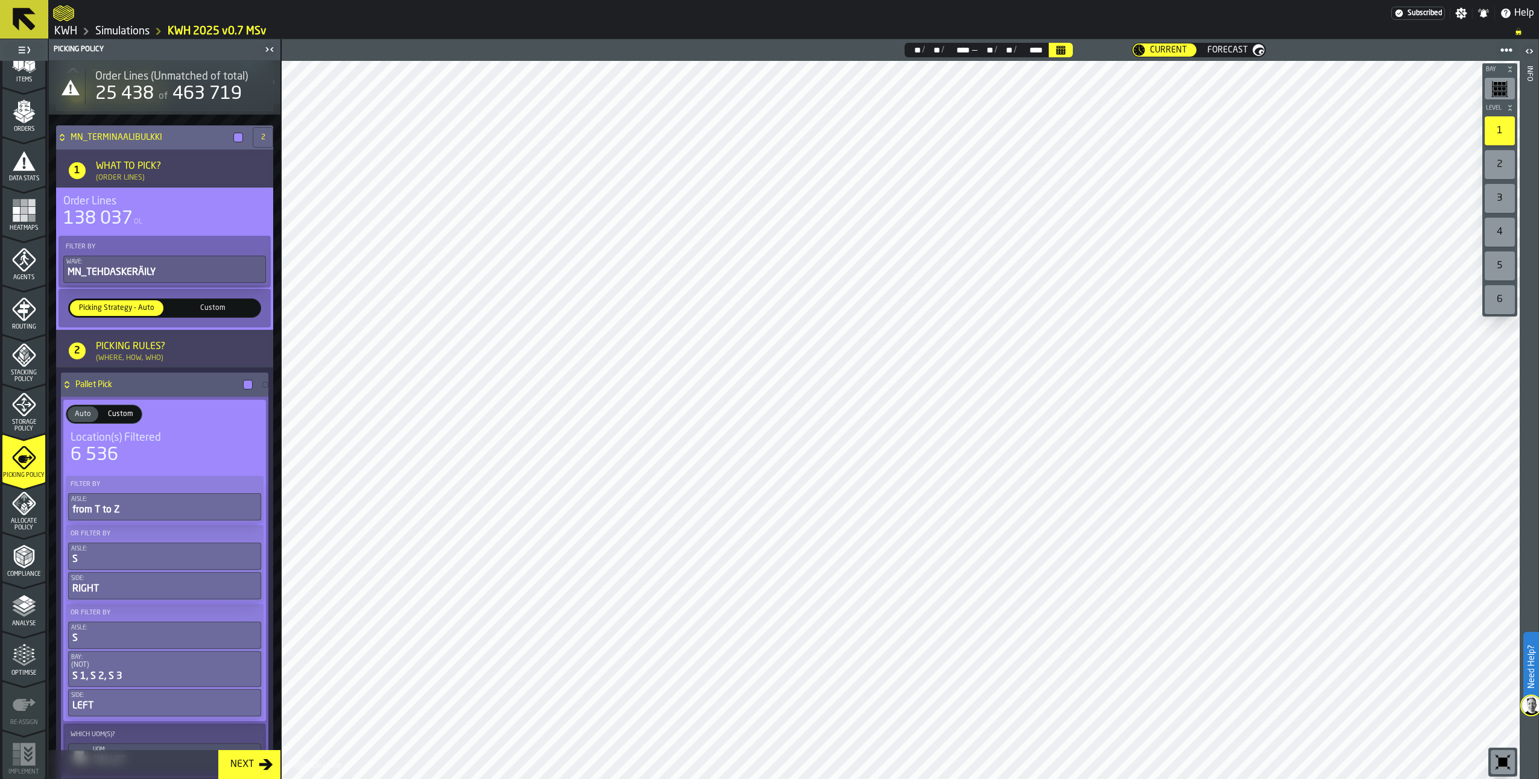
scroll to position [382, 0]
click at [24, 259] on icon "menu Agents" at bounding box center [24, 260] width 24 height 24
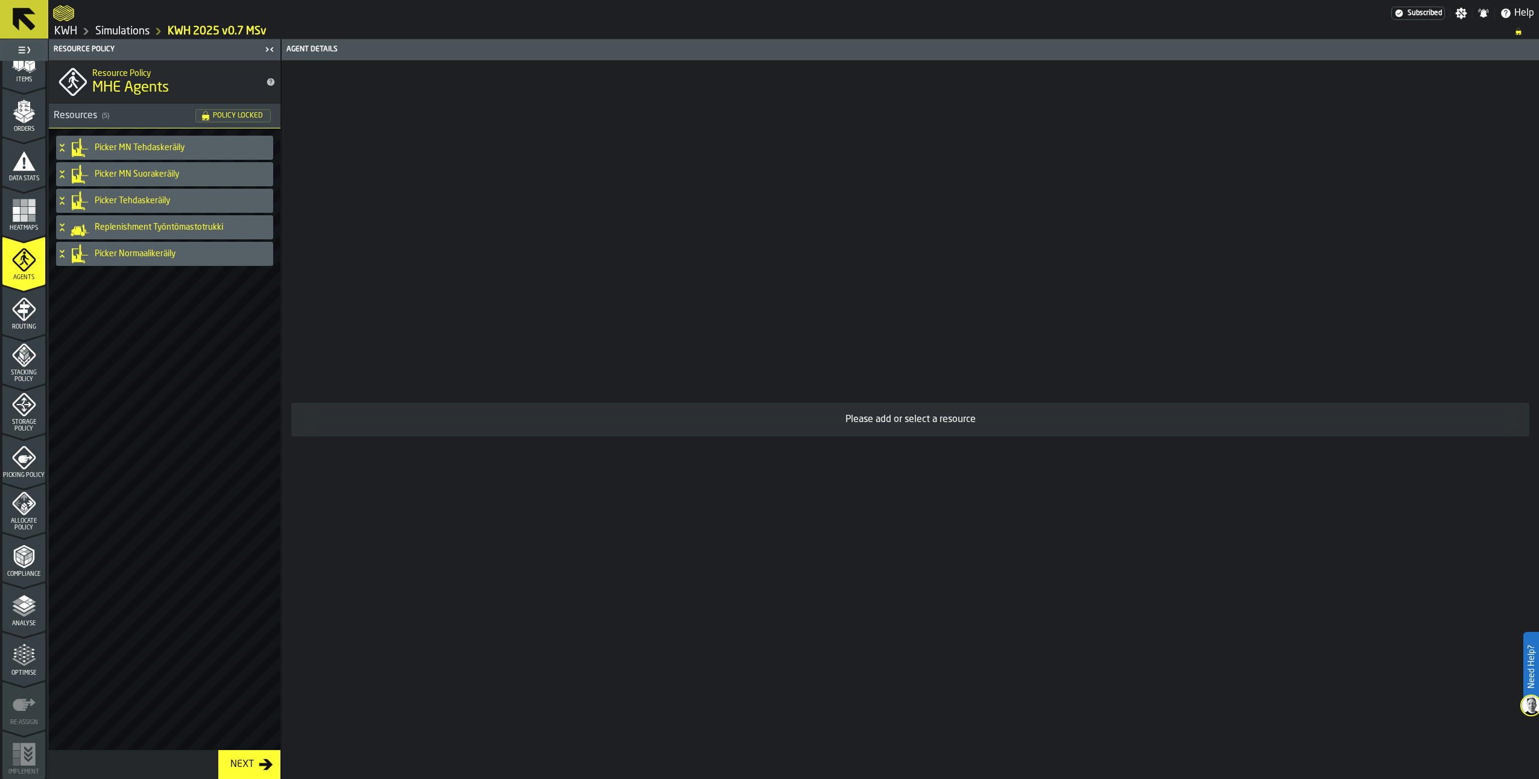
click at [63, 143] on icon at bounding box center [62, 148] width 12 height 10
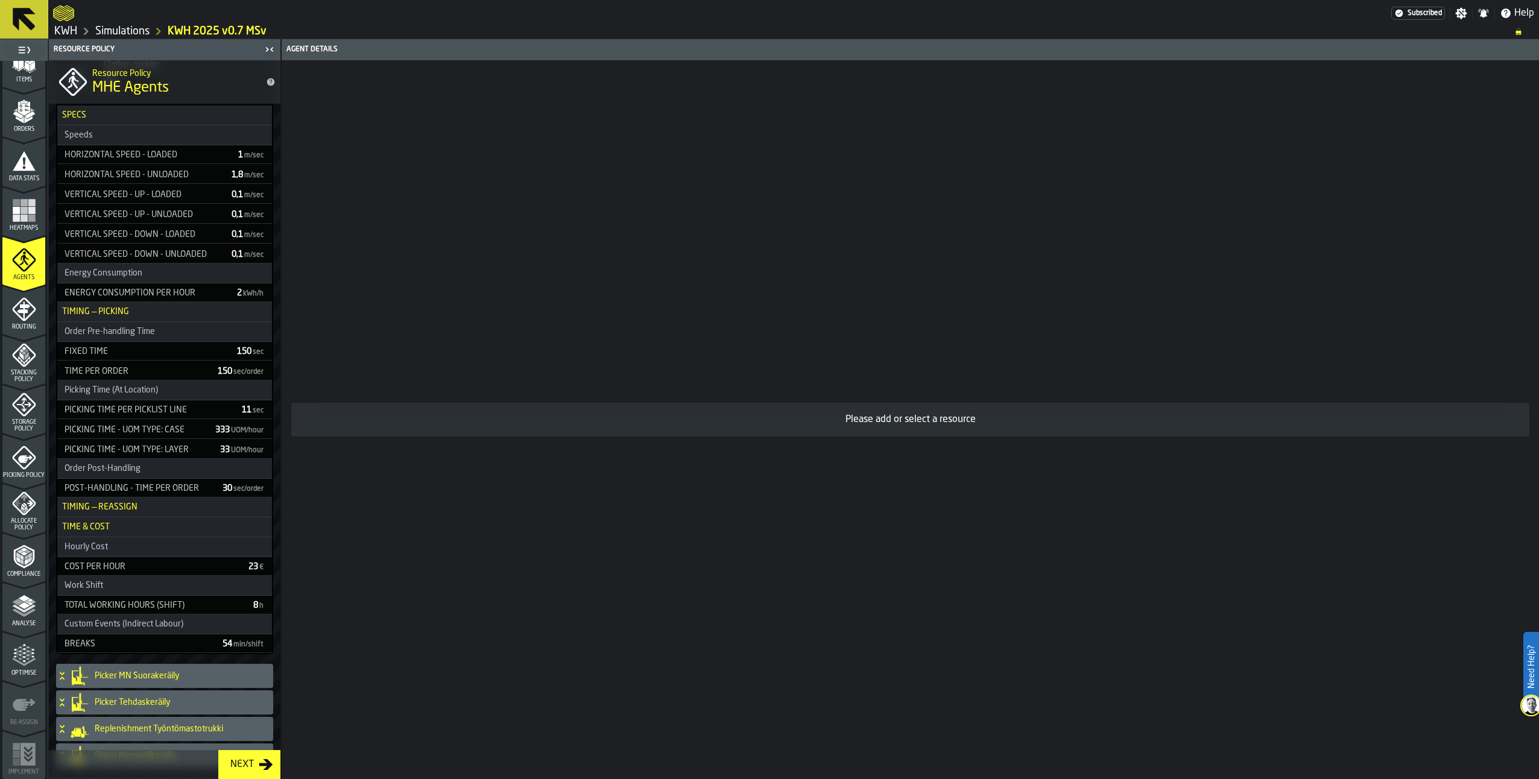
scroll to position [139, 0]
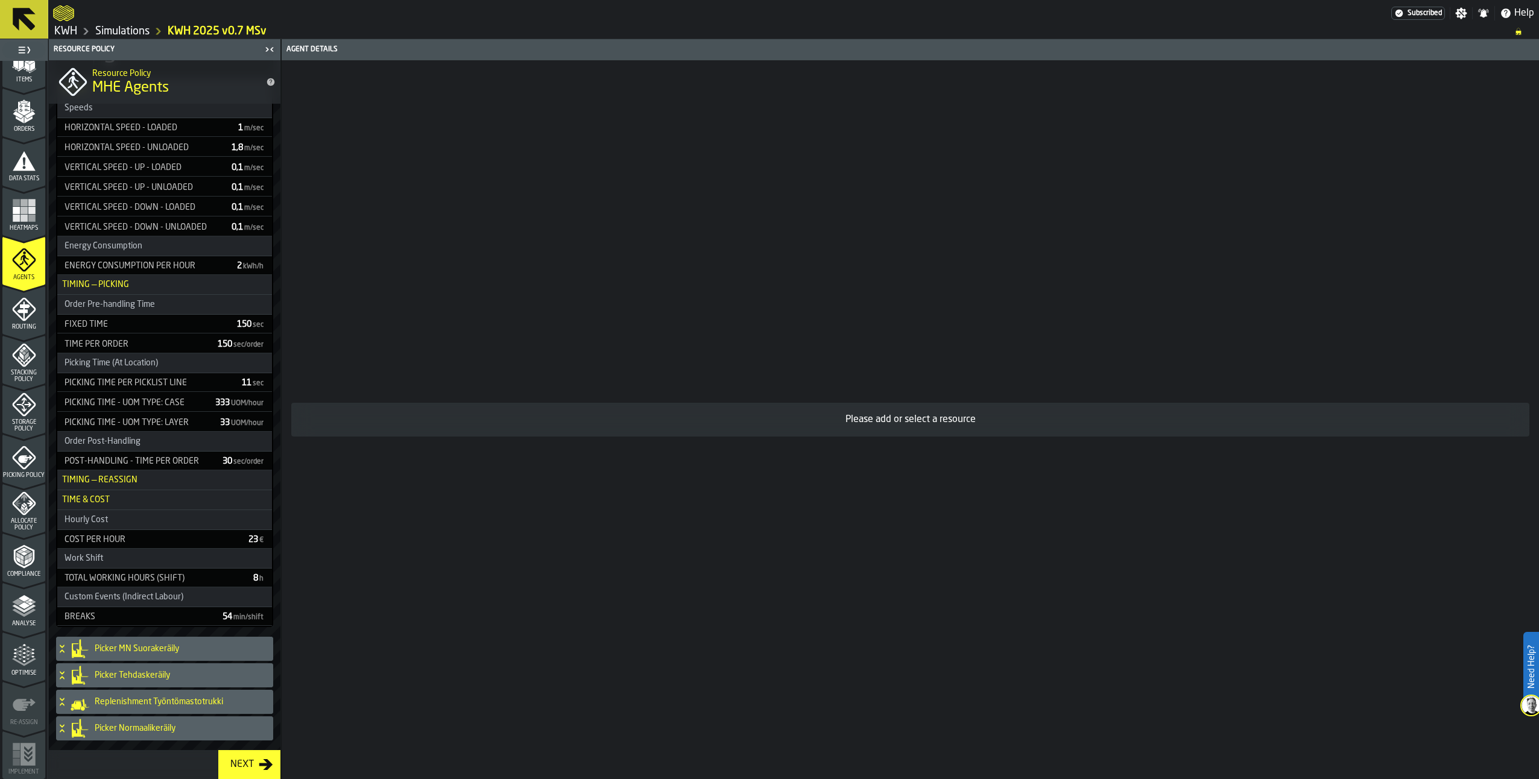
click at [62, 651] on icon at bounding box center [62, 651] width 4 height 3
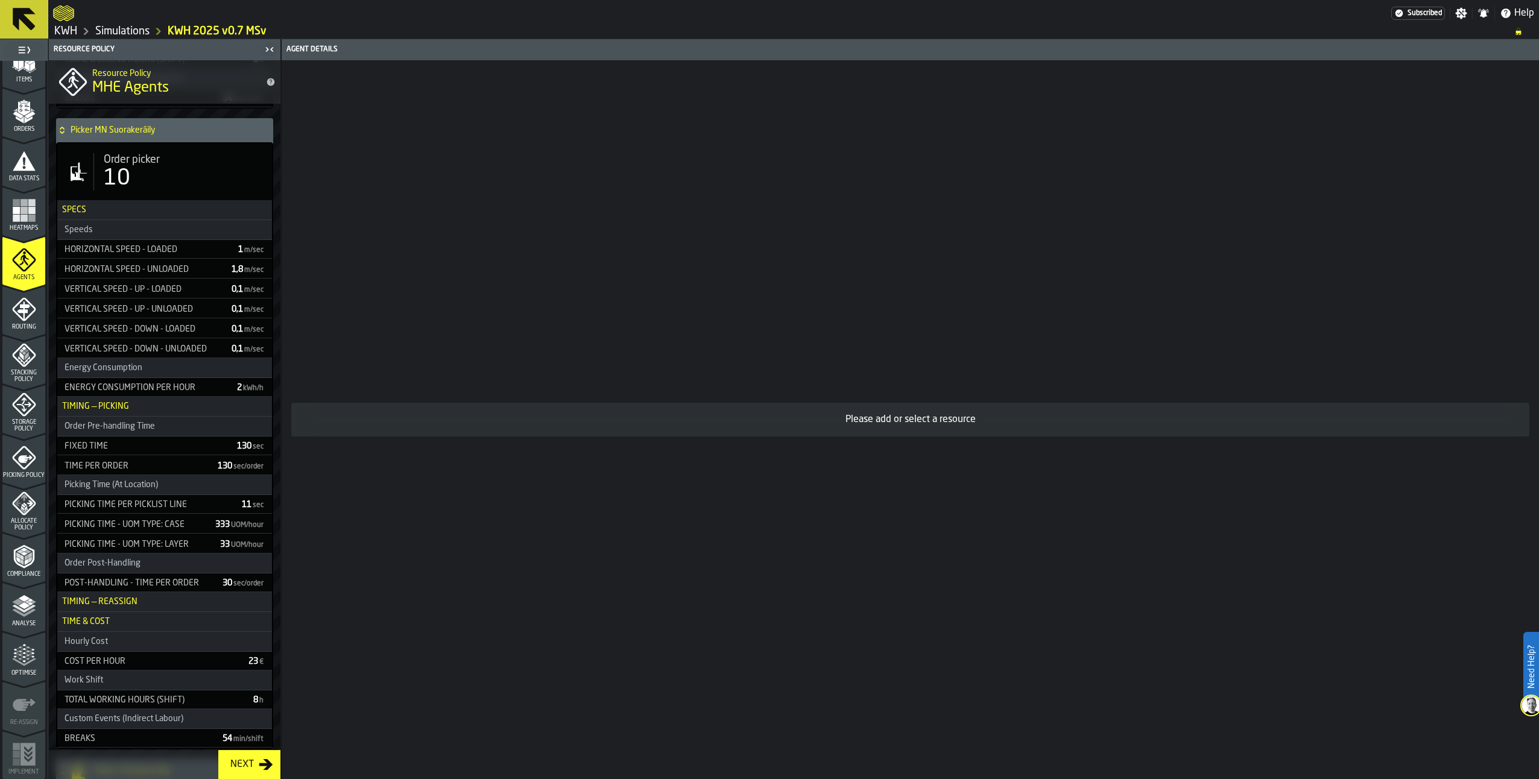
scroll to position [682, 0]
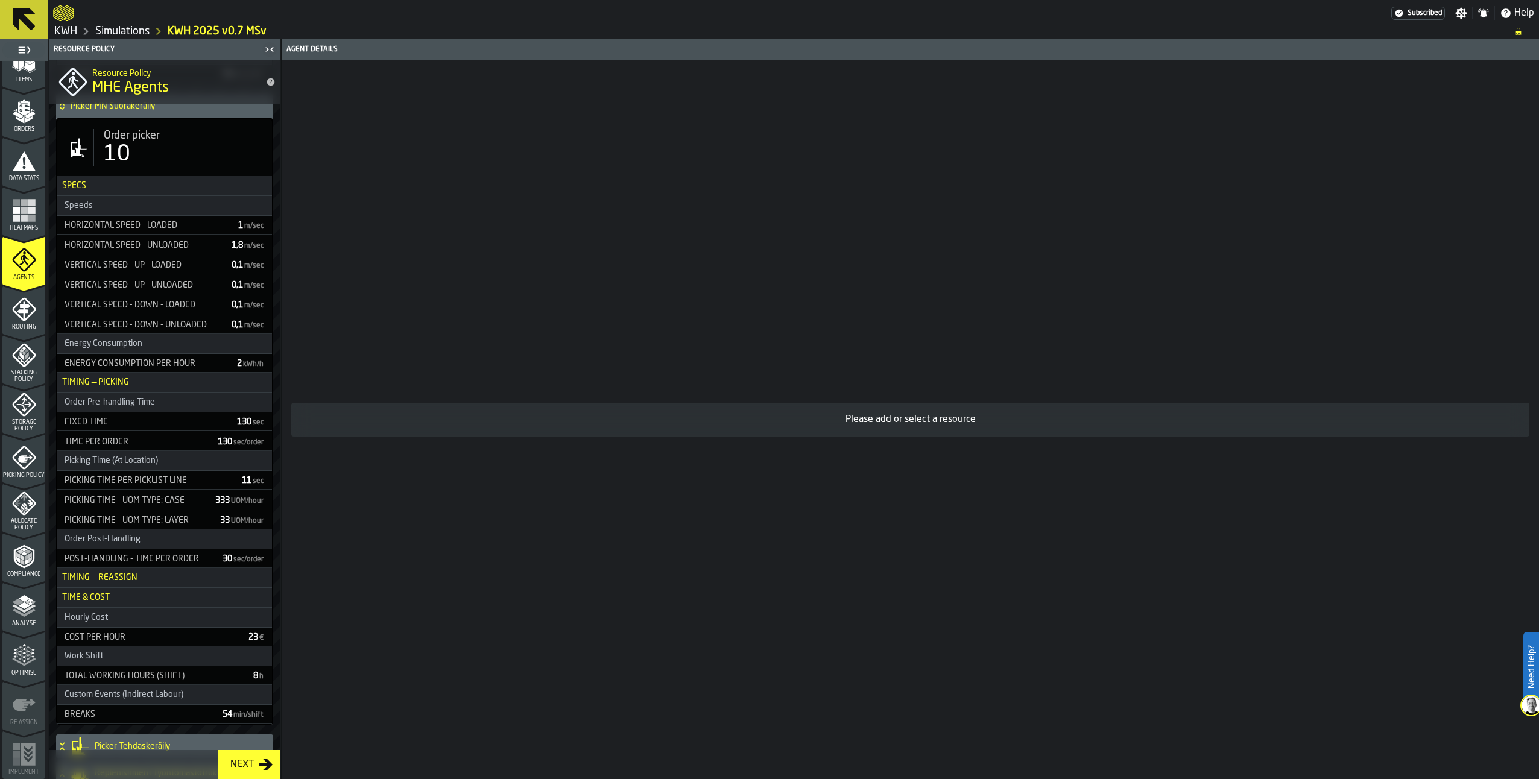
click at [22, 605] on polygon "menu Analyse" at bounding box center [23, 605] width 11 height 7
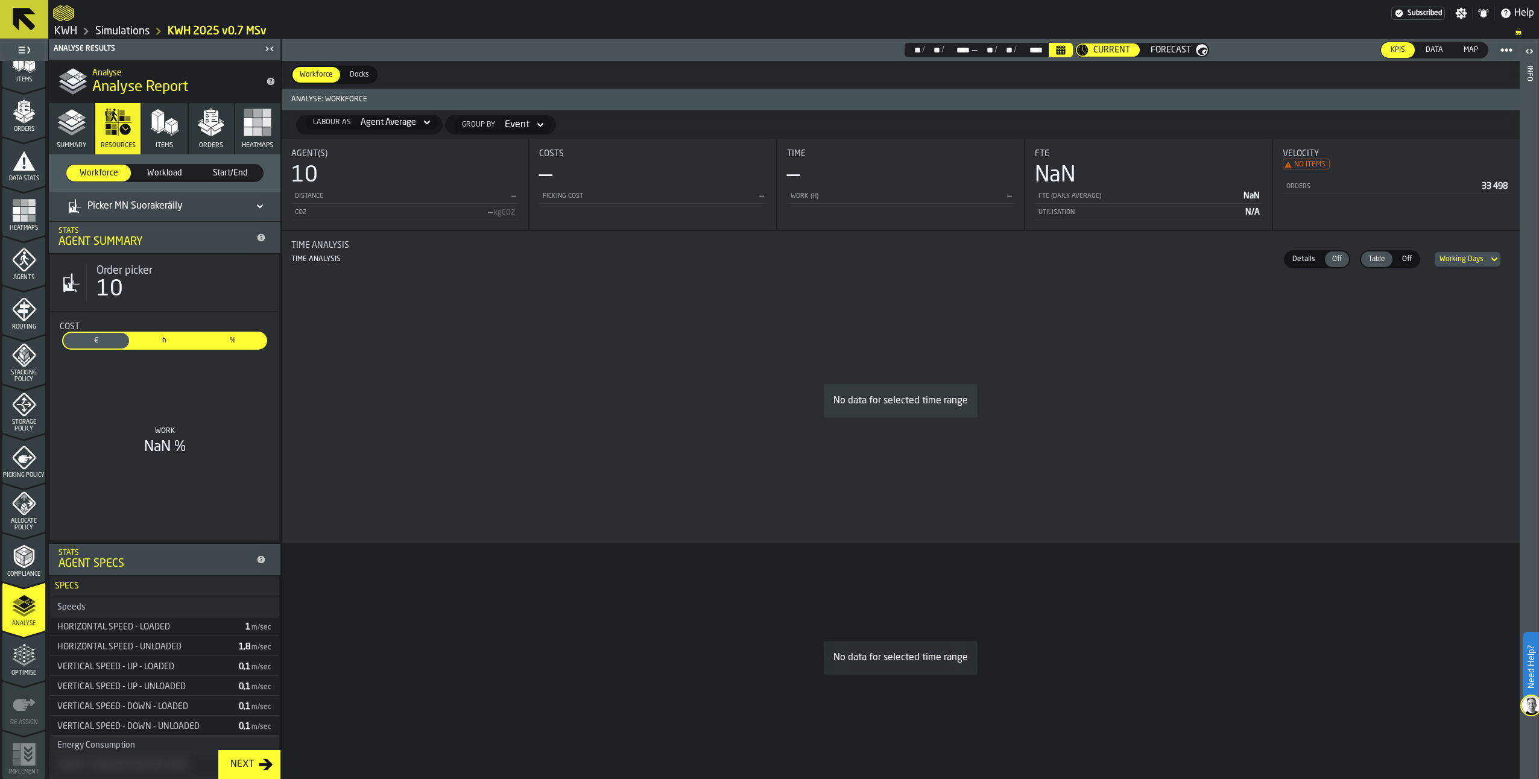
click at [254, 205] on icon at bounding box center [260, 206] width 12 height 14
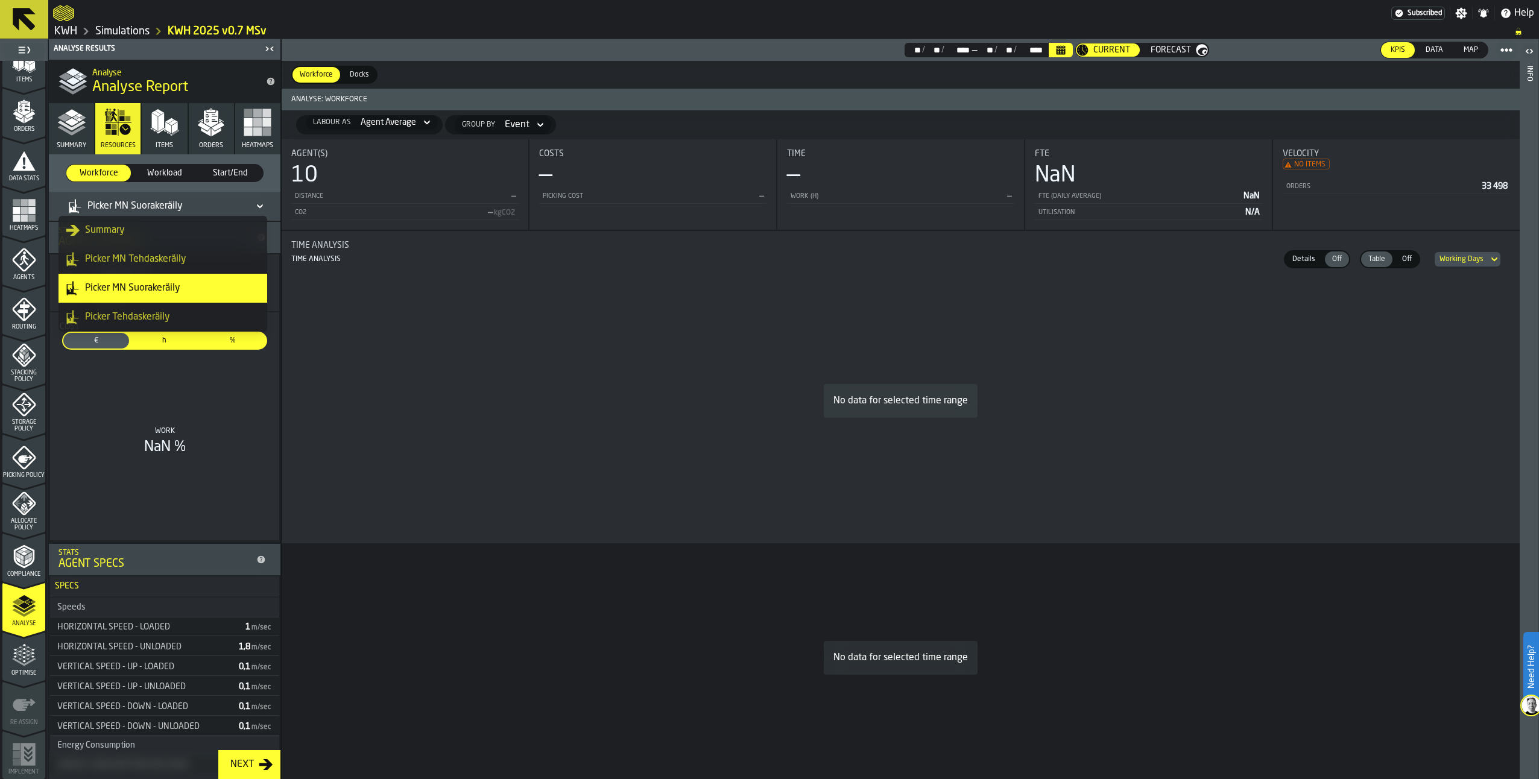
click at [131, 232] on div "Summary" at bounding box center [163, 230] width 194 height 14
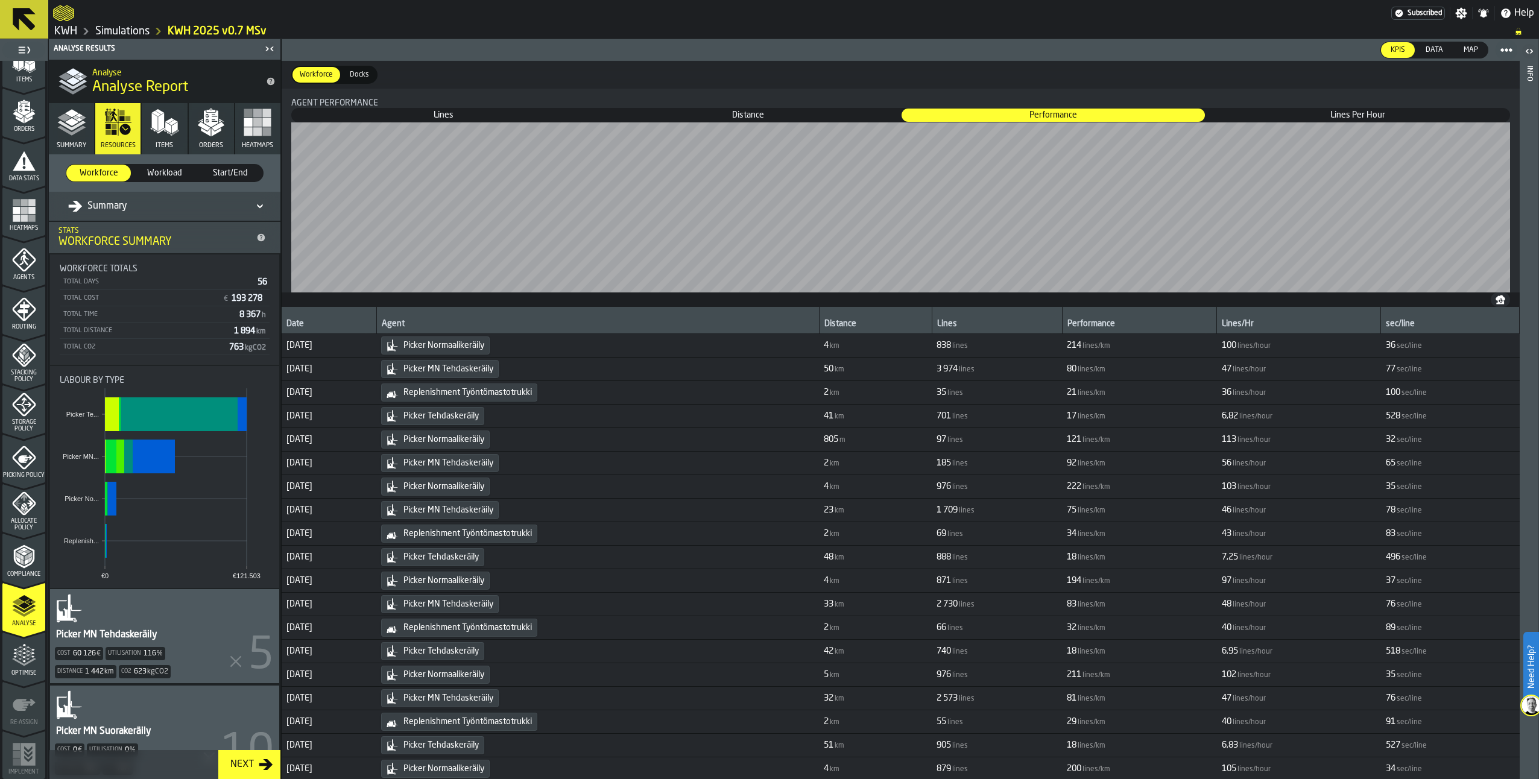
click at [31, 263] on icon "menu Agents" at bounding box center [24, 260] width 24 height 24
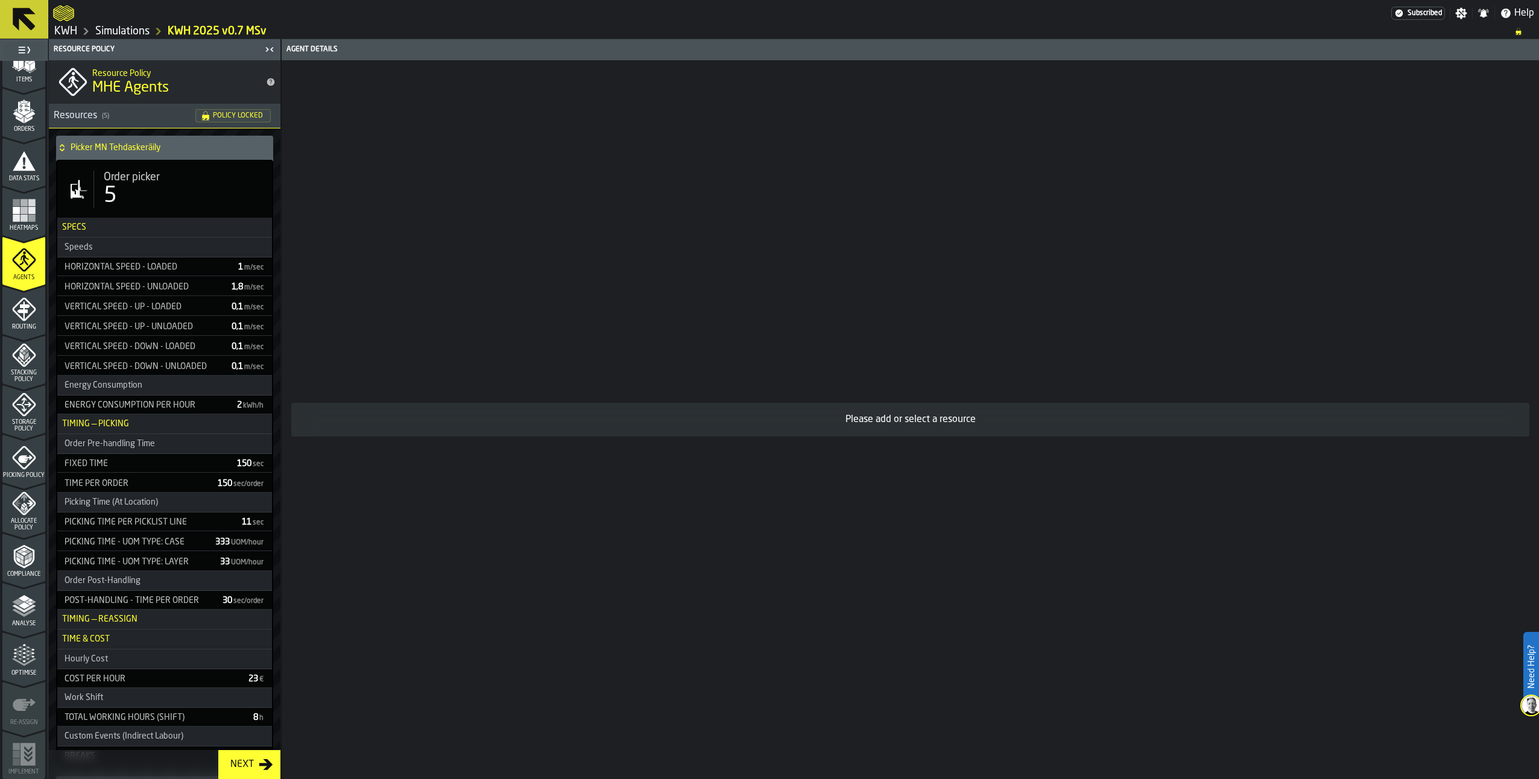
click at [63, 147] on icon at bounding box center [62, 148] width 12 height 10
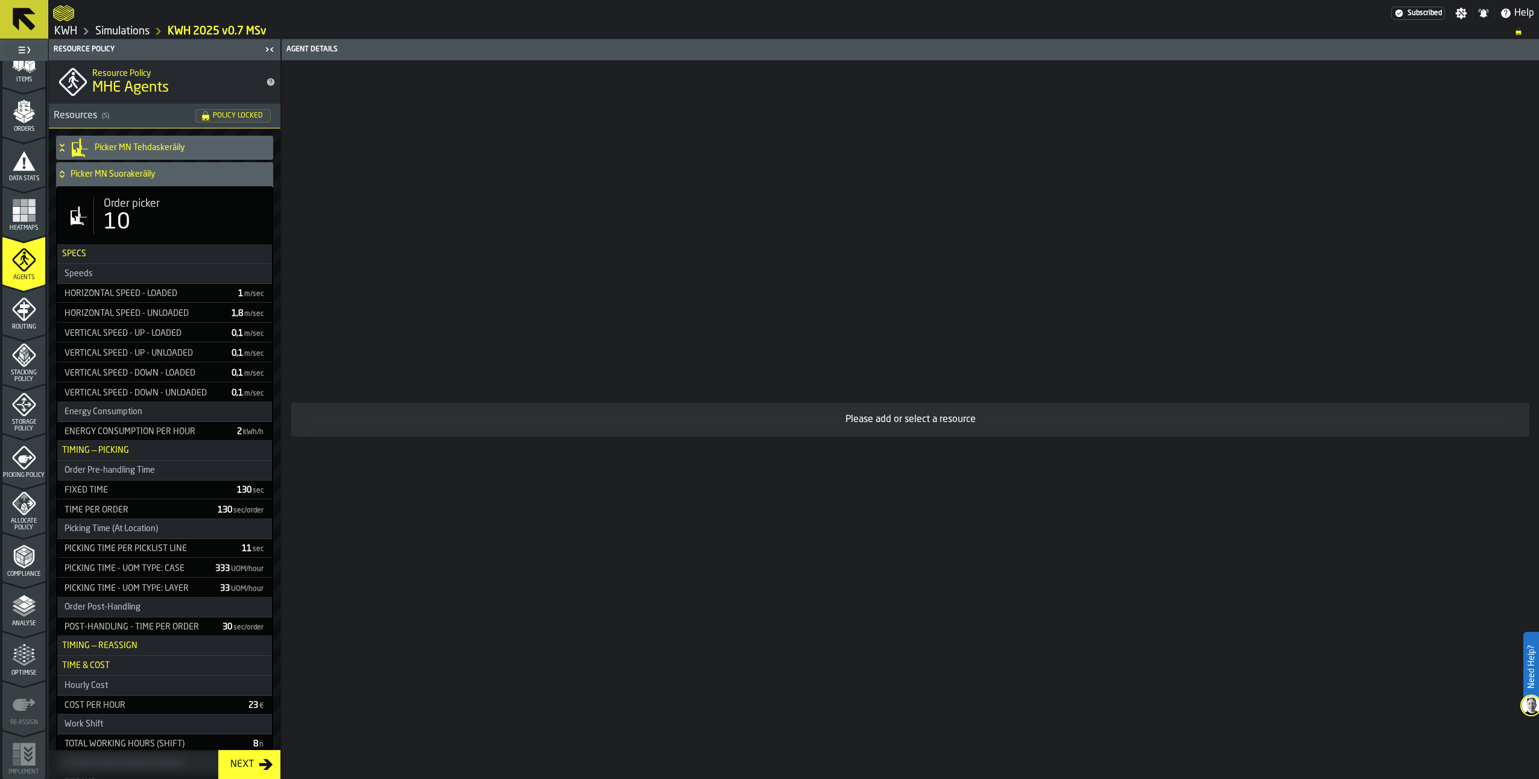
click at [58, 177] on icon at bounding box center [62, 174] width 12 height 10
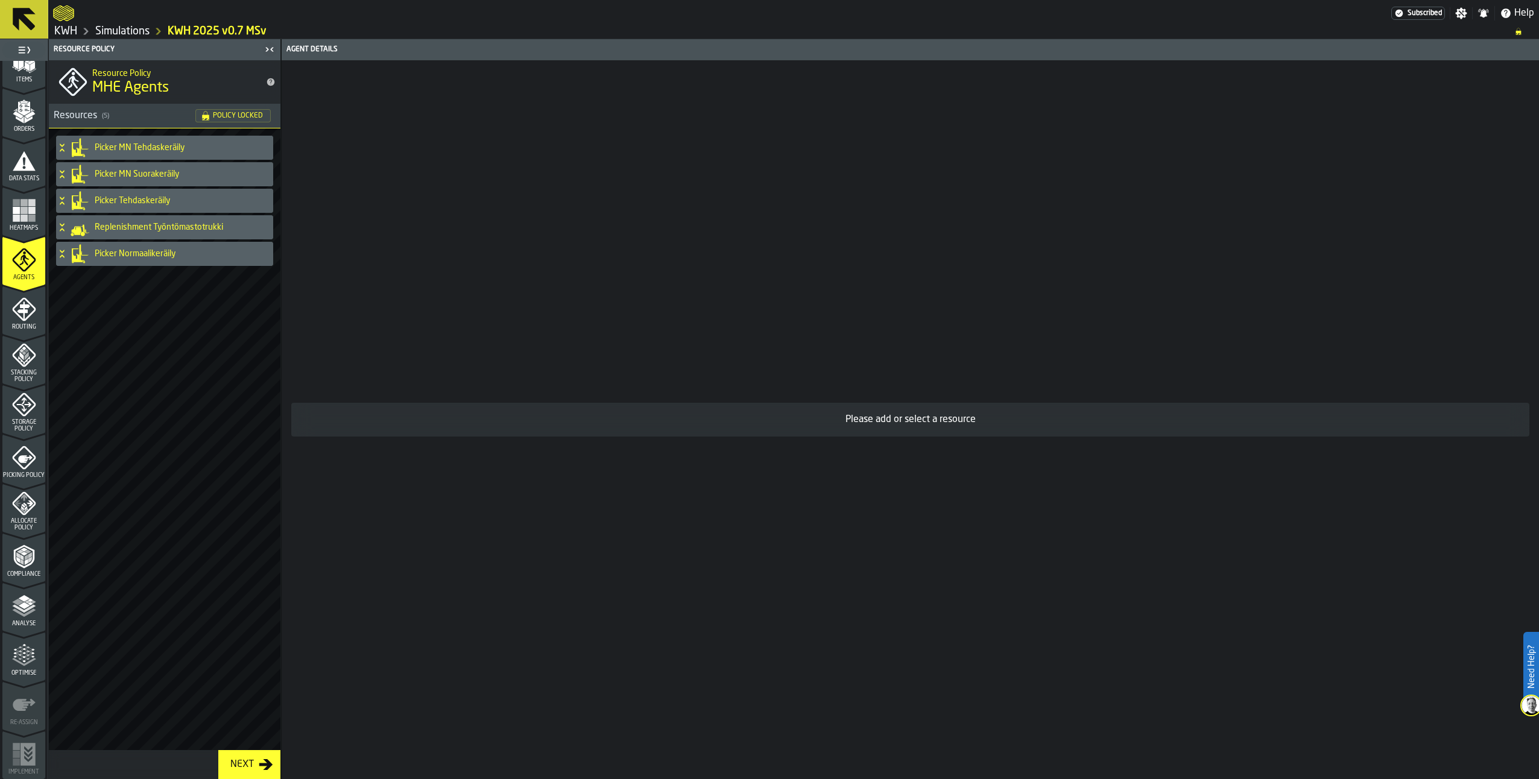
click at [25, 466] on div "Picking Policy" at bounding box center [23, 462] width 43 height 33
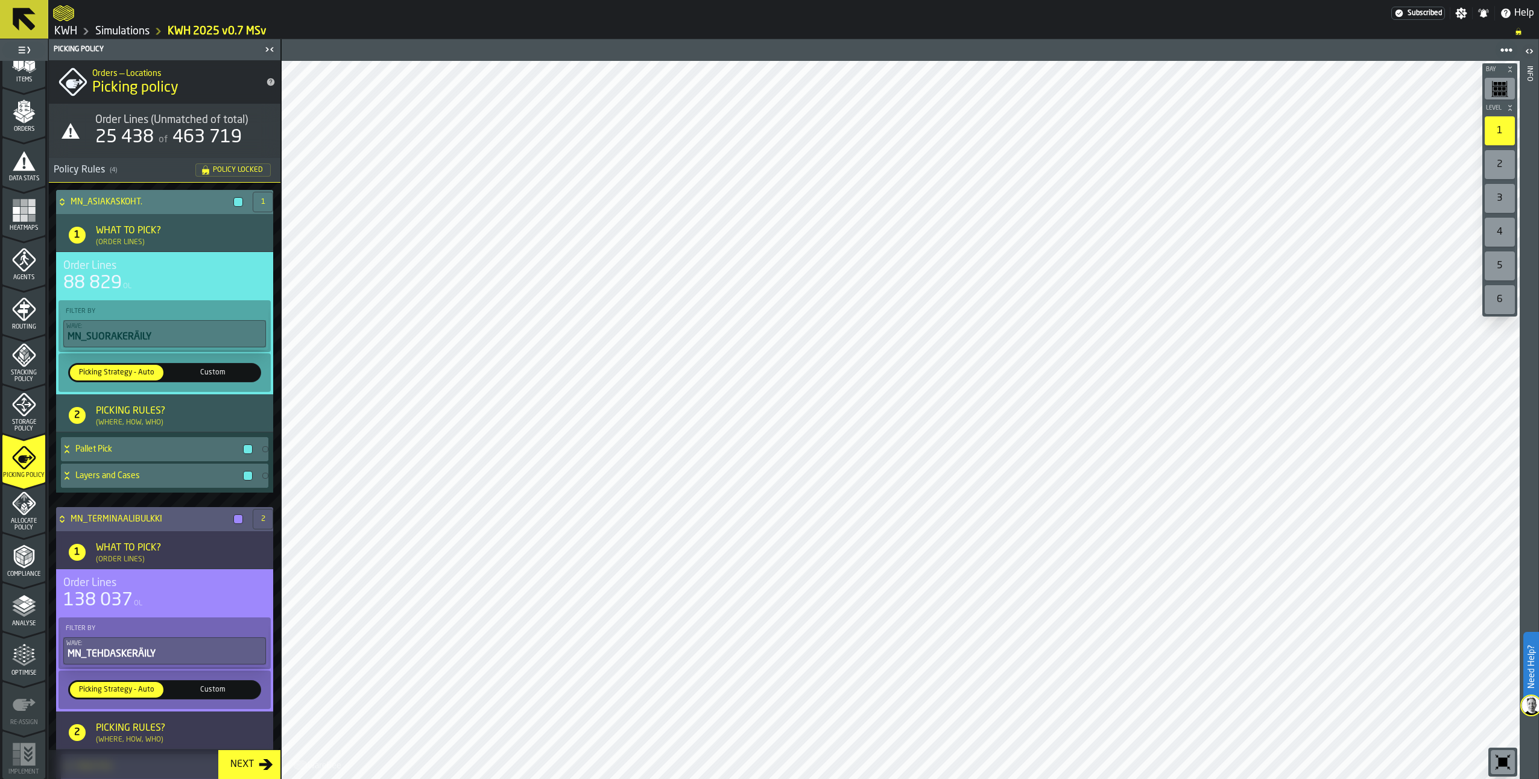
click at [62, 201] on icon at bounding box center [62, 202] width 12 height 10
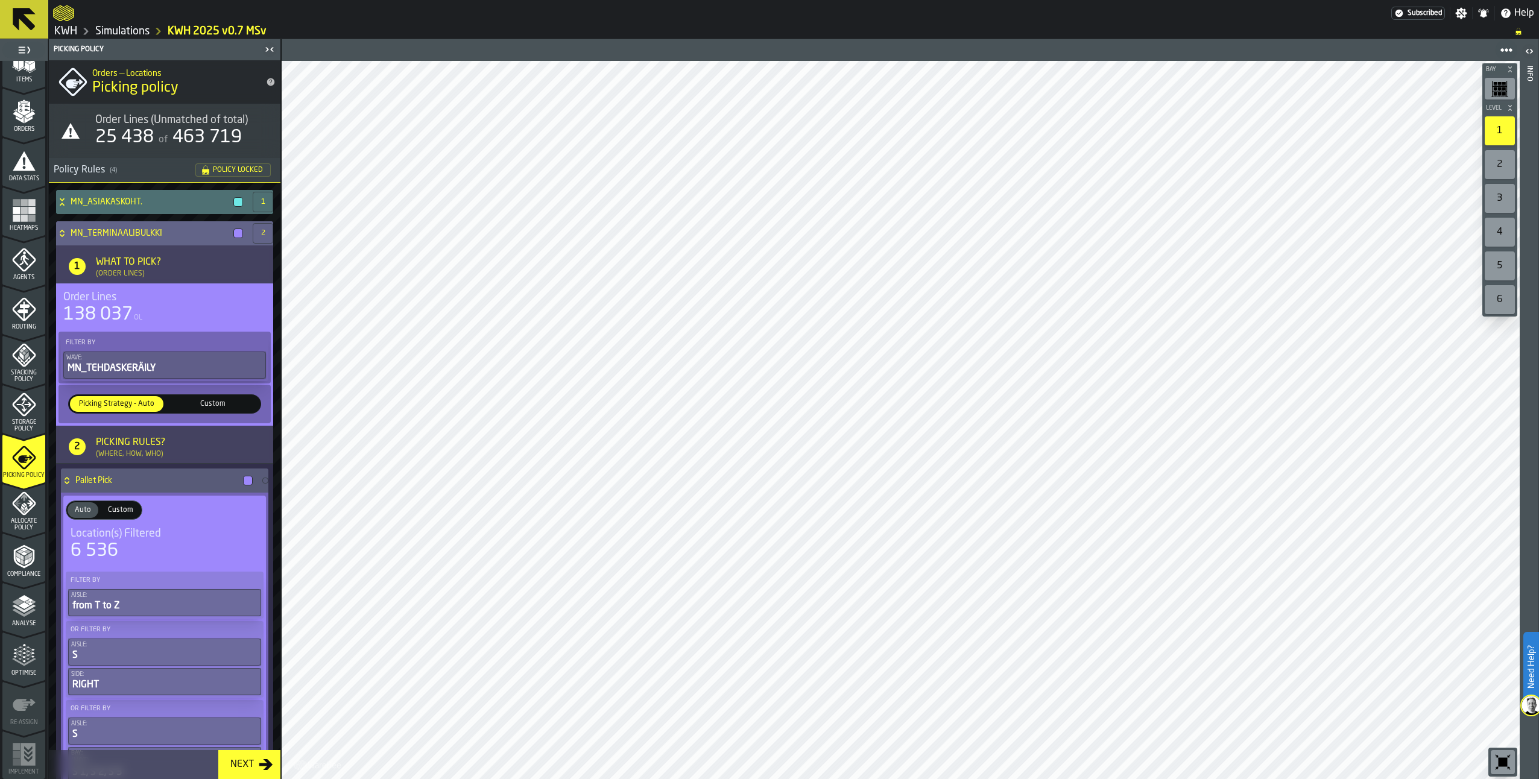
click at [66, 238] on icon at bounding box center [62, 234] width 12 height 10
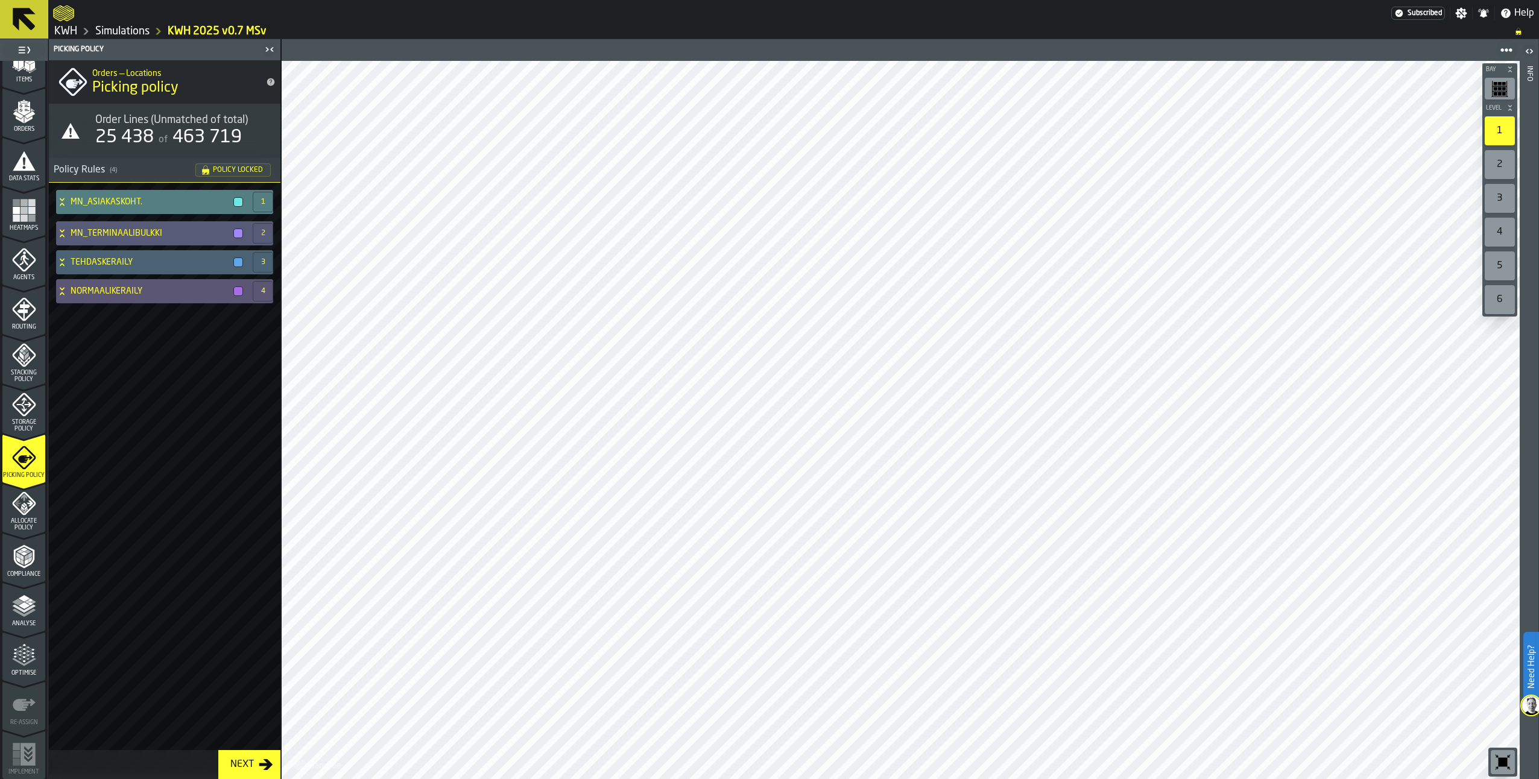
click at [65, 205] on icon at bounding box center [62, 202] width 12 height 10
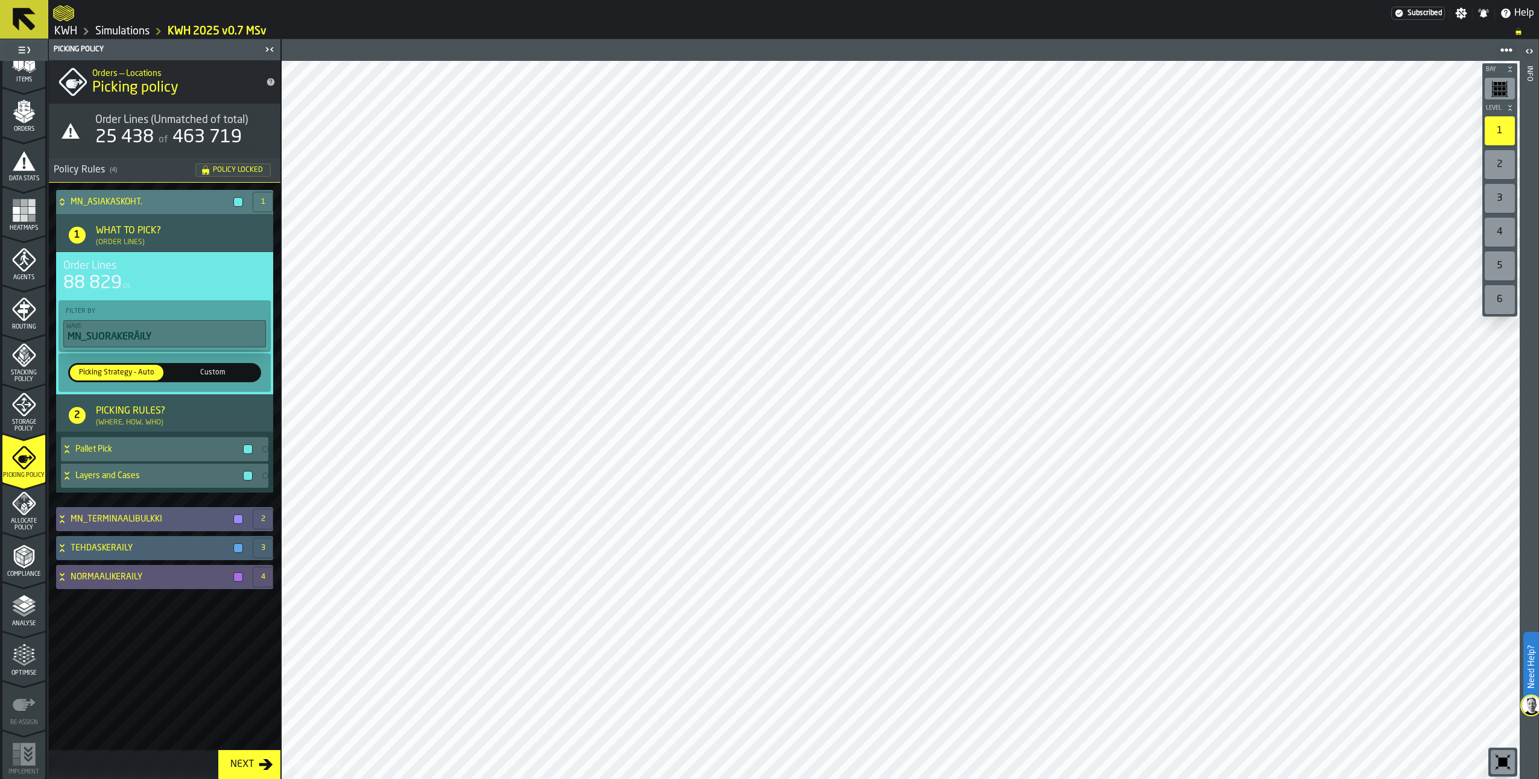
click at [63, 200] on icon at bounding box center [62, 199] width 4 height 3
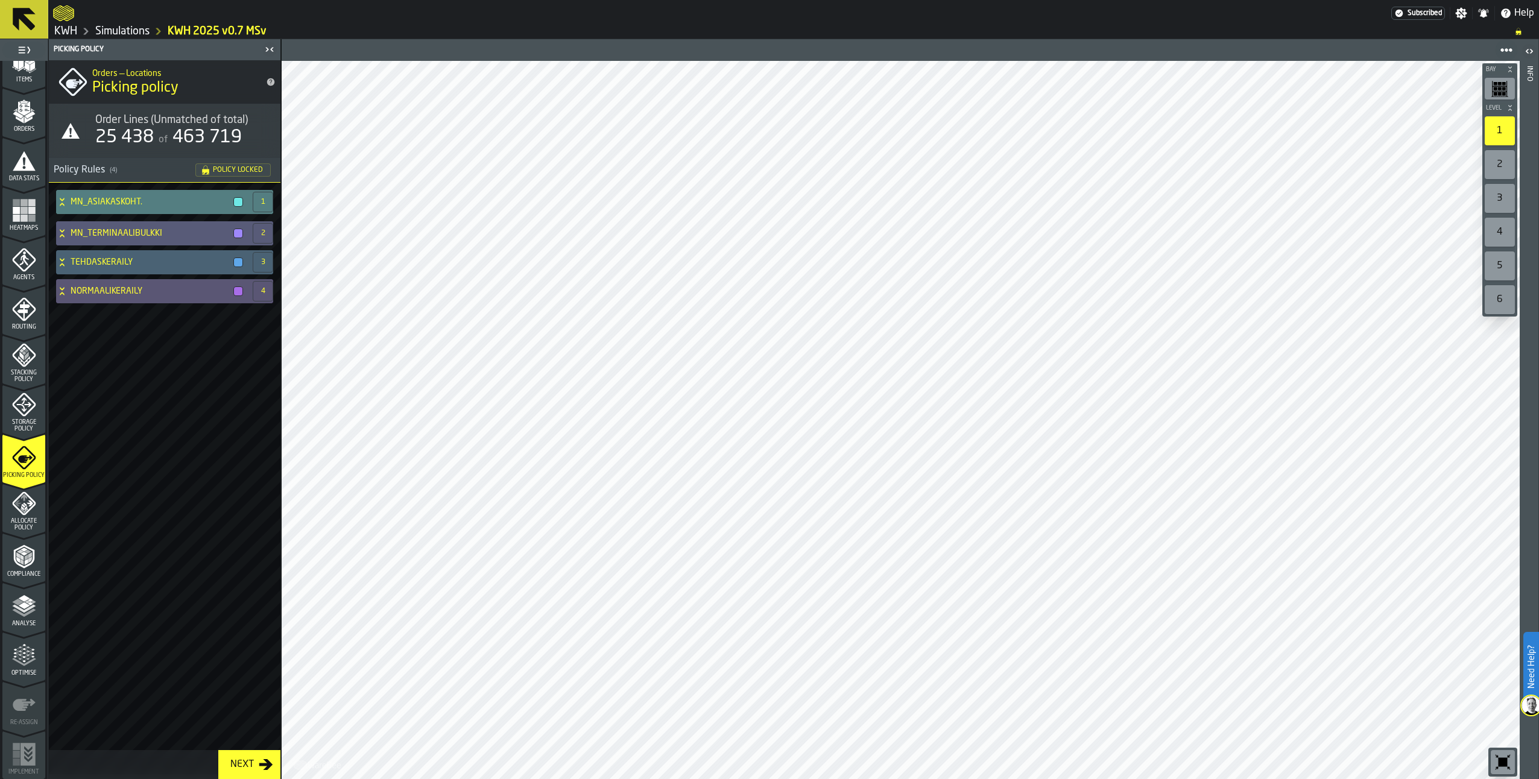
click at [61, 203] on icon at bounding box center [62, 202] width 12 height 10
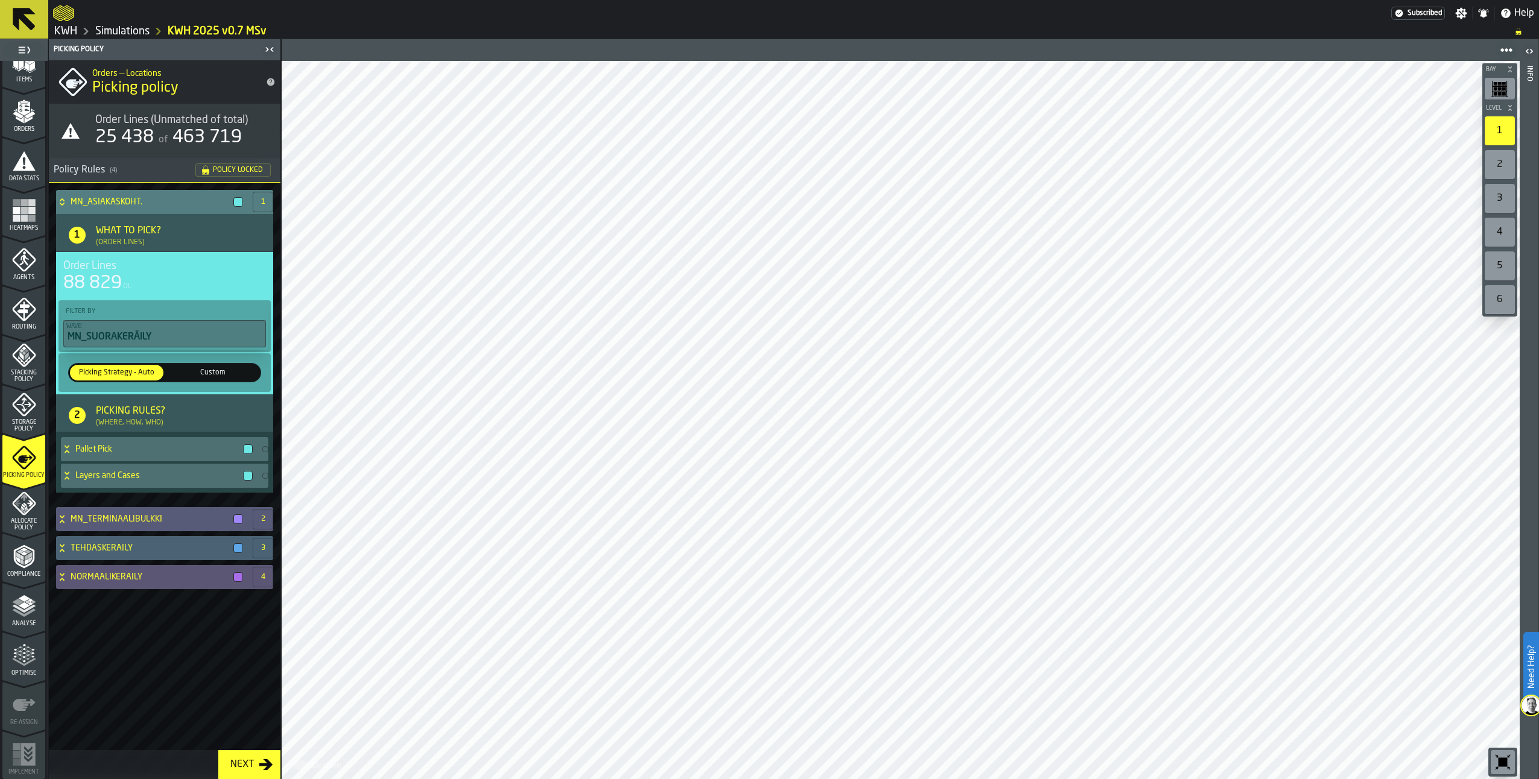
click at [68, 204] on div "MN_ASIAKASKOHT." at bounding box center [152, 202] width 192 height 24
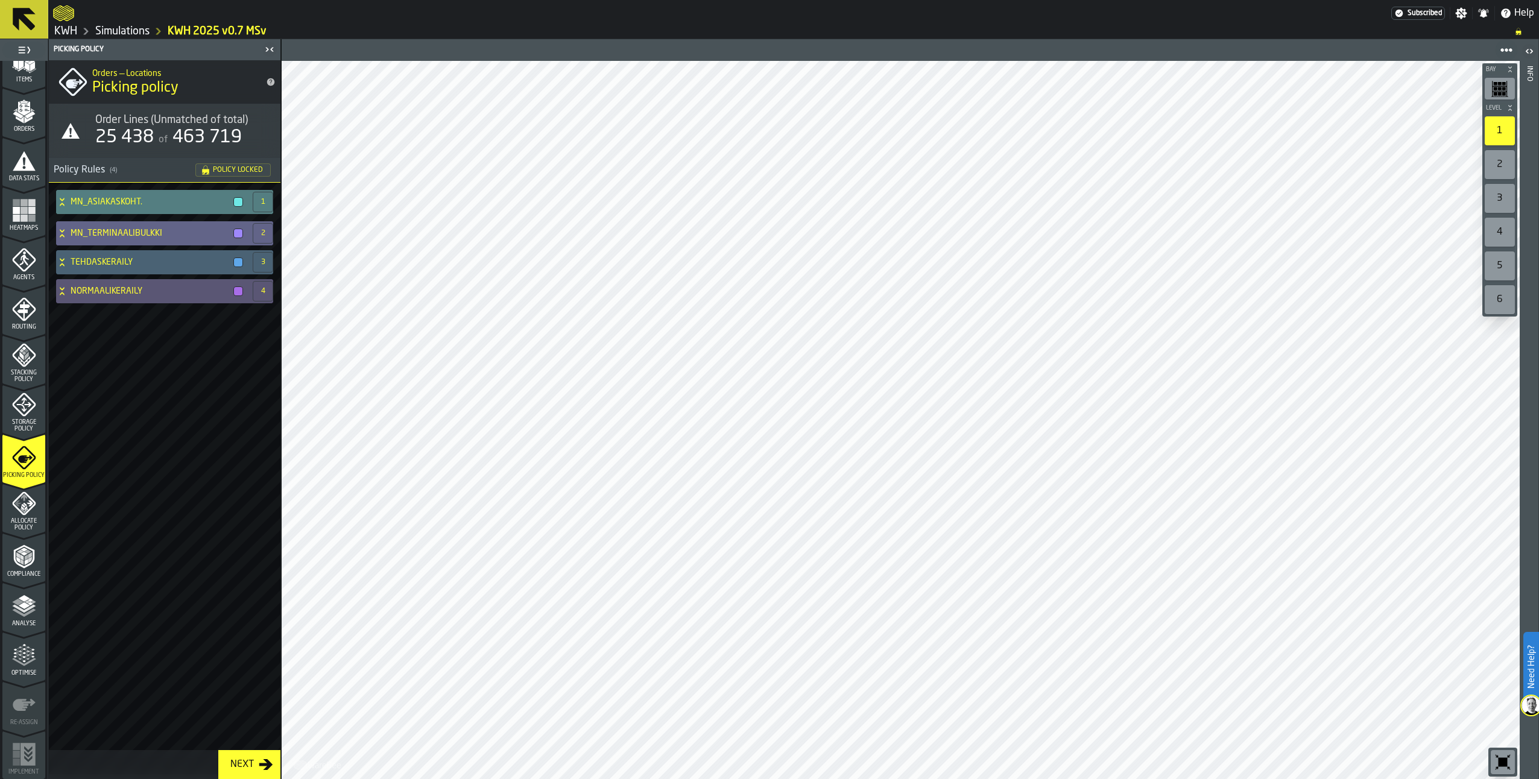
click at [63, 237] on icon at bounding box center [62, 234] width 12 height 10
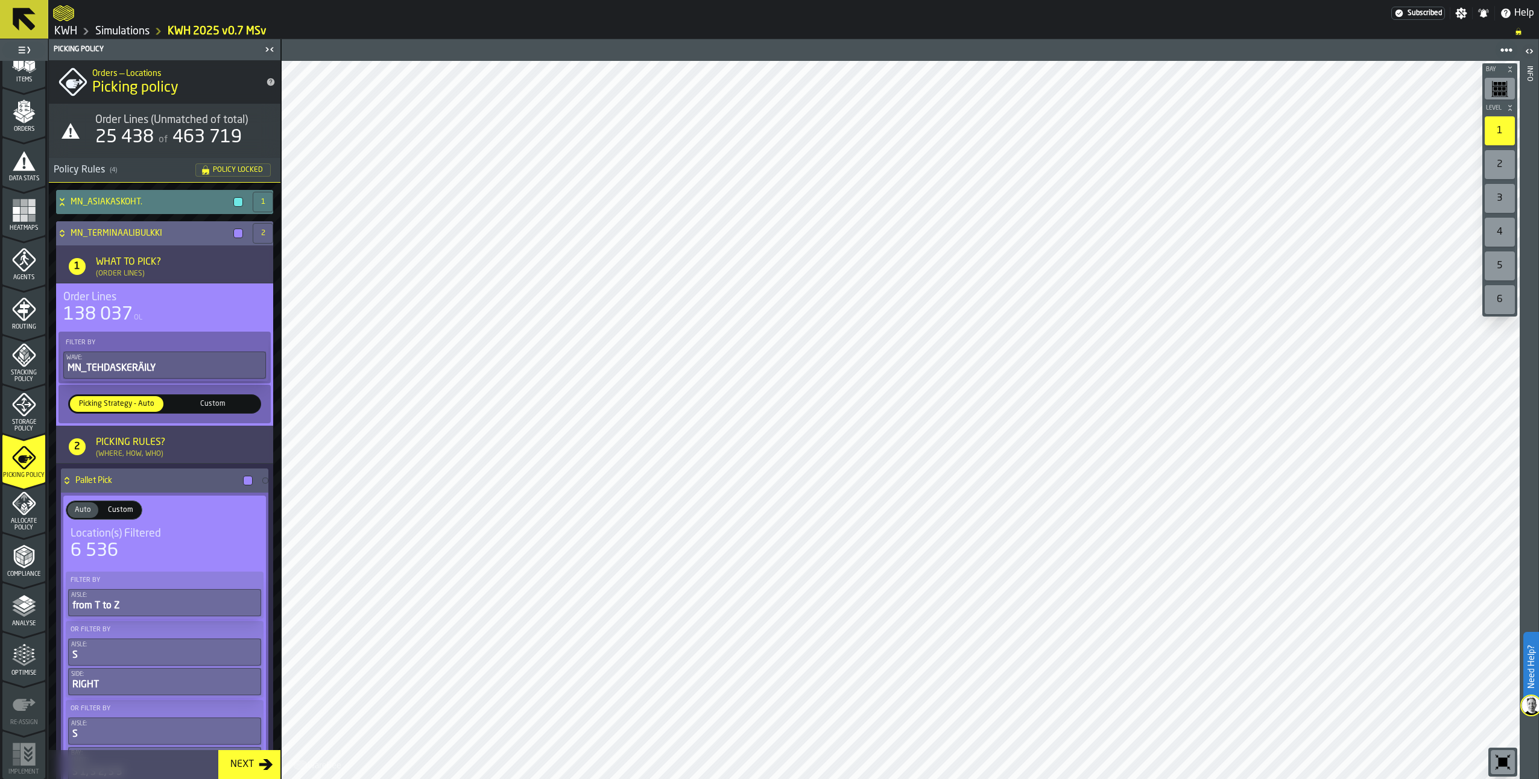
click at [66, 232] on icon at bounding box center [62, 234] width 12 height 10
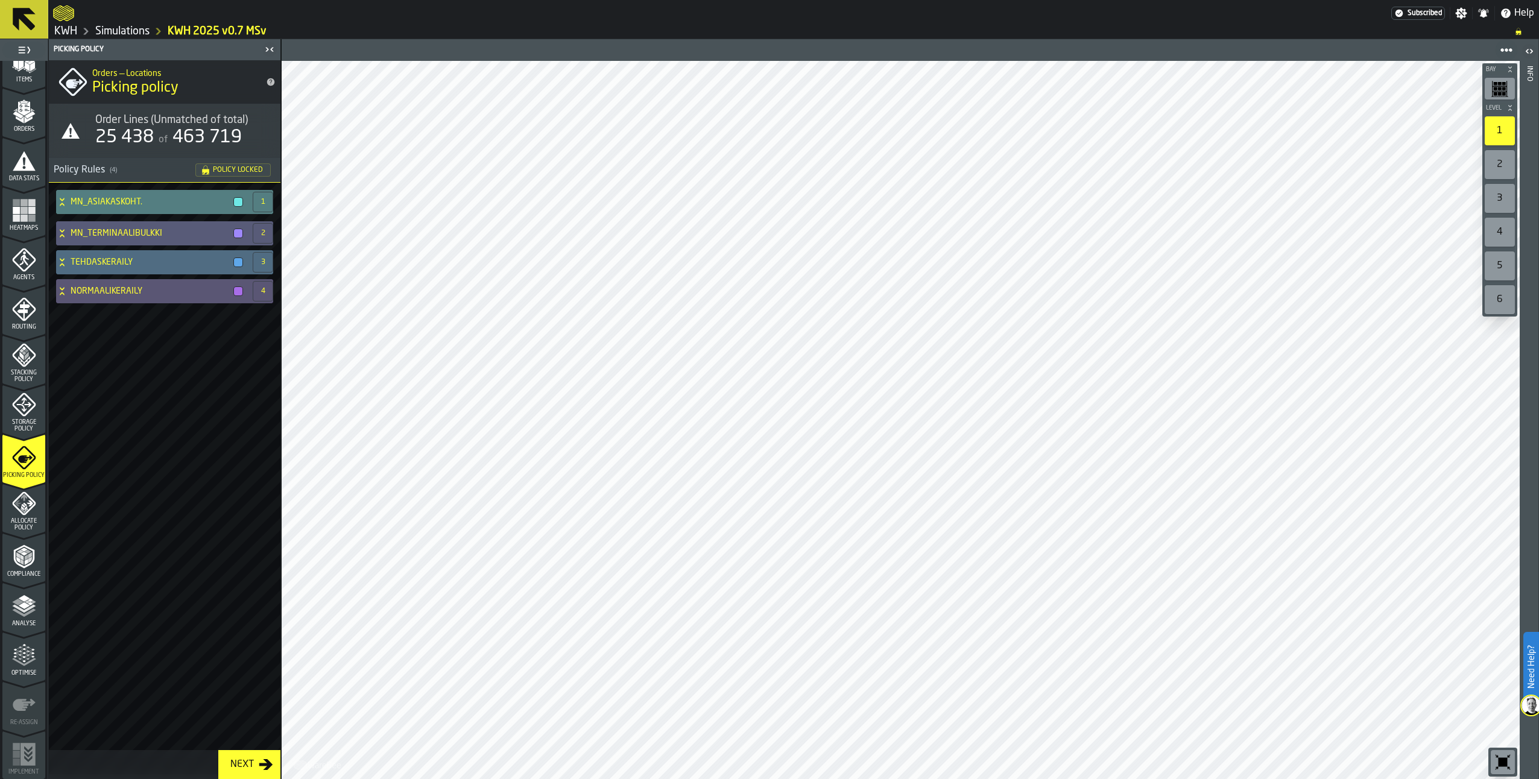
click at [60, 261] on icon at bounding box center [62, 263] width 12 height 10
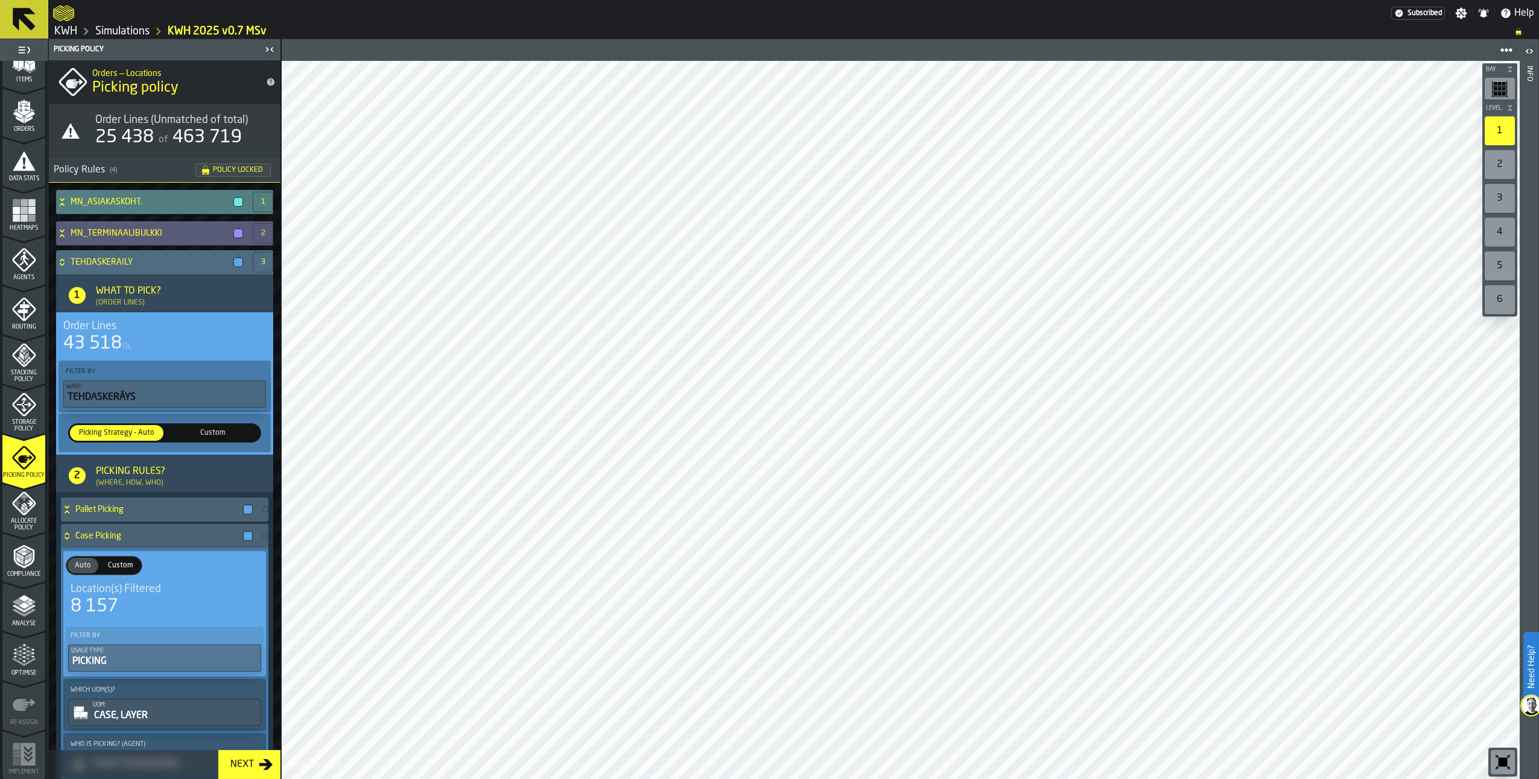
click at [60, 261] on icon at bounding box center [62, 260] width 4 height 3
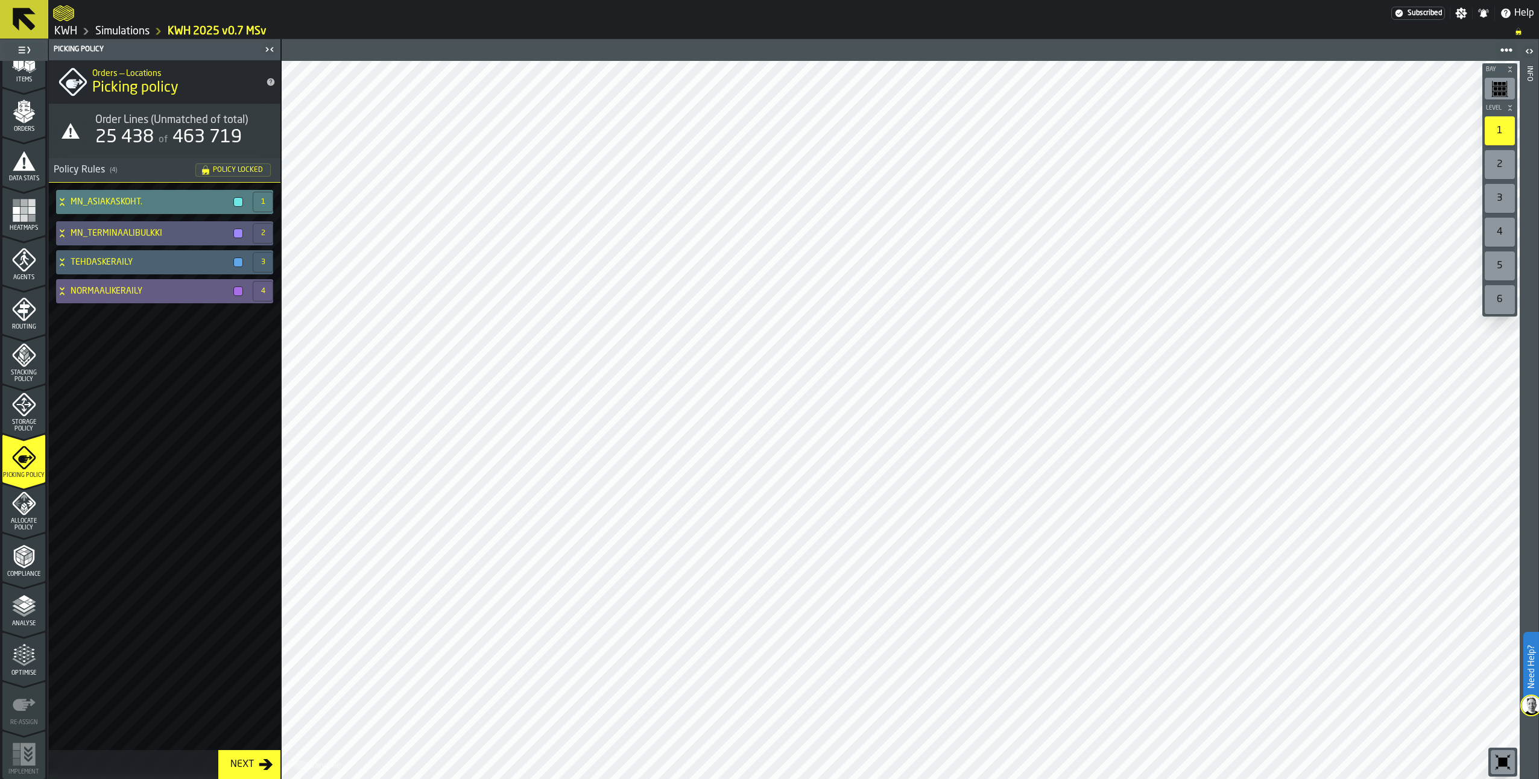
click at [61, 289] on icon at bounding box center [62, 288] width 4 height 3
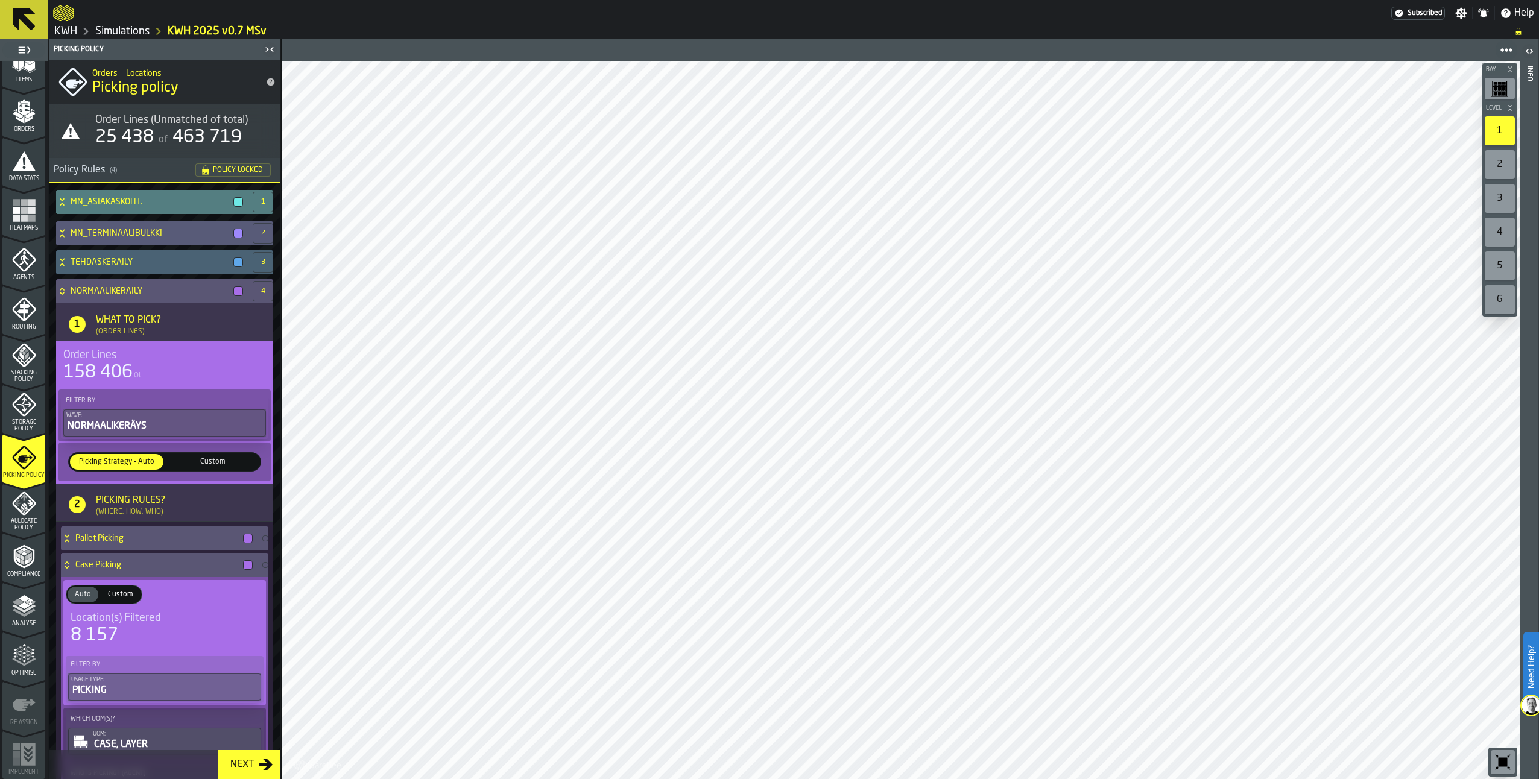
click at [17, 621] on span "Analyse" at bounding box center [23, 624] width 43 height 7
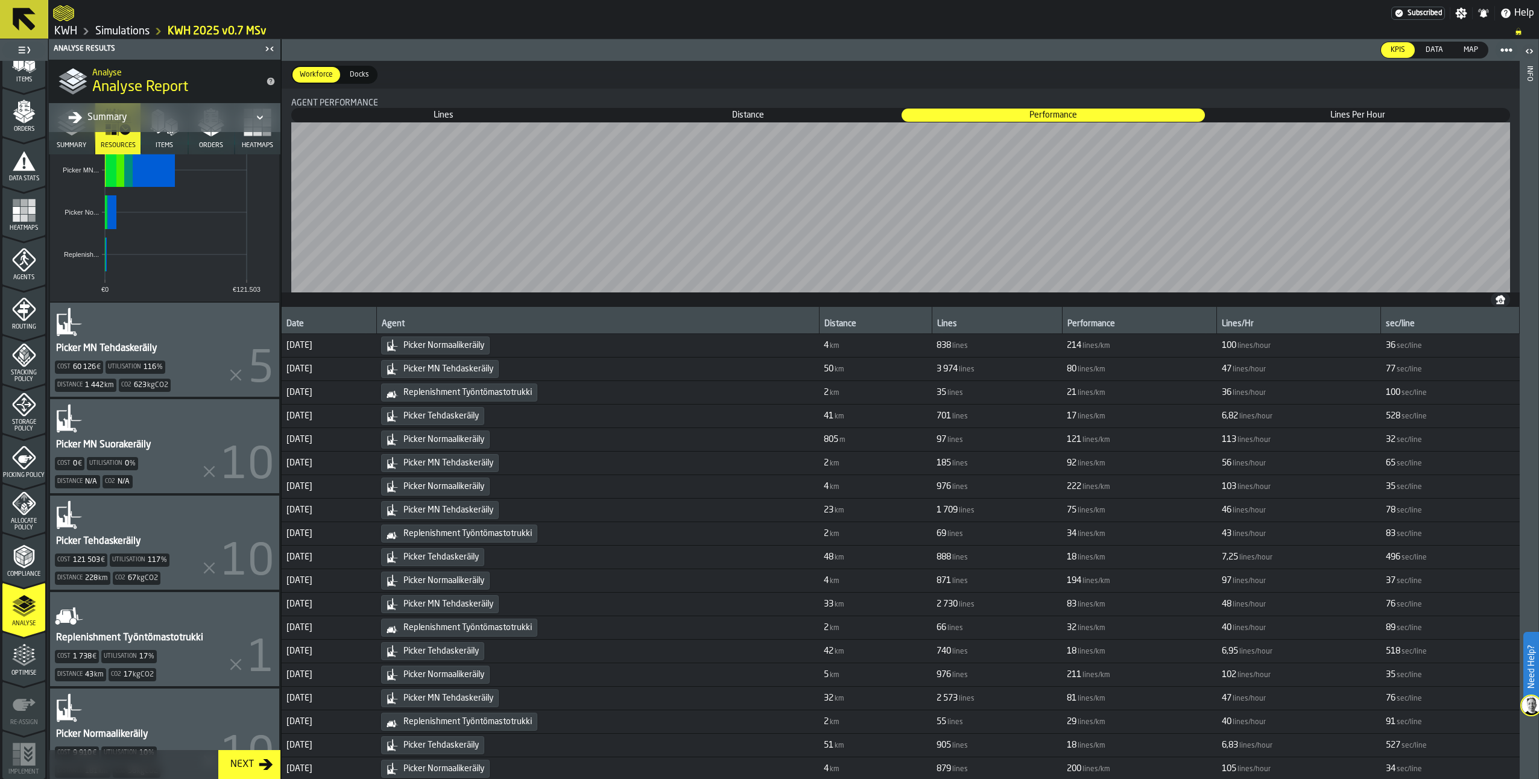
scroll to position [328, 0]
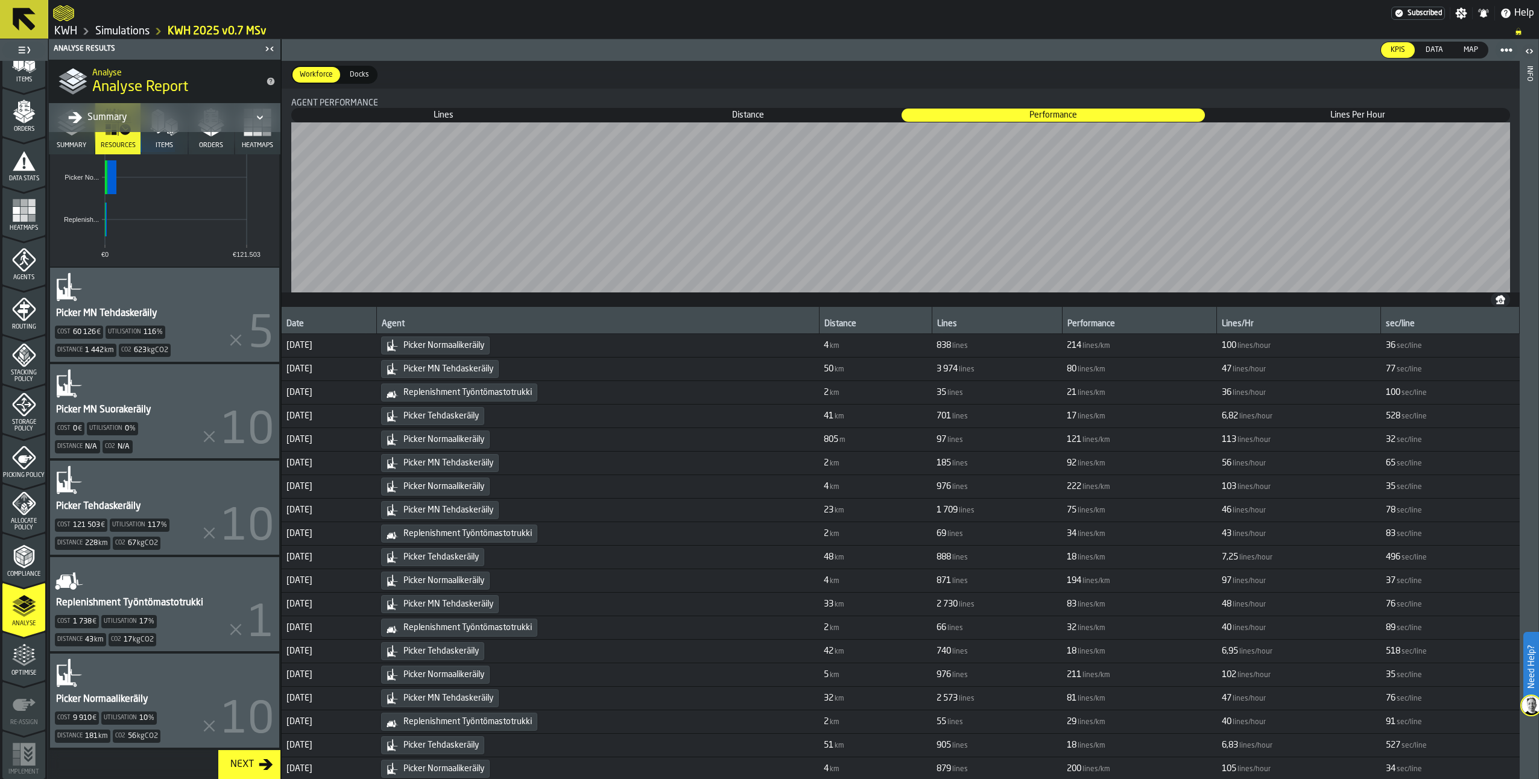
click at [124, 403] on div "Picker MN Suorakeräily" at bounding box center [104, 410] width 98 height 14
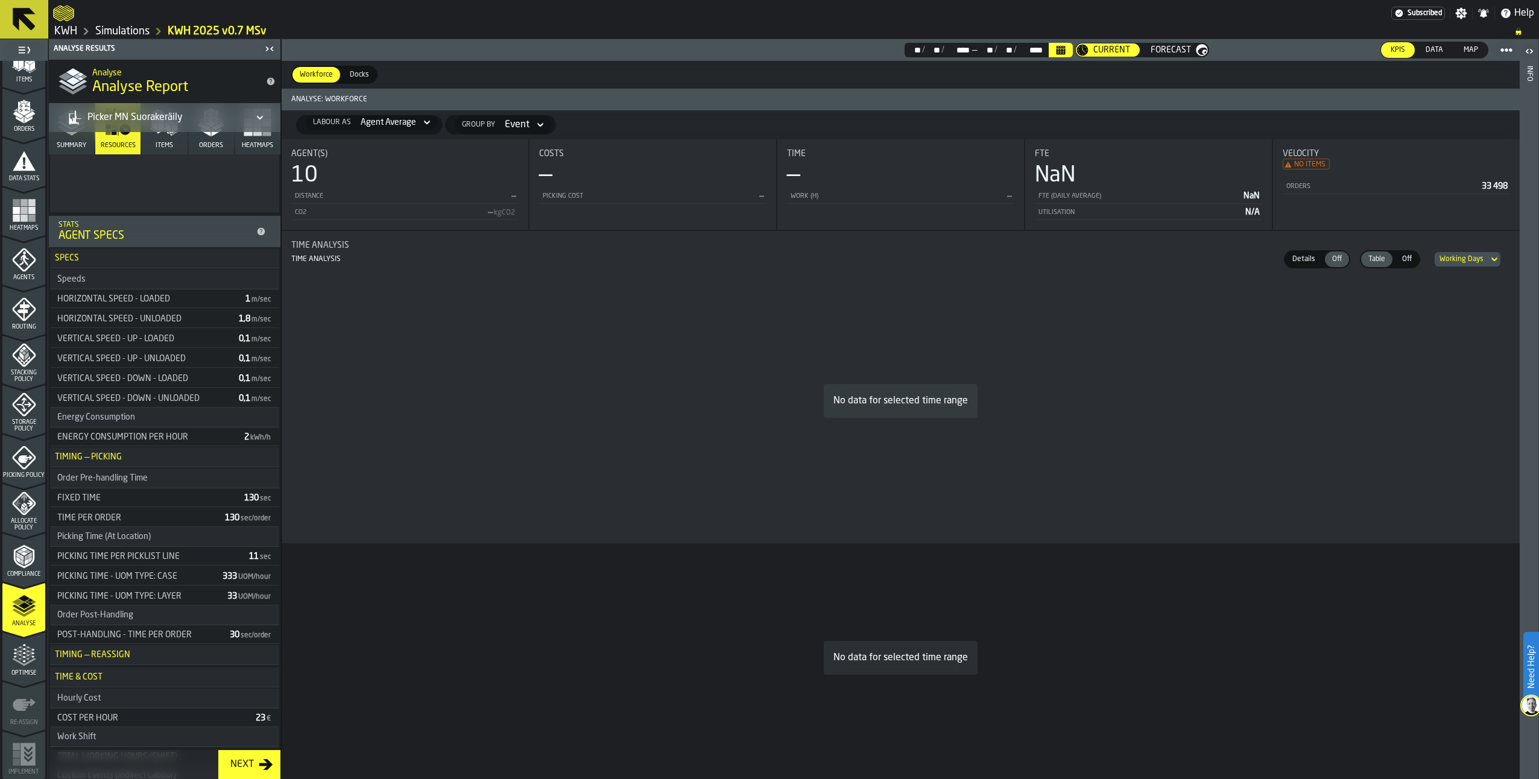
click at [18, 452] on icon "menu Picking Policy" at bounding box center [24, 458] width 24 height 24
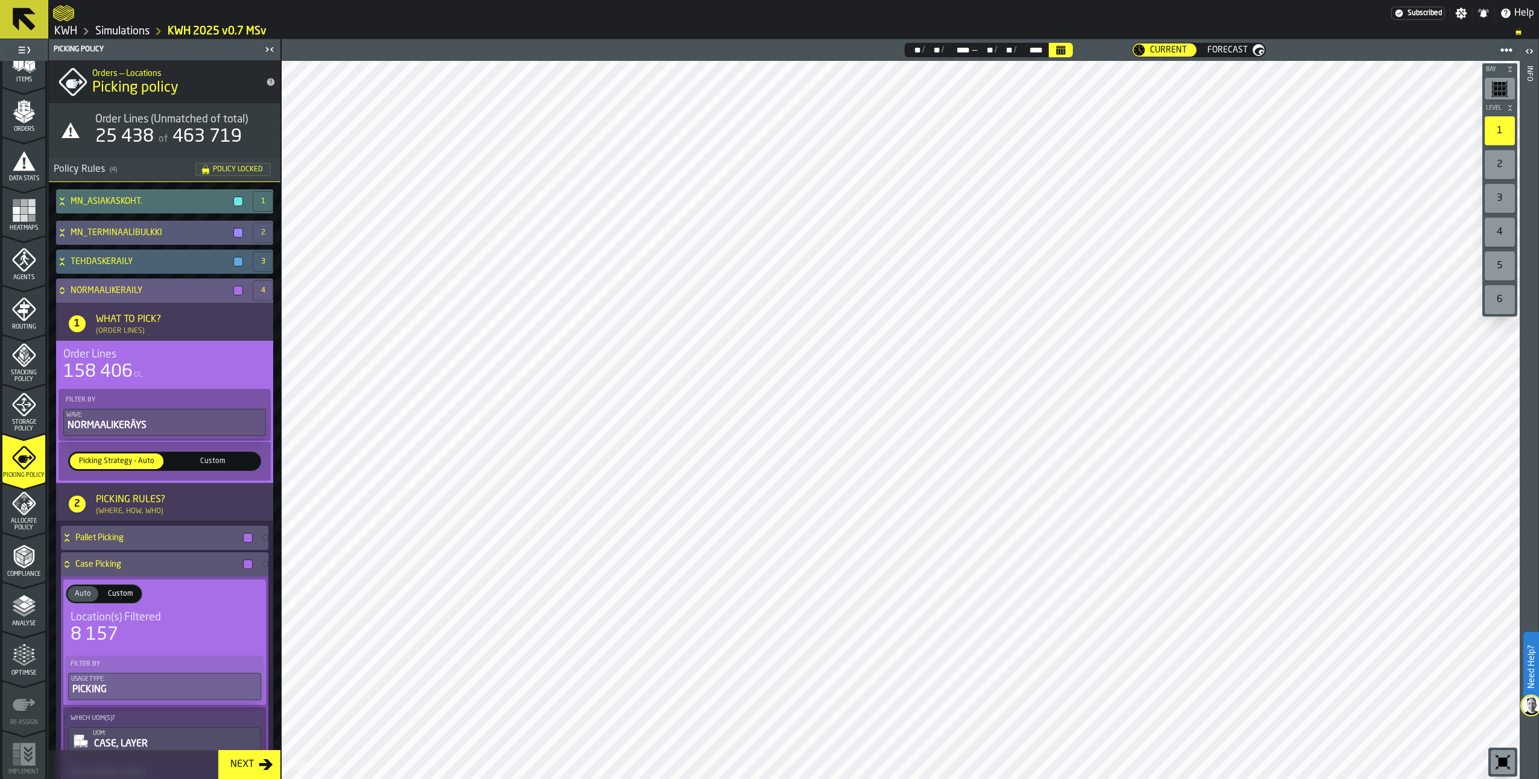
scroll to position [0, 0]
click at [64, 296] on icon at bounding box center [62, 291] width 12 height 10
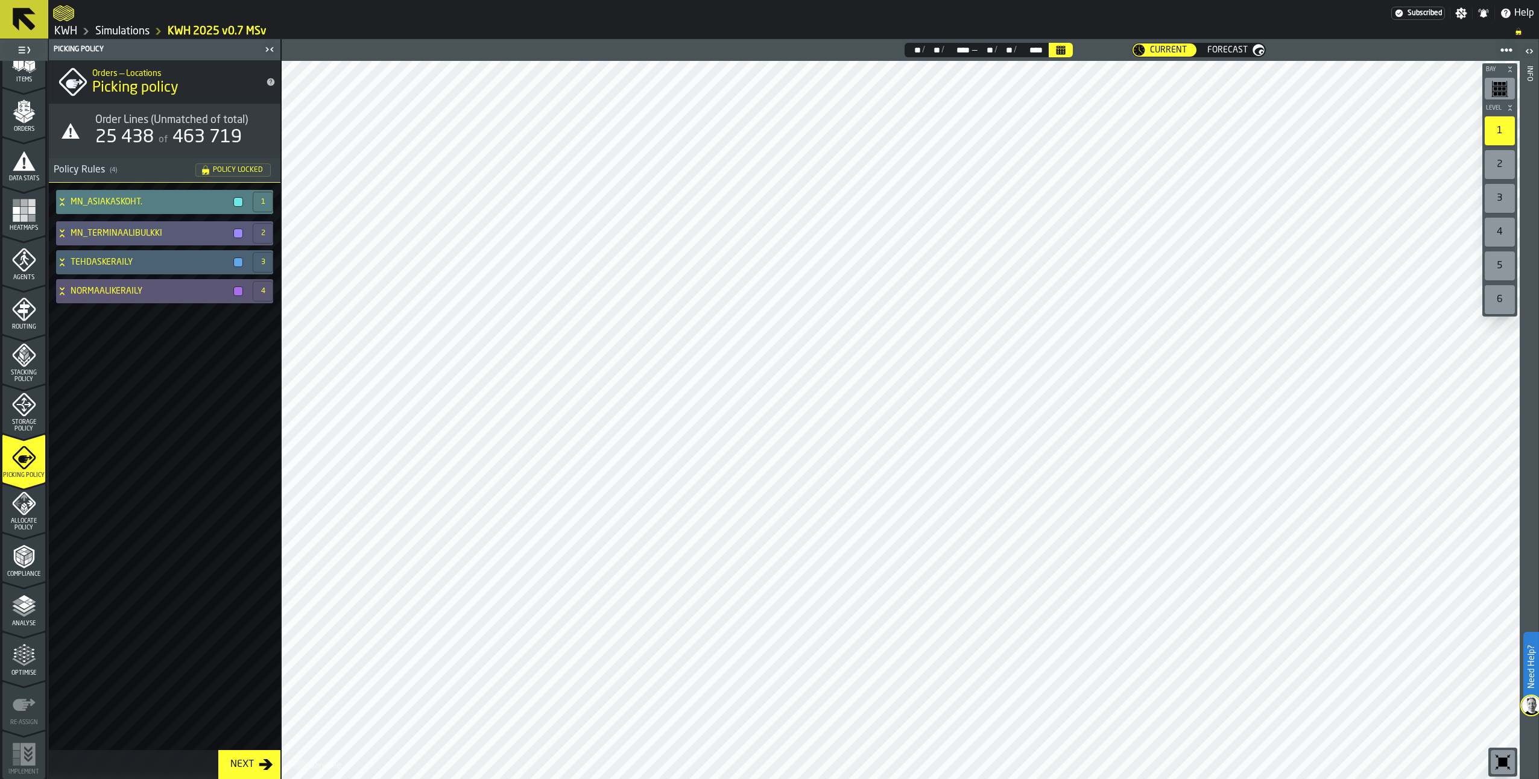
click at [57, 198] on icon at bounding box center [62, 202] width 12 height 10
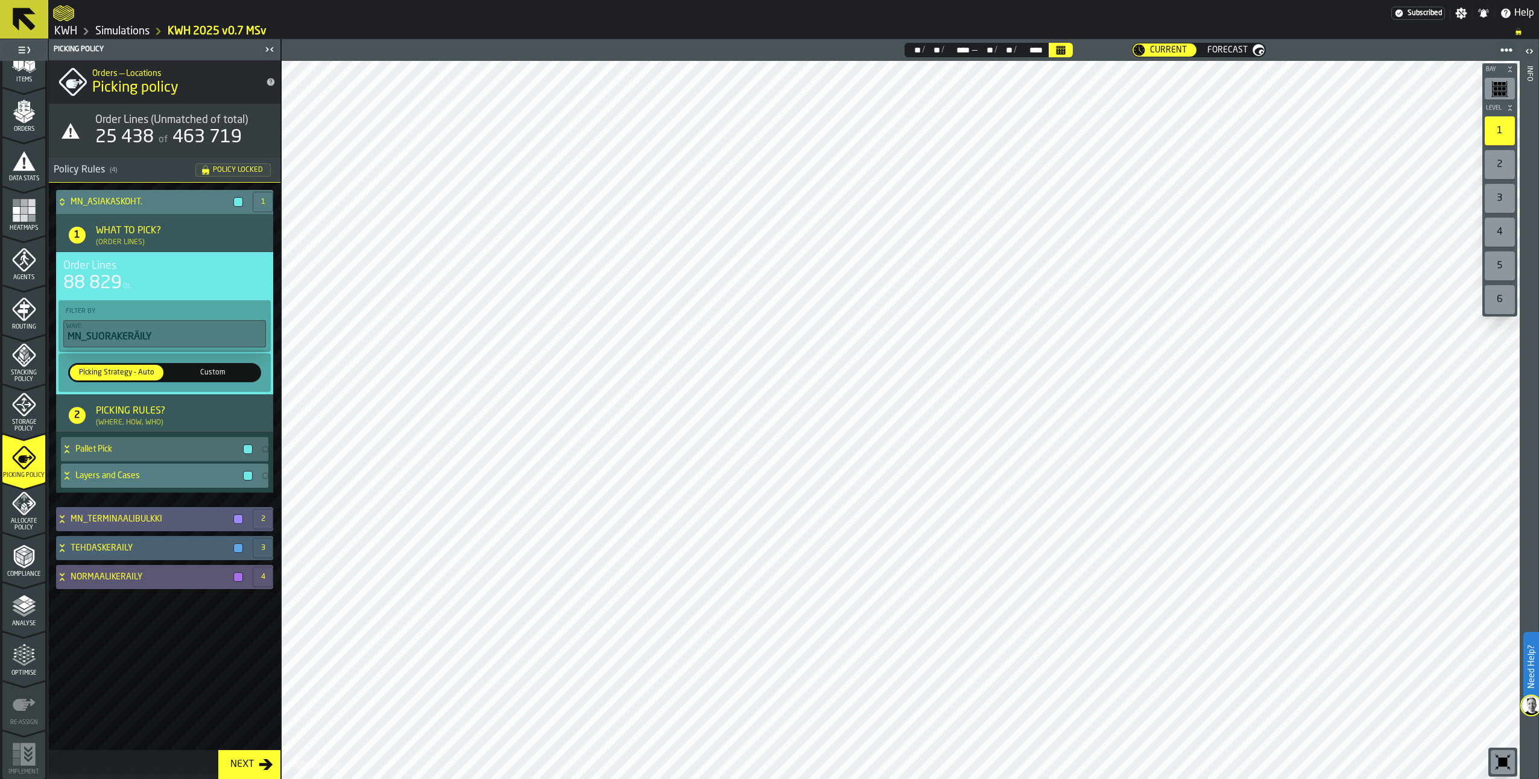
click at [65, 479] on icon at bounding box center [67, 477] width 4 height 3
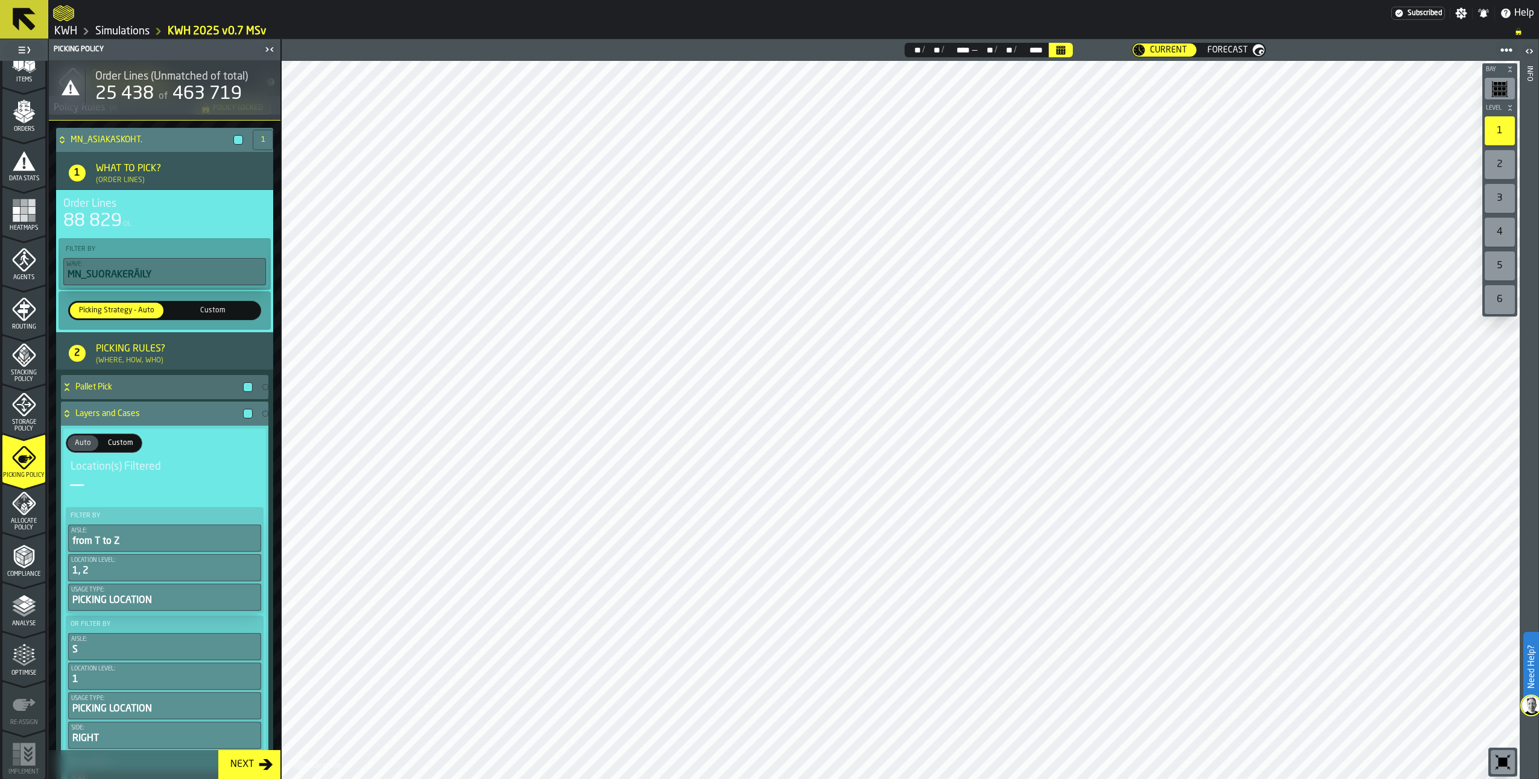
scroll to position [181, 0]
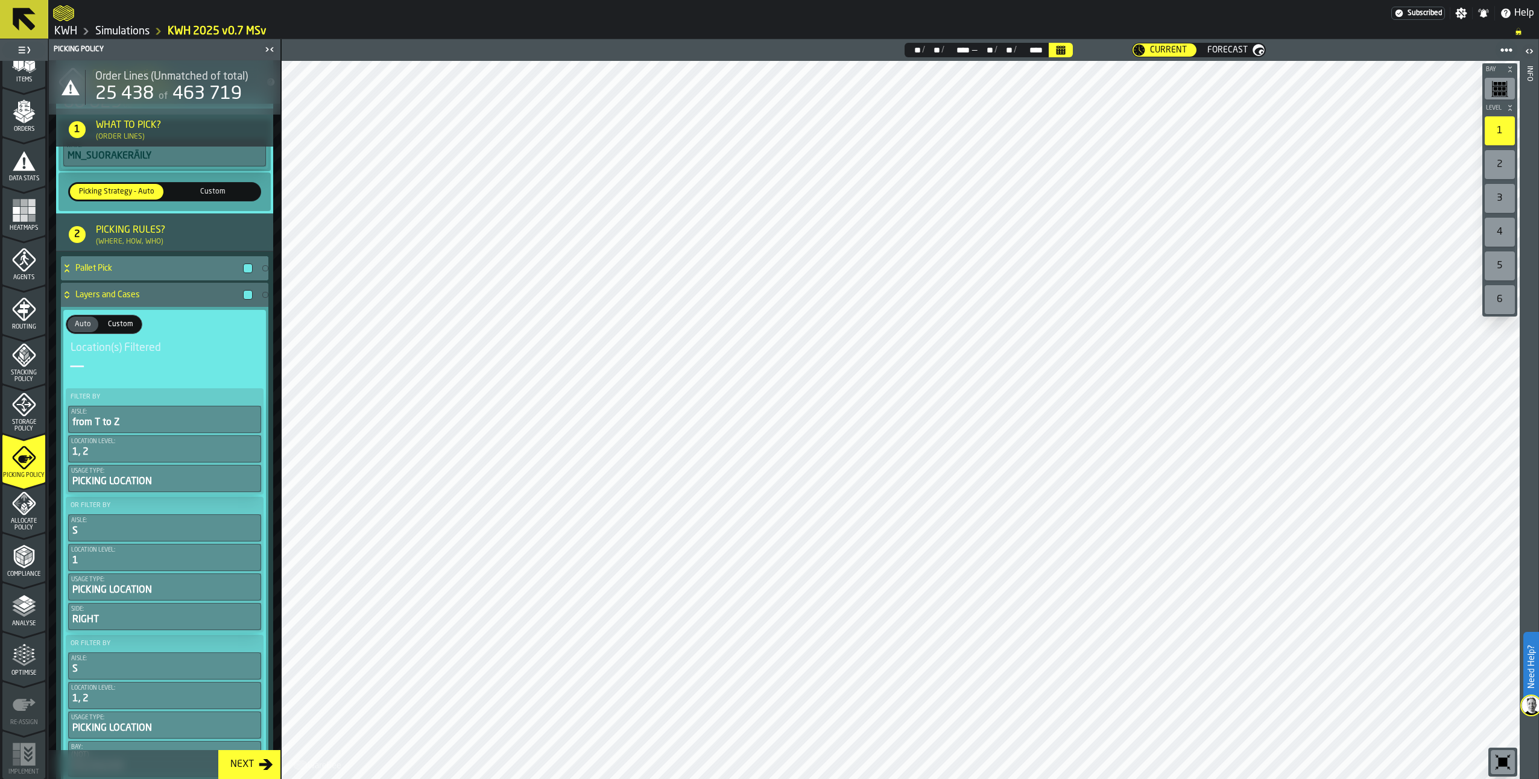
click at [74, 268] on div "Pallet Pick" at bounding box center [159, 268] width 197 height 24
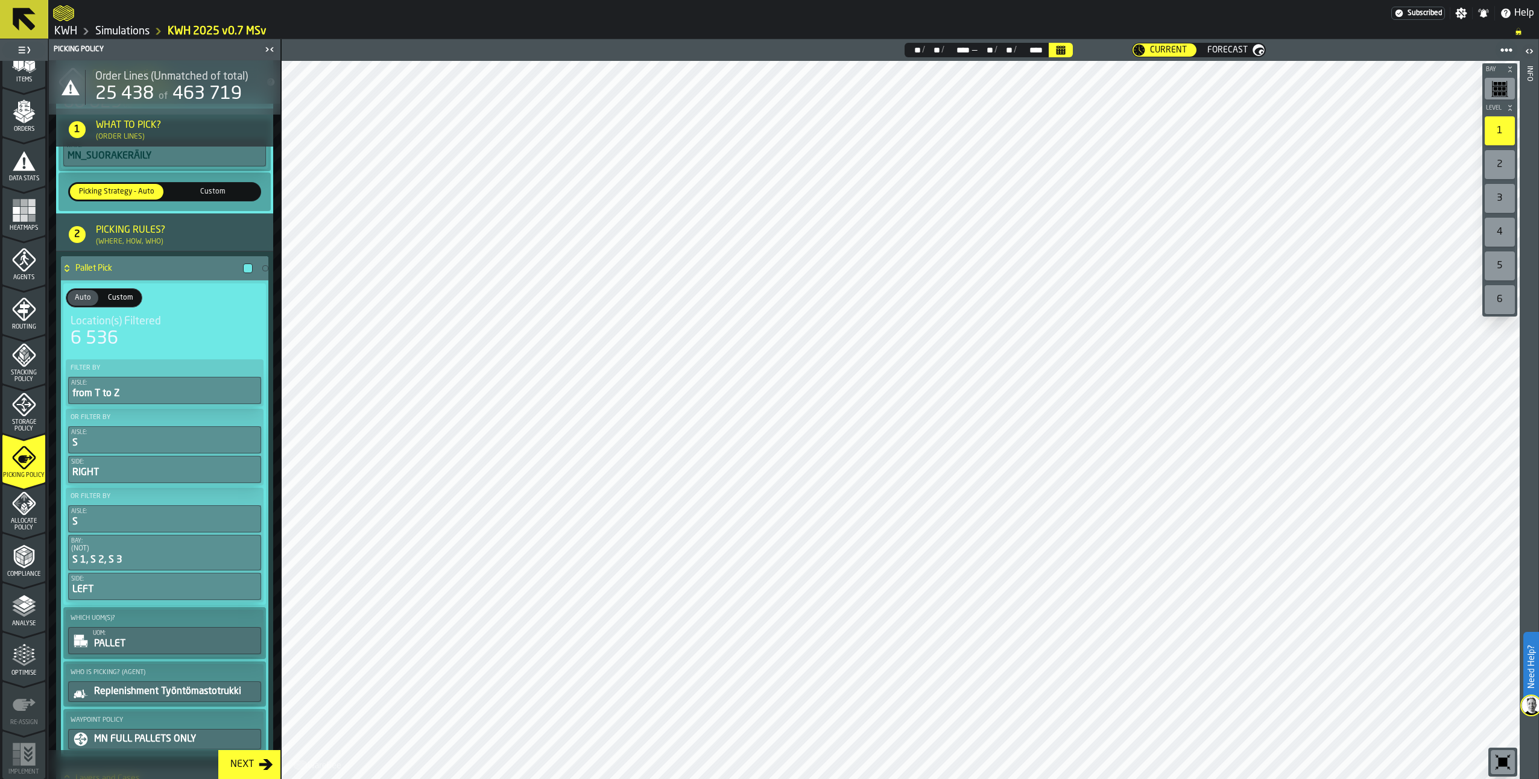
click at [74, 268] on div "Pallet Pick" at bounding box center [159, 268] width 197 height 24
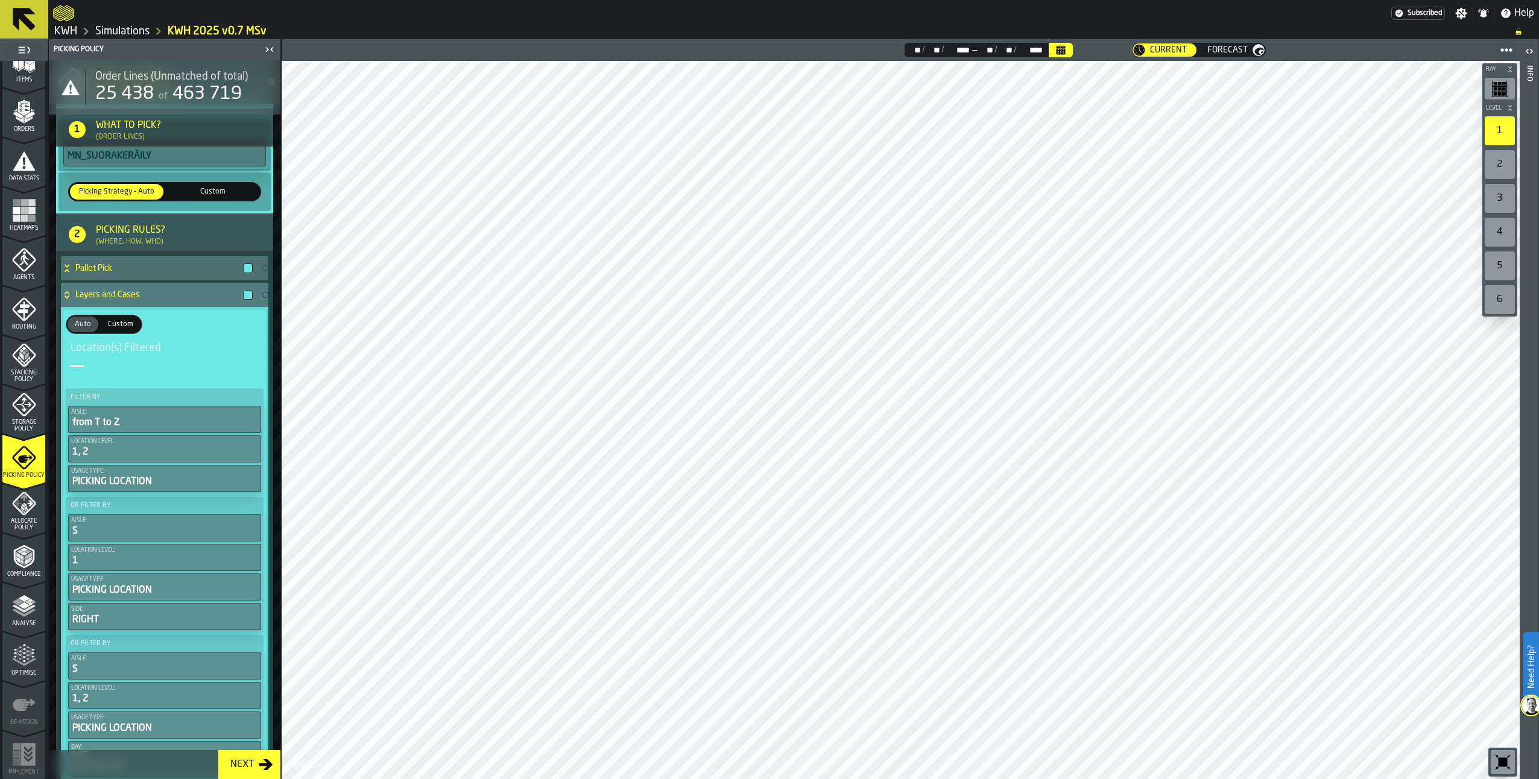
click at [63, 294] on icon at bounding box center [67, 295] width 12 height 10
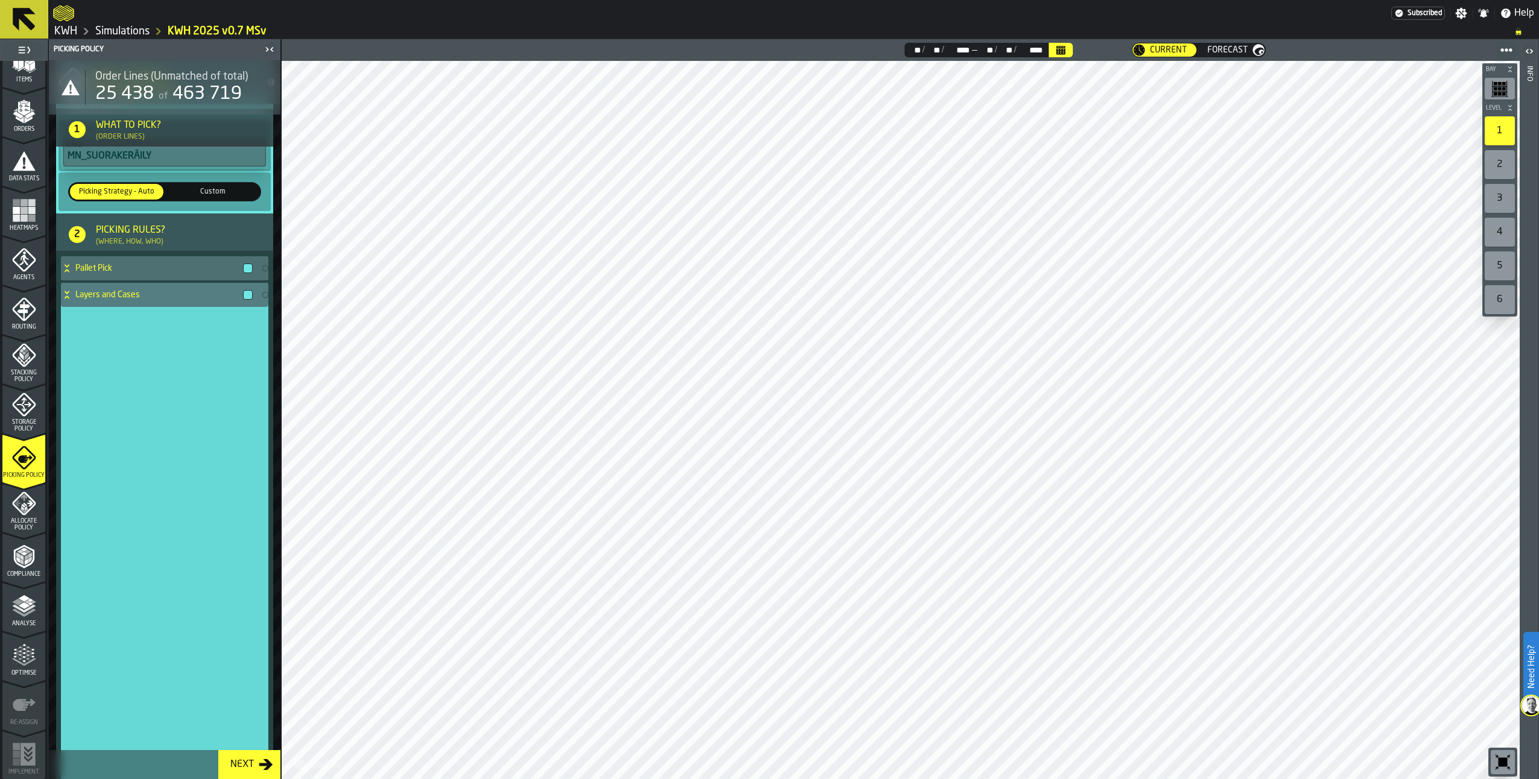
scroll to position [0, 0]
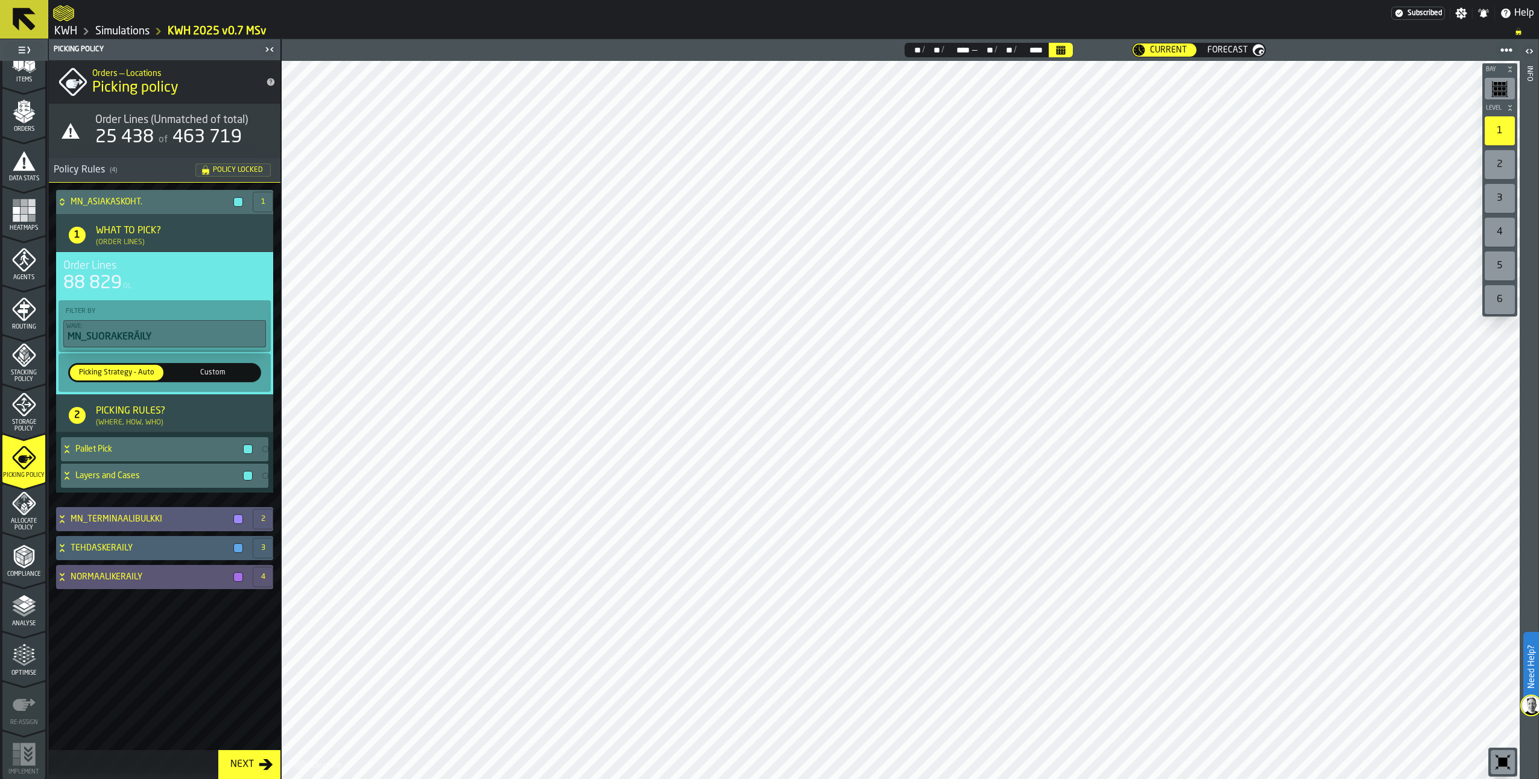
click at [119, 34] on link "Simulations" at bounding box center [122, 31] width 54 height 13
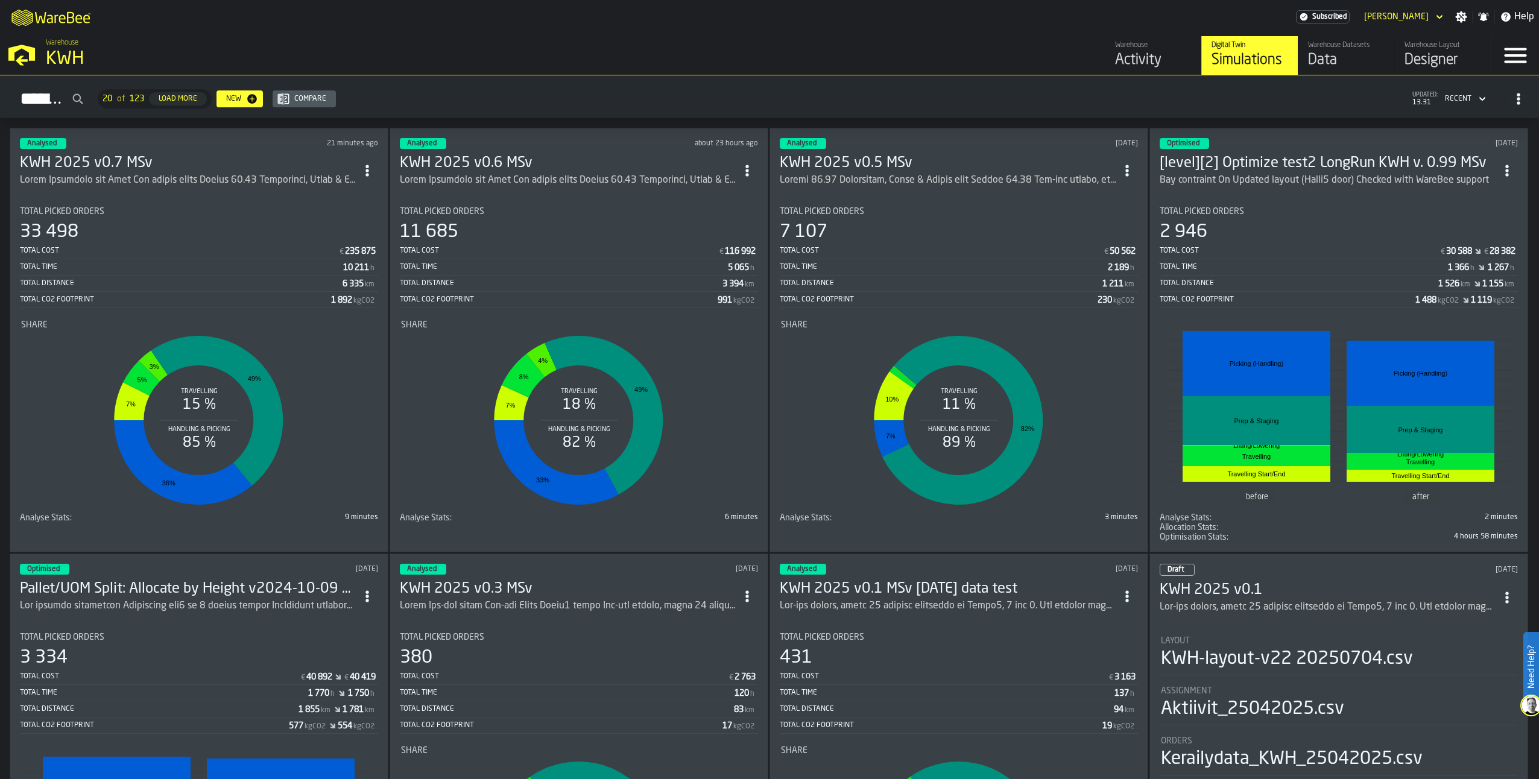
click at [373, 160] on span "ItemListCard-DashboardItemContainer" at bounding box center [367, 171] width 22 height 22
click at [340, 248] on div "Duplicate" at bounding box center [343, 250] width 63 height 14
